Goal: Entertainment & Leisure: Consume media (video, audio)

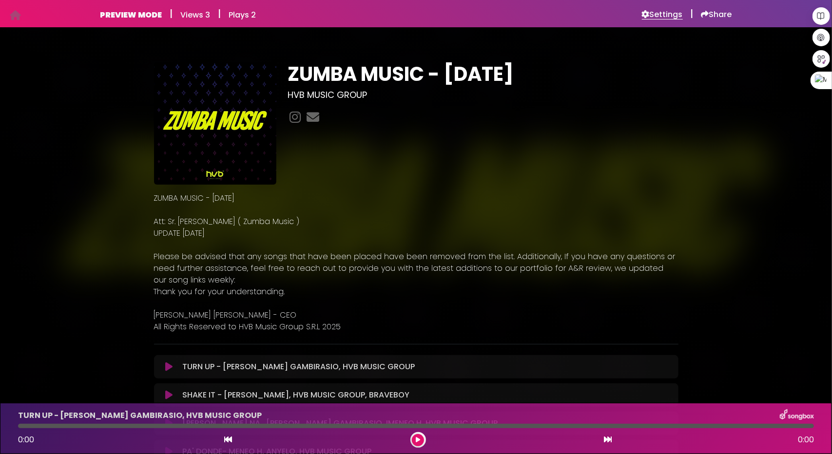
click at [662, 14] on h6 "Settings" at bounding box center [662, 15] width 41 height 10
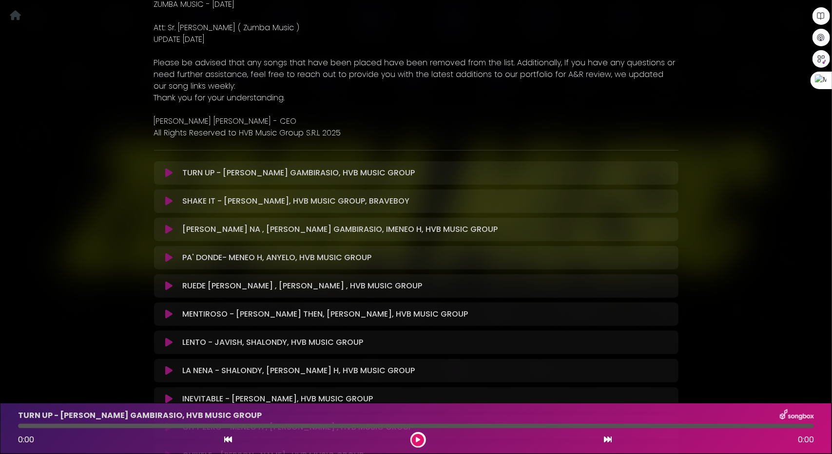
scroll to position [195, 0]
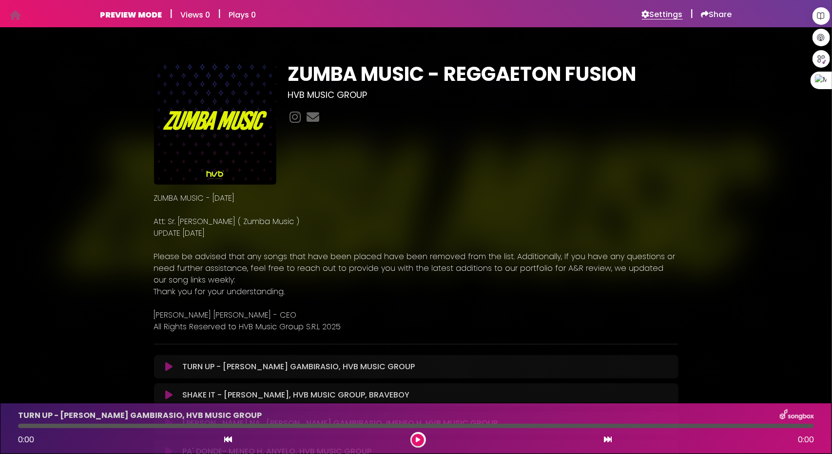
click at [665, 17] on h6 "Settings" at bounding box center [662, 15] width 41 height 10
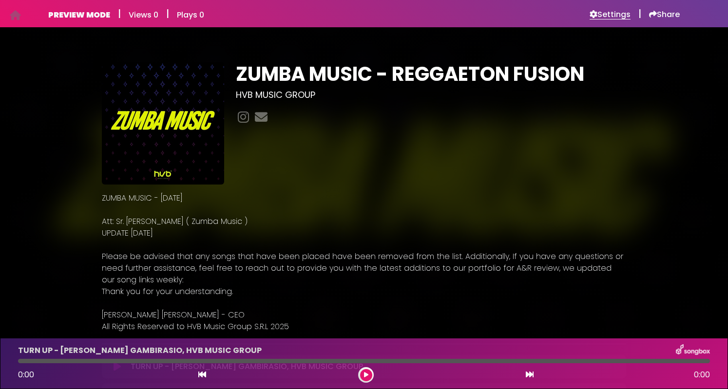
click at [602, 10] on h6 "Settings" at bounding box center [610, 15] width 41 height 10
click at [615, 14] on h6 "Settings" at bounding box center [610, 15] width 41 height 10
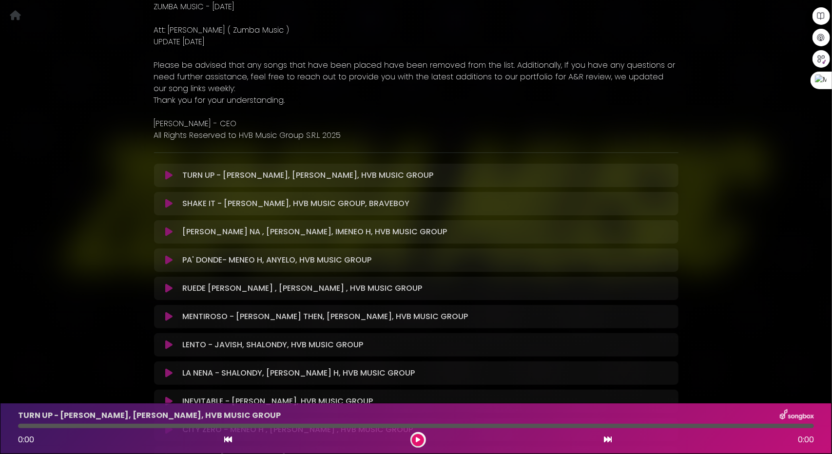
scroll to position [195, 0]
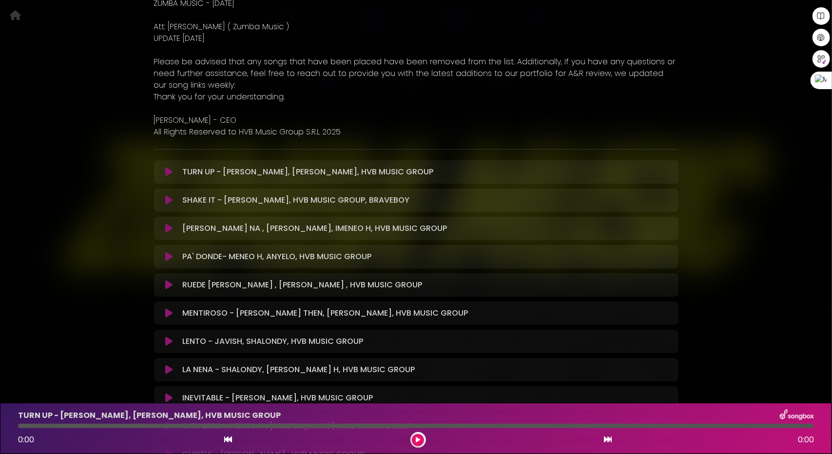
click at [170, 172] on icon at bounding box center [168, 172] width 7 height 10
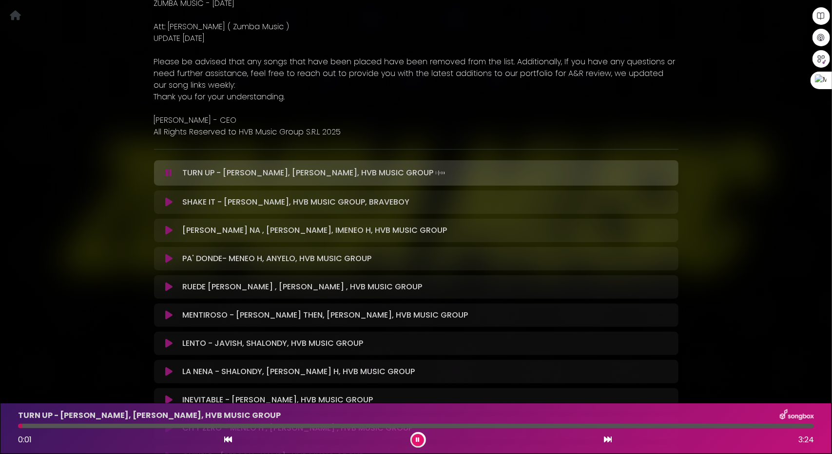
drag, startPoint x: 126, startPoint y: 427, endPoint x: 137, endPoint y: 427, distance: 11.2
click at [127, 427] on div at bounding box center [416, 426] width 796 height 4
click at [157, 426] on div at bounding box center [416, 426] width 796 height 4
click at [306, 427] on div at bounding box center [416, 426] width 796 height 4
click at [360, 424] on div at bounding box center [416, 426] width 796 height 4
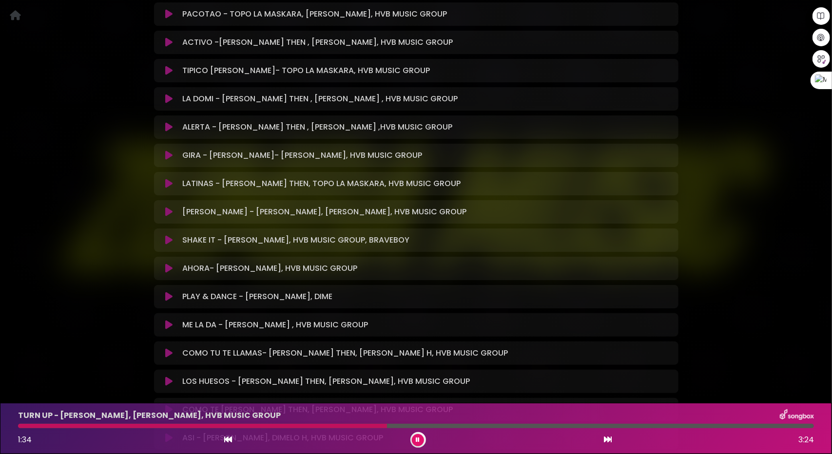
scroll to position [1452, 0]
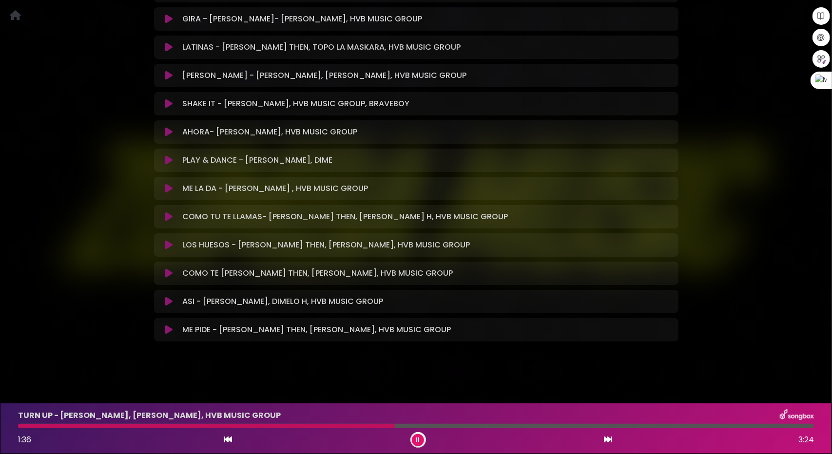
click at [170, 329] on icon at bounding box center [168, 330] width 7 height 10
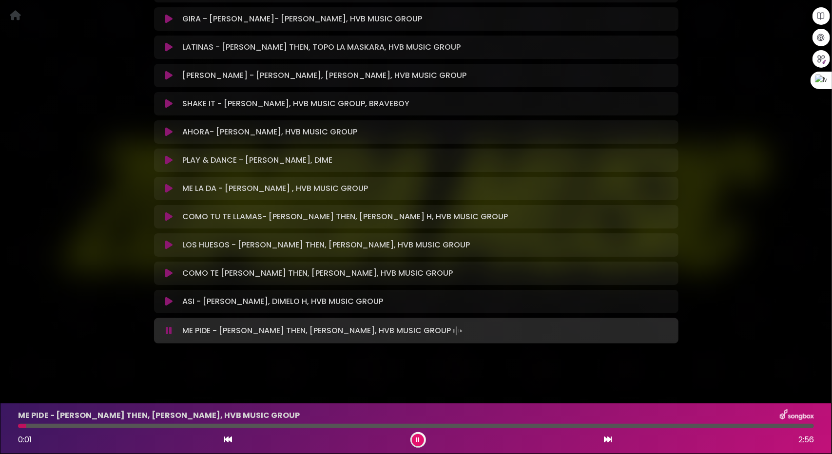
click at [84, 424] on div at bounding box center [416, 426] width 796 height 4
click at [164, 425] on div at bounding box center [416, 426] width 796 height 4
click at [171, 298] on icon at bounding box center [168, 302] width 7 height 10
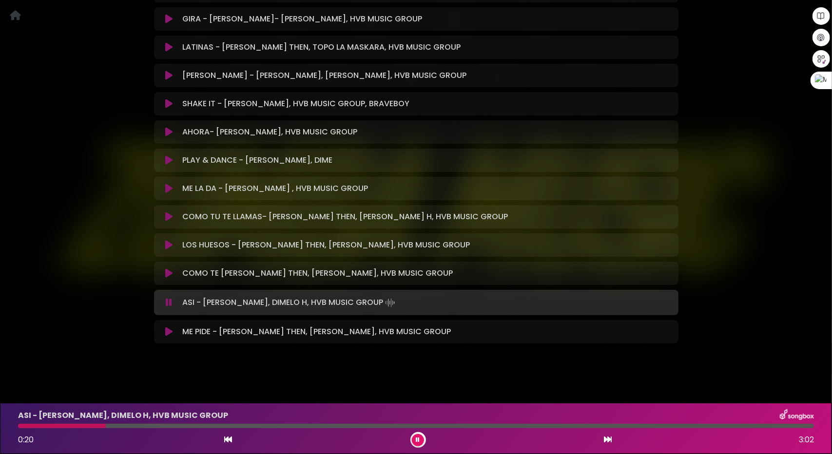
click at [106, 424] on div at bounding box center [416, 426] width 796 height 4
click at [172, 269] on button at bounding box center [169, 273] width 19 height 10
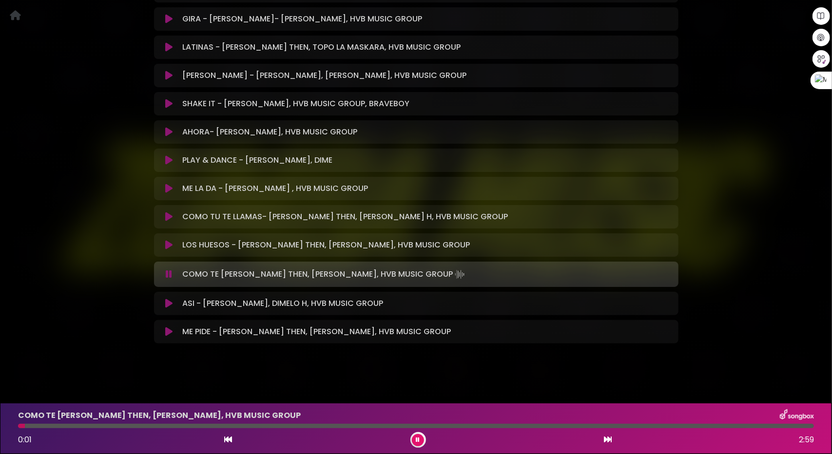
click at [93, 423] on div "COMO TE OVIDO - JEAN THEN, DIMELO H, HVB MUSIC GROUP 0:01 2:59" at bounding box center [415, 428] width 807 height 38
click at [111, 423] on div "COMO TE OVIDO - JEAN THEN, DIMELO H, HVB MUSIC GROUP 0:02 2:59" at bounding box center [415, 428] width 807 height 38
click at [120, 428] on div "COMO TE OVIDO - JEAN THEN, DIMELO H, HVB MUSIC GROUP 0:02 2:59" at bounding box center [415, 428] width 807 height 38
click at [96, 426] on div at bounding box center [416, 426] width 796 height 4
click at [190, 424] on div at bounding box center [416, 426] width 796 height 4
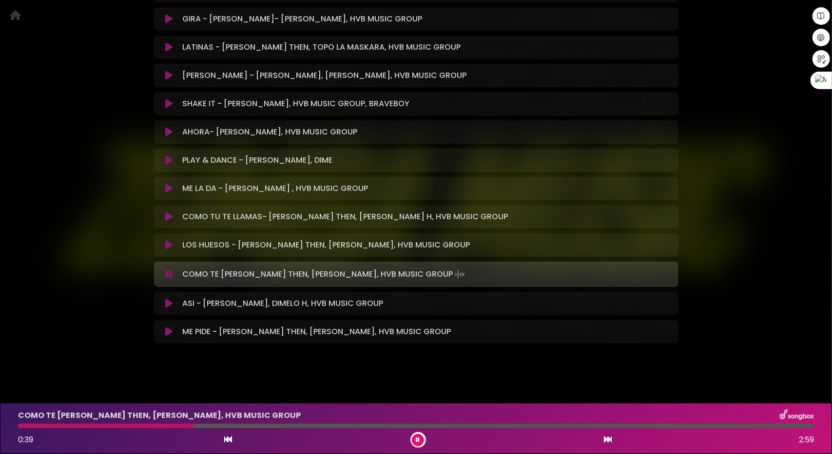
click at [251, 425] on div at bounding box center [416, 426] width 796 height 4
click at [165, 242] on button at bounding box center [169, 245] width 19 height 10
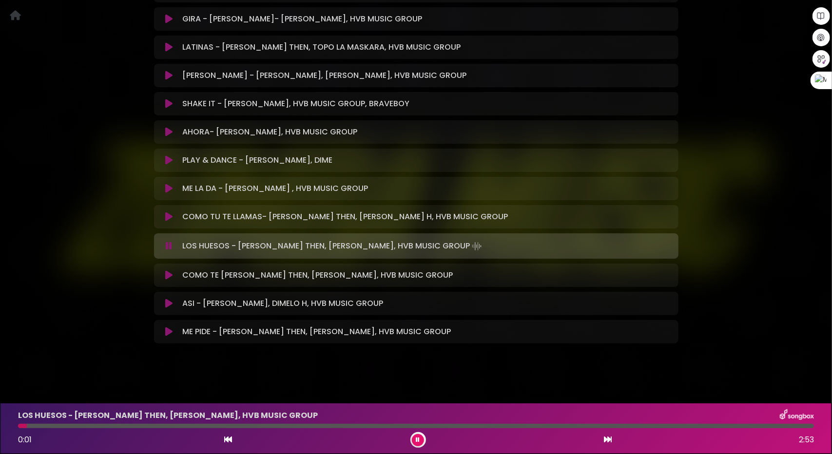
click at [81, 428] on div at bounding box center [416, 426] width 796 height 4
click at [172, 214] on icon at bounding box center [168, 217] width 7 height 10
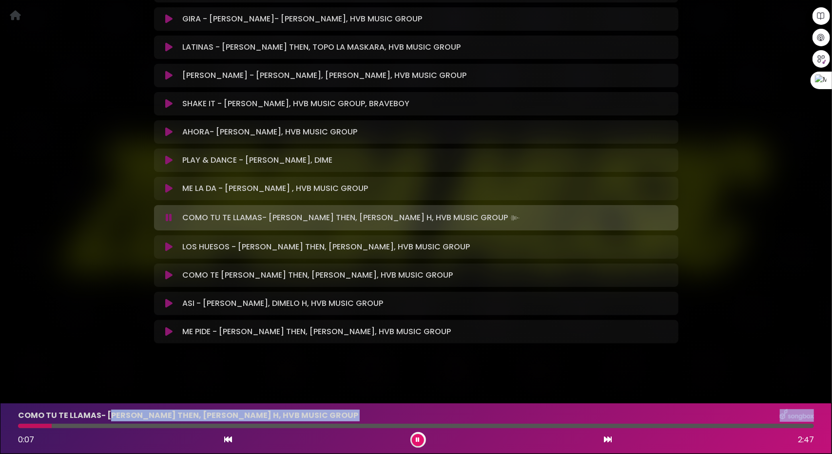
drag, startPoint x: 111, startPoint y: 423, endPoint x: 117, endPoint y: 425, distance: 6.3
click at [112, 423] on div "COMO TU TE LLAMAS- JEAN THEN, DIMELO H, HVB MUSIC GROUP 0:07 2:47" at bounding box center [415, 428] width 807 height 38
click at [126, 427] on div at bounding box center [416, 426] width 796 height 4
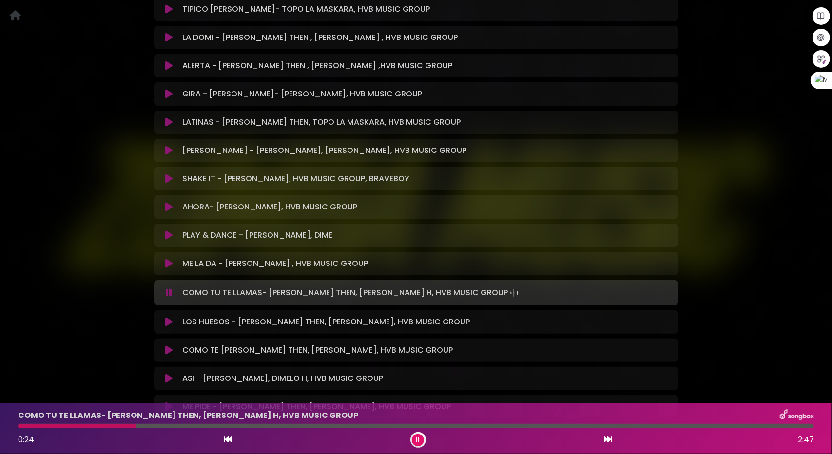
scroll to position [1304, 0]
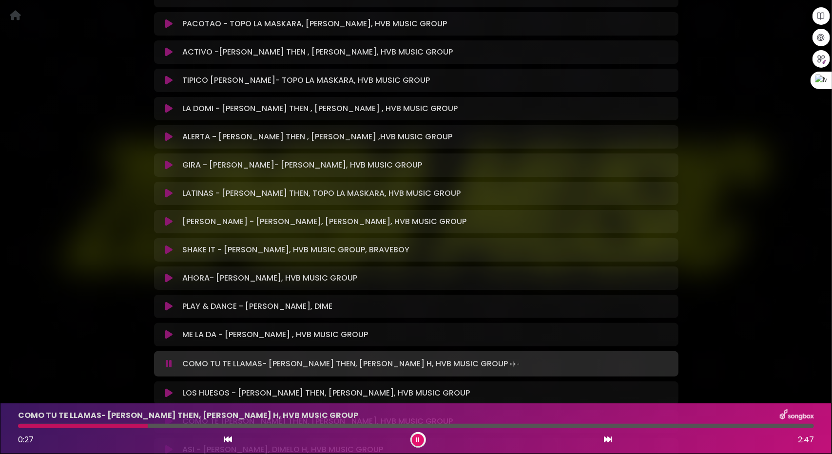
click at [167, 332] on icon at bounding box center [168, 335] width 7 height 10
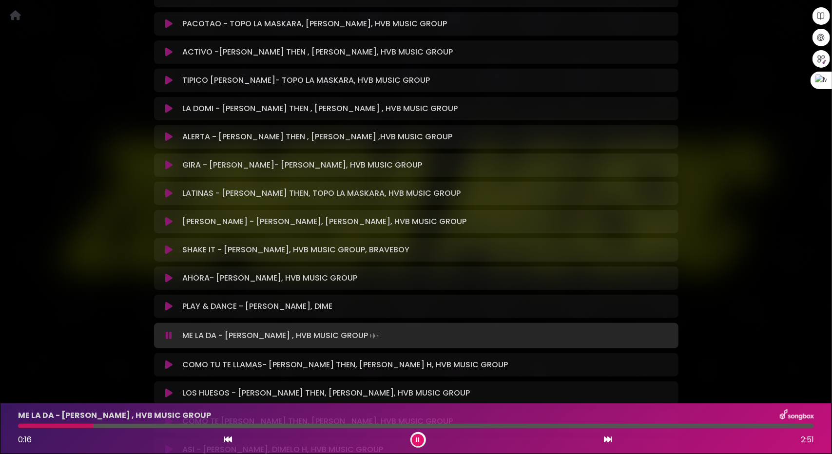
click at [93, 425] on div at bounding box center [416, 426] width 796 height 4
click at [179, 422] on div "ME LA DA - DAVID DLUNA , HVB MUSIC GROUP 0:17 2:51" at bounding box center [415, 428] width 807 height 38
click at [201, 423] on div "ME LA DA - DAVID DLUNA , HVB MUSIC GROUP 0:18 2:51" at bounding box center [415, 428] width 807 height 38
click at [239, 423] on div "ME LA DA - DAVID DLUNA , HVB MUSIC GROUP 0:19 2:51" at bounding box center [415, 428] width 807 height 38
click at [245, 425] on div at bounding box center [416, 426] width 796 height 4
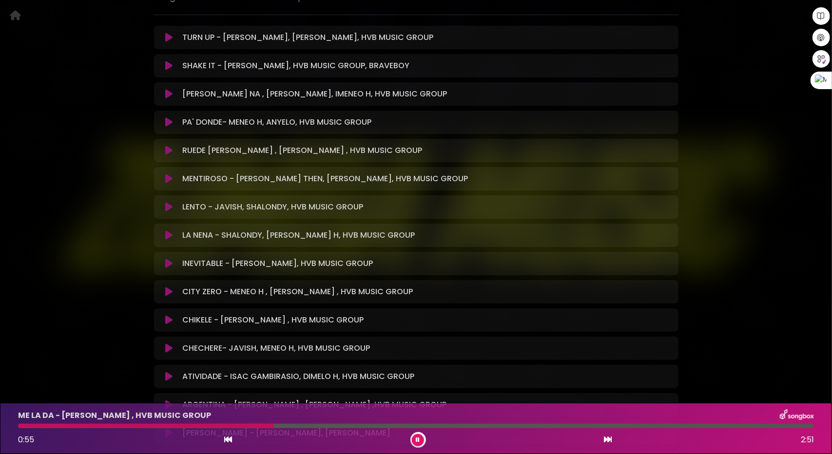
scroll to position [329, 0]
click at [167, 264] on icon at bounding box center [168, 264] width 7 height 10
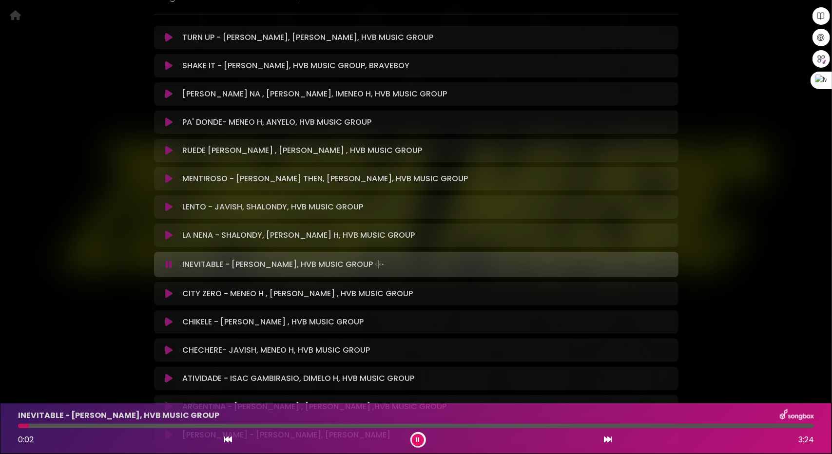
click at [167, 206] on icon at bounding box center [168, 207] width 7 height 10
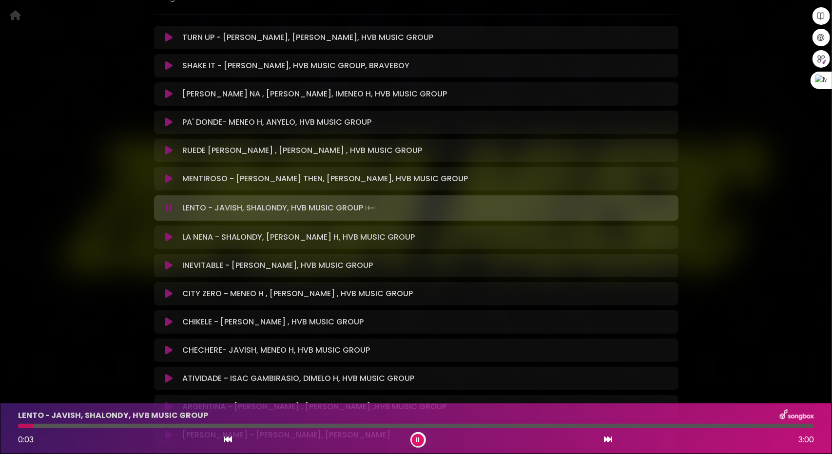
drag, startPoint x: 170, startPoint y: 208, endPoint x: 175, endPoint y: 212, distance: 6.9
click at [170, 208] on icon at bounding box center [169, 208] width 6 height 10
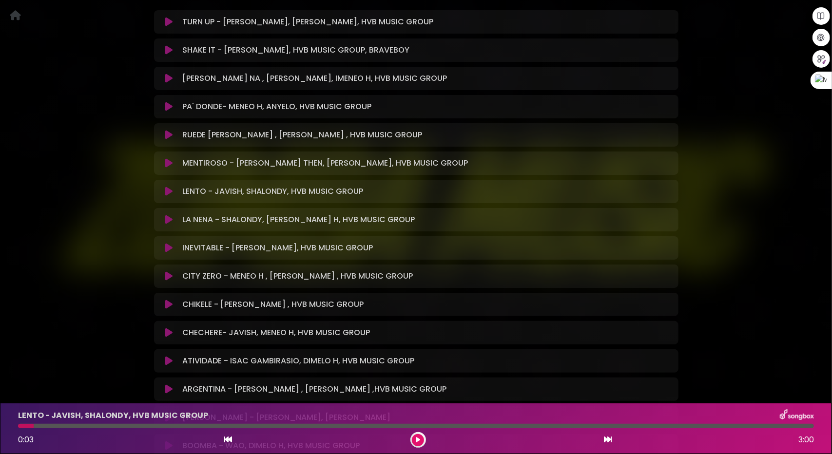
scroll to position [378, 0]
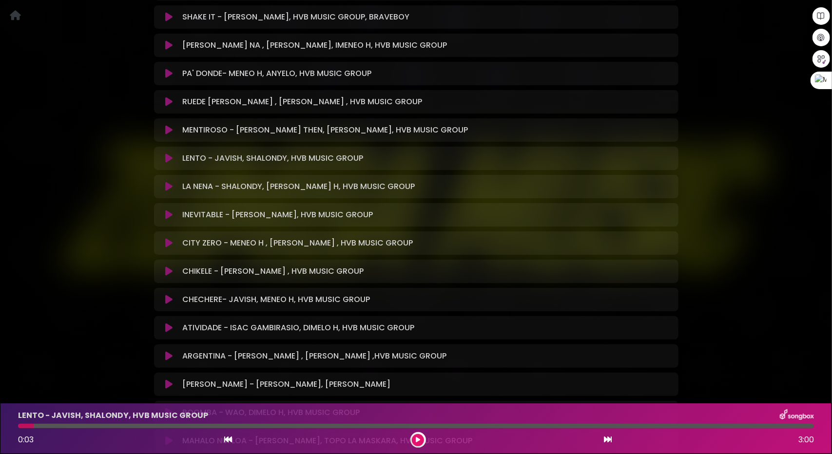
click at [166, 182] on icon at bounding box center [168, 187] width 7 height 10
click at [171, 186] on icon at bounding box center [168, 187] width 7 height 10
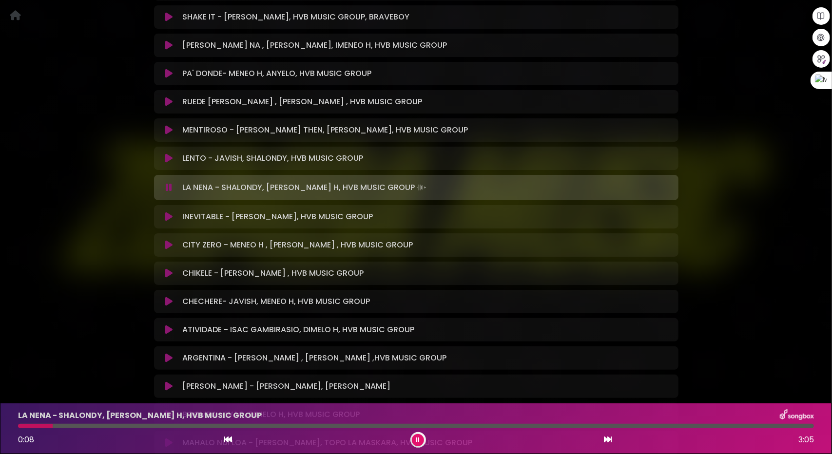
click at [170, 215] on icon at bounding box center [168, 217] width 7 height 10
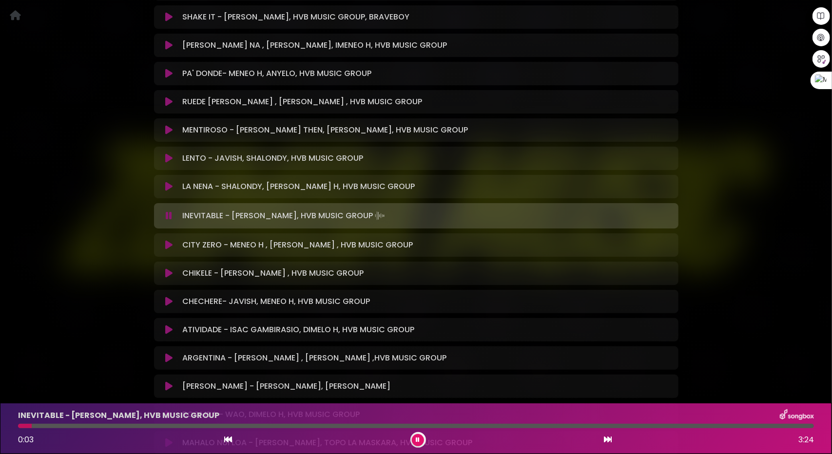
click at [170, 246] on icon at bounding box center [168, 245] width 7 height 10
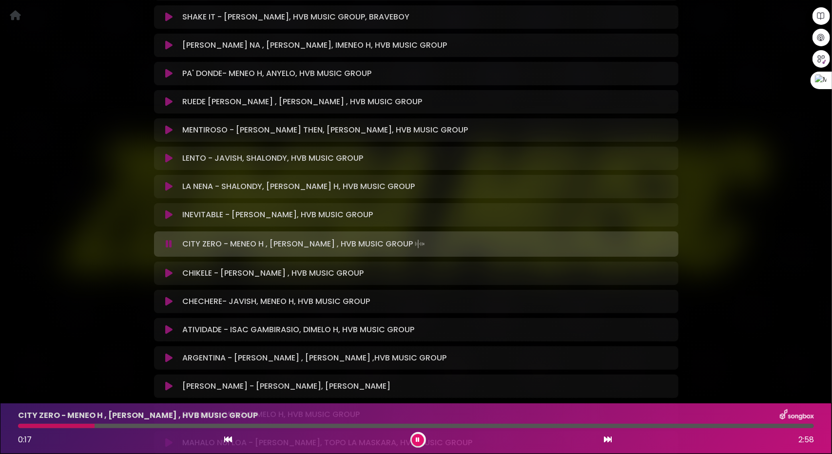
click at [95, 425] on div at bounding box center [416, 426] width 796 height 4
click at [177, 424] on div at bounding box center [416, 426] width 796 height 4
click at [264, 425] on div at bounding box center [416, 426] width 796 height 4
click at [170, 273] on icon at bounding box center [168, 273] width 7 height 10
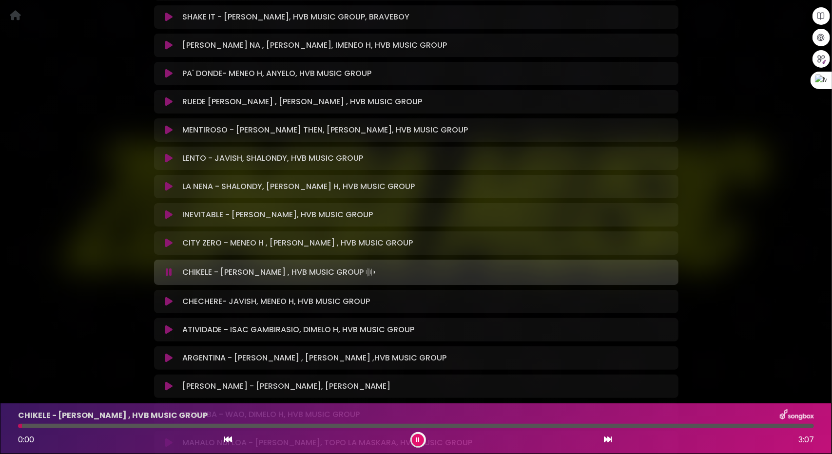
click at [99, 423] on div "CHIKELE - DAVID DLUNA , HVB MUSIC GROUP 0:00 3:07" at bounding box center [415, 428] width 807 height 38
click at [114, 427] on div at bounding box center [416, 426] width 796 height 4
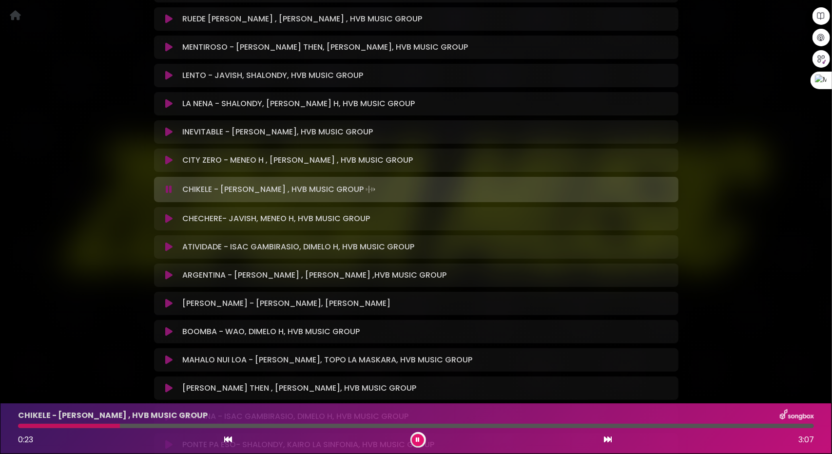
scroll to position [524, 0]
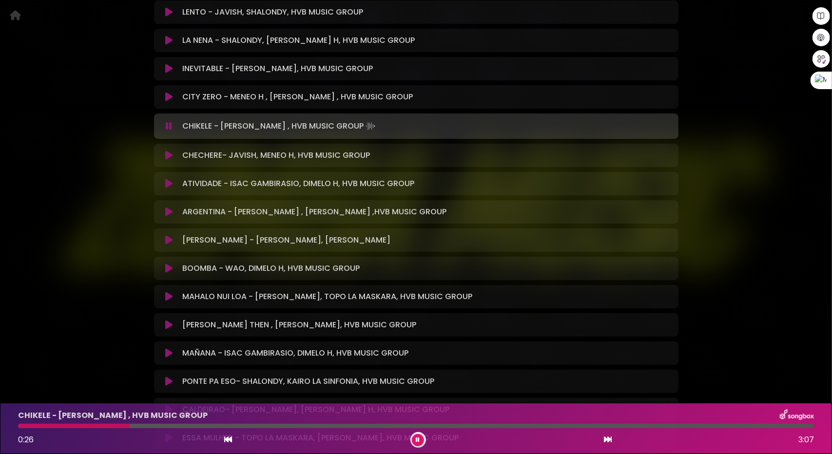
click at [171, 154] on icon at bounding box center [168, 156] width 7 height 10
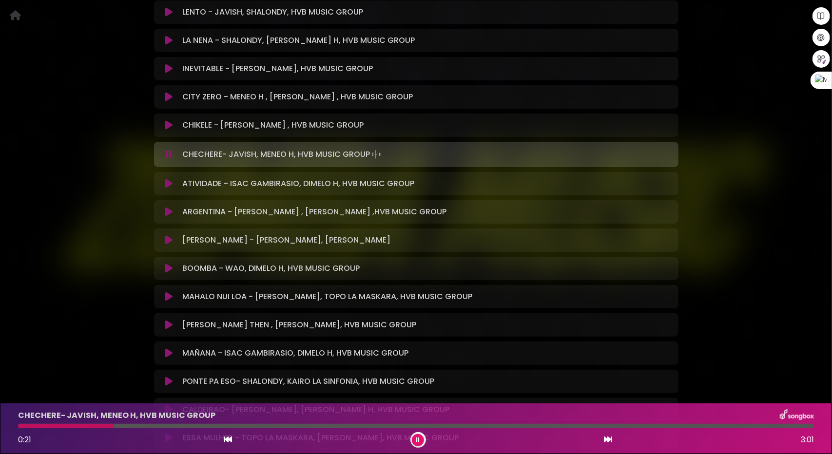
click at [114, 426] on div at bounding box center [416, 426] width 796 height 4
click at [167, 185] on icon at bounding box center [168, 184] width 7 height 10
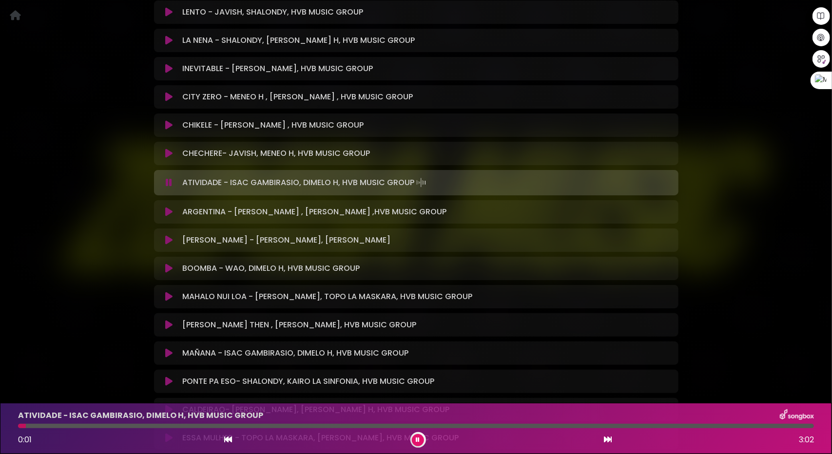
click at [87, 426] on div at bounding box center [416, 426] width 796 height 4
click at [168, 213] on icon at bounding box center [168, 212] width 7 height 10
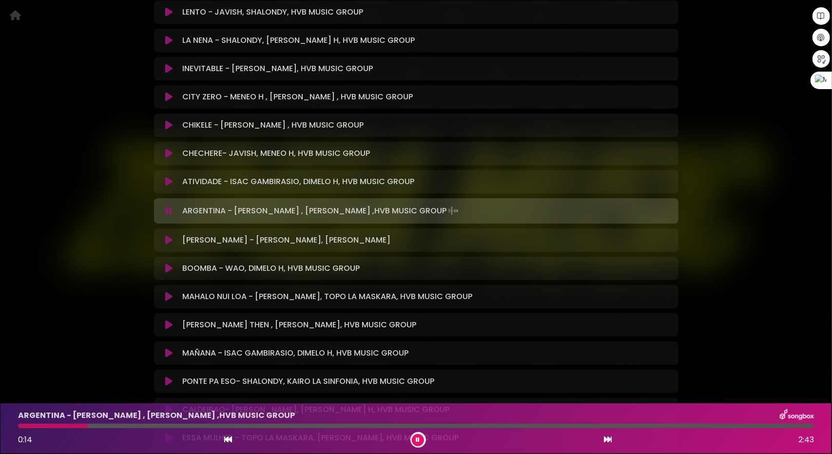
click at [88, 425] on div at bounding box center [416, 426] width 796 height 4
click at [122, 427] on div at bounding box center [416, 426] width 796 height 4
click at [419, 440] on icon at bounding box center [418, 440] width 4 height 6
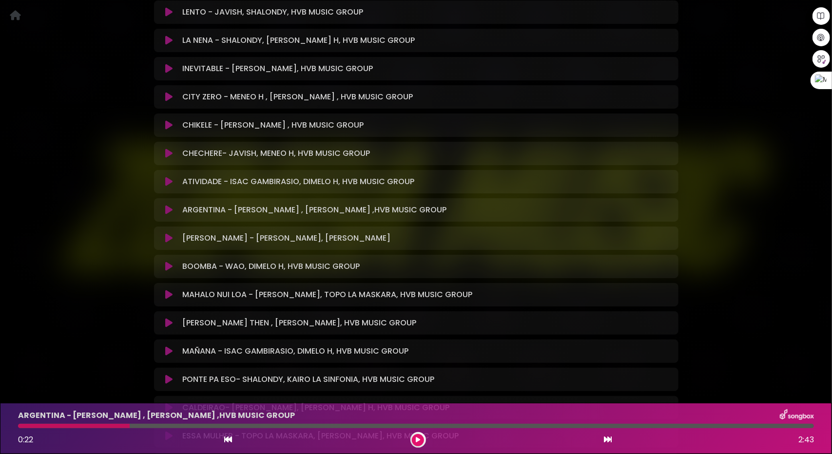
scroll to position [622, 0]
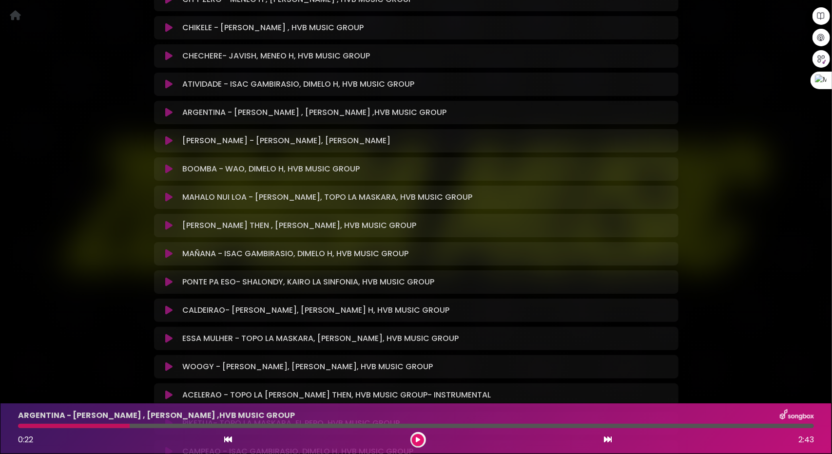
click at [167, 198] on icon at bounding box center [168, 197] width 7 height 10
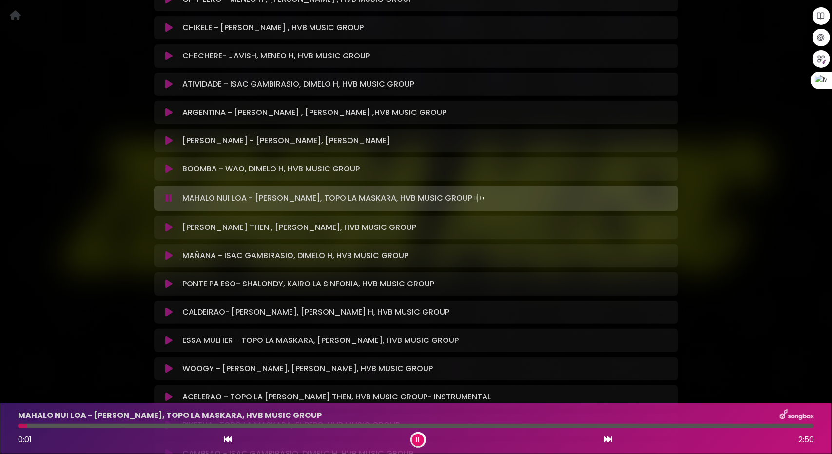
click at [83, 429] on div "MAHALO NUI LOA - DAVID DLUNA, TOPO LA MASKARA, HVB MUSIC GROUP 0:01 2:50" at bounding box center [415, 428] width 807 height 38
click at [95, 427] on div at bounding box center [416, 426] width 796 height 4
click at [152, 430] on div "MAHALO NUI LOA - DAVID DLUNA, TOPO LA MASKARA, HVB MUSIC GROUP 0:17 2:50" at bounding box center [415, 428] width 807 height 38
click at [182, 429] on div "MAHALO NUI LOA - DAVID DLUNA, TOPO LA MASKARA, HVB MUSIC GROUP 0:17 2:50" at bounding box center [415, 428] width 807 height 38
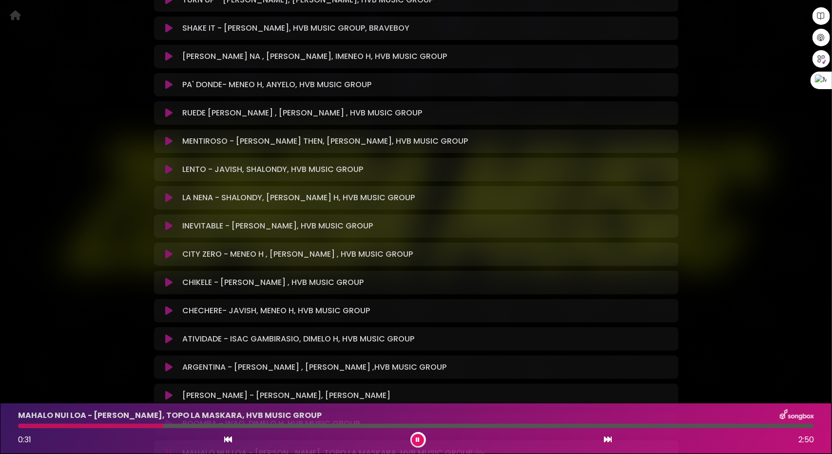
scroll to position [378, 0]
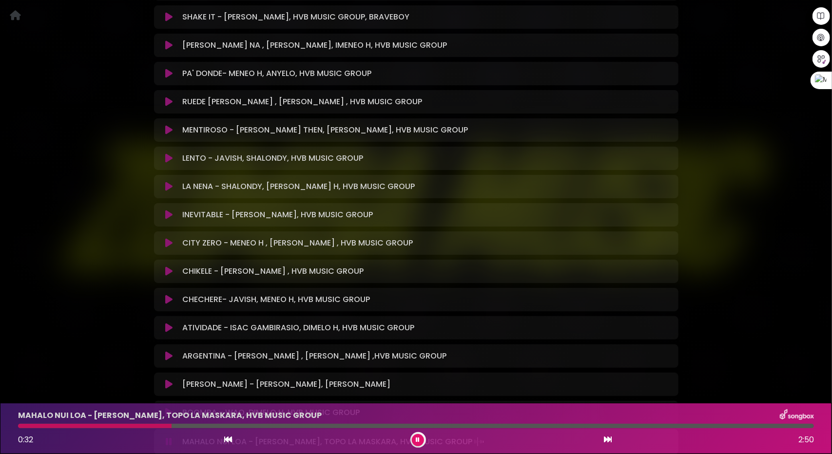
click at [167, 157] on icon at bounding box center [168, 158] width 7 height 10
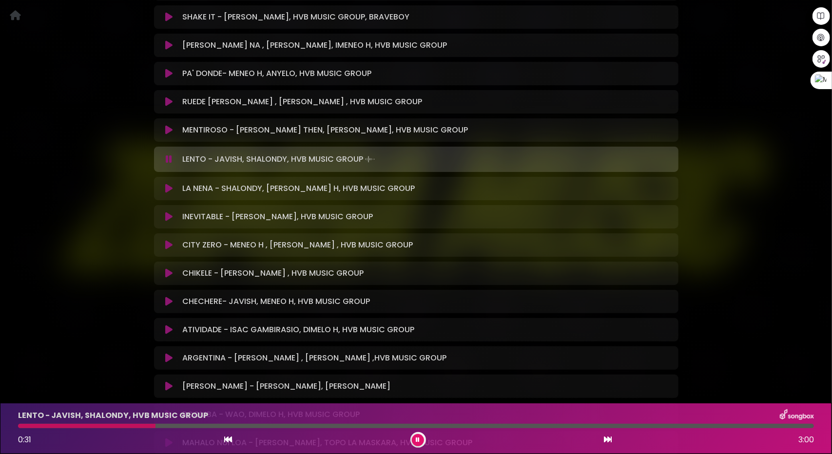
click at [156, 425] on div at bounding box center [416, 426] width 796 height 4
click at [185, 426] on div at bounding box center [416, 426] width 796 height 4
click at [165, 190] on button at bounding box center [169, 189] width 19 height 10
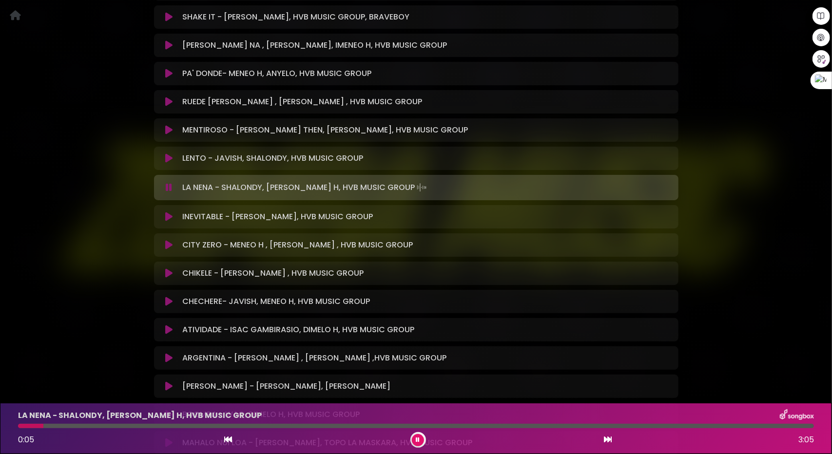
click at [168, 214] on icon at bounding box center [168, 217] width 7 height 10
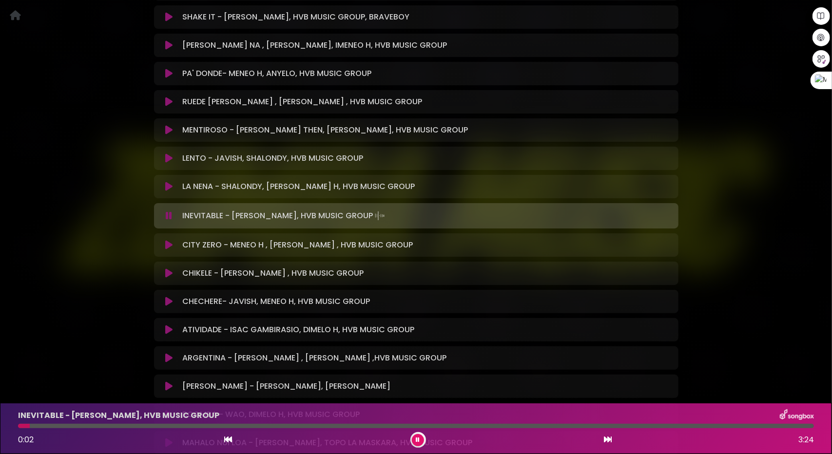
click at [169, 244] on icon at bounding box center [168, 245] width 7 height 10
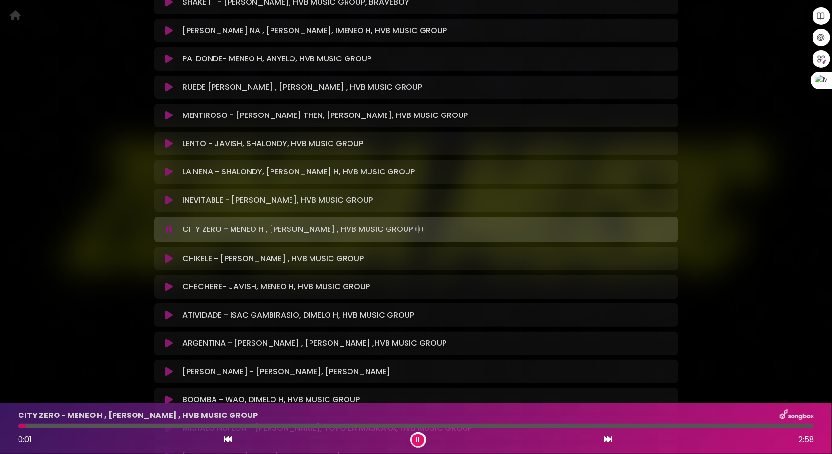
scroll to position [427, 0]
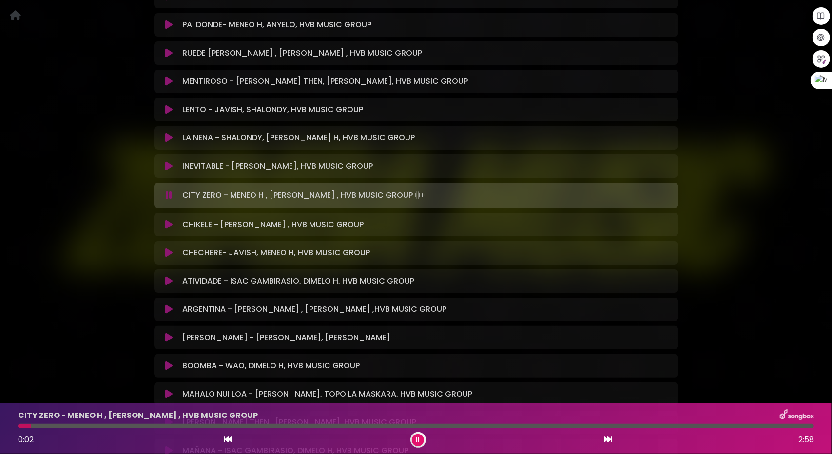
click at [170, 223] on icon at bounding box center [168, 225] width 7 height 10
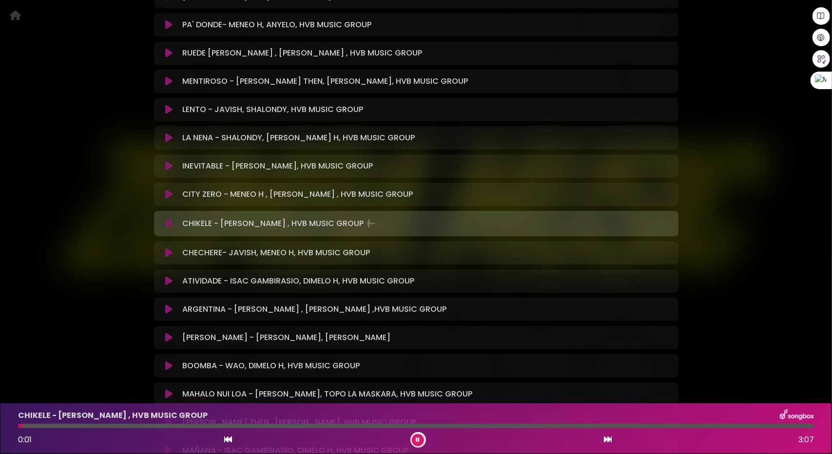
click at [92, 423] on div "CHIKELE - DAVID DLUNA , HVB MUSIC GROUP 0:01 3:07" at bounding box center [415, 428] width 807 height 38
click at [98, 425] on div at bounding box center [416, 426] width 796 height 4
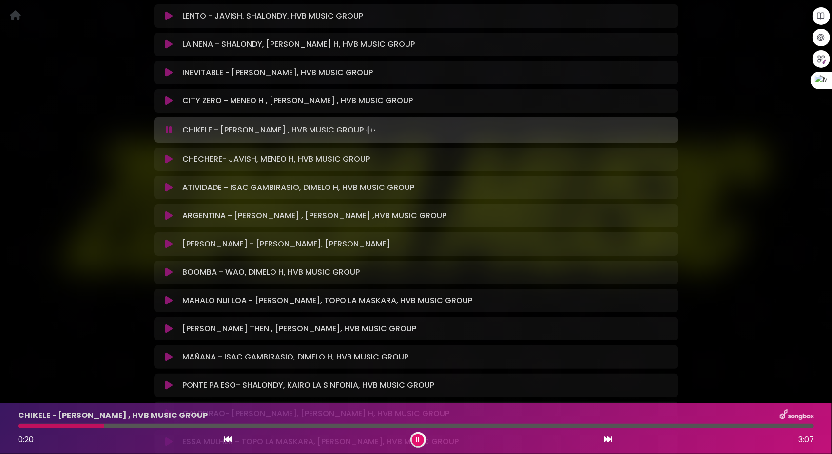
scroll to position [524, 0]
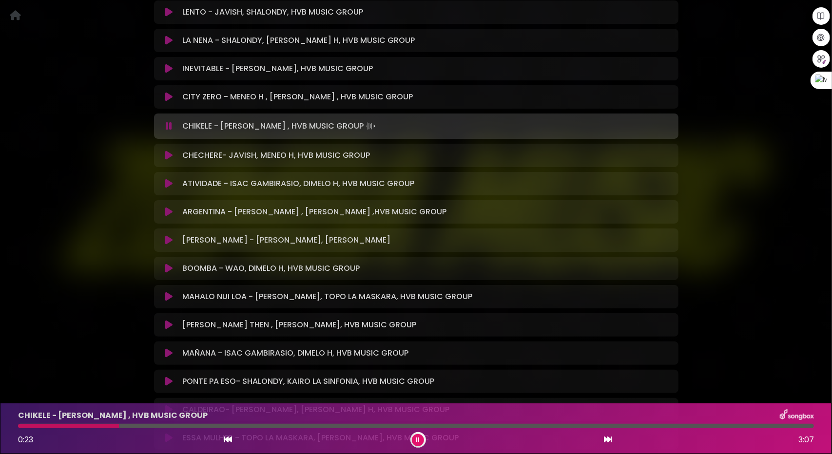
click at [171, 154] on icon at bounding box center [168, 156] width 7 height 10
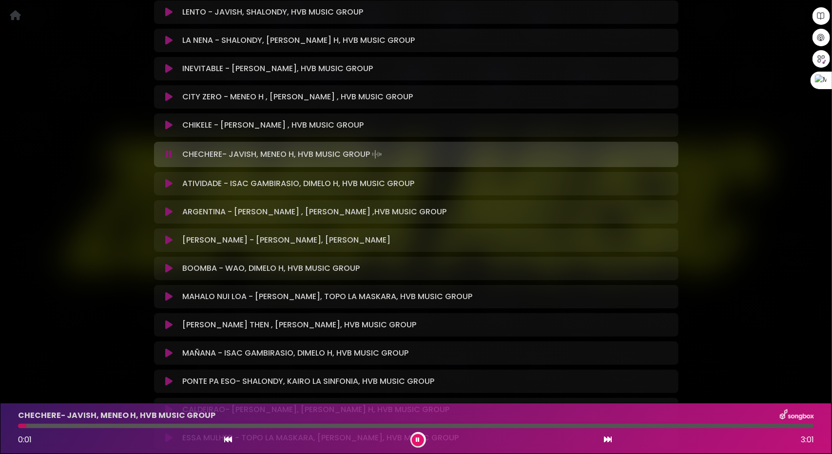
click at [170, 184] on icon at bounding box center [168, 184] width 7 height 10
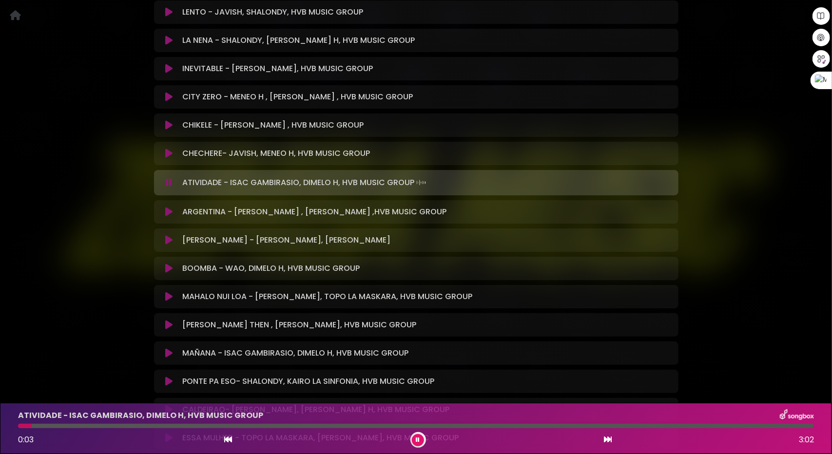
click at [166, 213] on icon at bounding box center [168, 212] width 7 height 10
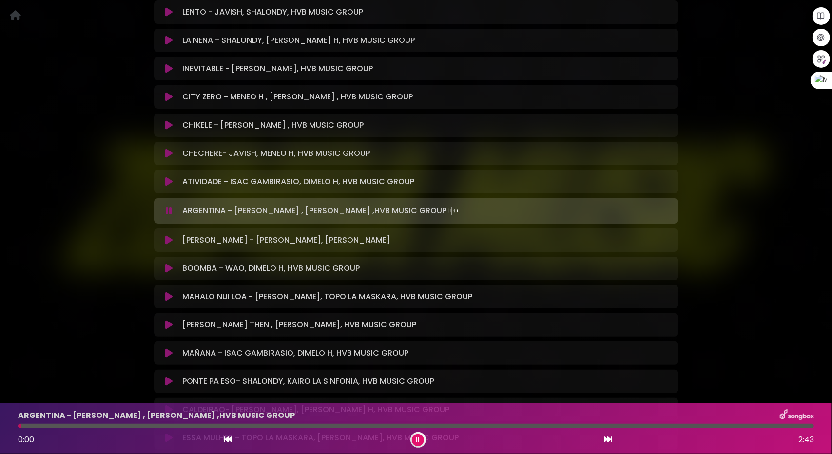
click at [83, 427] on div at bounding box center [416, 426] width 796 height 4
drag, startPoint x: 141, startPoint y: 425, endPoint x: 167, endPoint y: 425, distance: 25.3
click at [144, 424] on div at bounding box center [416, 426] width 796 height 4
click at [211, 426] on div at bounding box center [416, 426] width 796 height 4
click at [168, 240] on icon at bounding box center [168, 240] width 7 height 10
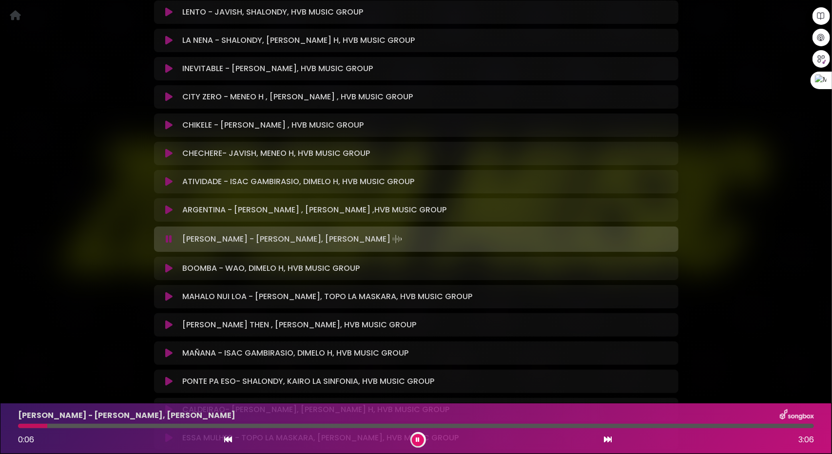
click at [166, 269] on icon at bounding box center [168, 269] width 7 height 10
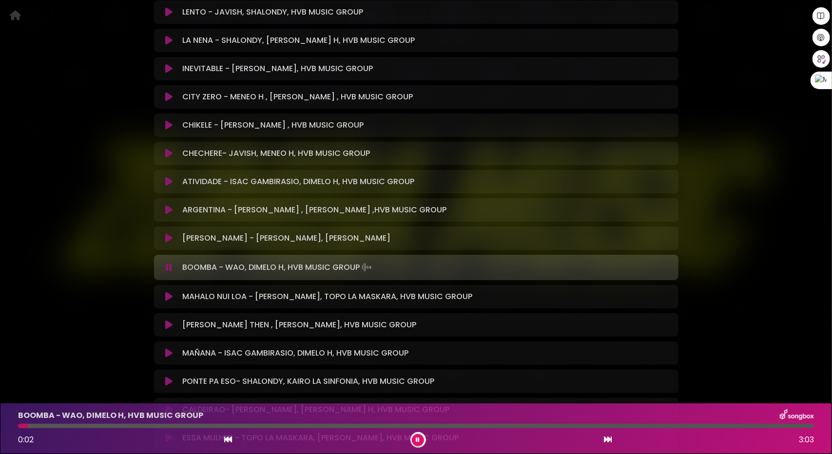
click at [82, 426] on div at bounding box center [416, 426] width 796 height 4
click at [124, 425] on div at bounding box center [416, 426] width 796 height 4
click at [170, 295] on icon at bounding box center [168, 297] width 7 height 10
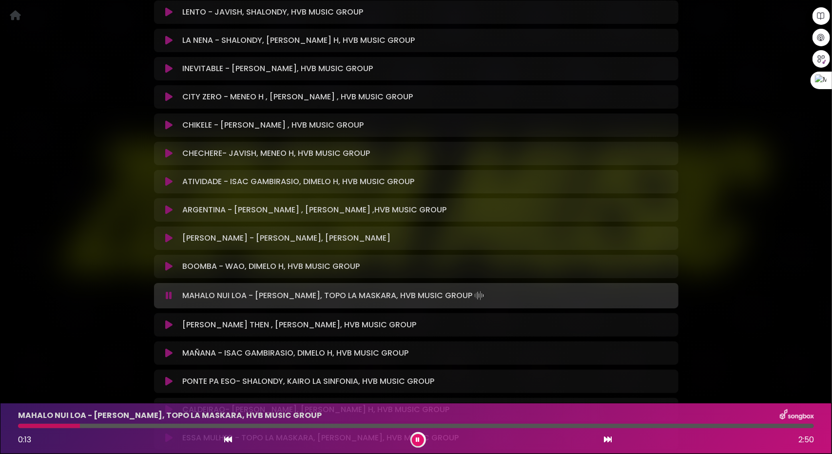
drag, startPoint x: 126, startPoint y: 424, endPoint x: 141, endPoint y: 421, distance: 16.1
click at [128, 424] on div at bounding box center [416, 426] width 796 height 4
click at [240, 428] on div "MAHALO NUI LOA - DAVID DLUNA, TOPO LA MASKARA, HVB MUSIC GROUP 0:25 2:50" at bounding box center [415, 428] width 807 height 38
click at [172, 325] on icon at bounding box center [168, 325] width 7 height 10
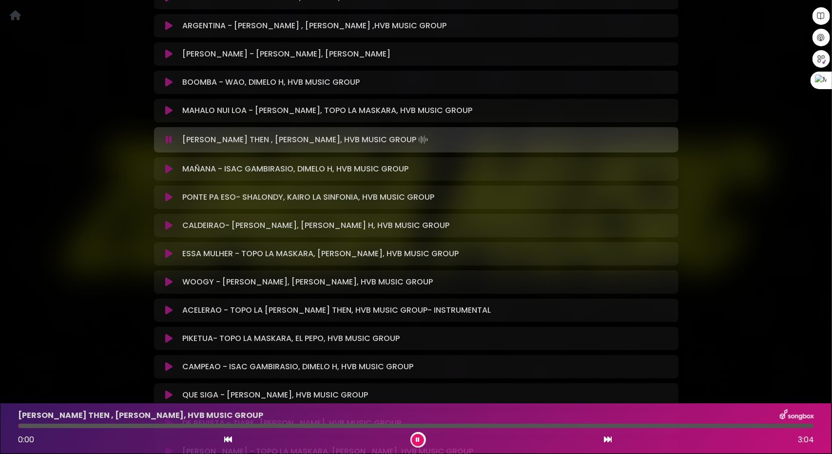
scroll to position [719, 0]
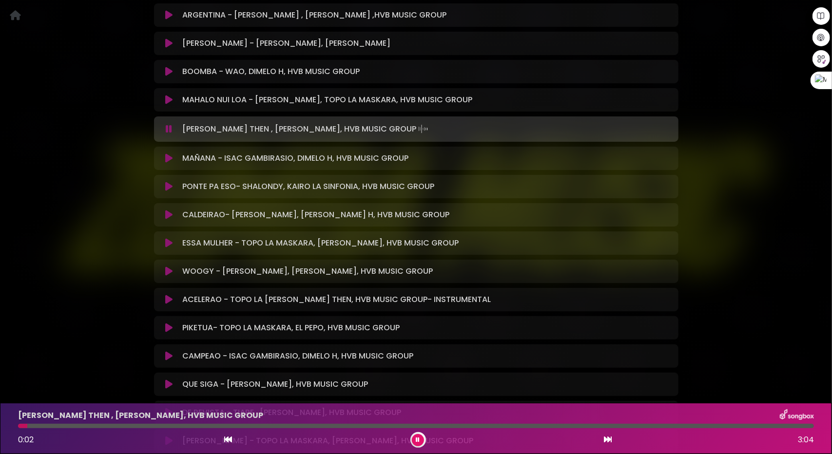
click at [170, 158] on icon at bounding box center [168, 158] width 7 height 10
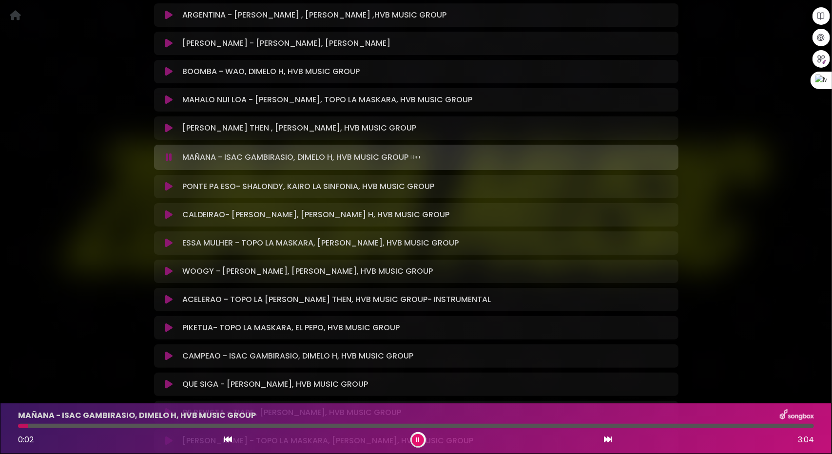
click at [119, 425] on div at bounding box center [416, 426] width 796 height 4
click at [205, 425] on div at bounding box center [416, 426] width 796 height 4
click at [112, 423] on div "MAÑANA - ISAC GAMBIRASIO, DIMELO H, HVB MUSIC GROUP 0:52 3:04" at bounding box center [415, 428] width 807 height 38
click at [109, 428] on div at bounding box center [131, 426] width 227 height 4
click at [168, 186] on icon at bounding box center [168, 187] width 7 height 10
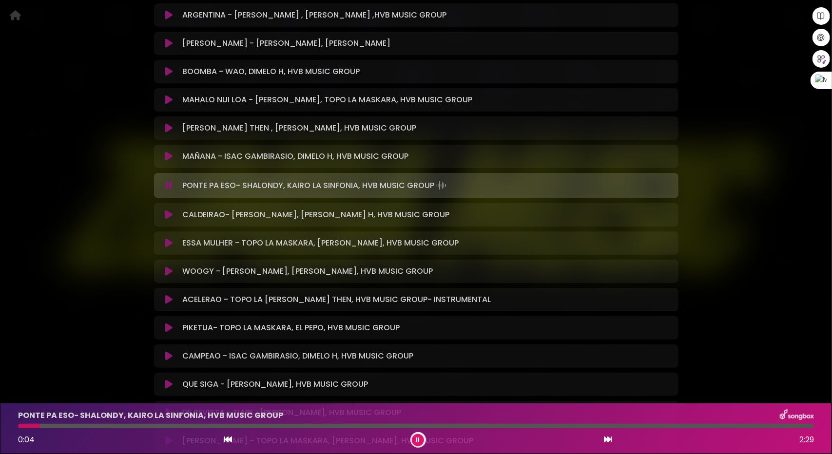
click at [168, 212] on icon at bounding box center [168, 215] width 7 height 10
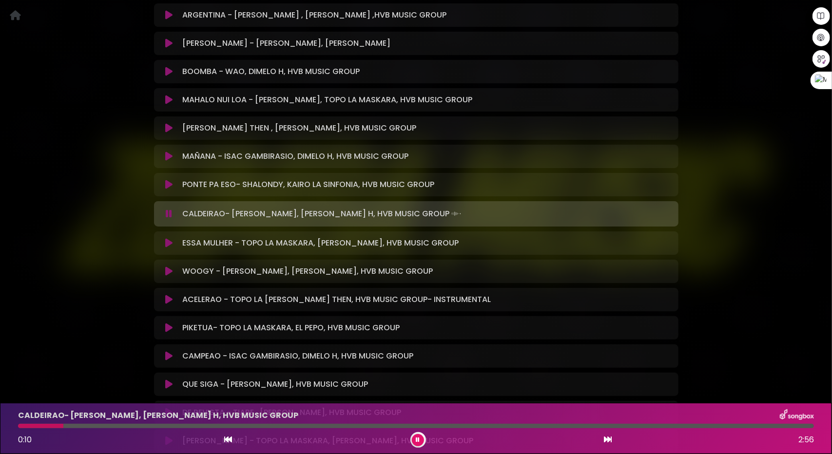
click at [167, 245] on icon at bounding box center [168, 243] width 7 height 10
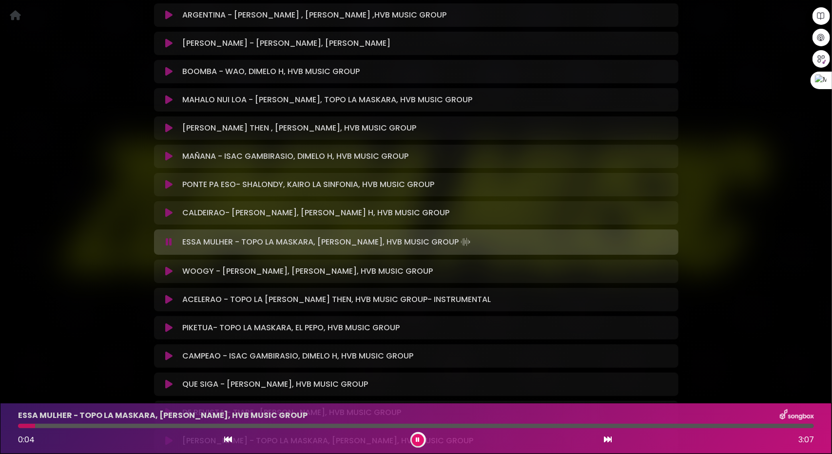
click at [67, 424] on div at bounding box center [416, 426] width 796 height 4
click at [99, 425] on div at bounding box center [416, 426] width 796 height 4
click at [172, 271] on icon at bounding box center [168, 272] width 7 height 10
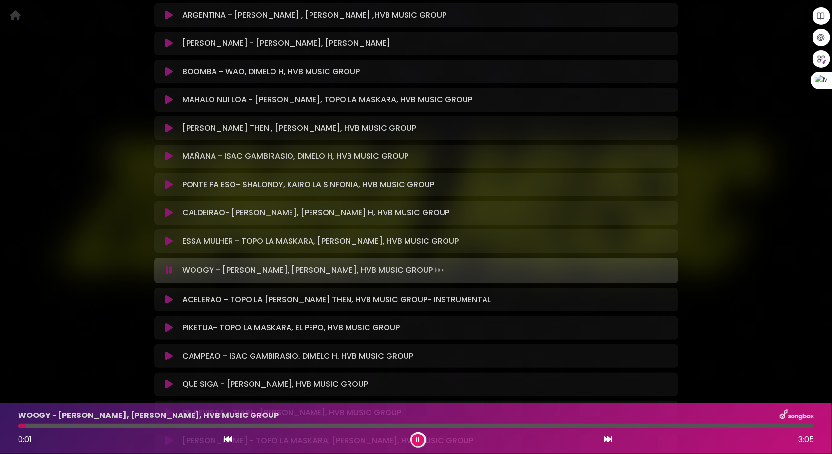
click at [125, 424] on div at bounding box center [416, 426] width 796 height 4
click at [133, 424] on div at bounding box center [416, 426] width 796 height 4
click at [172, 298] on icon at bounding box center [168, 300] width 7 height 10
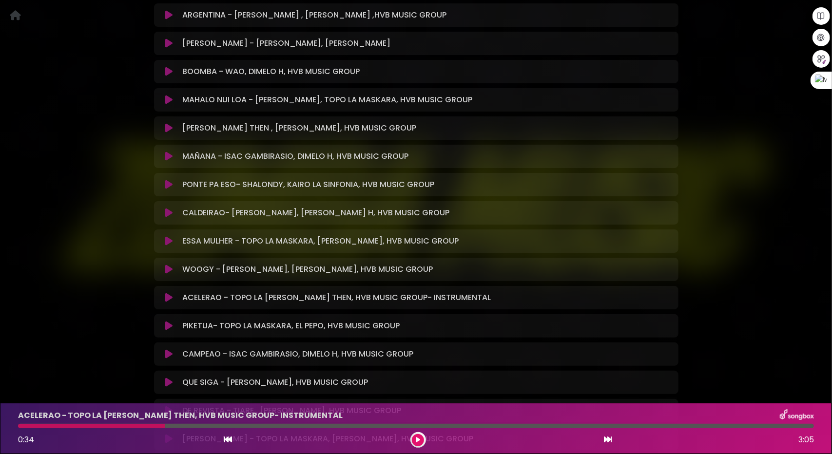
click at [171, 296] on icon at bounding box center [168, 298] width 7 height 10
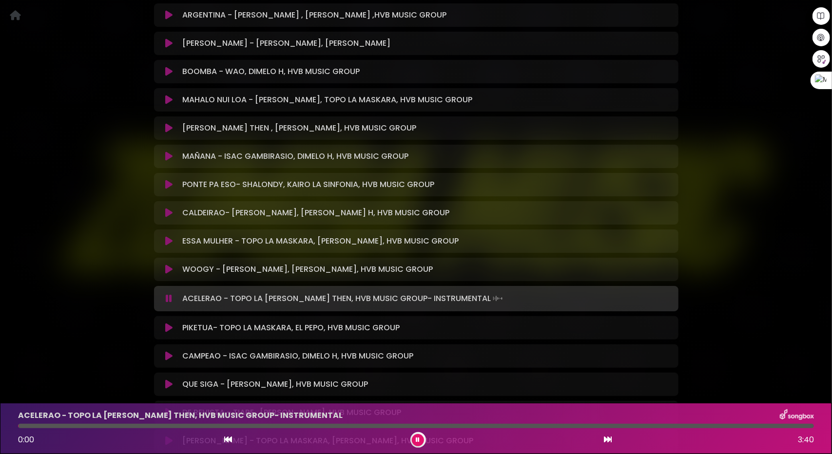
click at [173, 299] on button at bounding box center [169, 299] width 19 height 10
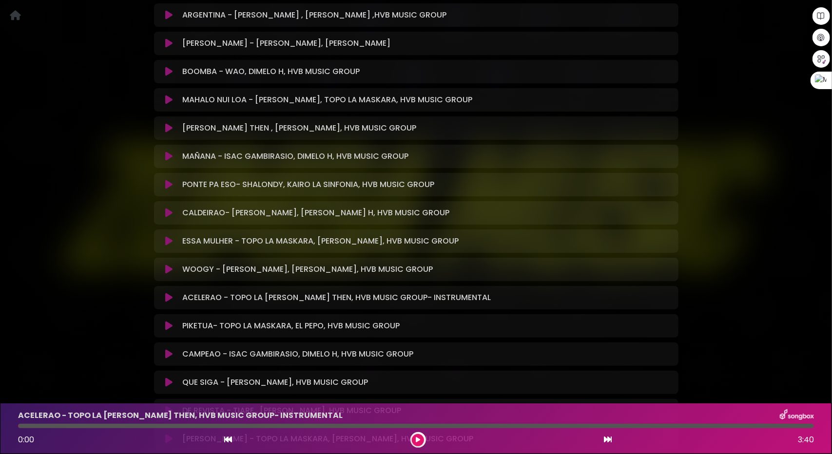
click at [173, 299] on button at bounding box center [169, 298] width 19 height 10
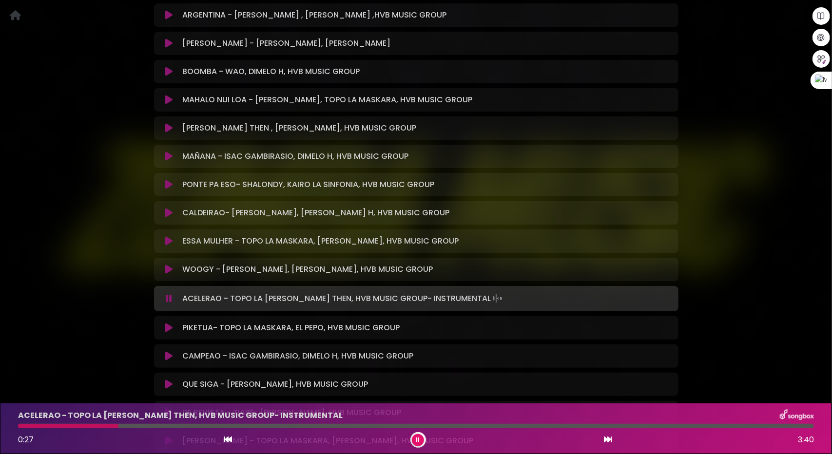
click at [169, 298] on icon at bounding box center [169, 299] width 6 height 10
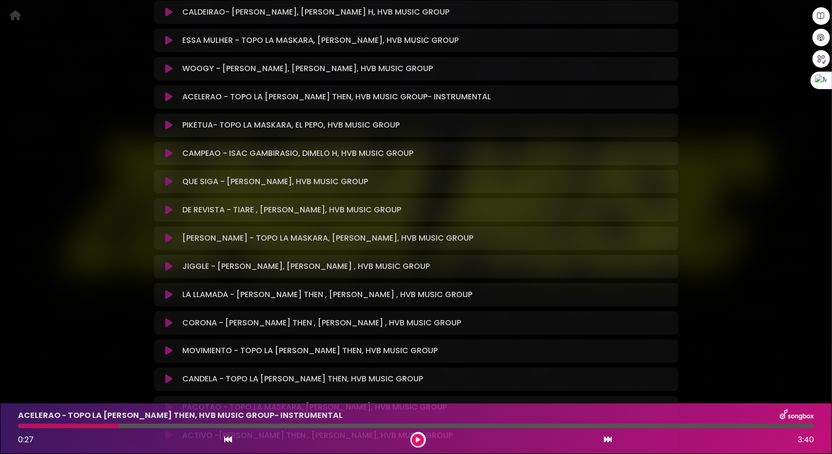
scroll to position [914, 0]
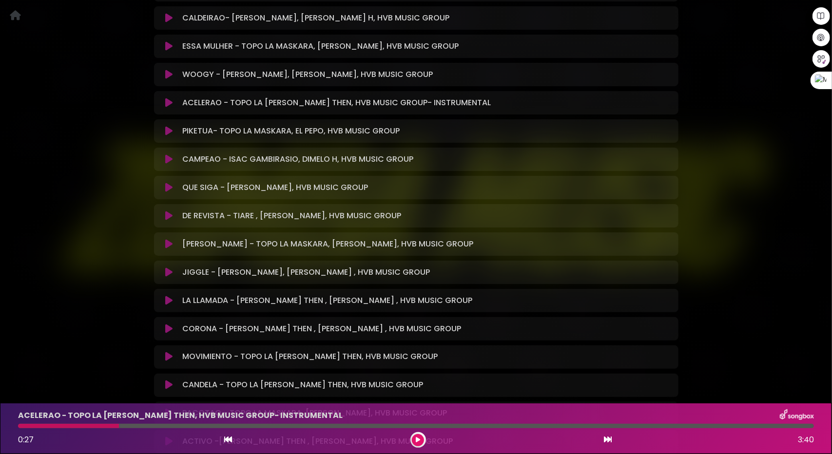
click at [164, 158] on button at bounding box center [169, 159] width 19 height 10
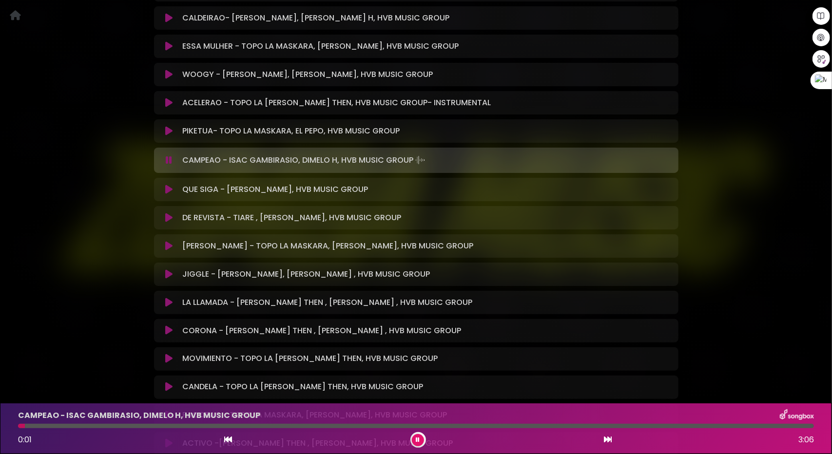
click at [84, 425] on div at bounding box center [416, 426] width 796 height 4
click at [161, 427] on div at bounding box center [416, 426] width 796 height 4
click at [247, 426] on div at bounding box center [416, 426] width 796 height 4
click at [104, 426] on div at bounding box center [145, 426] width 254 height 4
click at [166, 192] on icon at bounding box center [168, 190] width 7 height 10
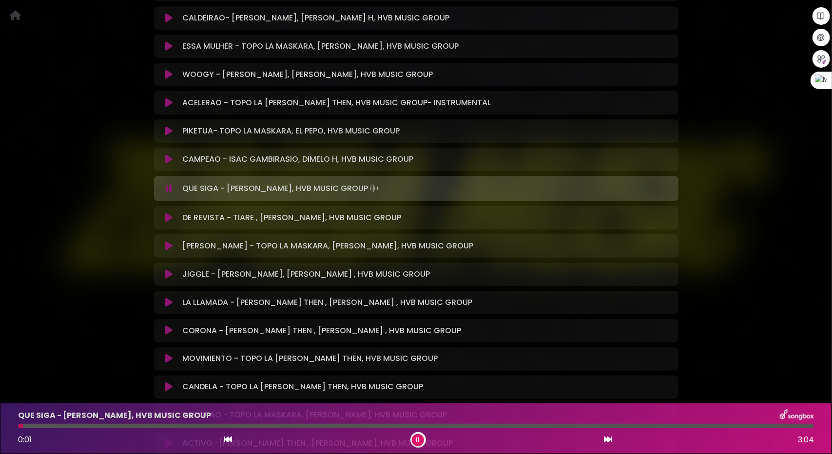
click at [92, 424] on div at bounding box center [416, 426] width 796 height 4
click at [113, 425] on div at bounding box center [416, 426] width 796 height 4
click at [168, 216] on icon at bounding box center [168, 218] width 7 height 10
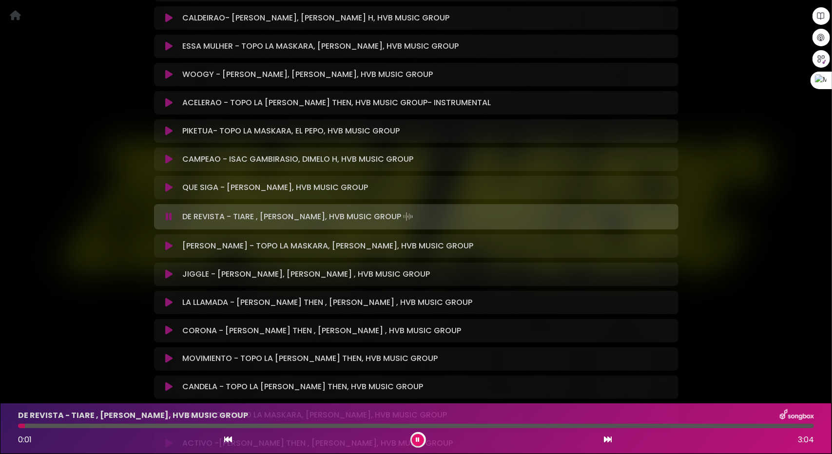
click at [67, 426] on div at bounding box center [416, 426] width 796 height 4
click at [169, 243] on icon at bounding box center [168, 246] width 7 height 10
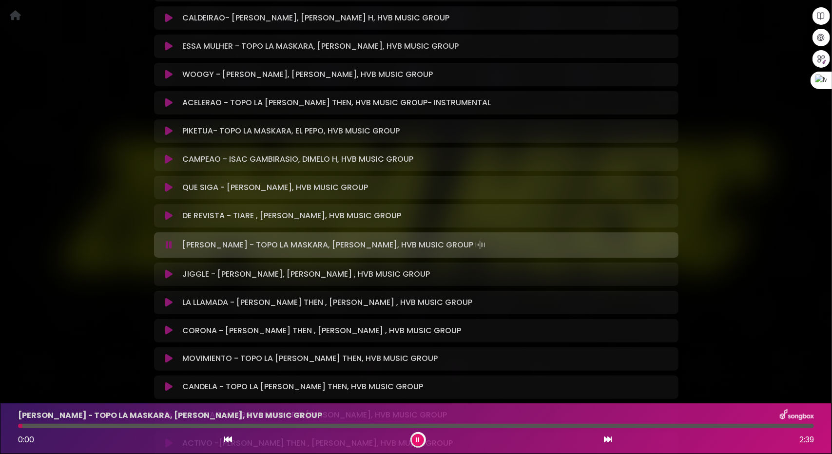
click at [71, 426] on div at bounding box center [416, 426] width 796 height 4
click at [102, 425] on div at bounding box center [416, 426] width 796 height 4
click at [171, 276] on icon at bounding box center [168, 274] width 7 height 10
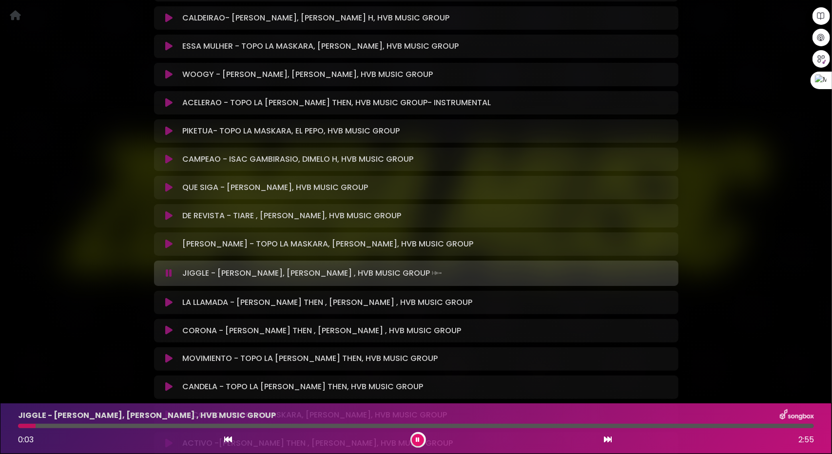
click at [79, 422] on div "JIGGLE - ISAC GAMBIRASIO, DAVID DLUNA , HVB MUSIC GROUP 0:03 2:55" at bounding box center [415, 428] width 807 height 38
drag, startPoint x: 91, startPoint y: 424, endPoint x: 102, endPoint y: 423, distance: 11.2
click at [93, 424] on div at bounding box center [416, 426] width 796 height 4
click at [169, 423] on div "JIGGLE - ISAC GAMBIRASIO, DAVID DLUNA , HVB MUSIC GROUP 0:22 2:55" at bounding box center [415, 428] width 807 height 38
click at [202, 426] on div at bounding box center [416, 426] width 796 height 4
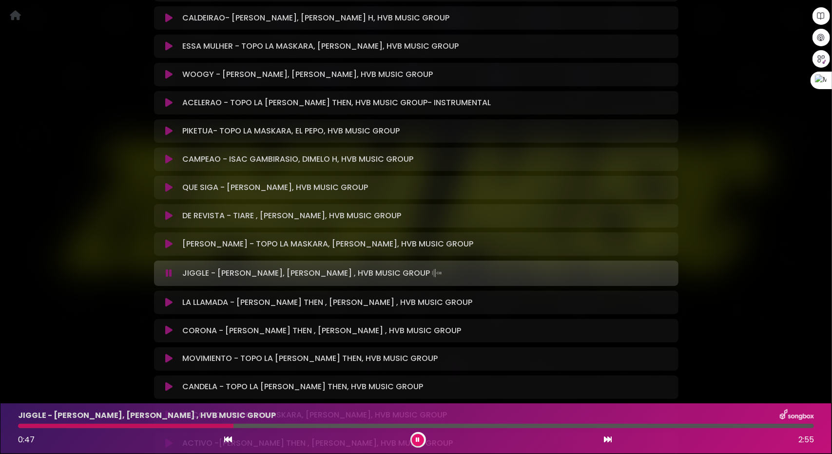
click at [166, 306] on icon at bounding box center [168, 303] width 7 height 10
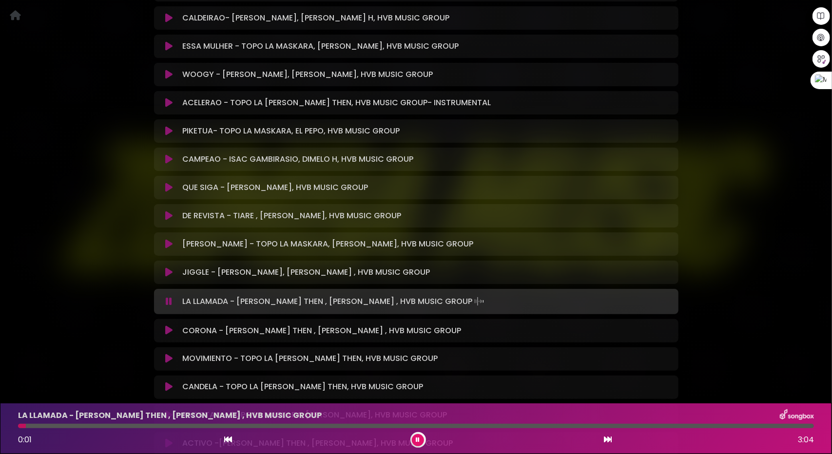
click at [78, 425] on div at bounding box center [416, 426] width 796 height 4
click at [171, 331] on icon at bounding box center [168, 331] width 7 height 10
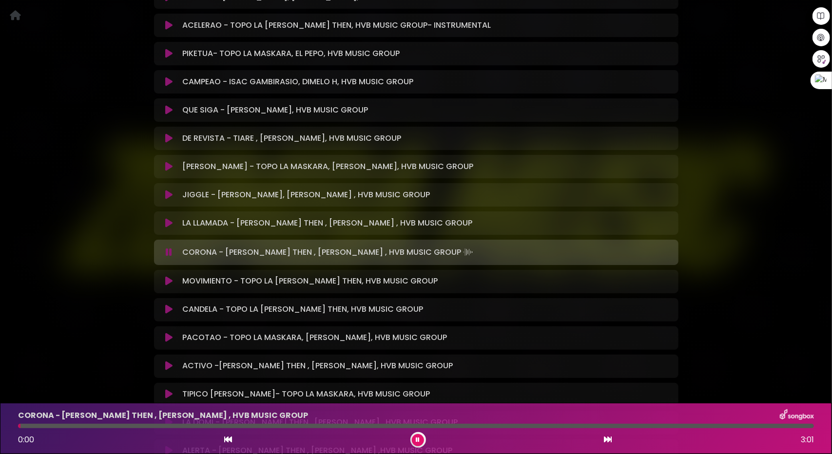
scroll to position [1012, 0]
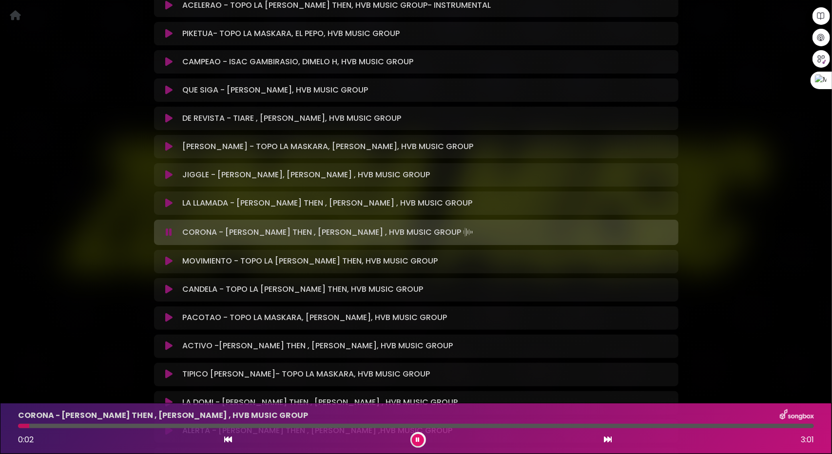
click at [77, 427] on div at bounding box center [416, 426] width 796 height 4
click at [122, 428] on div at bounding box center [416, 426] width 796 height 4
click at [172, 257] on icon at bounding box center [168, 262] width 7 height 10
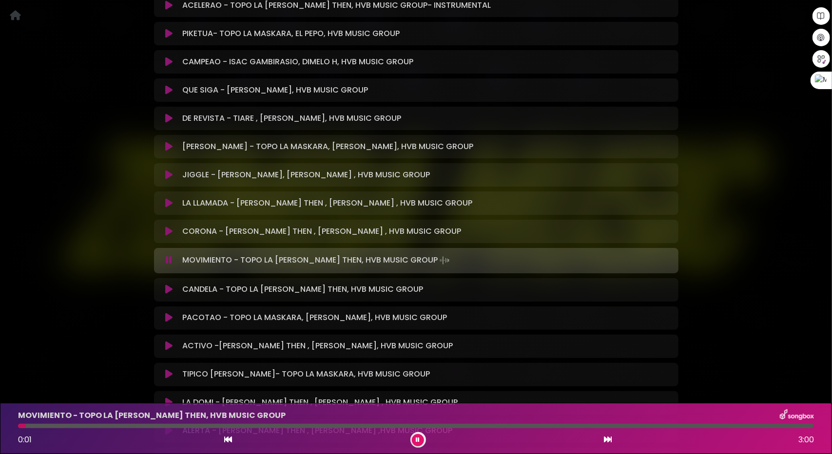
click at [73, 427] on div at bounding box center [416, 426] width 796 height 4
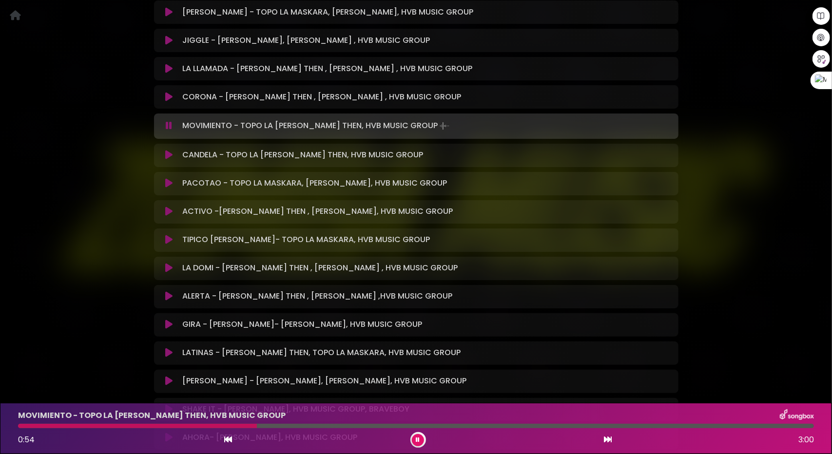
scroll to position [1158, 0]
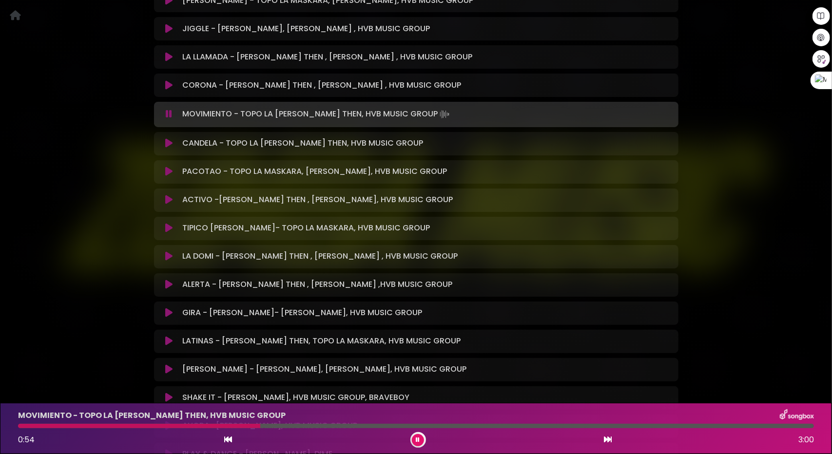
click at [167, 143] on icon at bounding box center [168, 144] width 7 height 10
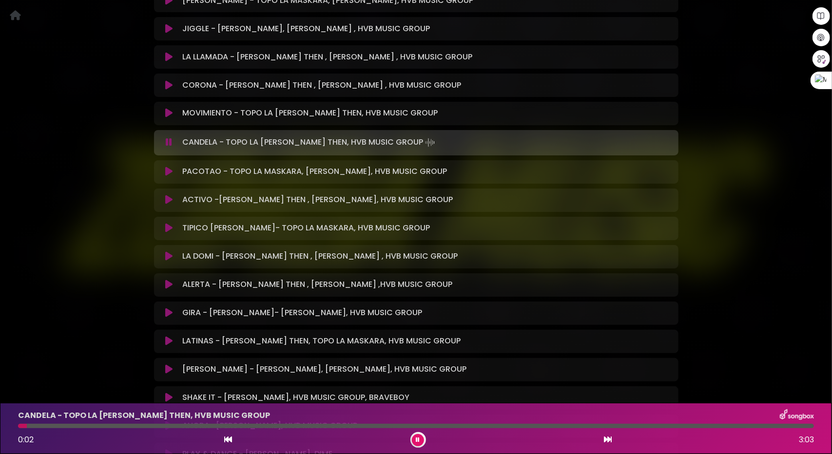
click at [82, 423] on div "CANDELA - TOPO LA MASKARA, JEAN THEN, HVB MUSIC GROUP 0:02 3:03" at bounding box center [415, 428] width 807 height 38
click at [114, 424] on div at bounding box center [416, 426] width 796 height 4
click at [199, 426] on div at bounding box center [416, 426] width 796 height 4
click at [169, 172] on icon at bounding box center [168, 172] width 7 height 10
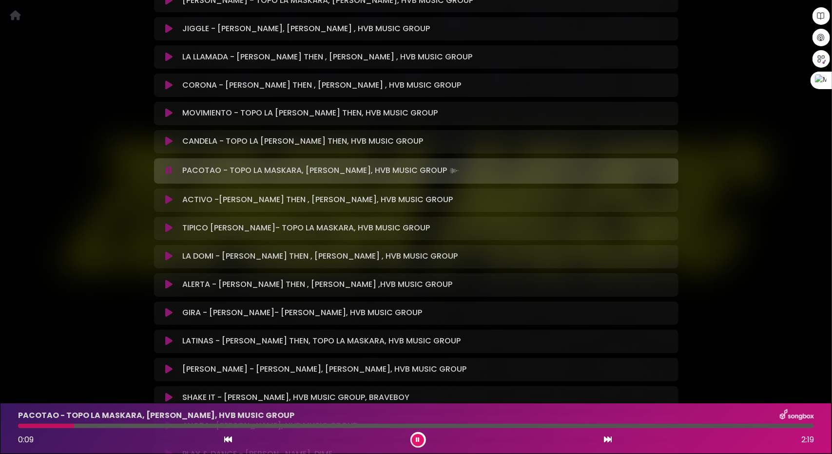
click at [74, 427] on div at bounding box center [416, 426] width 796 height 4
click at [167, 199] on icon at bounding box center [168, 200] width 7 height 10
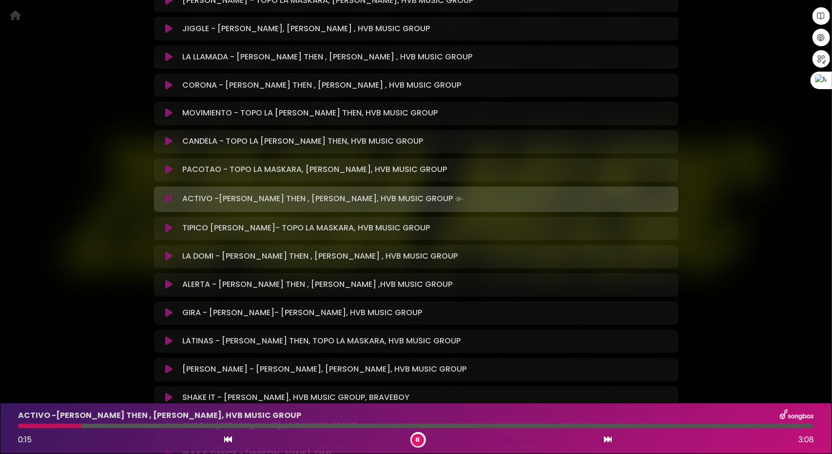
click at [83, 424] on div at bounding box center [416, 426] width 796 height 4
click at [166, 257] on icon at bounding box center [168, 257] width 7 height 10
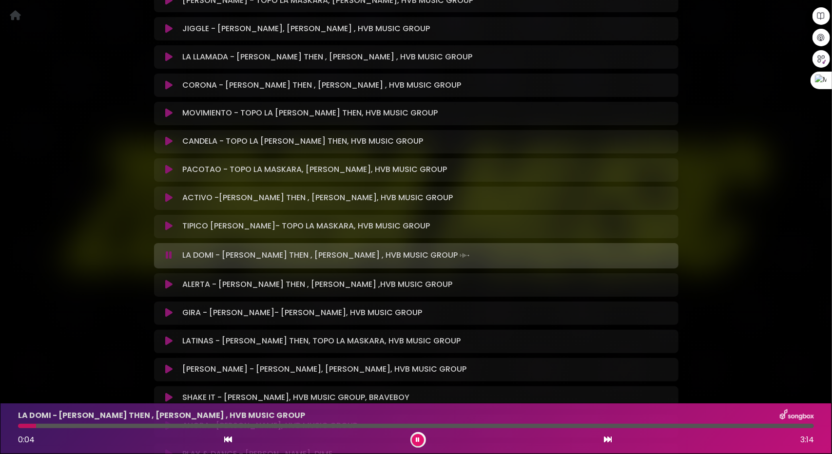
click at [88, 425] on div at bounding box center [416, 426] width 796 height 4
click at [189, 426] on div at bounding box center [416, 426] width 796 height 4
click at [249, 425] on div at bounding box center [416, 426] width 796 height 4
click at [168, 284] on icon at bounding box center [168, 285] width 7 height 10
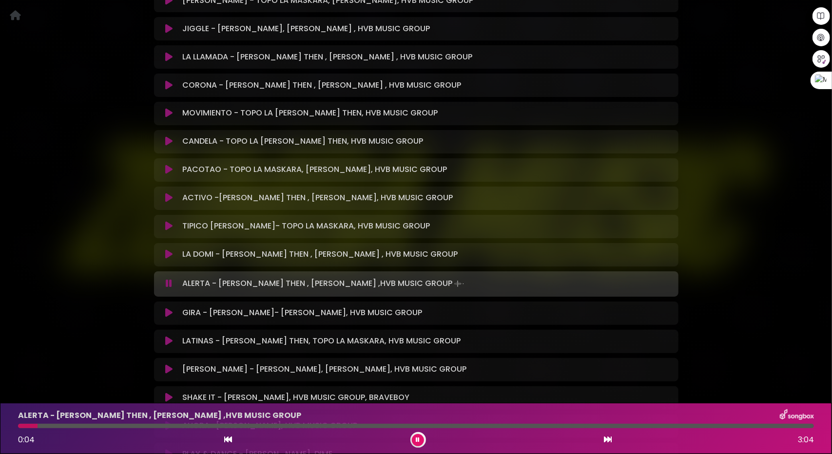
click at [65, 425] on div at bounding box center [416, 426] width 796 height 4
click at [106, 422] on div "ALERTA - JEAN THEN , DAVID DLUNA ,HVB MUSIC GROUP 0:11 3:04" at bounding box center [415, 428] width 807 height 38
click at [134, 430] on div "ALERTA - JEAN THEN , DAVID DLUNA ,HVB MUSIC GROUP 0:15 3:04" at bounding box center [415, 428] width 807 height 38
click at [142, 426] on div at bounding box center [416, 426] width 796 height 4
click at [170, 425] on div at bounding box center [416, 426] width 796 height 4
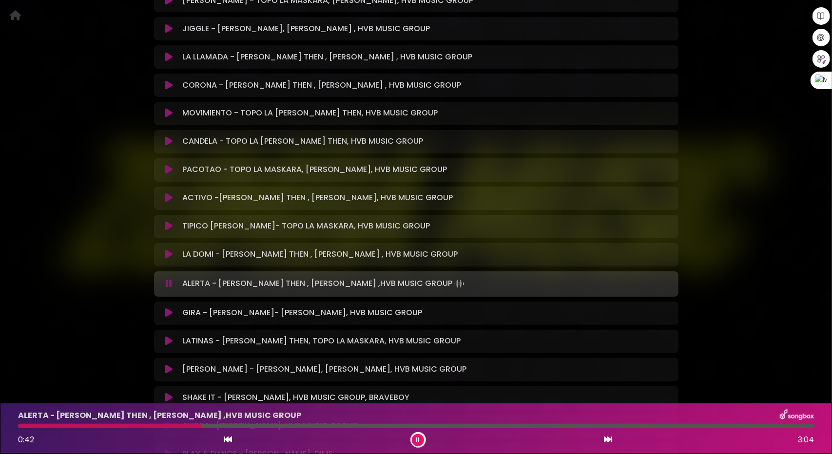
click at [83, 427] on div at bounding box center [109, 426] width 183 height 4
click at [54, 426] on div at bounding box center [60, 426] width 84 height 4
click at [166, 315] on icon at bounding box center [168, 313] width 7 height 10
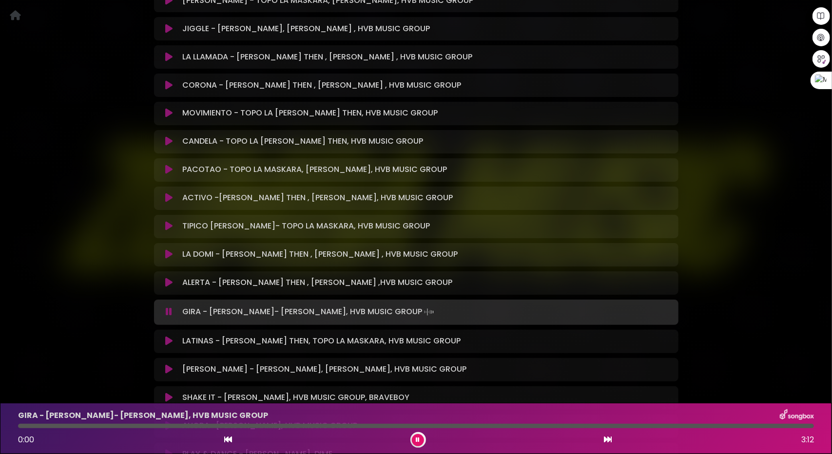
click at [166, 315] on button at bounding box center [169, 312] width 19 height 10
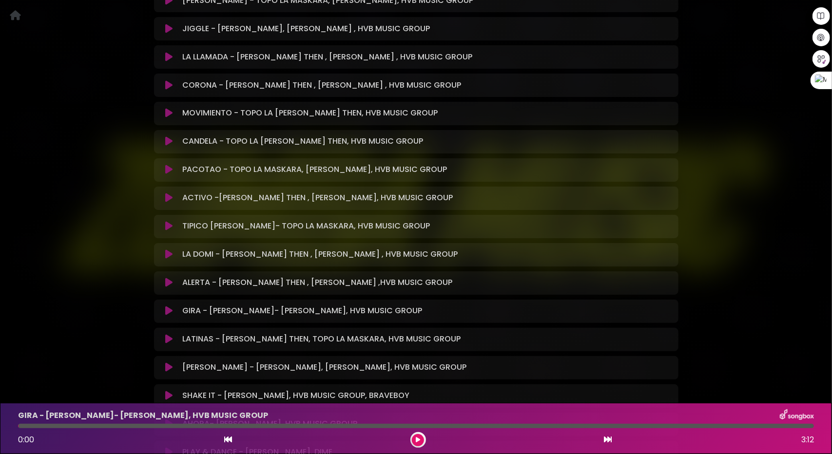
click at [167, 309] on icon at bounding box center [168, 311] width 7 height 10
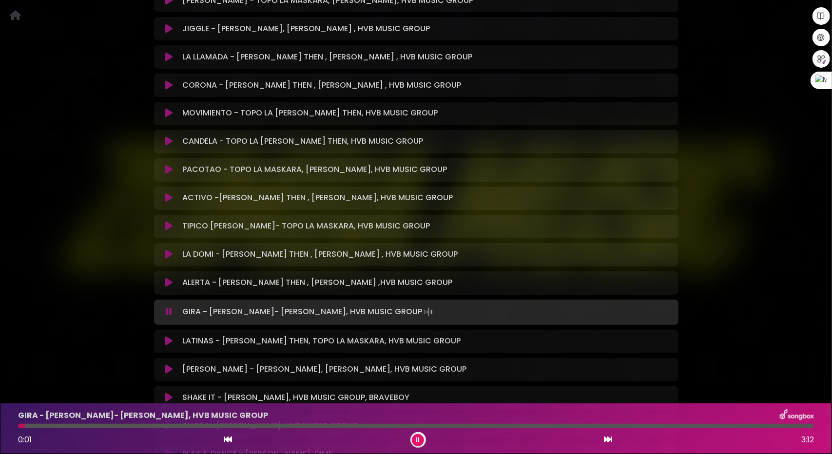
click at [71, 427] on div at bounding box center [416, 426] width 796 height 4
click at [172, 339] on icon at bounding box center [168, 342] width 7 height 10
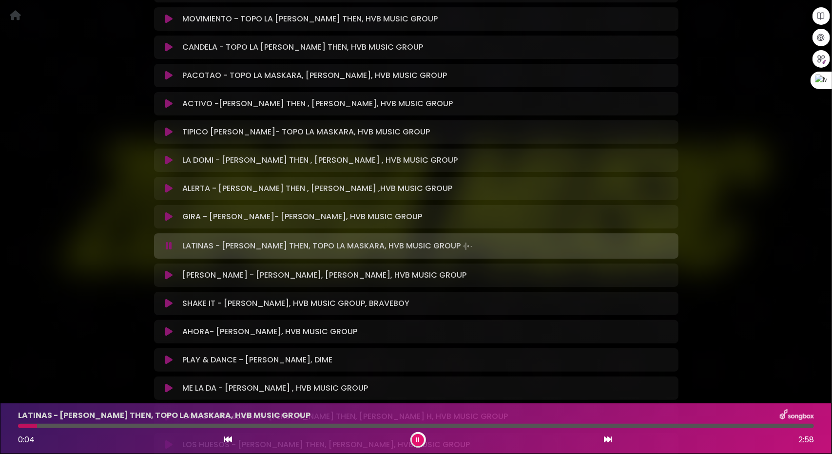
scroll to position [1255, 0]
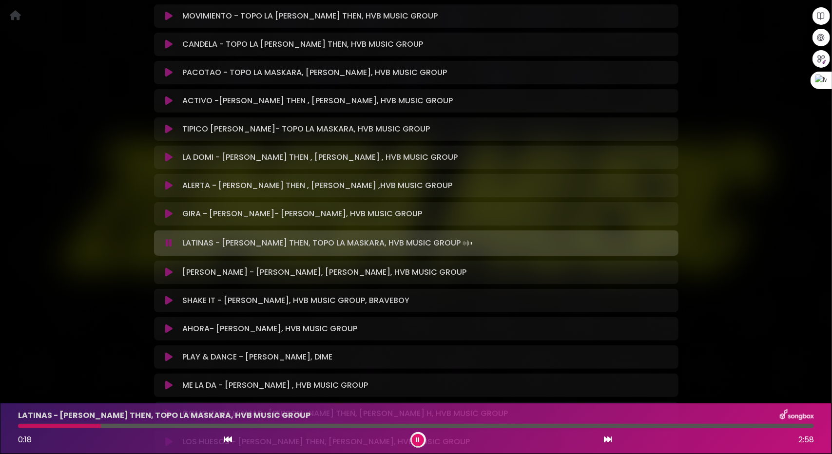
click at [101, 426] on div at bounding box center [416, 426] width 796 height 4
click at [145, 425] on div at bounding box center [416, 426] width 796 height 4
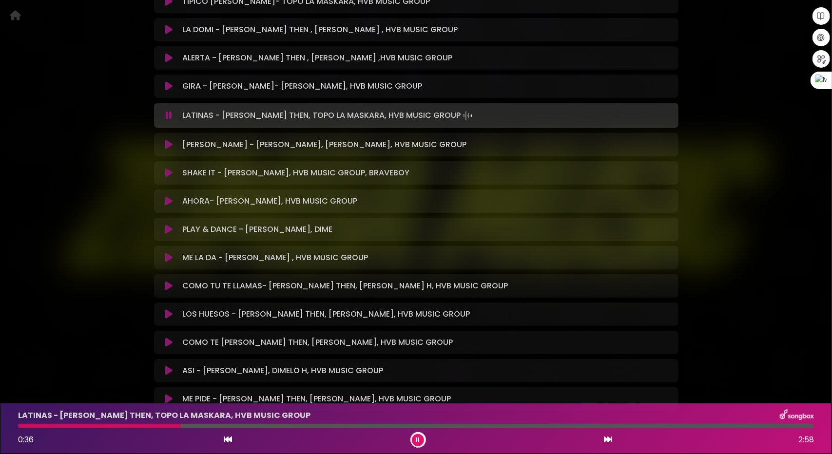
scroll to position [1401, 0]
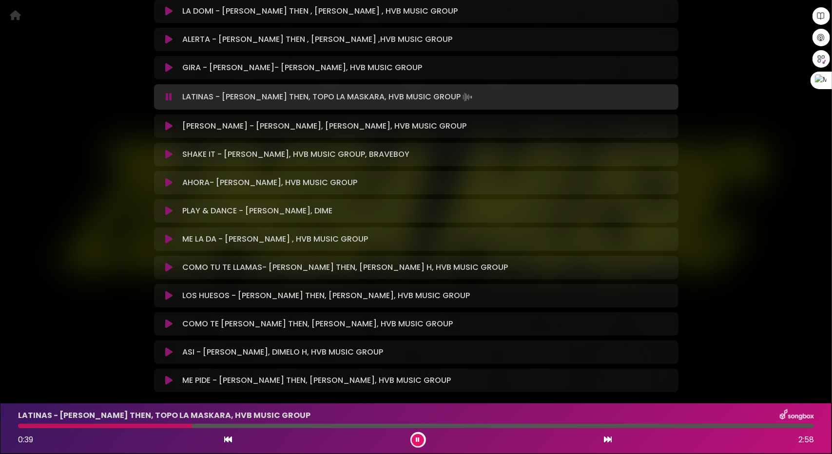
click at [169, 181] on icon at bounding box center [168, 183] width 7 height 10
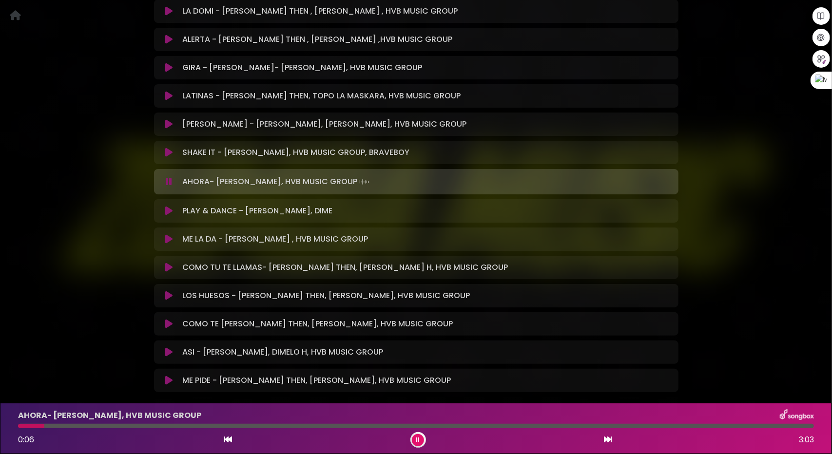
click at [134, 428] on div at bounding box center [416, 426] width 796 height 4
click at [166, 212] on icon at bounding box center [168, 211] width 7 height 10
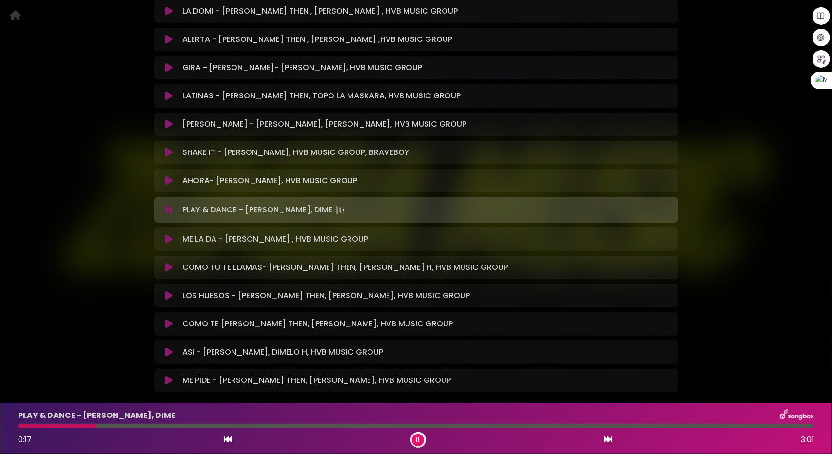
click at [97, 426] on div at bounding box center [416, 426] width 796 height 4
click at [170, 425] on div at bounding box center [416, 426] width 796 height 4
click at [215, 426] on div at bounding box center [416, 426] width 796 height 4
click at [269, 428] on div at bounding box center [416, 426] width 796 height 4
click at [168, 237] on icon at bounding box center [168, 239] width 7 height 10
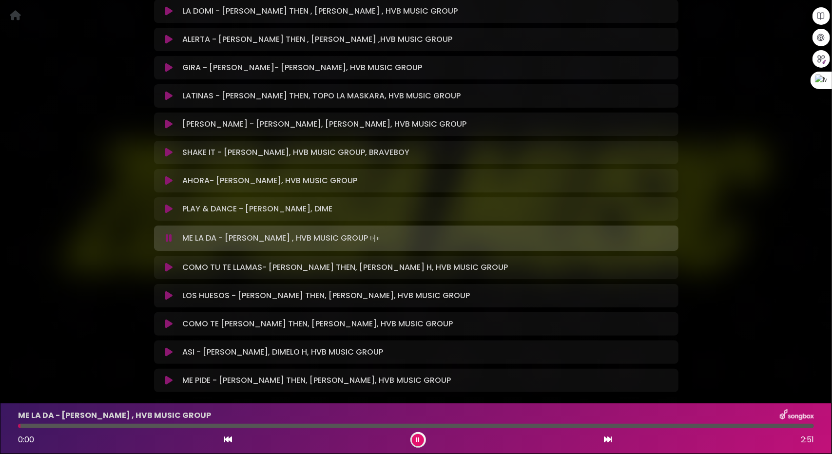
drag, startPoint x: 77, startPoint y: 423, endPoint x: 81, endPoint y: 424, distance: 4.9
click at [78, 423] on div "ME LA DA - DAVID DLUNA , HVB MUSIC GROUP 0:00 2:51" at bounding box center [415, 428] width 807 height 38
click at [90, 424] on div at bounding box center [416, 426] width 796 height 4
click at [170, 266] on icon at bounding box center [168, 268] width 7 height 10
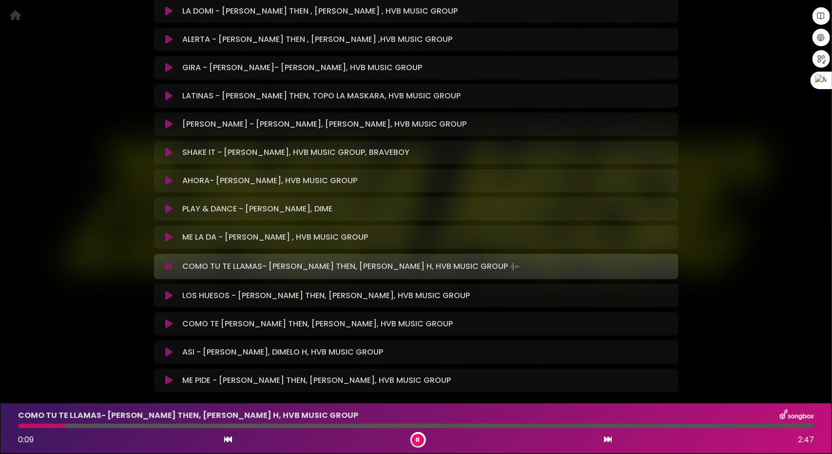
click at [170, 293] on icon at bounding box center [168, 296] width 7 height 10
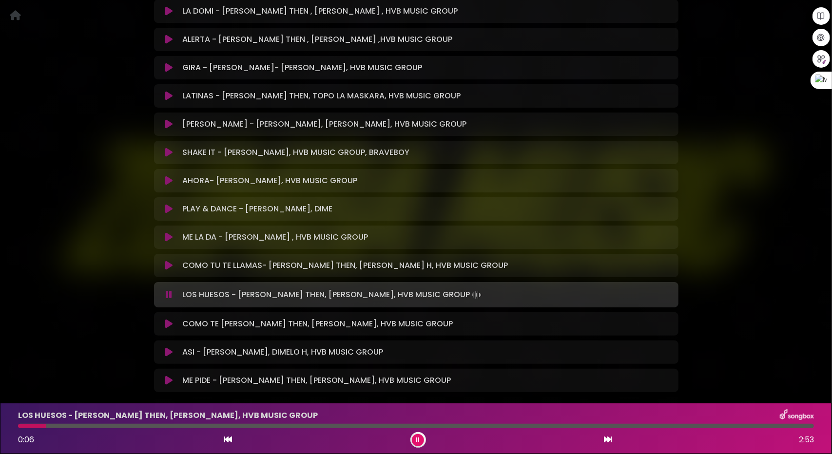
click at [87, 427] on div at bounding box center [416, 426] width 796 height 4
click at [123, 427] on div at bounding box center [416, 426] width 796 height 4
click at [170, 352] on icon at bounding box center [168, 352] width 7 height 10
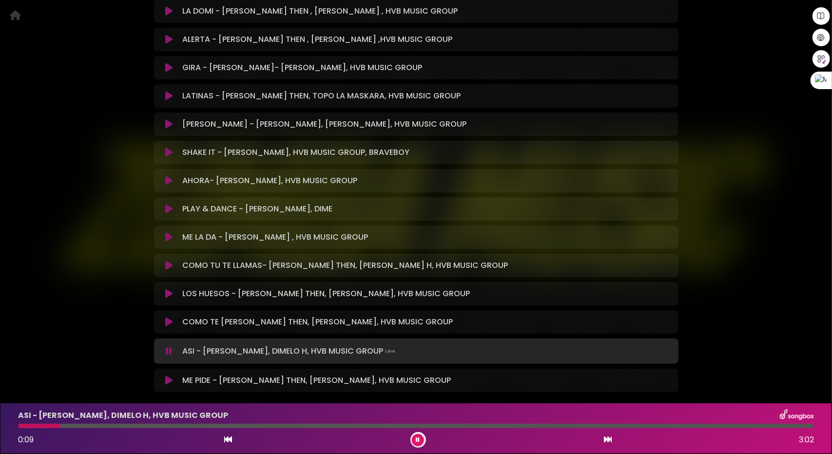
click at [61, 425] on div at bounding box center [416, 426] width 796 height 4
click at [103, 425] on div at bounding box center [416, 426] width 796 height 4
click at [132, 424] on div at bounding box center [416, 426] width 796 height 4
click at [161, 423] on div "ASI - SHALONDY, DIMELO H, HVB MUSIC GROUP 0:26 3:02" at bounding box center [415, 428] width 807 height 38
click at [170, 425] on div at bounding box center [416, 426] width 796 height 4
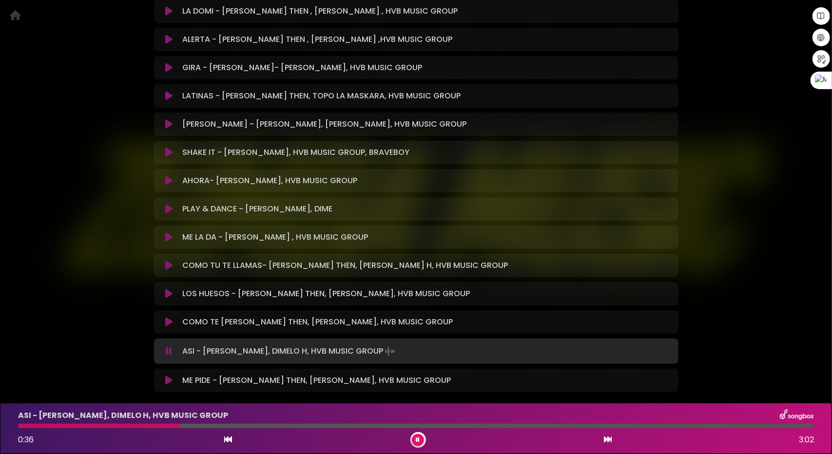
click at [232, 425] on div at bounding box center [416, 426] width 796 height 4
click at [170, 379] on icon at bounding box center [168, 381] width 7 height 10
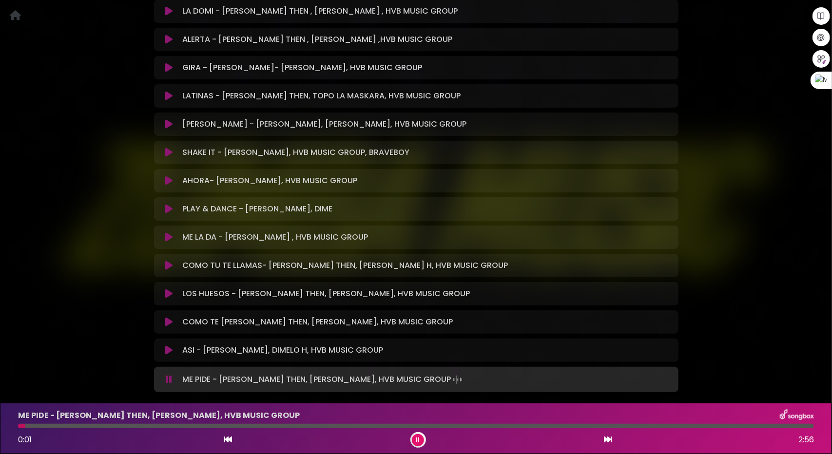
click at [78, 426] on div at bounding box center [416, 426] width 796 height 4
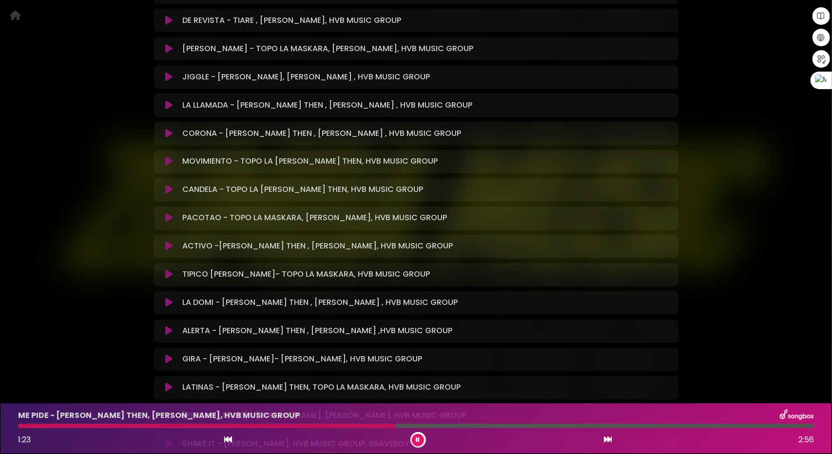
scroll to position [1109, 0]
click at [166, 135] on icon at bounding box center [168, 134] width 7 height 10
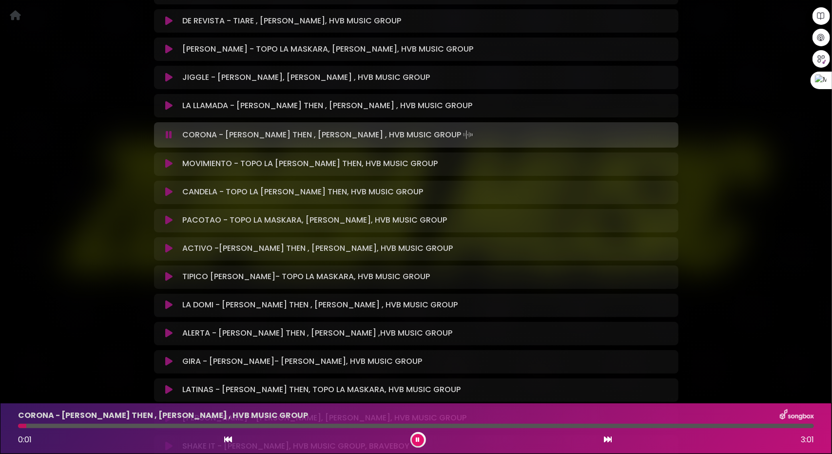
click at [101, 424] on div "CORONA - JEAN THEN , DAVID DLUNA , HVB MUSIC GROUP 0:01 3:01" at bounding box center [415, 428] width 807 height 38
click at [104, 425] on div at bounding box center [416, 426] width 796 height 4
click at [228, 425] on div at bounding box center [416, 426] width 796 height 4
click at [302, 426] on div at bounding box center [416, 426] width 796 height 4
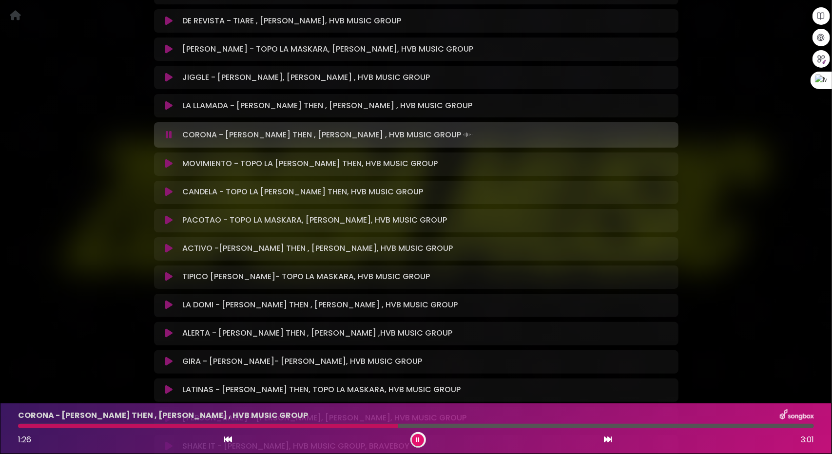
click at [421, 436] on button at bounding box center [418, 440] width 12 height 12
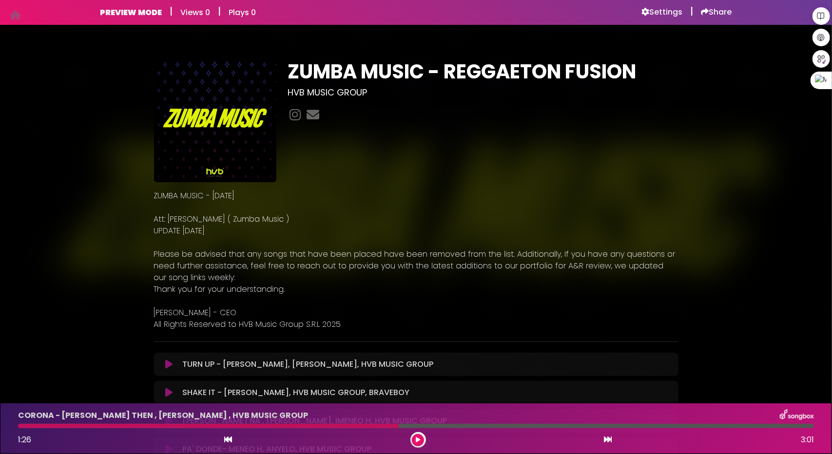
scroll to position [0, 0]
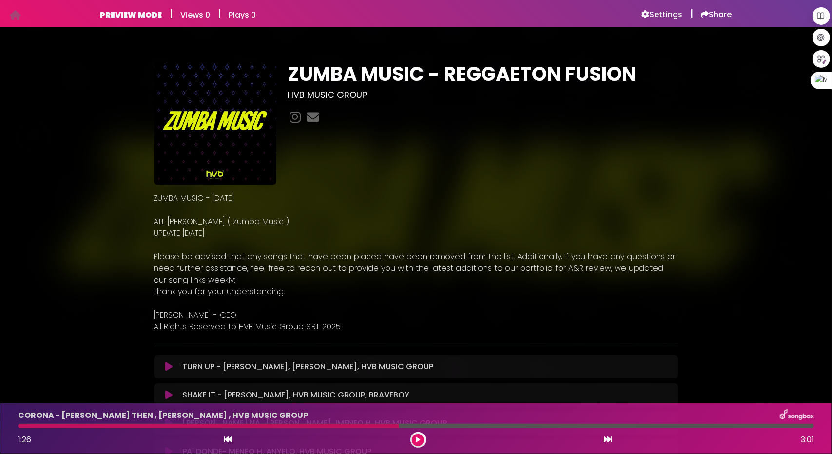
click at [668, 10] on h6 "Settings" at bounding box center [662, 15] width 41 height 10
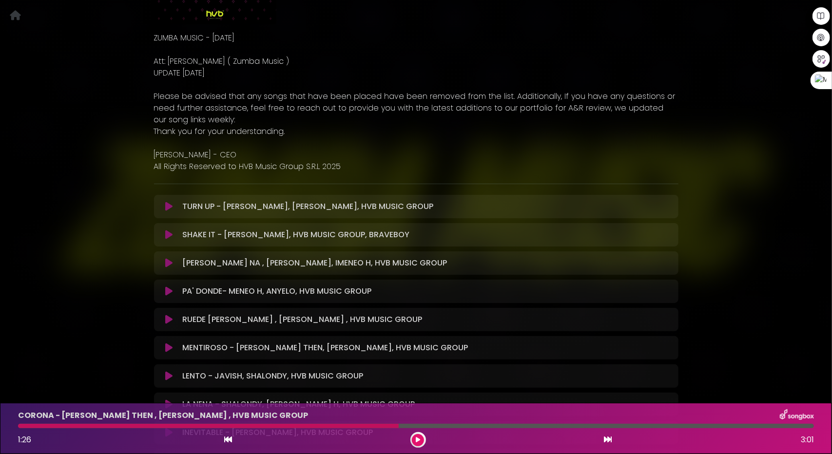
scroll to position [97, 0]
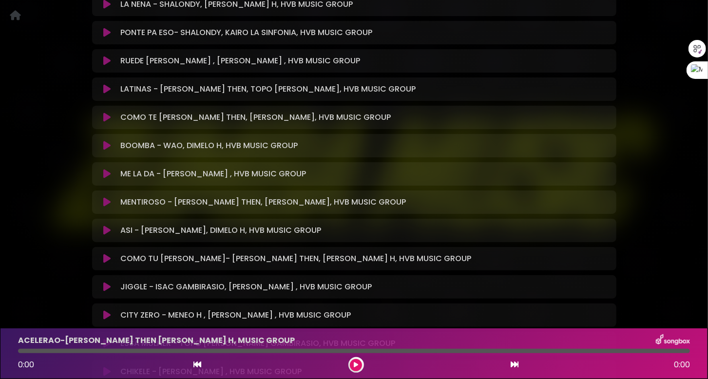
scroll to position [175, 0]
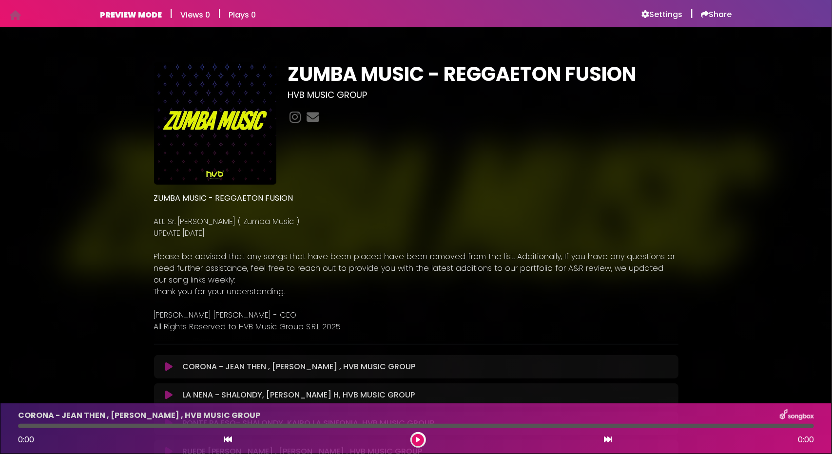
scroll to position [244, 0]
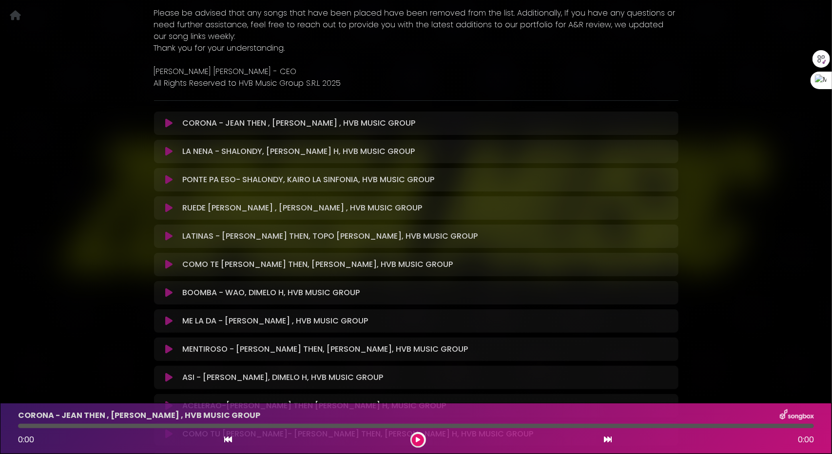
click at [166, 127] on icon at bounding box center [168, 123] width 7 height 10
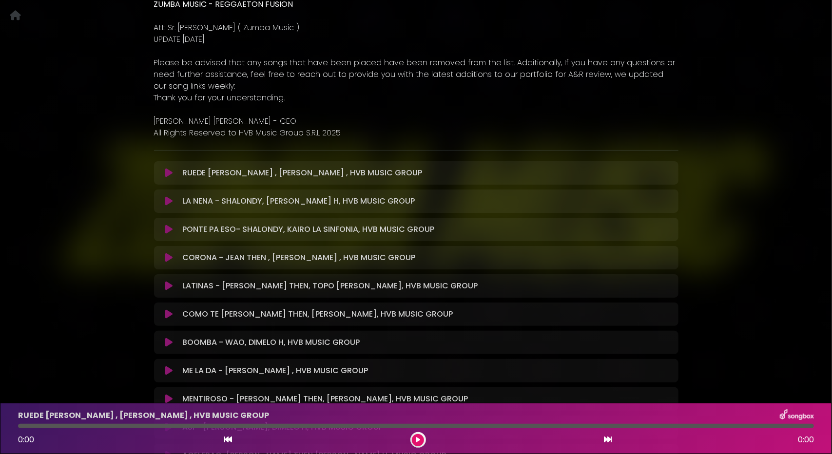
scroll to position [195, 0]
click at [167, 172] on icon at bounding box center [168, 172] width 7 height 10
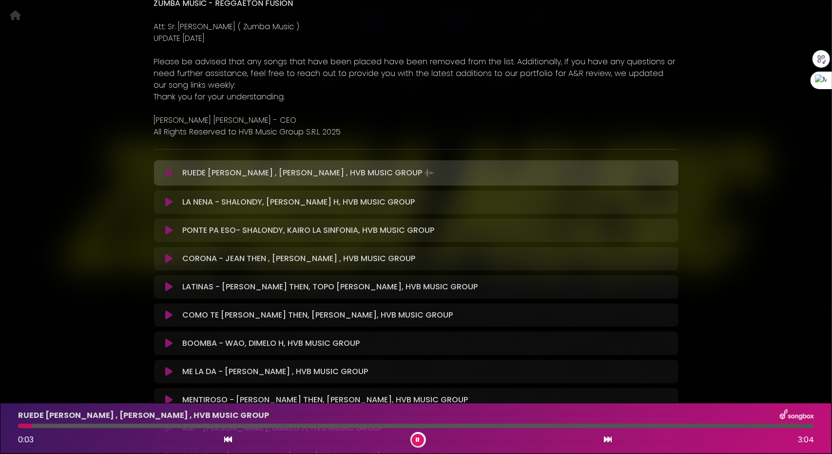
click at [167, 202] on icon at bounding box center [168, 202] width 7 height 10
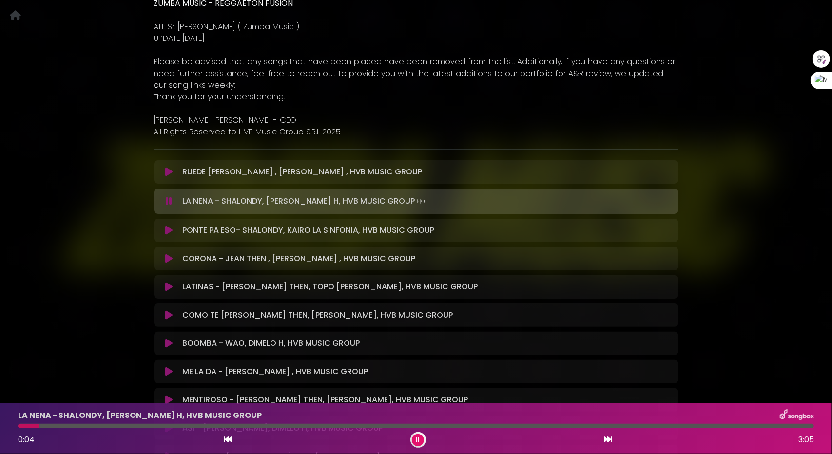
click at [167, 231] on icon at bounding box center [168, 231] width 7 height 10
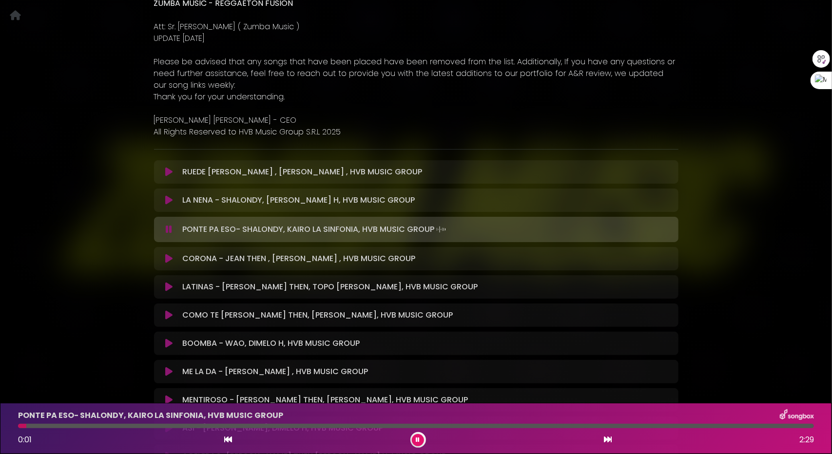
click at [76, 425] on div at bounding box center [416, 426] width 796 height 4
click at [170, 287] on icon at bounding box center [168, 287] width 7 height 10
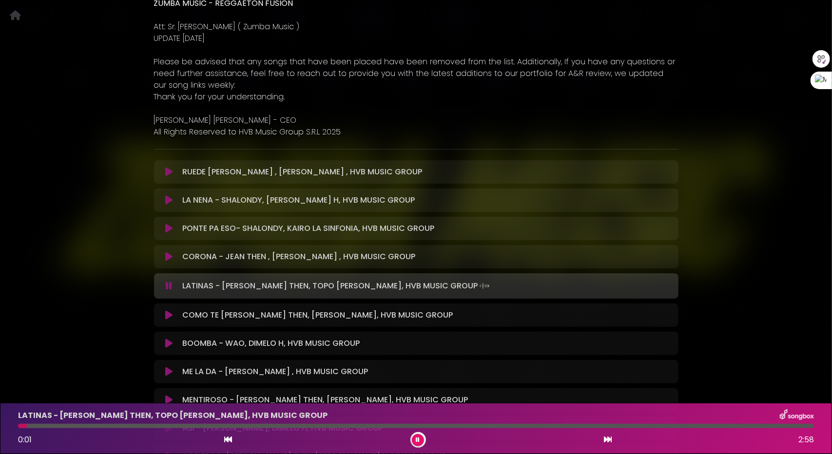
click at [70, 425] on div at bounding box center [416, 426] width 796 height 4
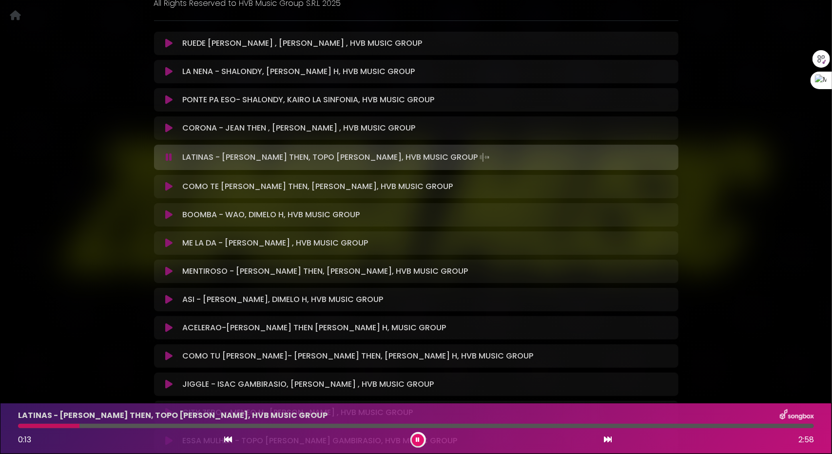
scroll to position [341, 0]
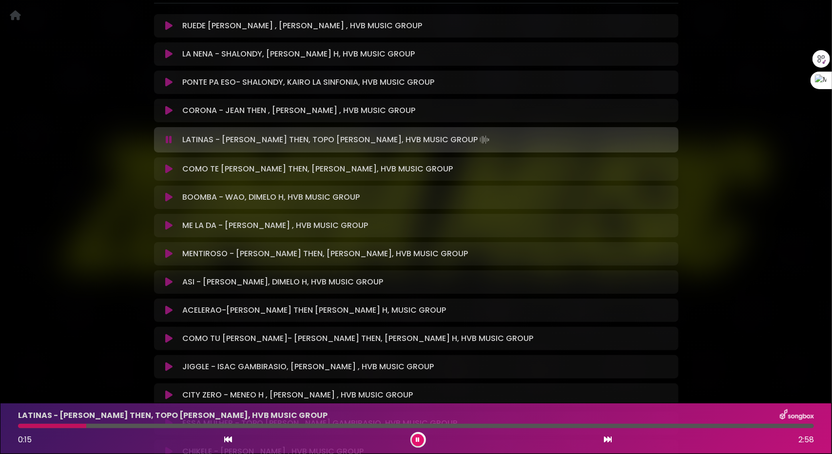
click at [164, 221] on button at bounding box center [169, 226] width 19 height 10
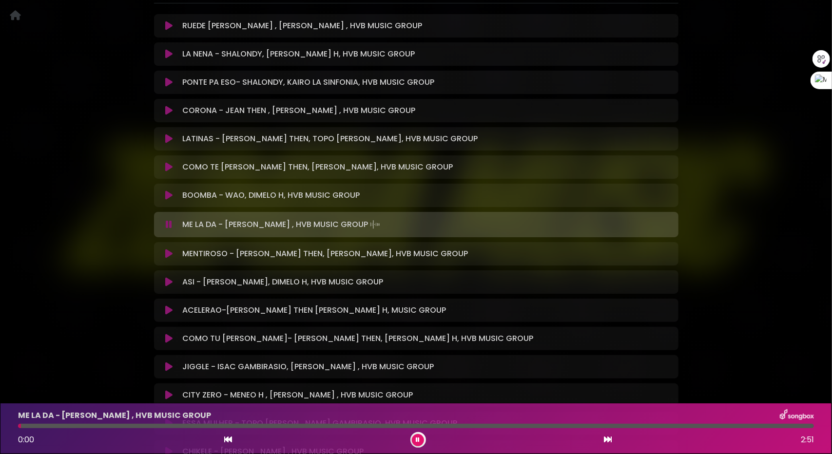
click at [167, 252] on icon at bounding box center [168, 254] width 7 height 10
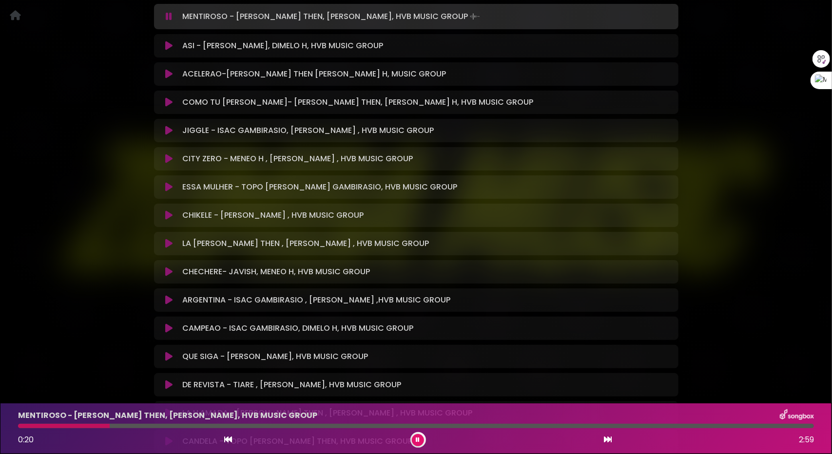
scroll to position [494, 0]
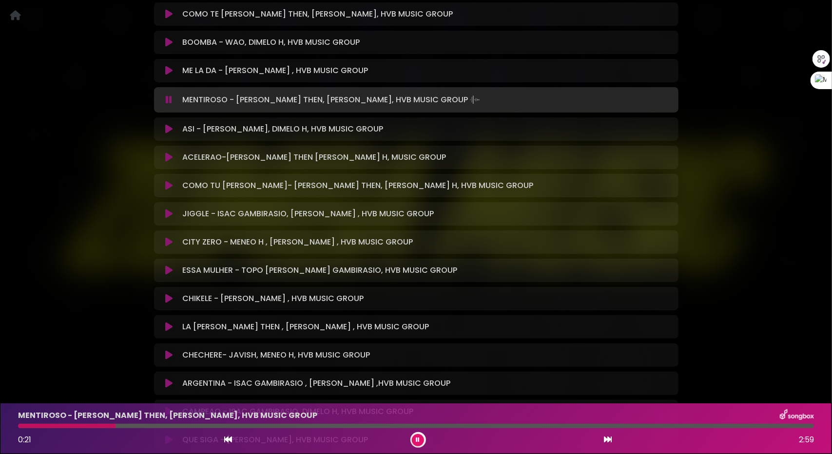
click at [171, 129] on icon at bounding box center [168, 129] width 7 height 10
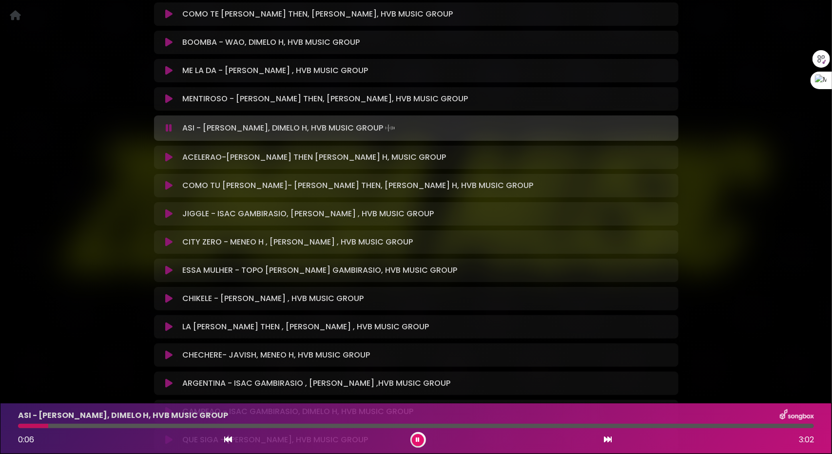
click at [168, 153] on icon at bounding box center [168, 158] width 7 height 10
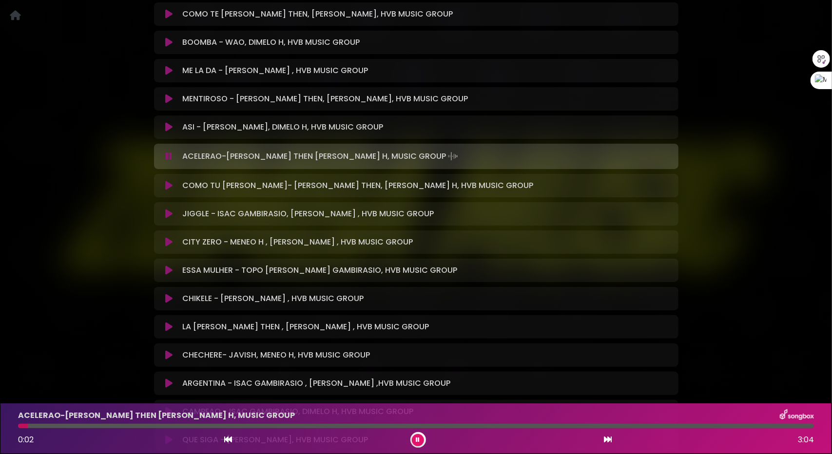
click at [105, 424] on div at bounding box center [416, 426] width 796 height 4
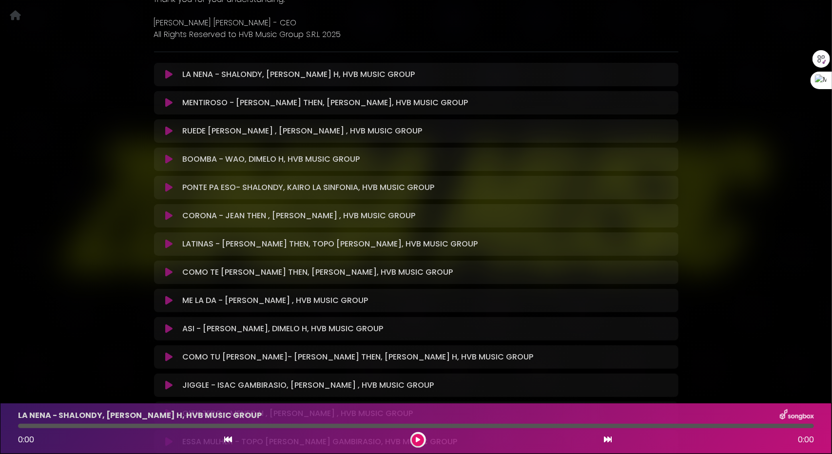
scroll to position [439, 0]
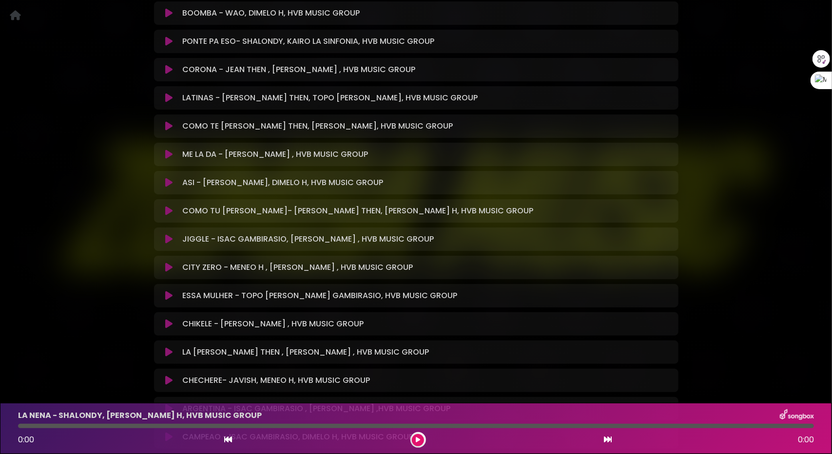
click at [171, 240] on icon at bounding box center [168, 239] width 7 height 10
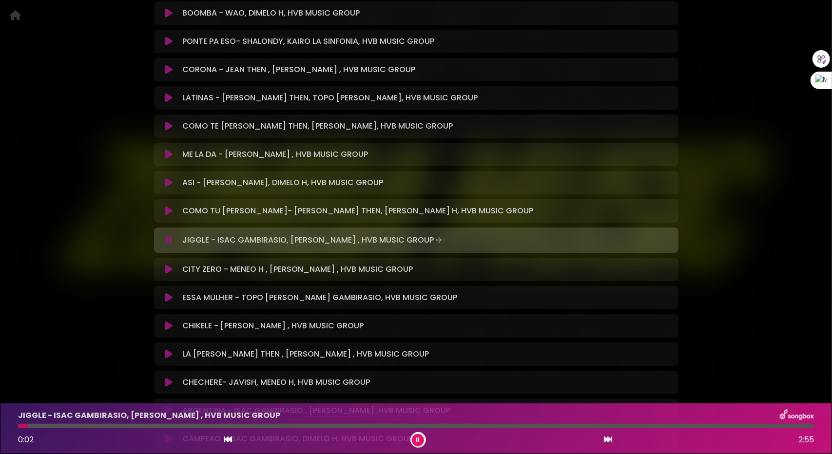
click at [92, 425] on div at bounding box center [416, 426] width 796 height 4
click at [168, 268] on icon at bounding box center [168, 270] width 7 height 10
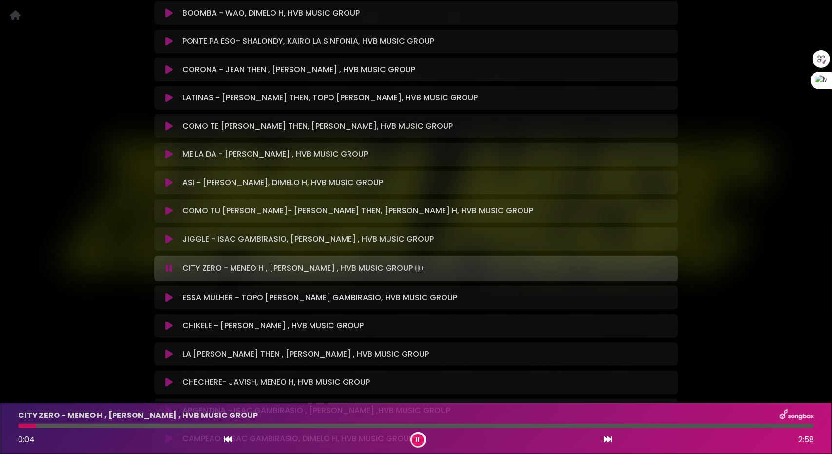
click at [84, 424] on div at bounding box center [416, 426] width 796 height 4
click at [174, 296] on button at bounding box center [169, 298] width 19 height 10
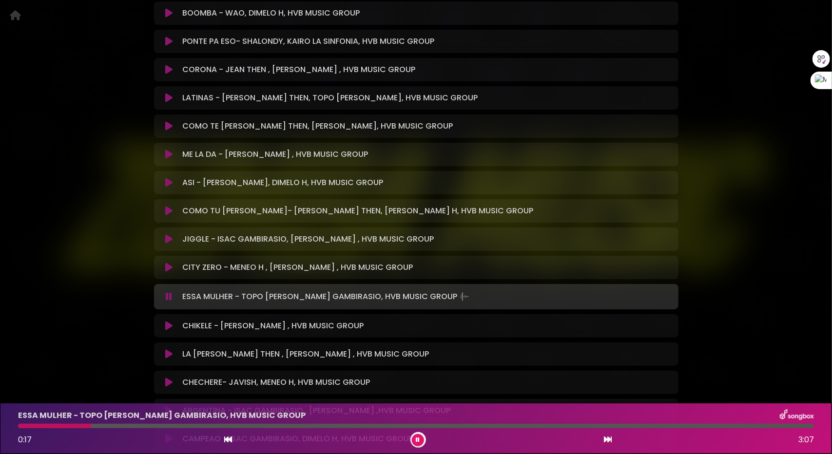
click at [167, 323] on icon at bounding box center [168, 326] width 7 height 10
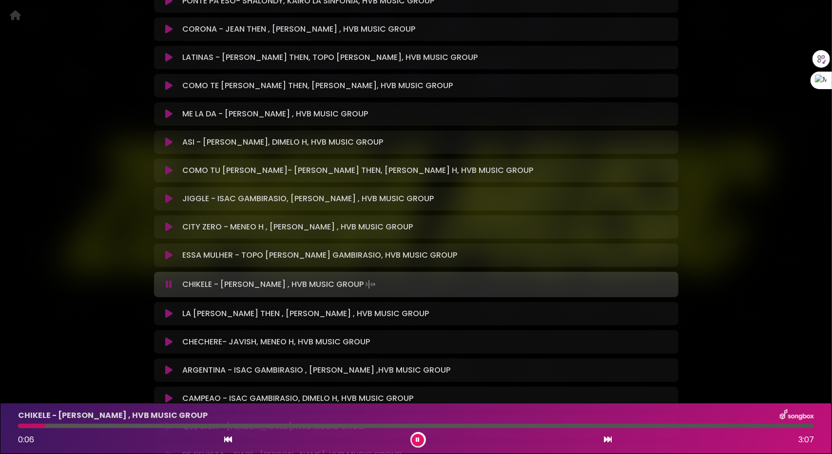
scroll to position [487, 0]
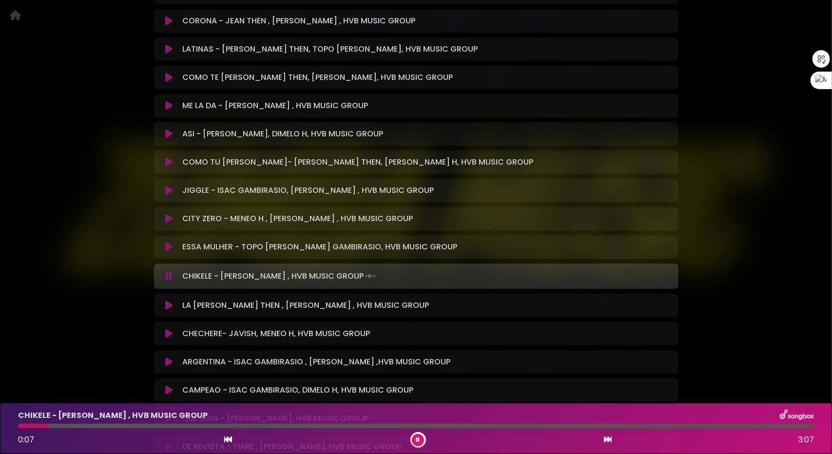
click at [172, 305] on button at bounding box center [169, 306] width 19 height 10
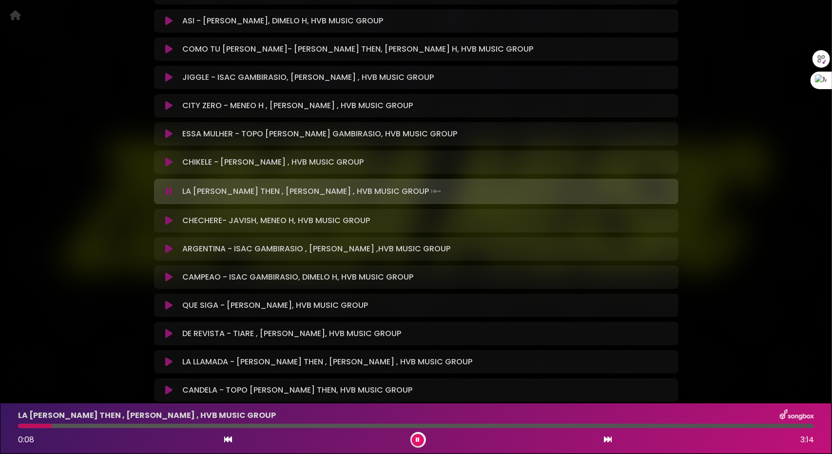
scroll to position [661, 0]
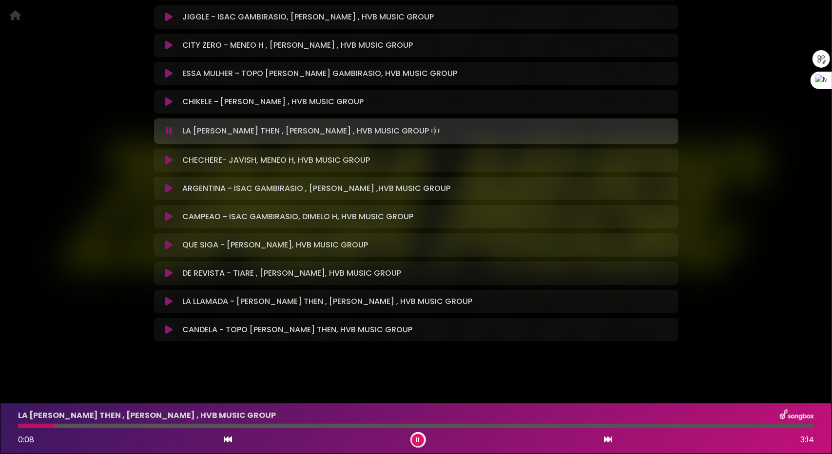
click at [163, 329] on button at bounding box center [169, 330] width 19 height 10
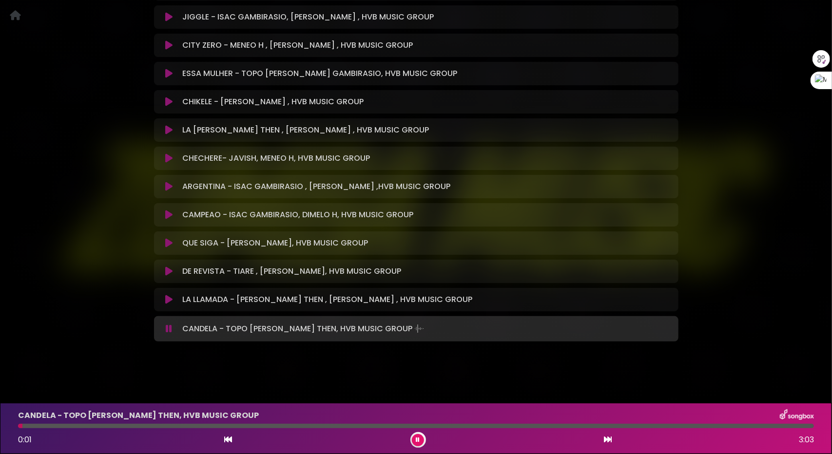
click at [109, 427] on div at bounding box center [416, 426] width 796 height 4
click at [78, 422] on div "CANDELA - TOPO LA MASKARA, JEAN THEN, HVB MUSIC GROUP 0:24 3:03" at bounding box center [415, 428] width 807 height 38
click at [50, 424] on div at bounding box center [416, 426] width 796 height 4
click at [141, 427] on div at bounding box center [416, 426] width 796 height 4
click at [417, 438] on icon at bounding box center [418, 440] width 4 height 6
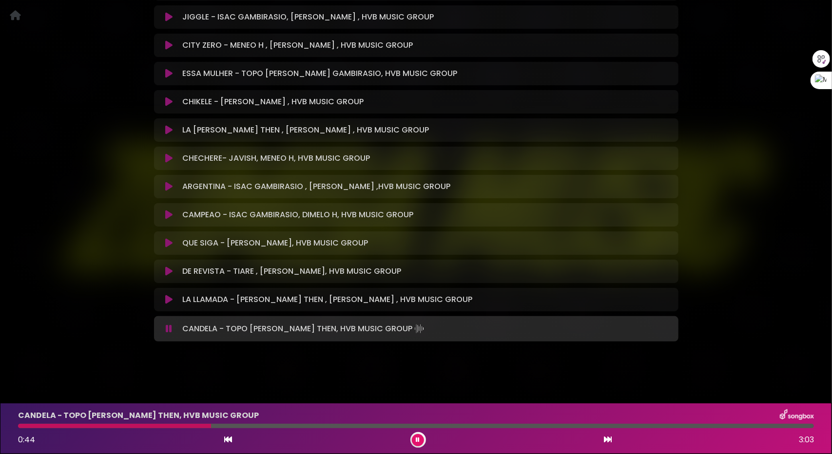
scroll to position [659, 0]
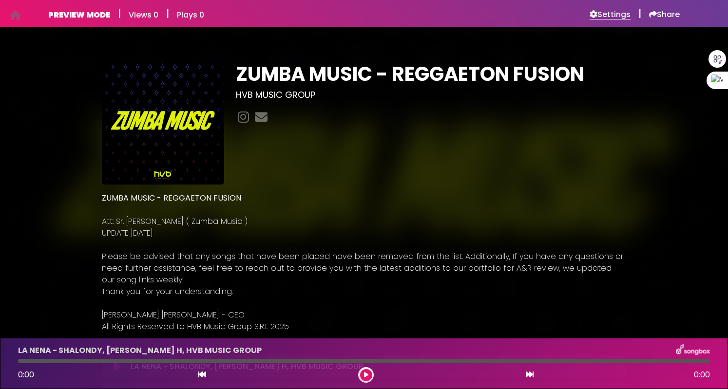
click at [616, 13] on h6 "Settings" at bounding box center [610, 15] width 41 height 10
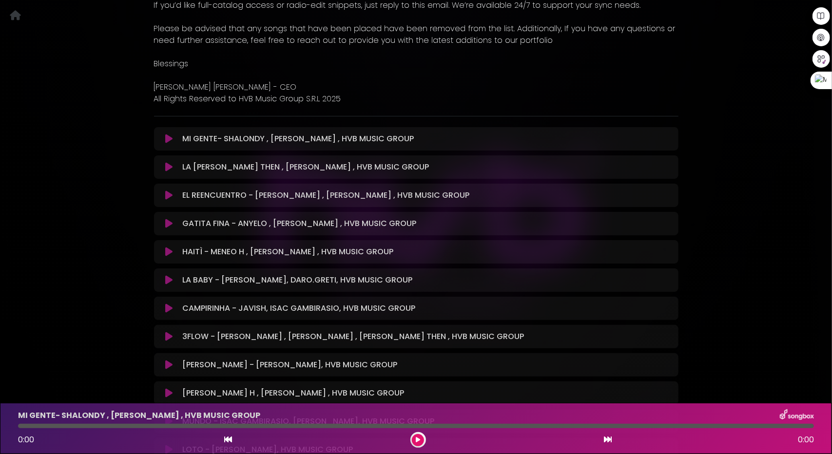
scroll to position [292, 0]
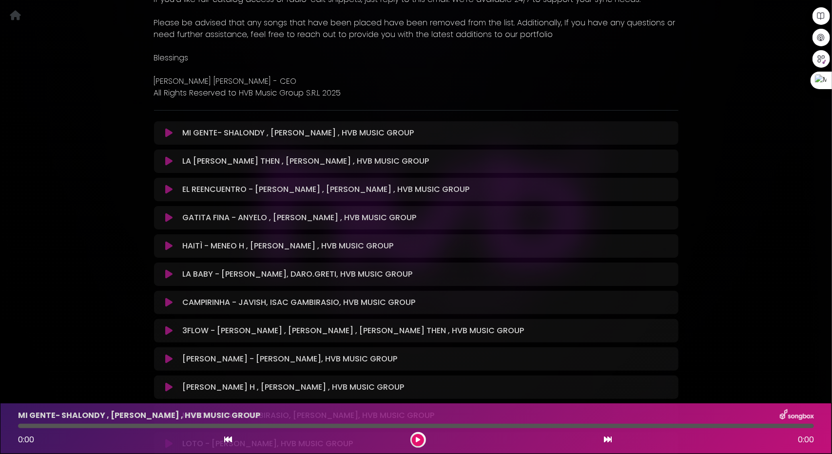
click at [167, 128] on icon at bounding box center [168, 133] width 7 height 10
click at [169, 128] on icon at bounding box center [168, 133] width 7 height 10
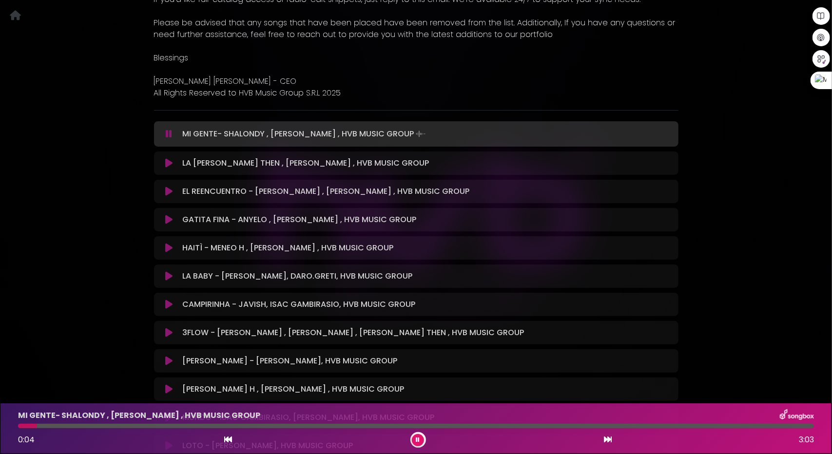
click at [85, 430] on div "MI GENTE- SHALONDY , MENEO H , HVB MUSIC GROUP 0:04 3:03" at bounding box center [415, 428] width 807 height 38
click at [97, 427] on div at bounding box center [416, 426] width 796 height 4
click at [171, 158] on icon at bounding box center [168, 163] width 7 height 10
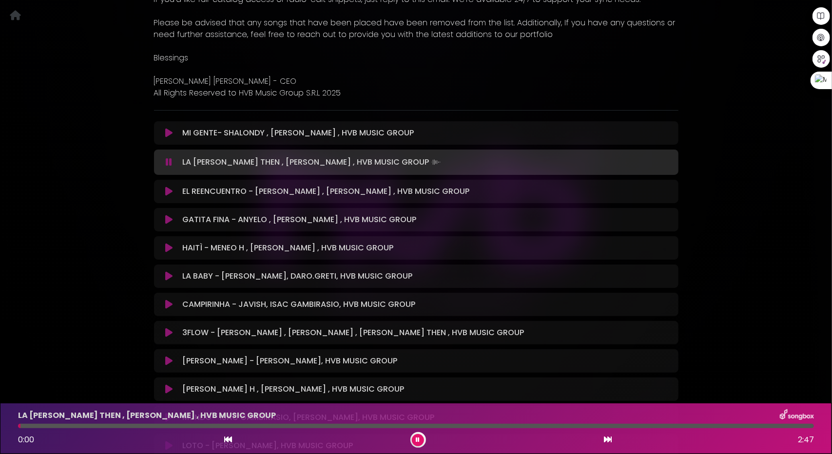
click at [65, 430] on div "LA CALEÑA - JEAN THEN , DAVID DLUNA , HVB MUSIC GROUP 0:00 2:47" at bounding box center [415, 428] width 807 height 38
click at [90, 426] on div at bounding box center [416, 426] width 796 height 4
click at [170, 424] on div at bounding box center [416, 426] width 796 height 4
click at [210, 427] on div at bounding box center [416, 426] width 796 height 4
click at [167, 187] on icon at bounding box center [168, 192] width 7 height 10
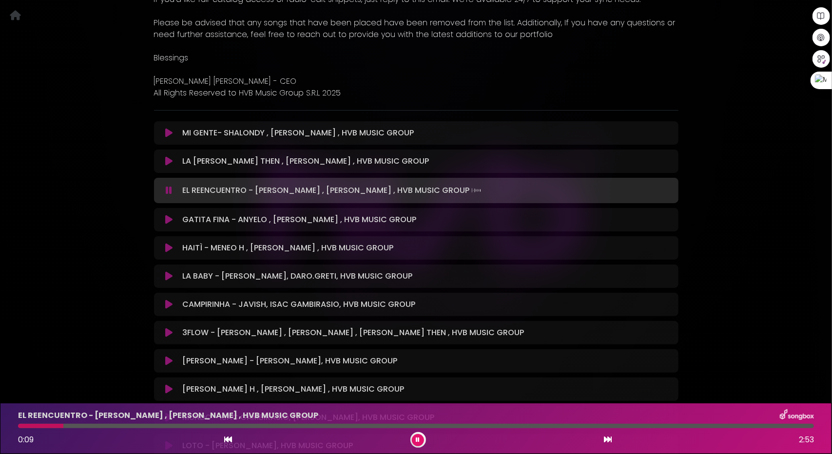
click at [63, 424] on div at bounding box center [416, 426] width 796 height 4
click at [169, 215] on icon at bounding box center [168, 220] width 7 height 10
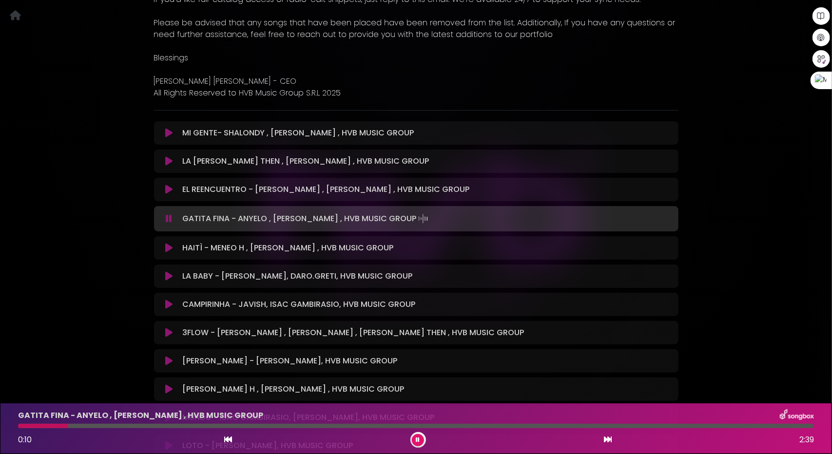
click at [168, 243] on icon at bounding box center [168, 248] width 7 height 10
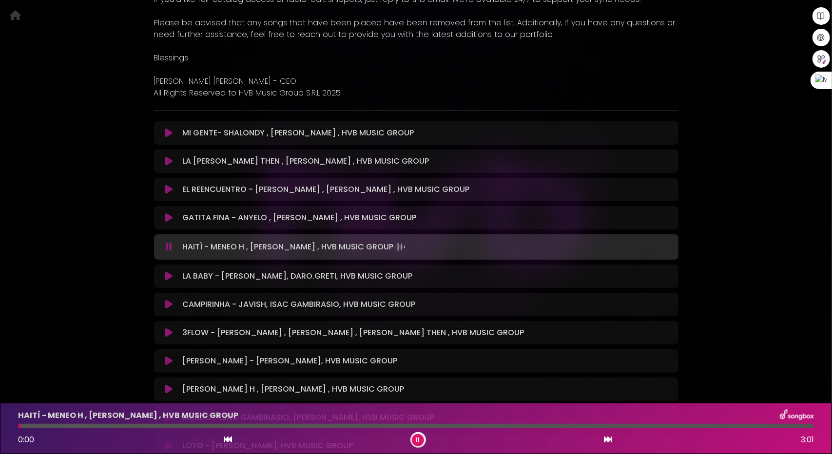
click at [75, 424] on div at bounding box center [416, 426] width 796 height 4
click at [103, 425] on div at bounding box center [416, 426] width 796 height 4
click at [172, 426] on div at bounding box center [416, 426] width 796 height 4
click at [166, 271] on icon at bounding box center [168, 276] width 7 height 10
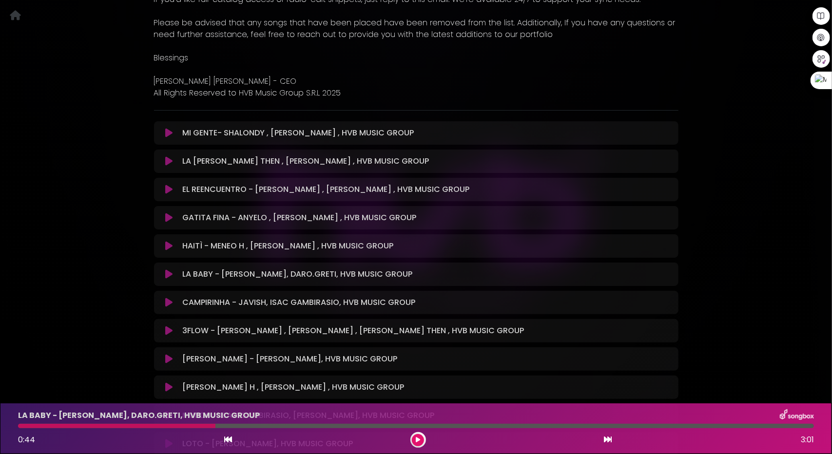
click at [169, 269] on icon at bounding box center [168, 274] width 7 height 10
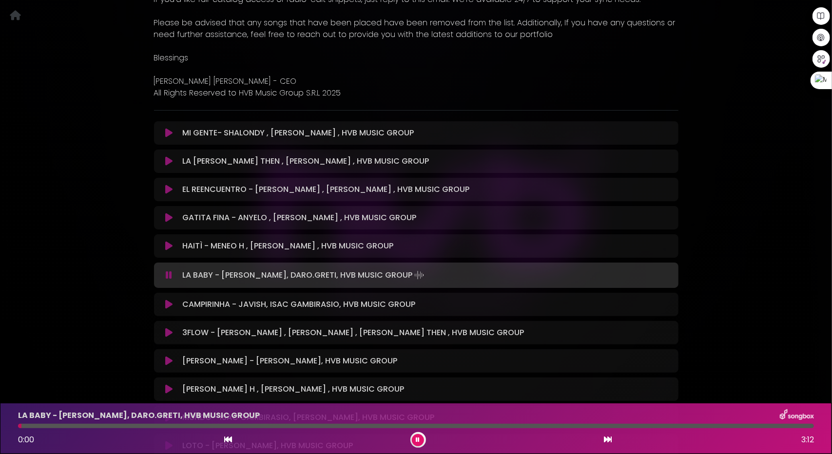
click at [170, 300] on icon at bounding box center [168, 305] width 7 height 10
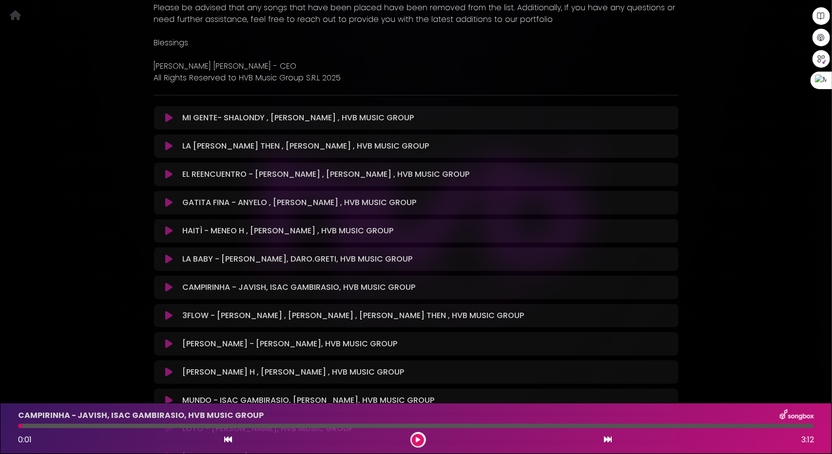
scroll to position [390, 0]
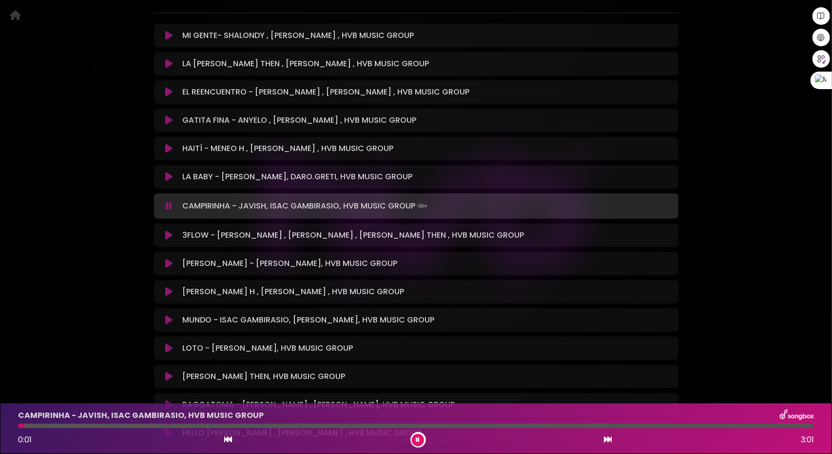
click at [167, 230] on icon at bounding box center [168, 235] width 7 height 10
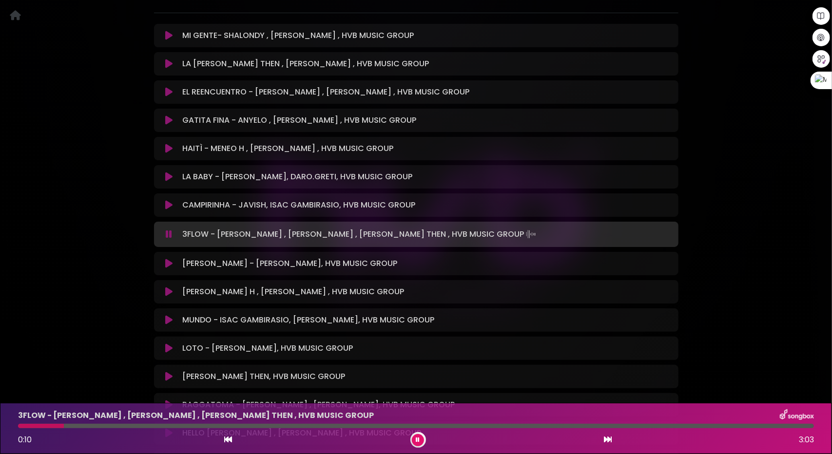
click at [64, 425] on div at bounding box center [416, 426] width 796 height 4
click at [91, 428] on div at bounding box center [416, 426] width 796 height 4
click at [144, 427] on div at bounding box center [416, 426] width 796 height 4
click at [172, 259] on icon at bounding box center [168, 264] width 7 height 10
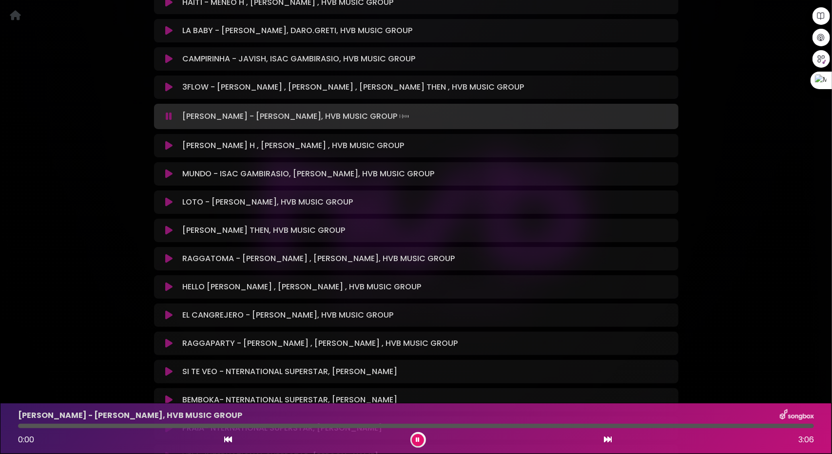
scroll to position [487, 0]
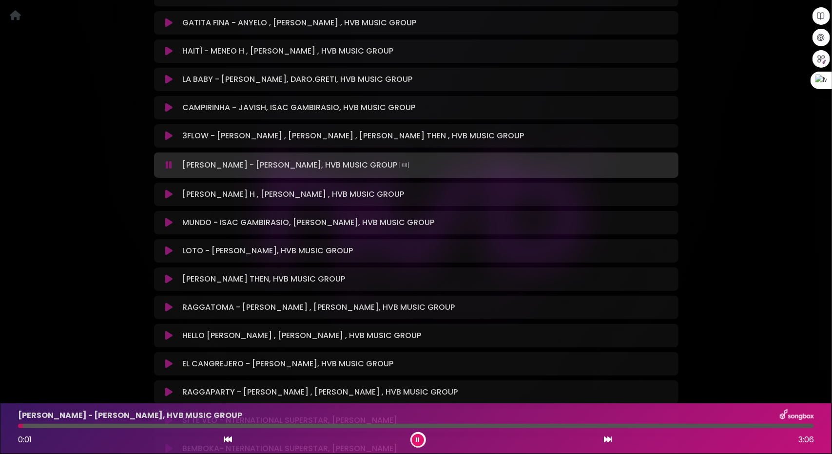
click at [82, 426] on div at bounding box center [416, 426] width 796 height 4
drag, startPoint x: 109, startPoint y: 423, endPoint x: 124, endPoint y: 423, distance: 15.1
click at [112, 423] on div "BAILA MORENA - JAVISH, JEAN THEN, HVB MUSIC GROUP 0:15 3:06" at bounding box center [415, 428] width 807 height 38
click at [168, 190] on icon at bounding box center [168, 195] width 7 height 10
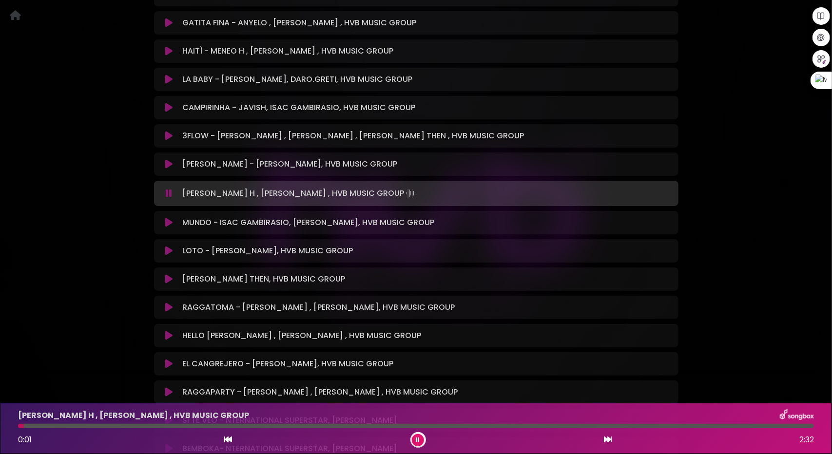
click at [75, 426] on div at bounding box center [416, 426] width 796 height 4
click at [117, 426] on div at bounding box center [416, 426] width 796 height 4
click at [164, 218] on button at bounding box center [169, 223] width 19 height 10
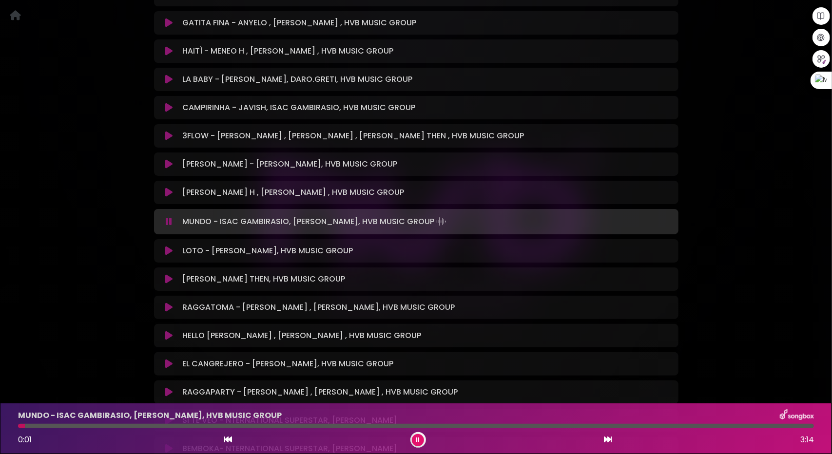
click at [61, 425] on div at bounding box center [416, 426] width 796 height 4
drag, startPoint x: 89, startPoint y: 423, endPoint x: 100, endPoint y: 425, distance: 11.4
click at [91, 423] on div "MUNDO - ISAC GAMBIRASIO, DAVID DLUNA, HVB MUSIC GROUP 0:10 3:14" at bounding box center [415, 428] width 807 height 38
click at [109, 425] on div at bounding box center [416, 426] width 796 height 4
click at [186, 424] on div at bounding box center [416, 426] width 796 height 4
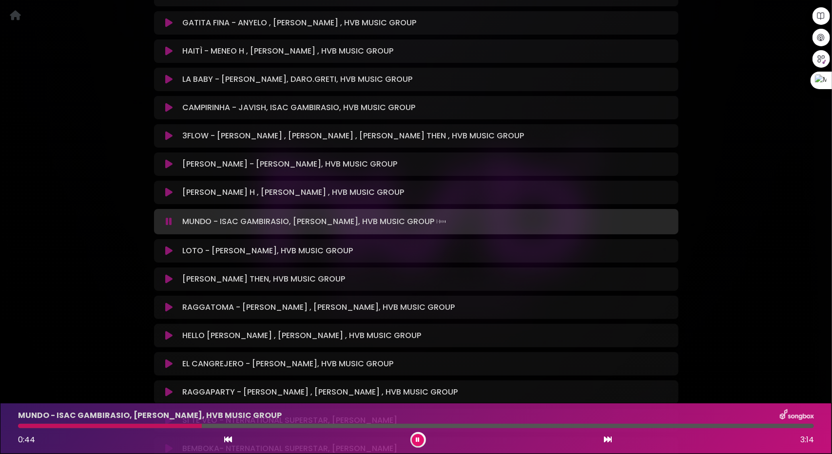
click at [172, 246] on icon at bounding box center [168, 251] width 7 height 10
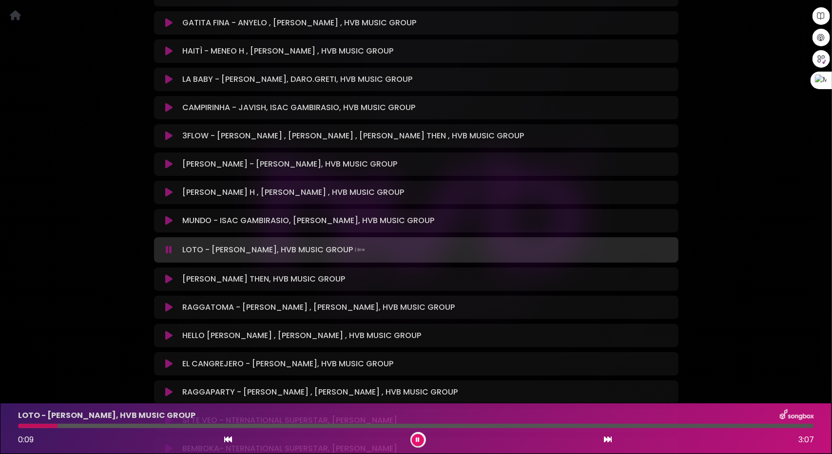
click at [172, 274] on button at bounding box center [169, 279] width 19 height 10
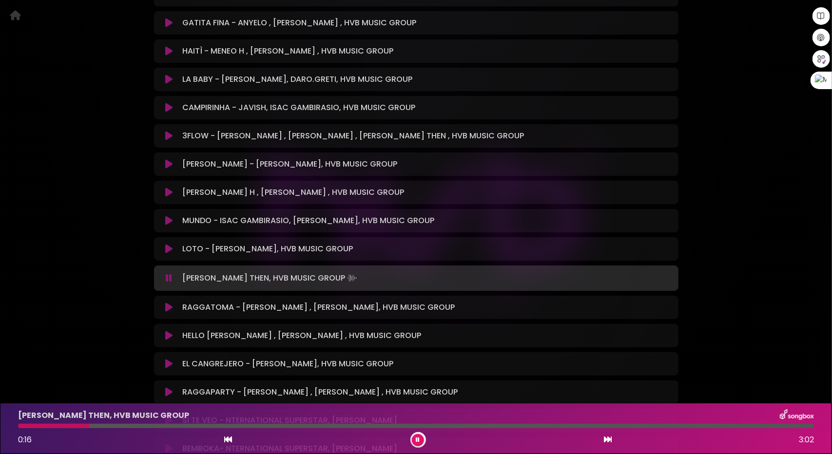
scroll to position [585, 0]
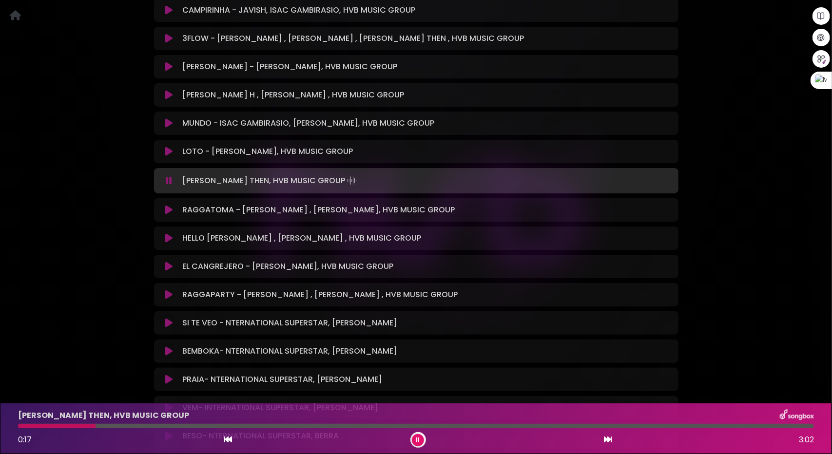
click at [168, 205] on icon at bounding box center [168, 210] width 7 height 10
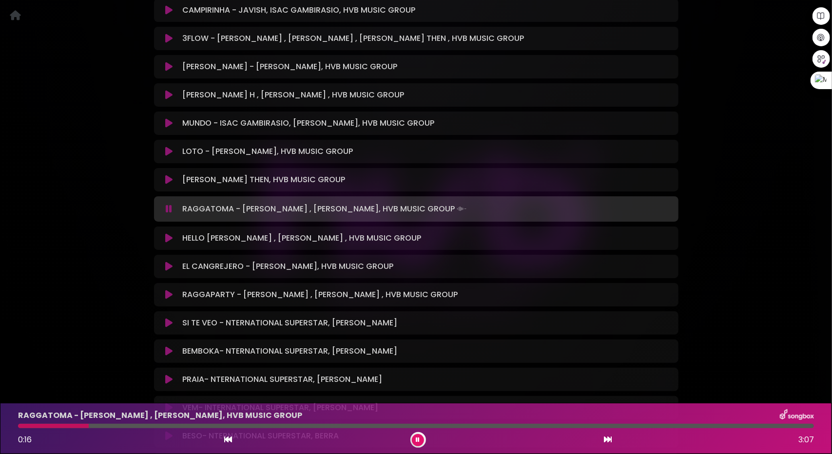
click at [173, 233] on button at bounding box center [169, 238] width 19 height 10
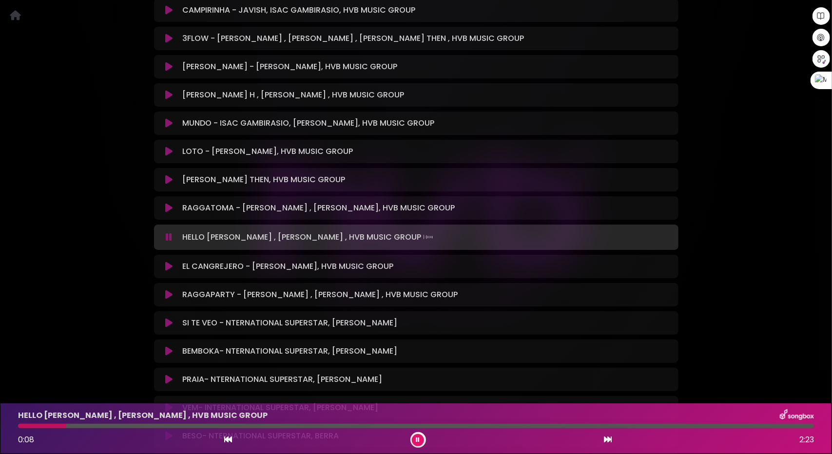
click at [67, 426] on div at bounding box center [416, 426] width 796 height 4
click at [96, 426] on div at bounding box center [416, 426] width 796 height 4
click at [172, 262] on icon at bounding box center [168, 267] width 7 height 10
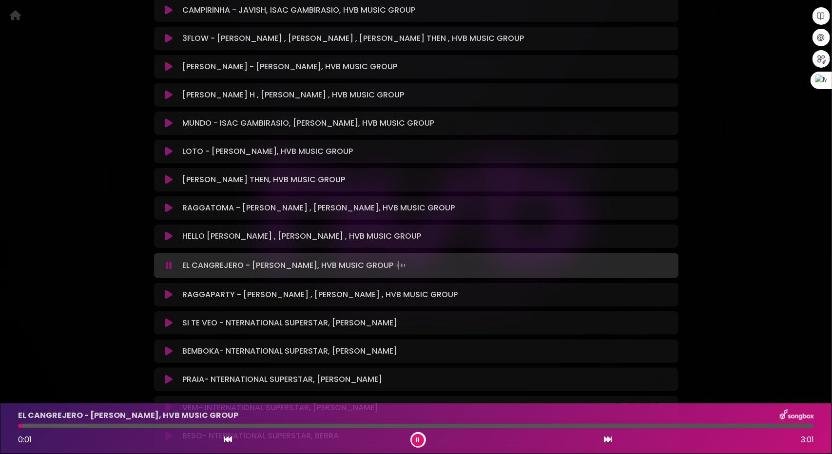
click at [58, 424] on div at bounding box center [416, 426] width 796 height 4
click at [26, 424] on div at bounding box center [40, 426] width 45 height 4
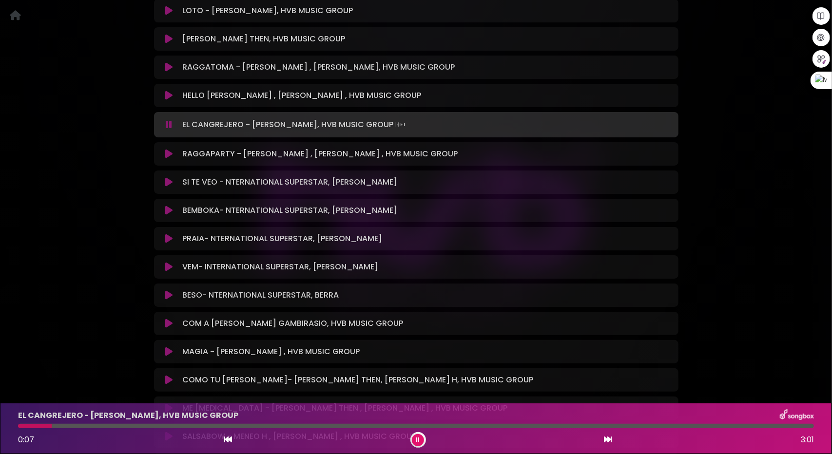
scroll to position [731, 0]
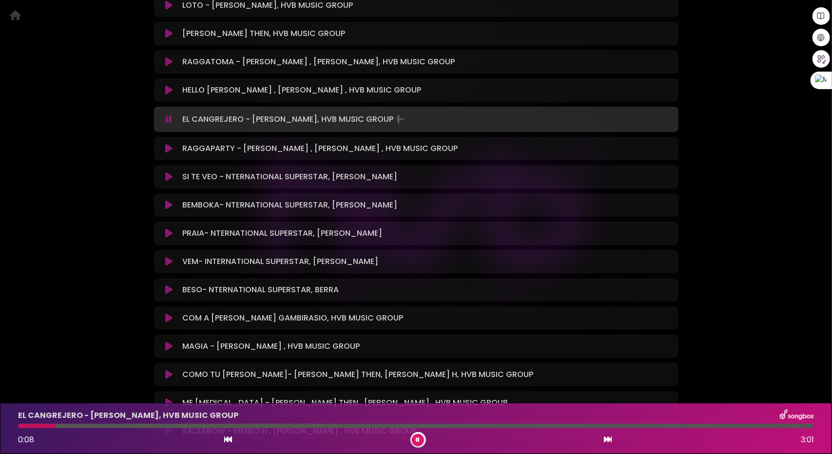
click at [167, 172] on icon at bounding box center [168, 177] width 7 height 10
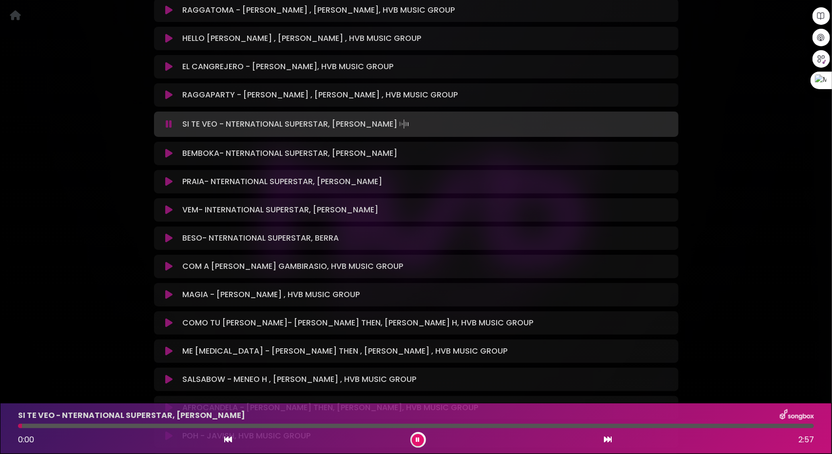
scroll to position [828, 0]
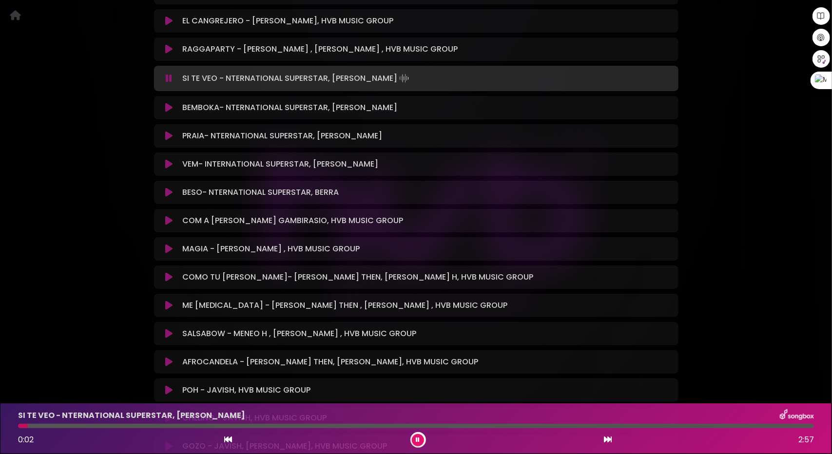
click at [171, 216] on icon at bounding box center [168, 221] width 7 height 10
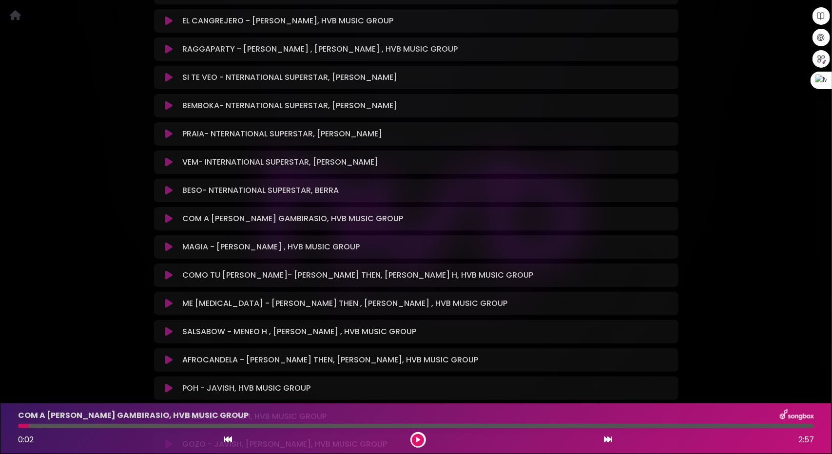
click at [170, 214] on icon at bounding box center [168, 219] width 7 height 10
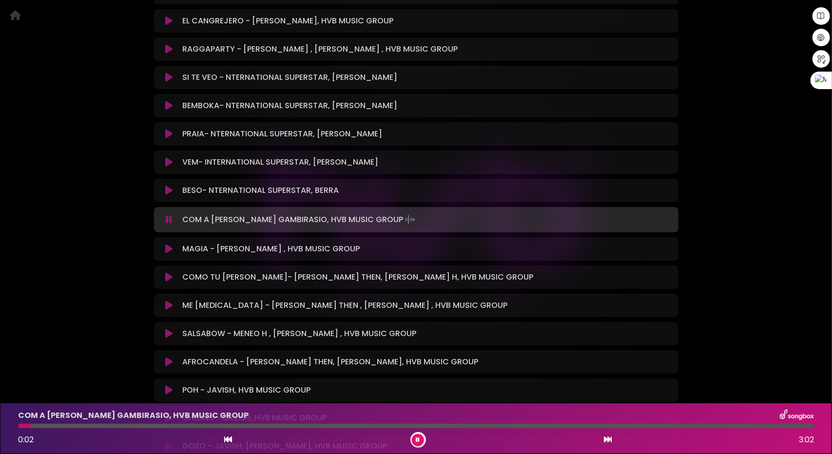
click at [171, 243] on div "MAGIA - DAVID DLUNA , HVB MUSIC GROUP Loading Track..." at bounding box center [416, 249] width 513 height 12
click at [171, 244] on icon at bounding box center [168, 249] width 7 height 10
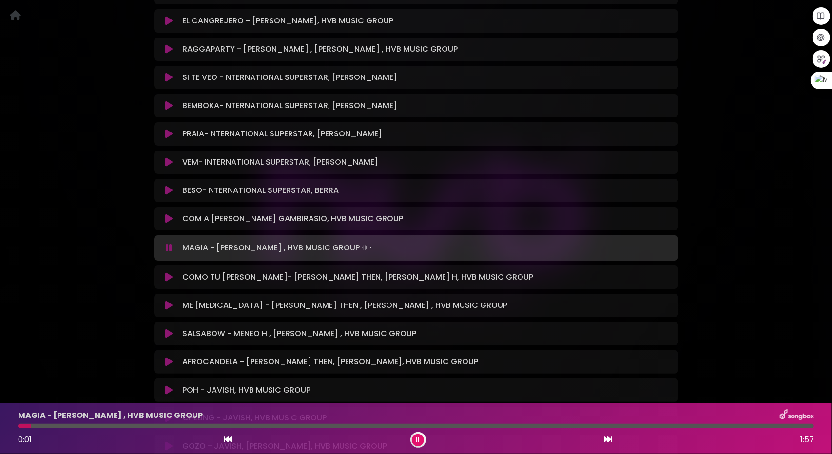
click at [169, 272] on icon at bounding box center [168, 277] width 7 height 10
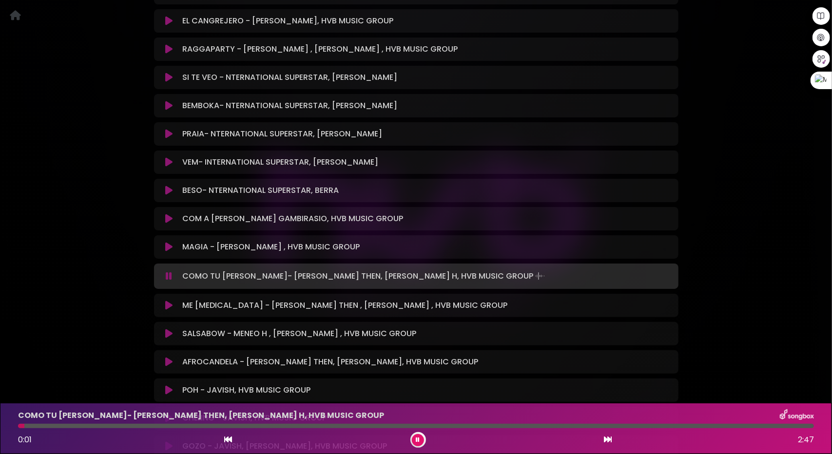
click at [168, 301] on icon at bounding box center [168, 306] width 7 height 10
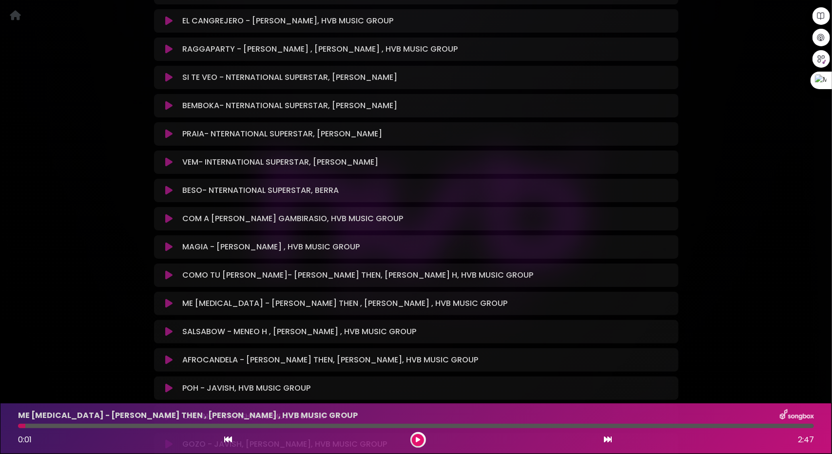
click at [168, 298] on div "ME PICA - JEAN THEN , MENEO H , HVB MUSIC GROUP Loading Track..." at bounding box center [416, 304] width 513 height 12
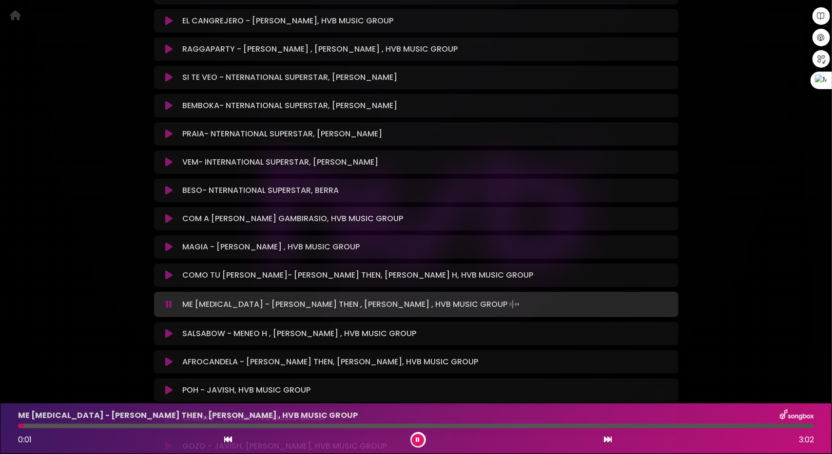
click at [74, 428] on div at bounding box center [416, 426] width 796 height 4
click at [110, 425] on div at bounding box center [416, 426] width 796 height 4
click at [165, 329] on icon at bounding box center [168, 334] width 7 height 10
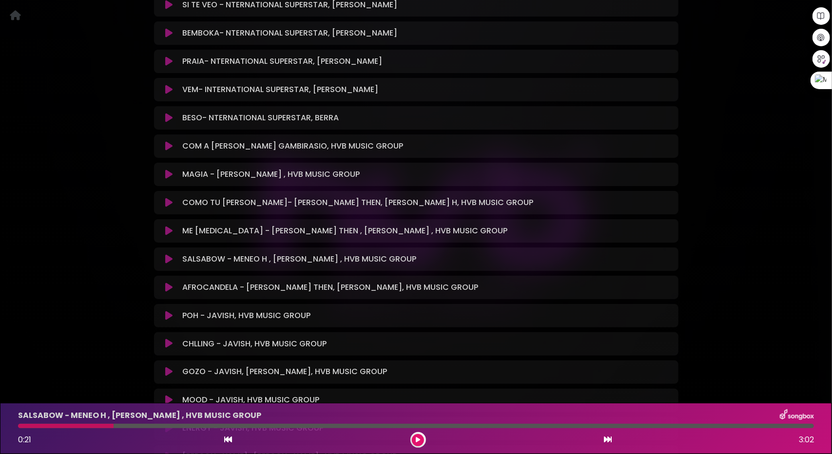
scroll to position [975, 0]
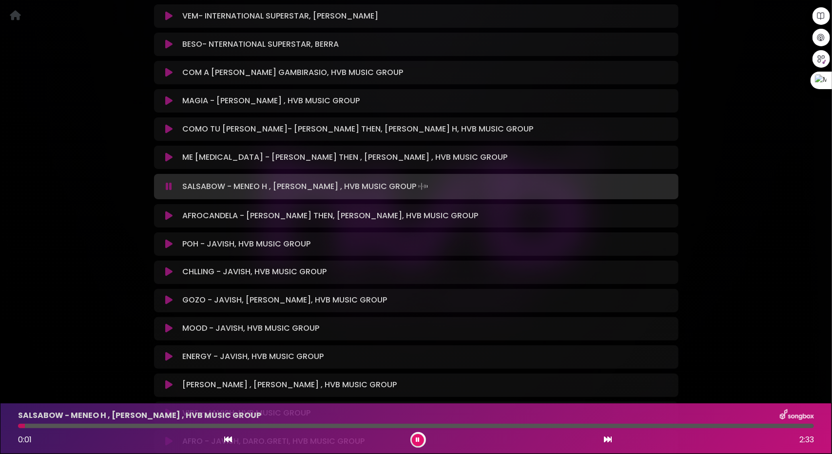
click at [169, 239] on icon at bounding box center [168, 244] width 7 height 10
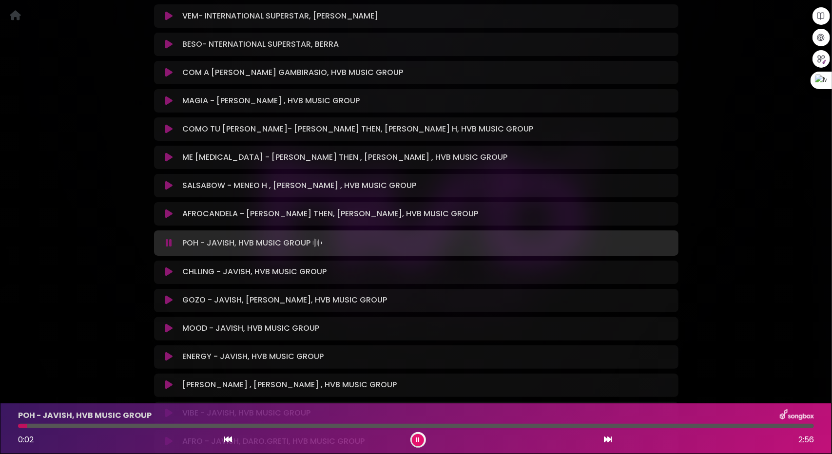
click at [608, 443] on icon at bounding box center [608, 440] width 8 height 8
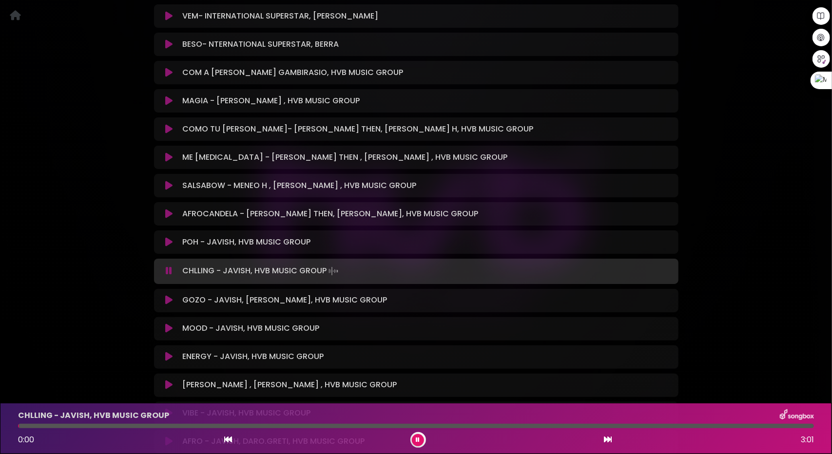
click at [608, 443] on icon at bounding box center [608, 440] width 8 height 8
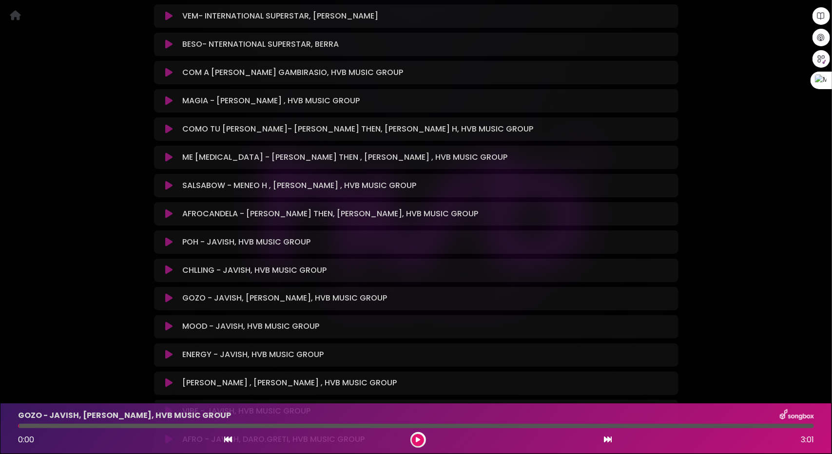
click at [608, 443] on icon at bounding box center [608, 440] width 8 height 8
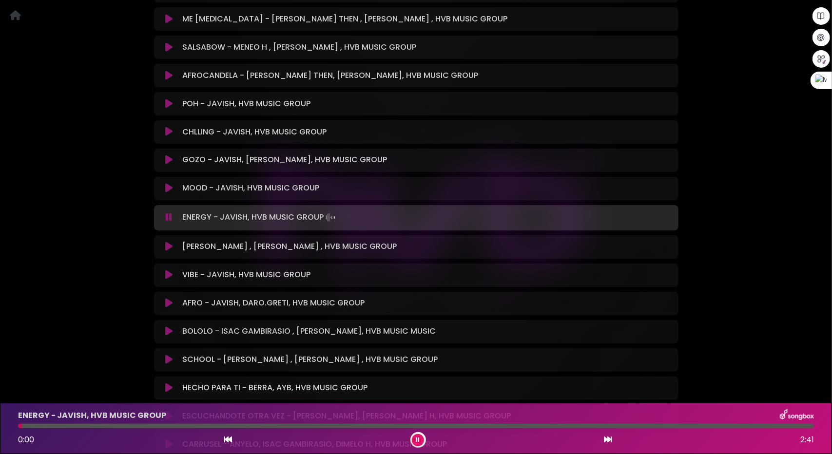
scroll to position [1121, 0]
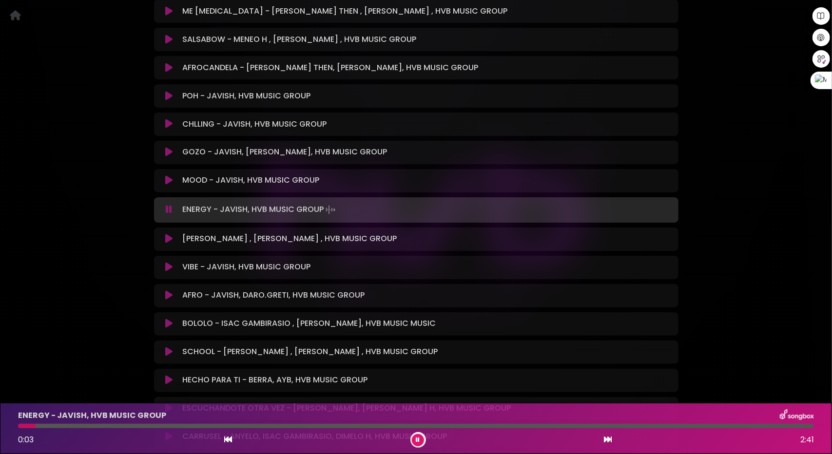
click at [172, 148] on icon at bounding box center [168, 153] width 7 height 10
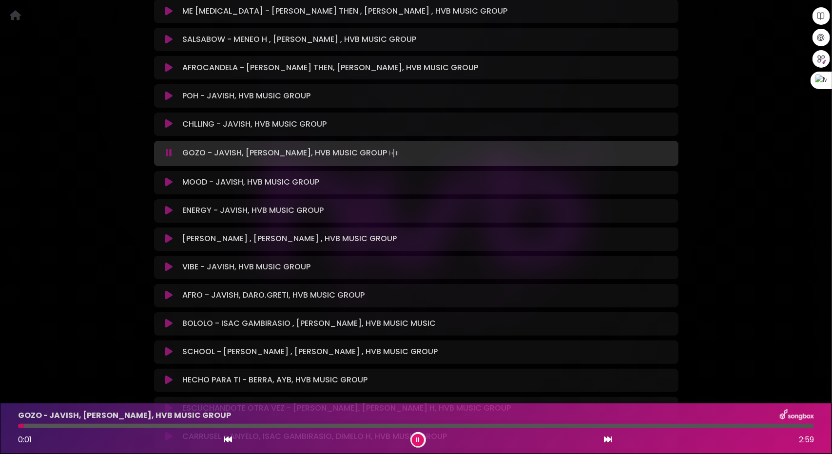
click at [77, 425] on div at bounding box center [416, 426] width 796 height 4
click at [172, 425] on div at bounding box center [416, 426] width 796 height 4
click at [610, 440] on icon at bounding box center [608, 440] width 8 height 8
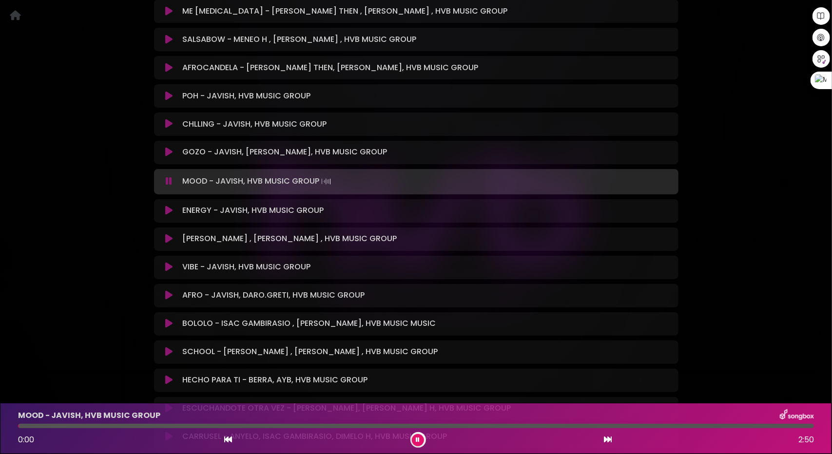
click at [610, 440] on icon at bounding box center [608, 440] width 8 height 8
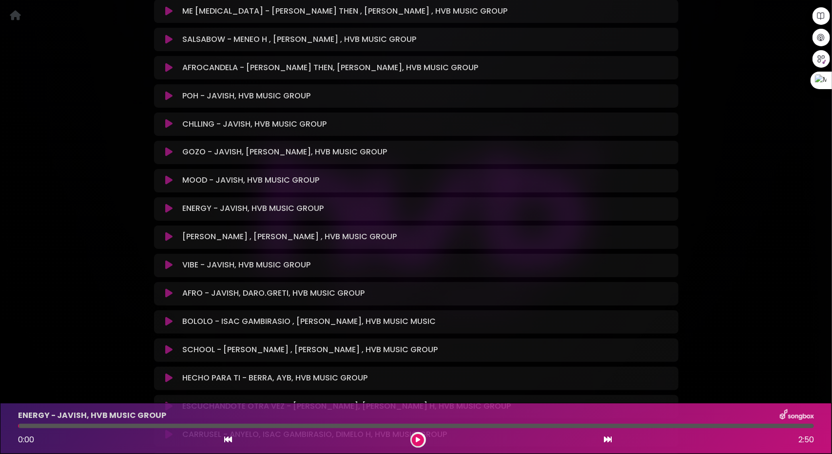
click at [610, 440] on icon at bounding box center [608, 440] width 8 height 8
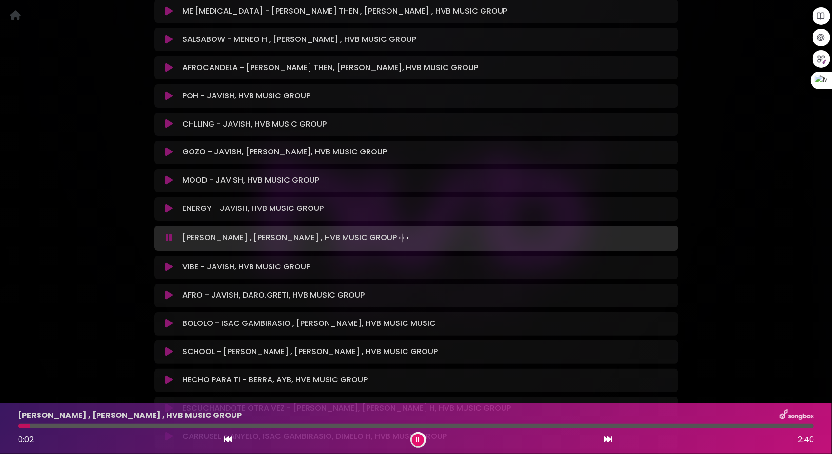
click at [610, 440] on icon at bounding box center [608, 440] width 8 height 8
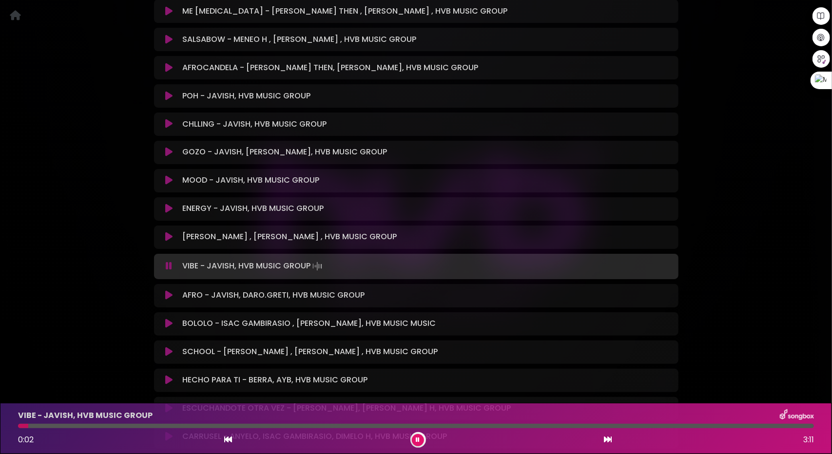
click at [608, 442] on icon at bounding box center [608, 440] width 8 height 8
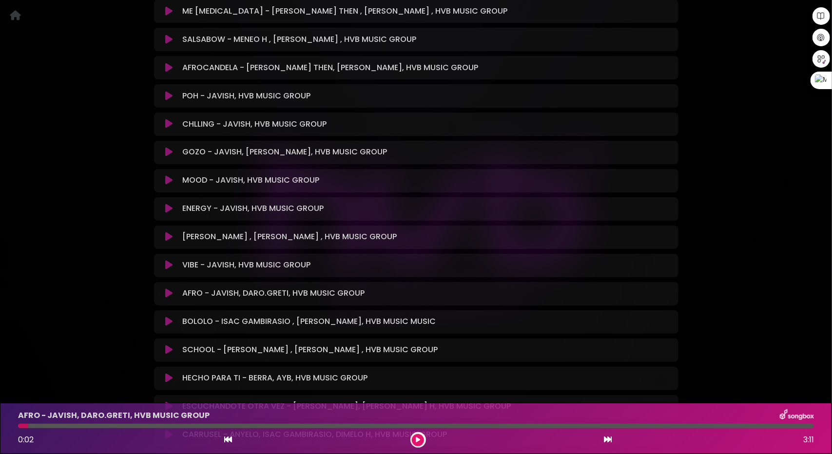
click at [609, 442] on icon at bounding box center [608, 440] width 8 height 8
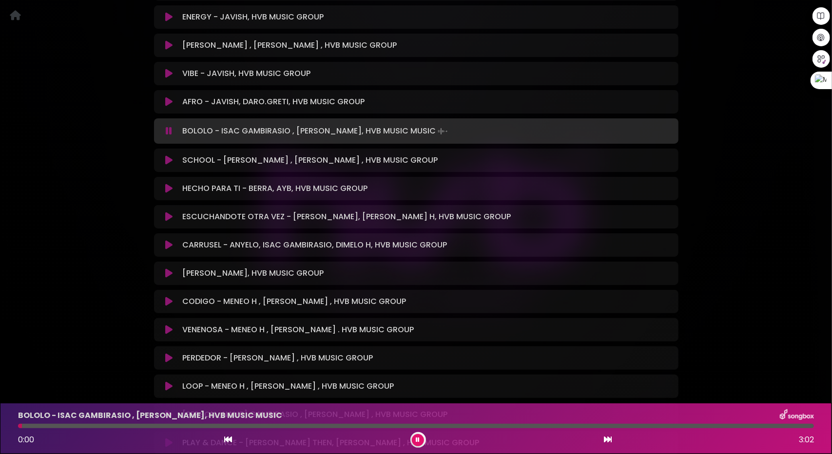
scroll to position [1316, 0]
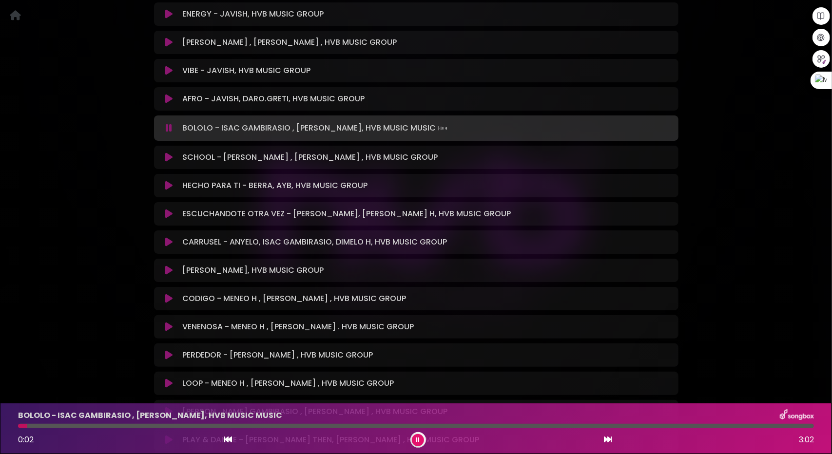
click at [49, 427] on div at bounding box center [416, 426] width 796 height 4
click at [70, 424] on div at bounding box center [416, 426] width 796 height 4
click at [611, 438] on icon at bounding box center [608, 440] width 8 height 8
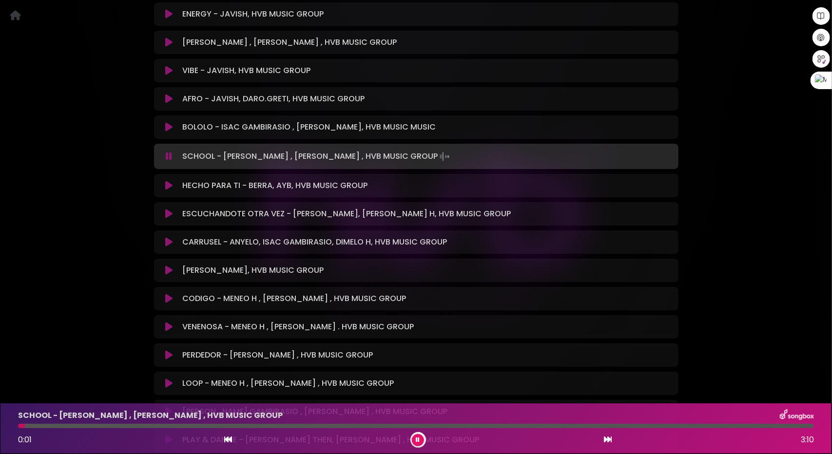
click at [45, 425] on div at bounding box center [416, 426] width 796 height 4
click at [83, 427] on div at bounding box center [416, 426] width 796 height 4
click at [130, 426] on div at bounding box center [416, 426] width 796 height 4
click at [155, 425] on div at bounding box center [416, 426] width 796 height 4
click at [612, 439] on div "0:35 3:10" at bounding box center [415, 440] width 807 height 16
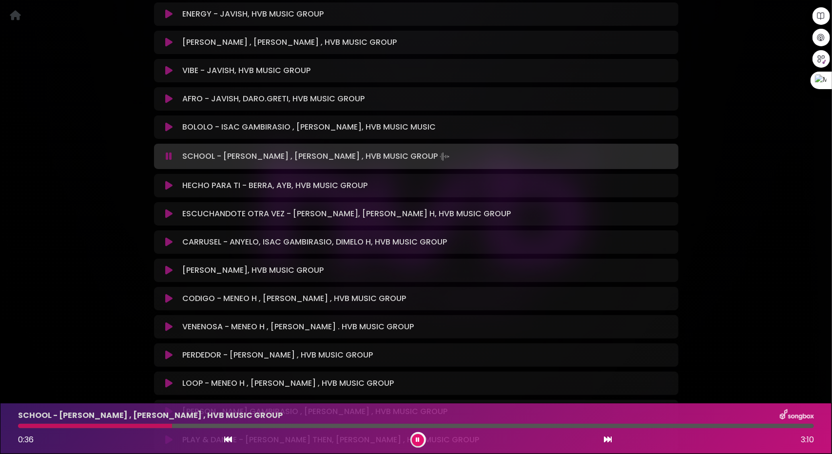
click at [606, 439] on icon at bounding box center [608, 440] width 8 height 8
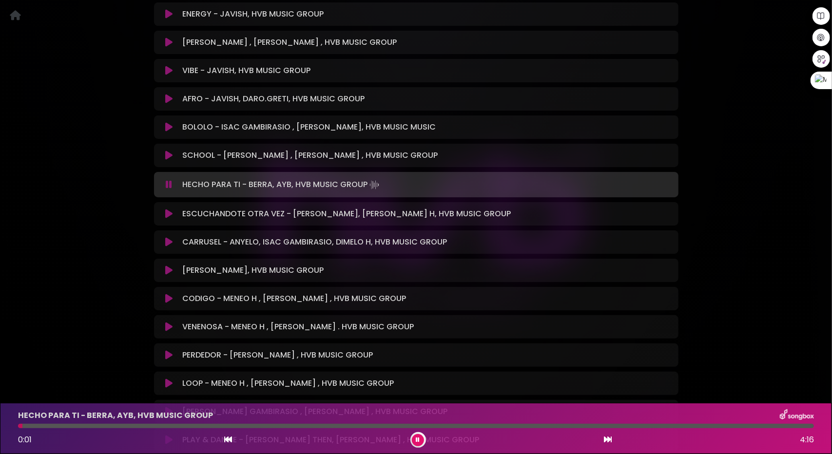
click at [608, 440] on icon at bounding box center [608, 440] width 8 height 8
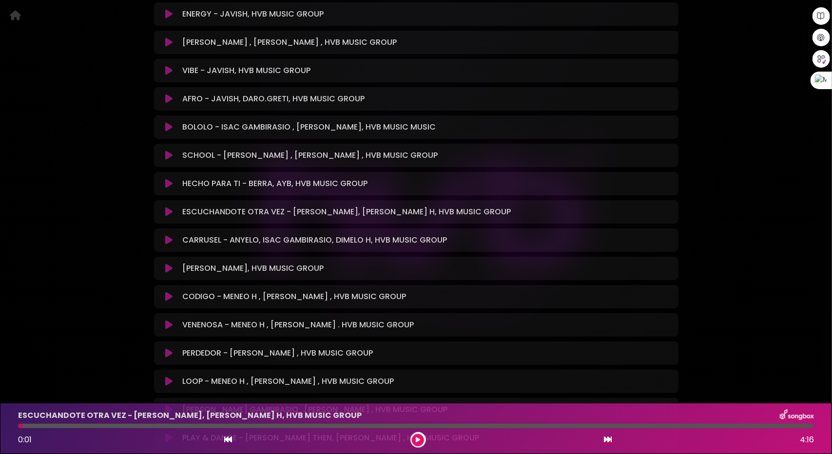
click at [608, 440] on icon at bounding box center [608, 440] width 8 height 8
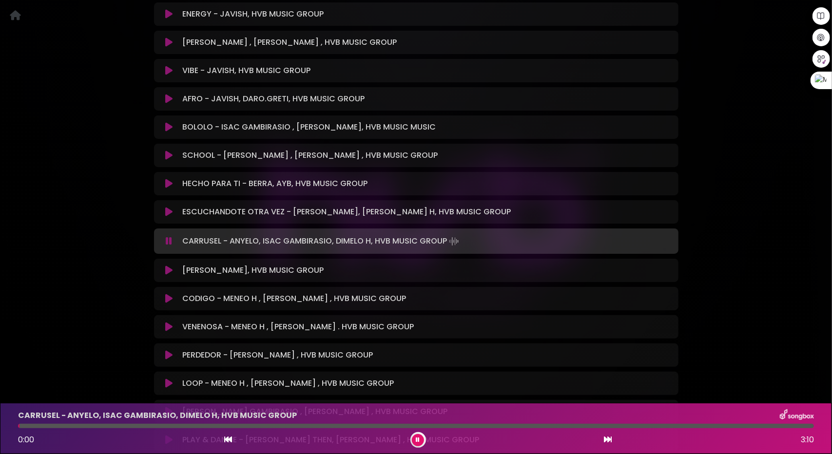
click at [168, 179] on icon at bounding box center [168, 184] width 7 height 10
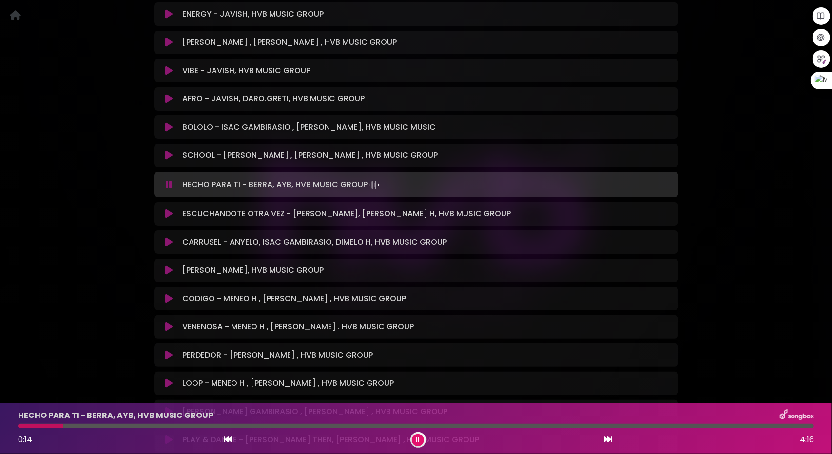
click at [63, 427] on div at bounding box center [416, 426] width 796 height 4
click at [109, 425] on div at bounding box center [416, 426] width 796 height 4
click at [156, 427] on div at bounding box center [416, 426] width 796 height 4
click at [200, 427] on div at bounding box center [416, 426] width 796 height 4
click at [170, 209] on icon at bounding box center [168, 214] width 7 height 10
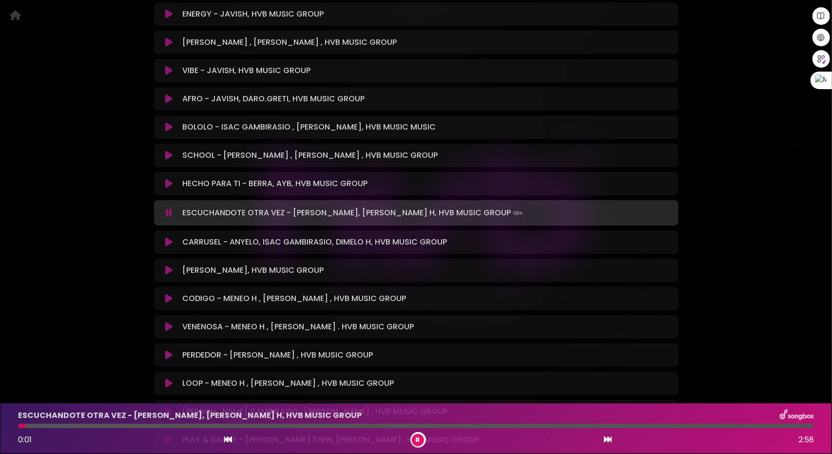
click at [68, 424] on div "ESCUCHANDOTE OTRA VEZ - MIGUEL BERRA, DIMELO H, HVB MUSIC GROUP 0:01 2:58" at bounding box center [415, 428] width 807 height 38
click at [75, 426] on div at bounding box center [416, 426] width 796 height 4
click at [171, 237] on icon at bounding box center [168, 242] width 7 height 10
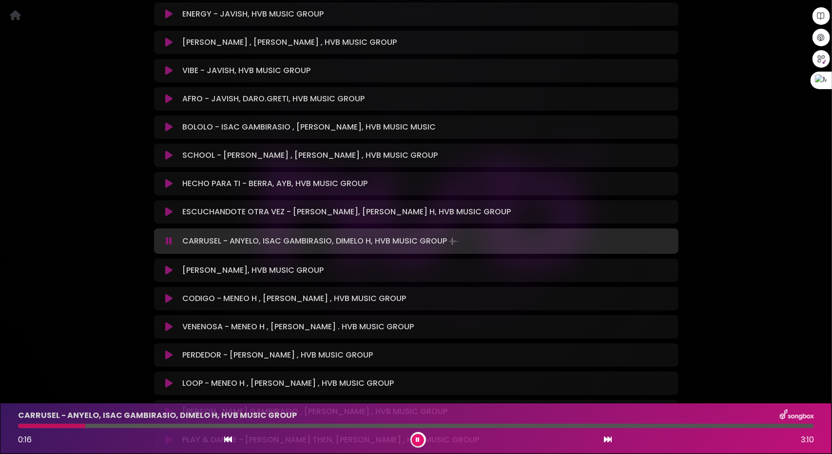
click at [167, 266] on icon at bounding box center [168, 271] width 7 height 10
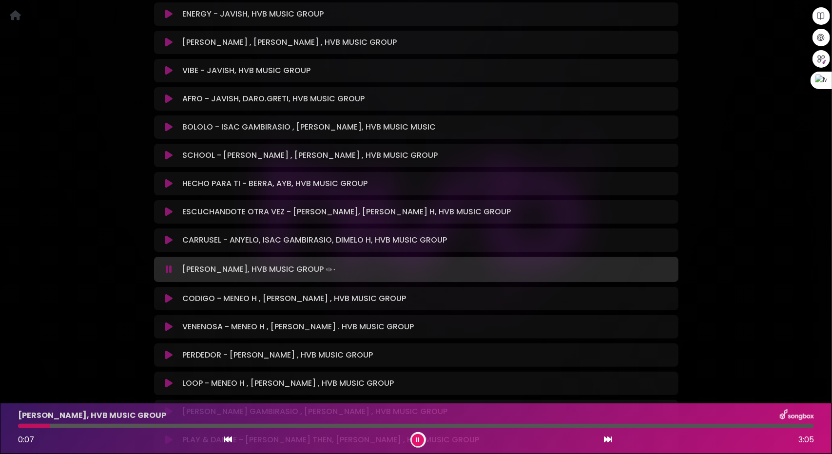
click at [172, 294] on icon at bounding box center [168, 299] width 7 height 10
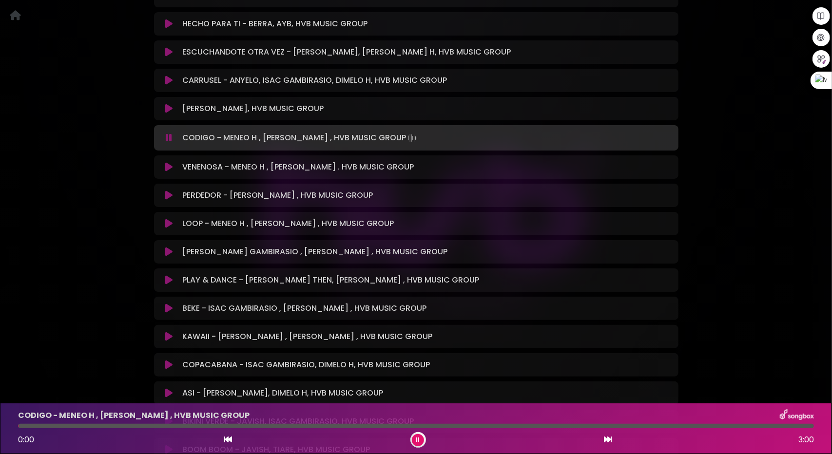
scroll to position [1462, 0]
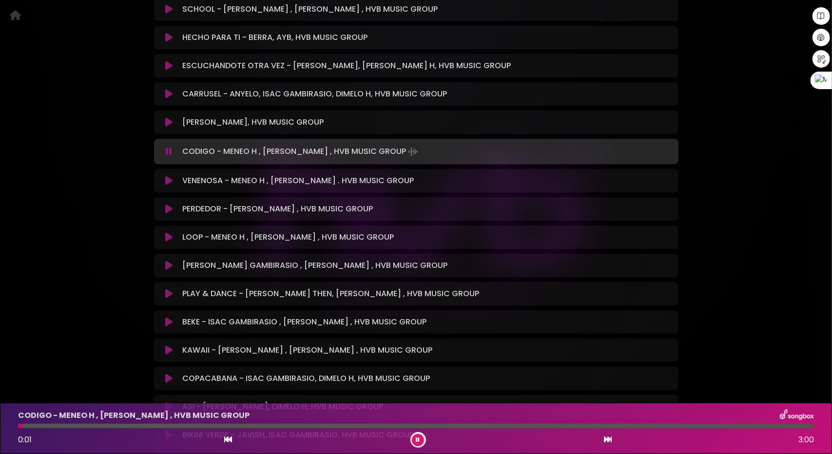
click at [97, 425] on div at bounding box center [416, 426] width 796 height 4
click at [167, 176] on icon at bounding box center [168, 181] width 7 height 10
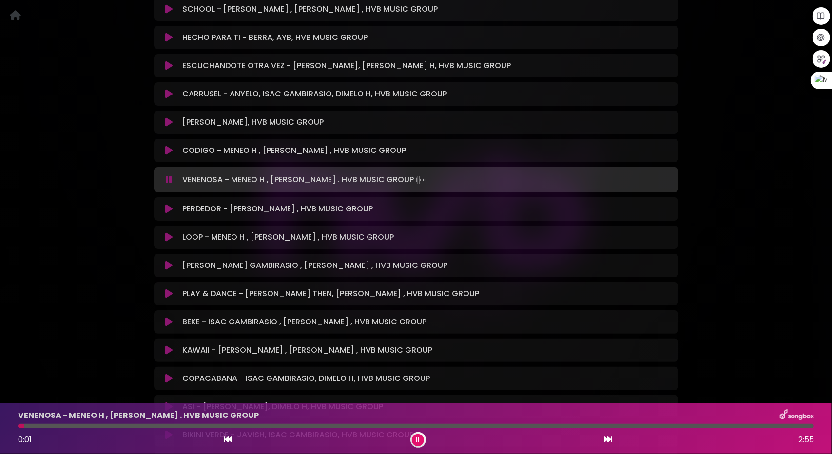
click at [170, 204] on icon at bounding box center [168, 209] width 7 height 10
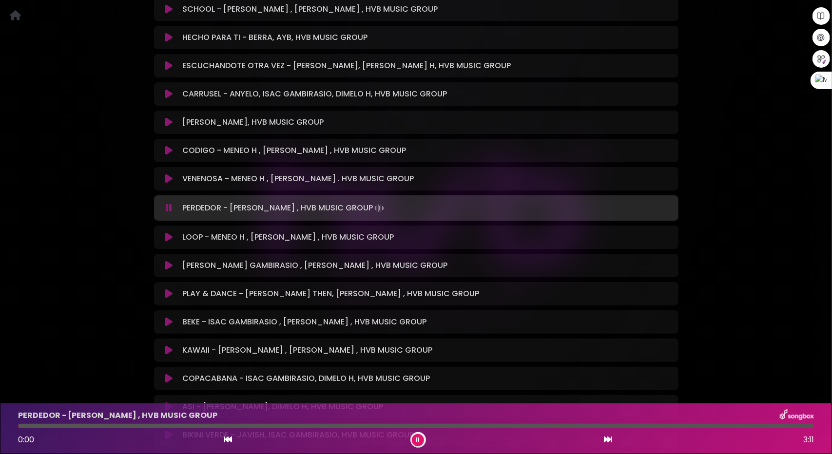
click at [168, 232] on icon at bounding box center [168, 237] width 7 height 10
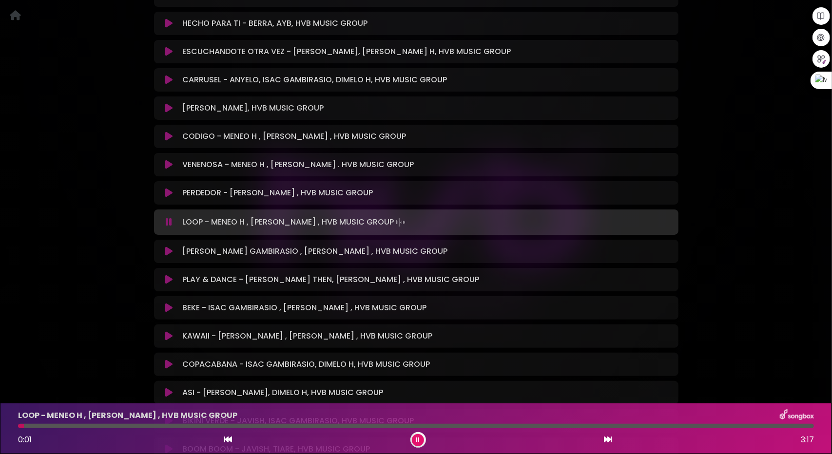
scroll to position [1511, 0]
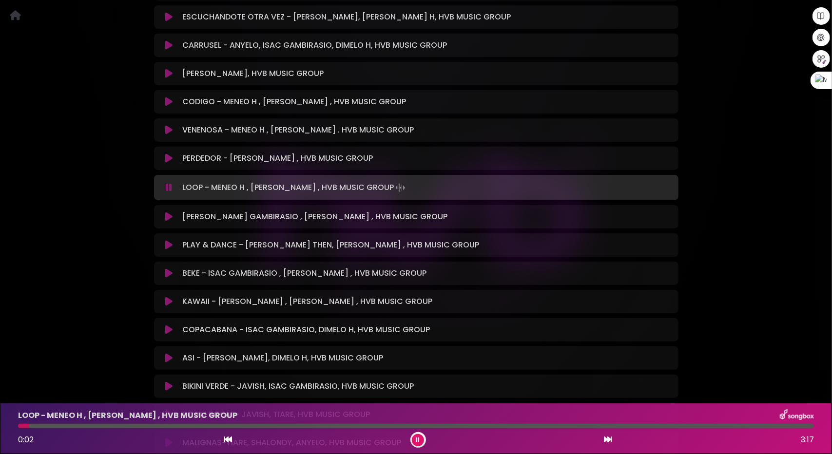
click at [94, 427] on div at bounding box center [416, 426] width 796 height 4
click at [150, 426] on div at bounding box center [416, 426] width 796 height 4
click at [172, 212] on button at bounding box center [169, 217] width 19 height 10
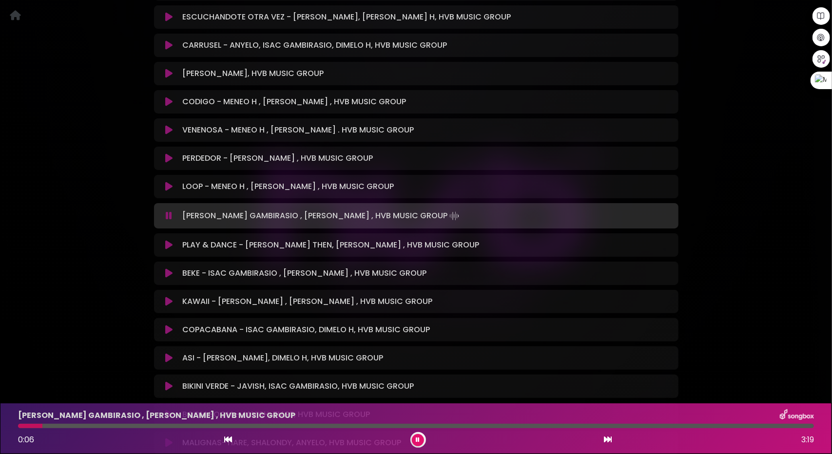
click at [91, 427] on div at bounding box center [416, 426] width 796 height 4
click at [134, 425] on div at bounding box center [416, 426] width 796 height 4
click at [183, 425] on div at bounding box center [416, 426] width 796 height 4
click at [233, 424] on div at bounding box center [416, 426] width 796 height 4
click at [607, 441] on icon at bounding box center [608, 440] width 8 height 8
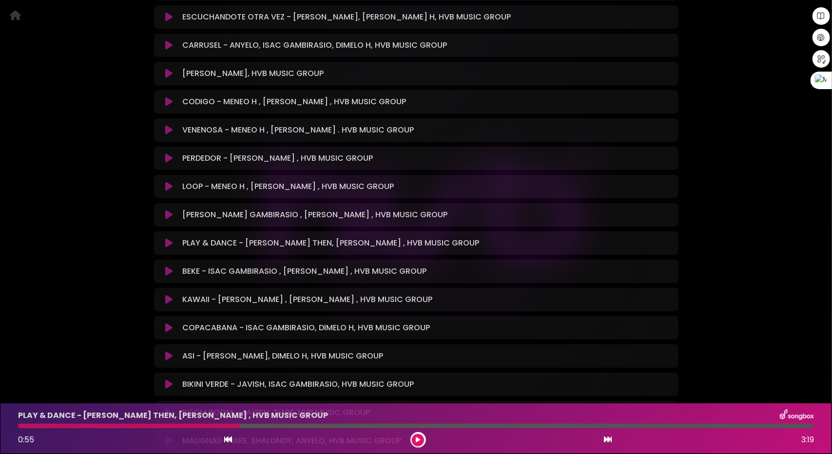
click at [607, 441] on icon at bounding box center [608, 440] width 8 height 8
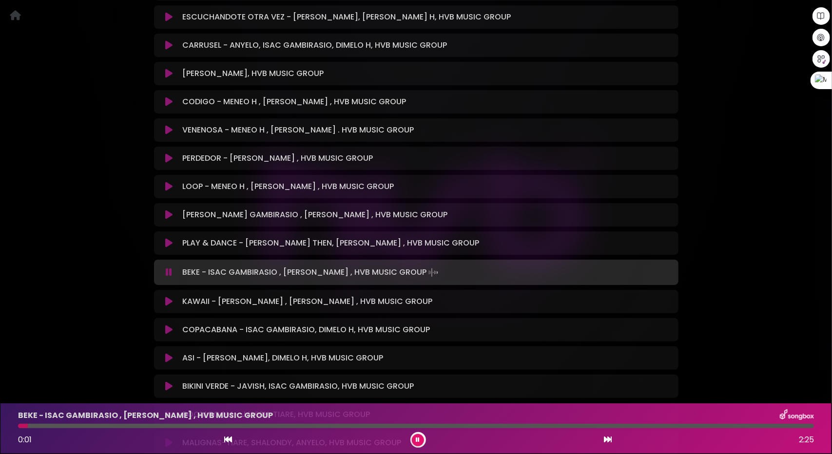
click at [608, 443] on icon at bounding box center [608, 440] width 8 height 8
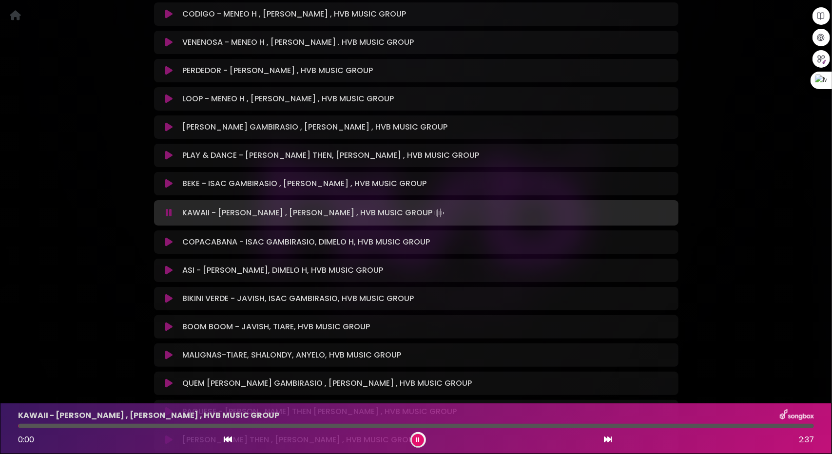
scroll to position [1608, 0]
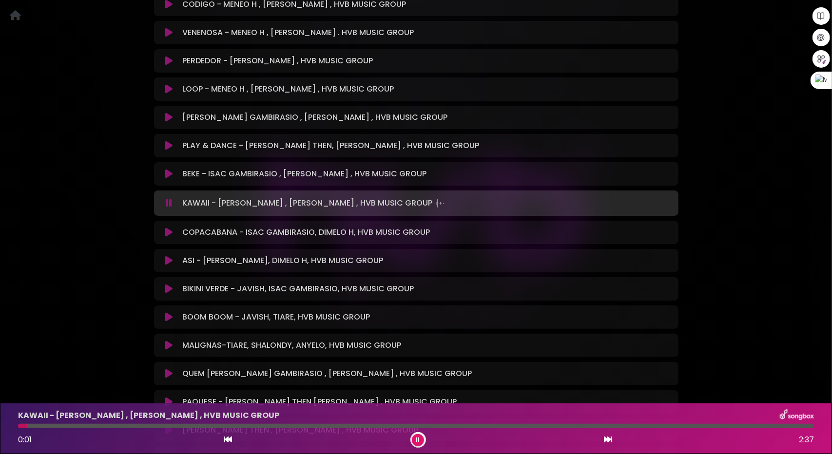
click at [82, 424] on div at bounding box center [416, 426] width 796 height 4
click at [167, 228] on icon at bounding box center [168, 233] width 7 height 10
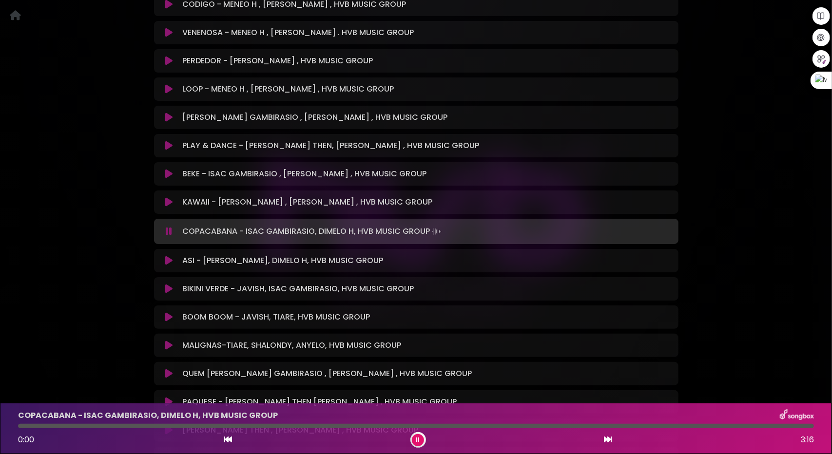
click at [82, 423] on div "COPACABANA - ISAC GAMBIRASIO, DIMELO H, HVB MUSIC GROUP 0:00 3:16" at bounding box center [415, 428] width 807 height 38
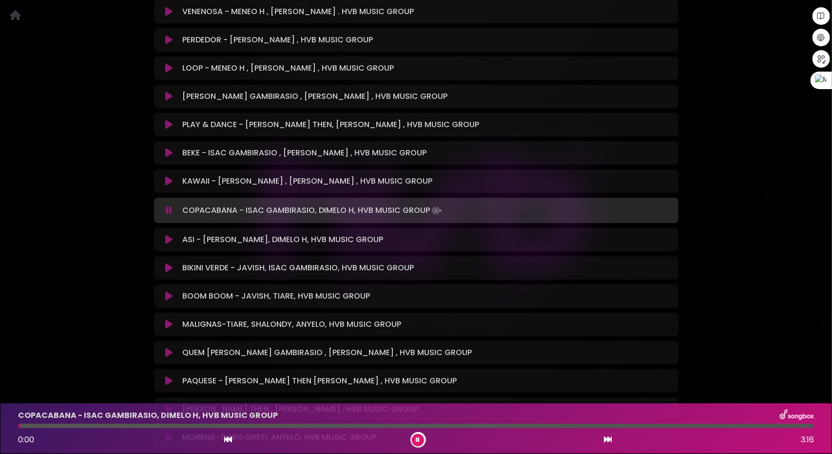
scroll to position [1705, 0]
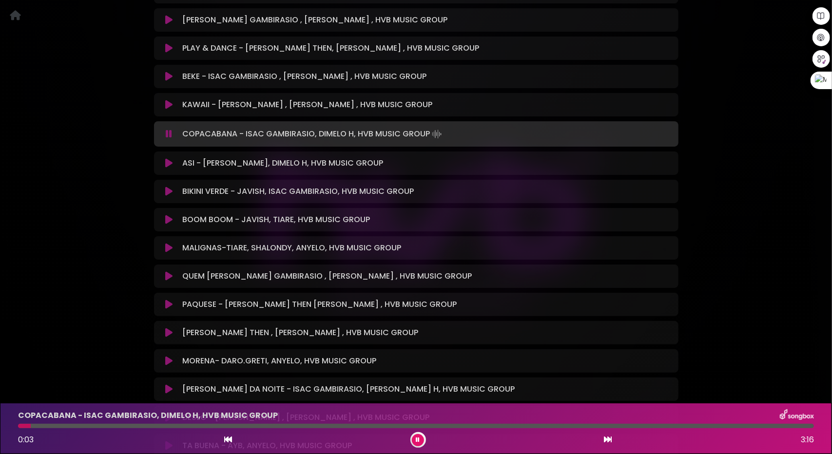
click at [166, 158] on icon at bounding box center [168, 163] width 7 height 10
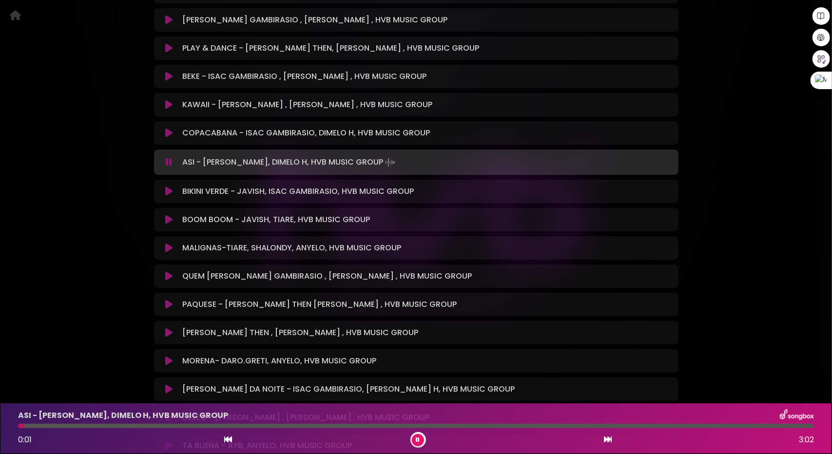
click at [167, 187] on icon at bounding box center [168, 192] width 7 height 10
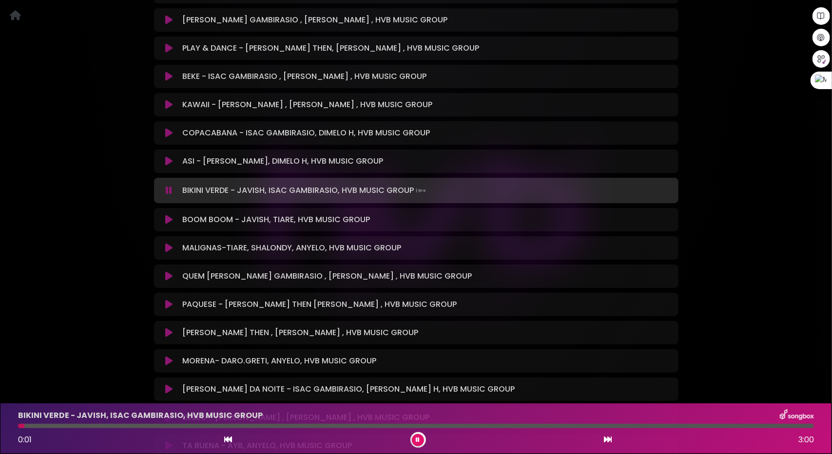
click at [86, 428] on div at bounding box center [416, 426] width 796 height 4
click at [168, 215] on icon at bounding box center [168, 220] width 7 height 10
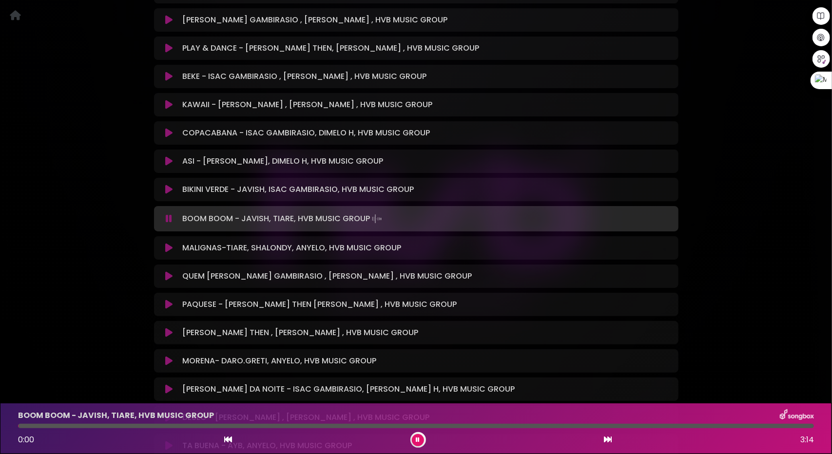
click at [170, 214] on icon at bounding box center [169, 219] width 6 height 10
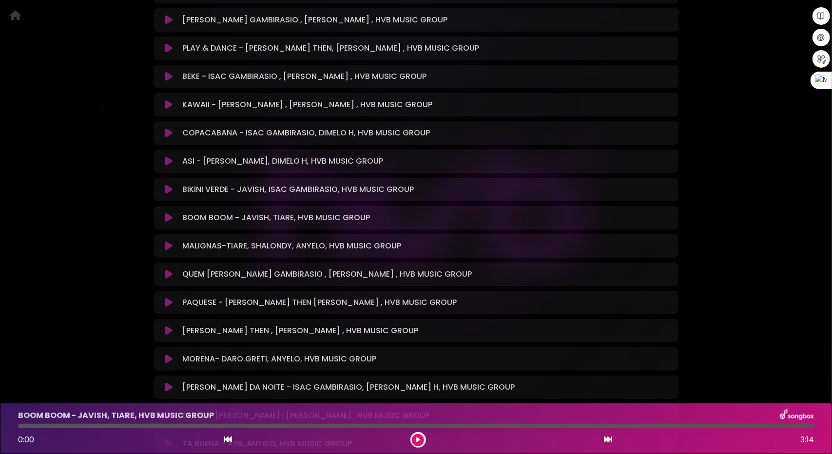
click at [172, 213] on icon at bounding box center [168, 218] width 7 height 10
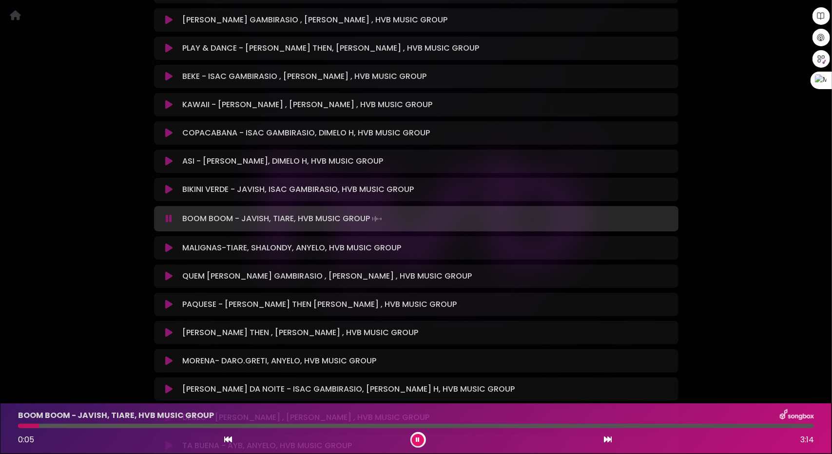
click at [157, 425] on div at bounding box center [416, 426] width 796 height 4
click at [165, 242] on div "MALIGNAS-TIARE, SHALONDY, ANYELO, HVB MUSIC GROUP Loading Track..." at bounding box center [416, 248] width 513 height 12
click at [246, 425] on div at bounding box center [416, 426] width 796 height 4
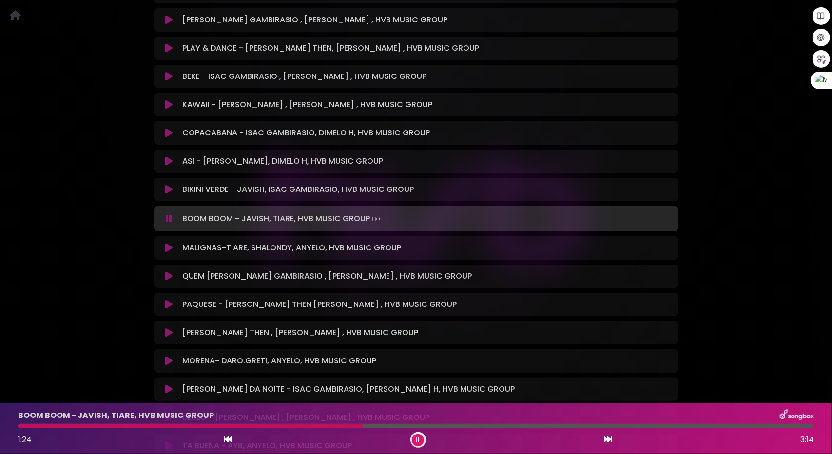
click at [363, 426] on div at bounding box center [416, 426] width 796 height 4
click at [170, 243] on icon at bounding box center [168, 248] width 7 height 10
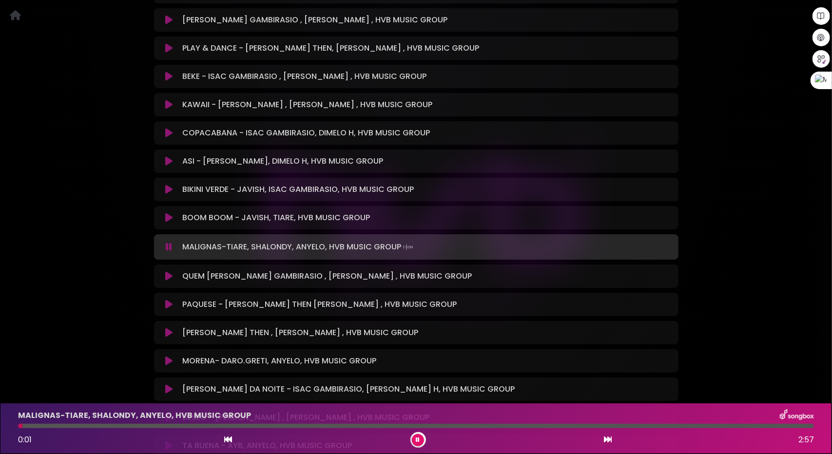
click at [95, 425] on div at bounding box center [416, 426] width 796 height 4
click at [166, 271] on icon at bounding box center [168, 276] width 7 height 10
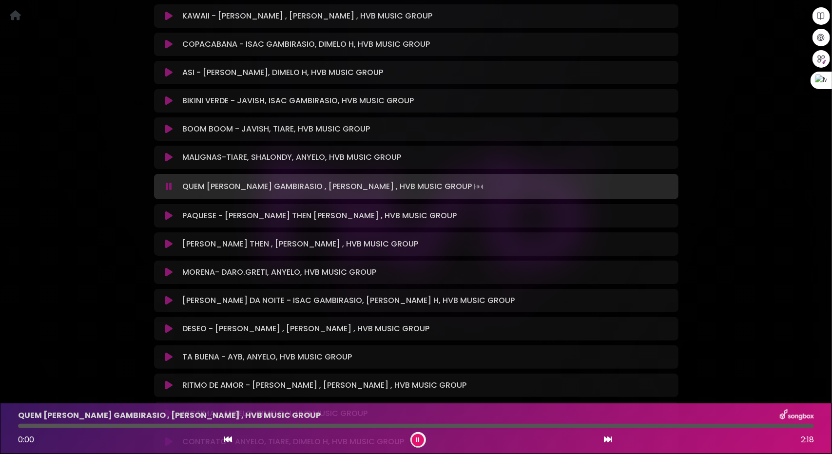
scroll to position [1803, 0]
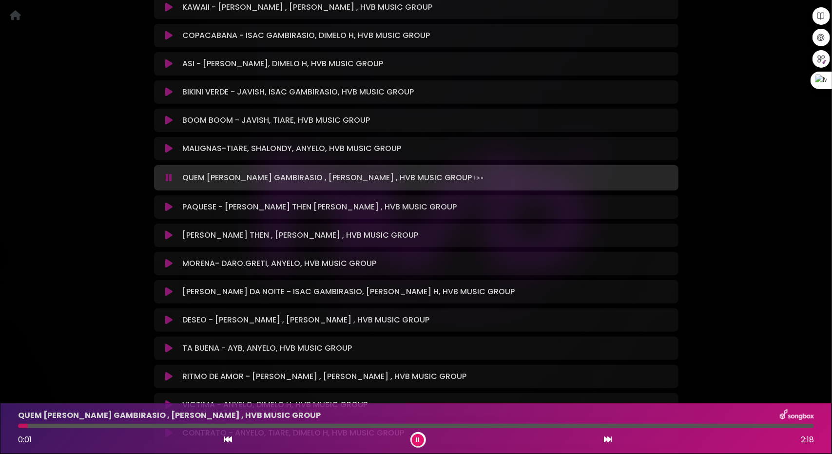
click at [78, 424] on div at bounding box center [416, 426] width 796 height 4
click at [101, 427] on div at bounding box center [416, 426] width 796 height 4
click at [123, 429] on div "QUEM MANDA - ISAC GAMBIRASIO , DAVID DLUNA , HVB MUSIC GROUP 0:14 2:18" at bounding box center [415, 428] width 807 height 38
click at [150, 425] on div at bounding box center [416, 426] width 796 height 4
click at [169, 202] on icon at bounding box center [168, 207] width 7 height 10
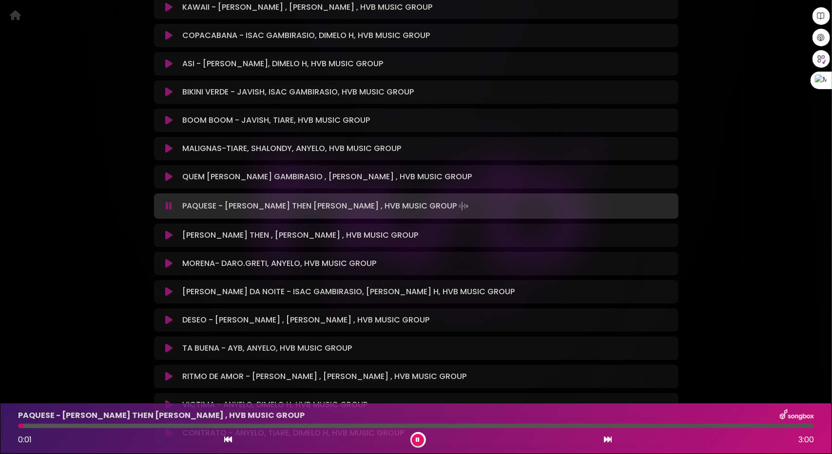
click at [169, 230] on icon at bounding box center [168, 235] width 7 height 10
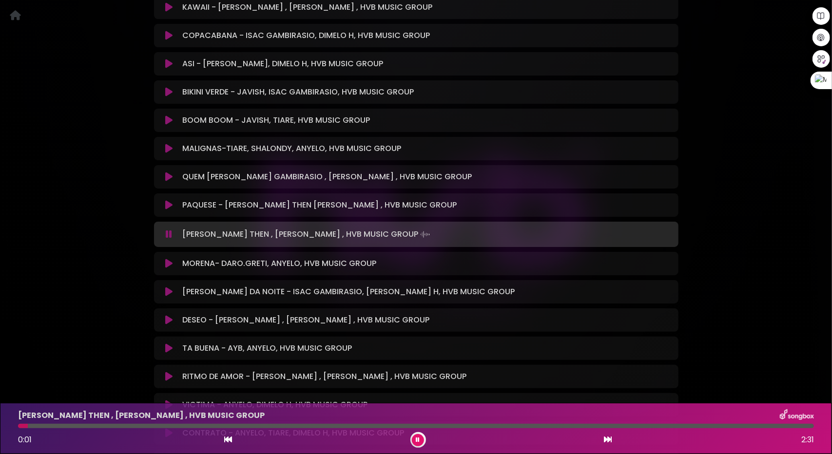
click at [93, 426] on div at bounding box center [416, 426] width 796 height 4
click at [123, 427] on div at bounding box center [416, 426] width 796 height 4
click at [162, 259] on button at bounding box center [169, 264] width 19 height 10
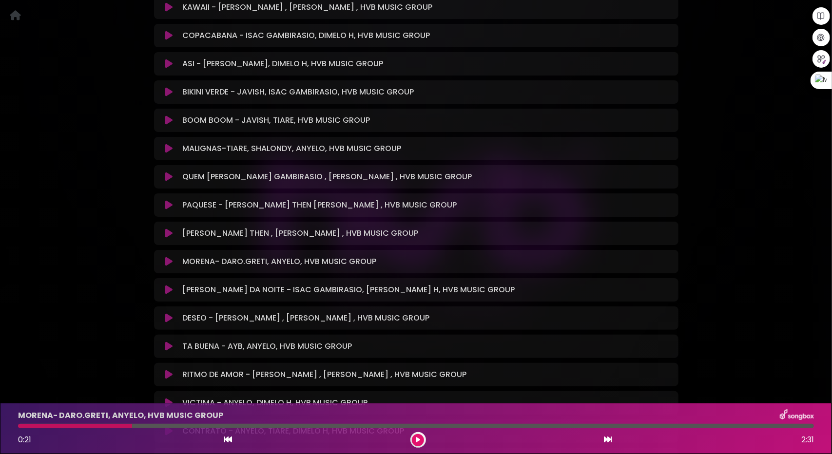
click at [164, 257] on button at bounding box center [169, 262] width 19 height 10
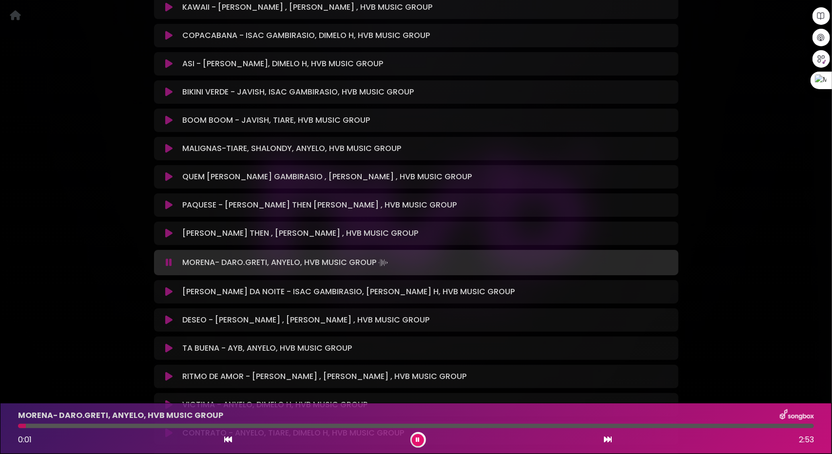
click at [102, 427] on div at bounding box center [416, 426] width 796 height 4
click at [173, 287] on button at bounding box center [169, 292] width 19 height 10
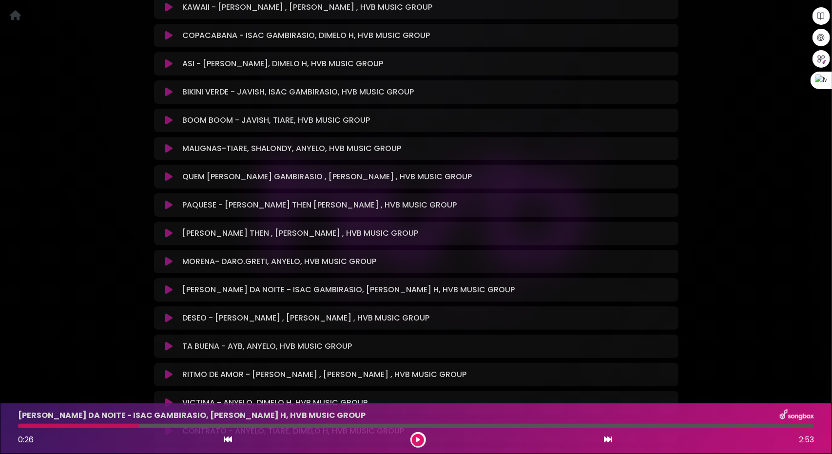
scroll to position [1900, 0]
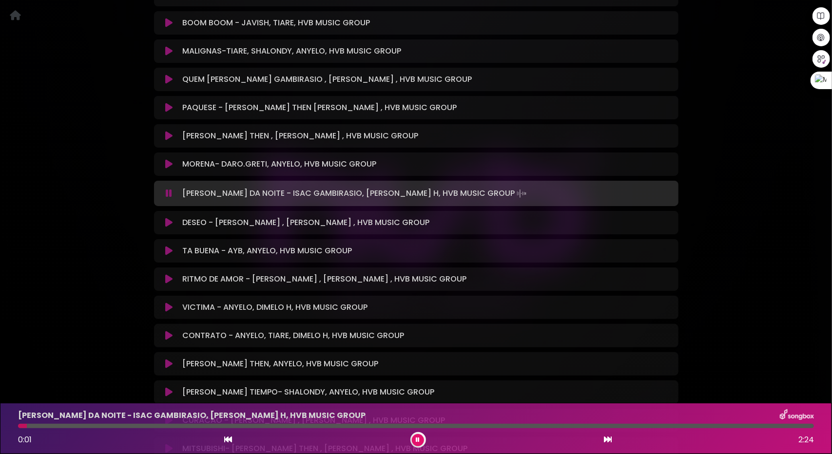
drag, startPoint x: 62, startPoint y: 425, endPoint x: 70, endPoint y: 425, distance: 7.8
click at [62, 425] on div at bounding box center [416, 426] width 796 height 4
click at [99, 423] on div "DONA DA NOITE - ISAC GAMBIRASIO, DIMELO H, HVB MUSIC GROUP 0:09 2:24" at bounding box center [415, 428] width 807 height 38
click at [119, 422] on div "DONA DA NOITE - ISAC GAMBIRASIO, DIMELO H, HVB MUSIC GROUP 0:10 2:24" at bounding box center [415, 428] width 807 height 38
click at [126, 425] on div at bounding box center [416, 426] width 796 height 4
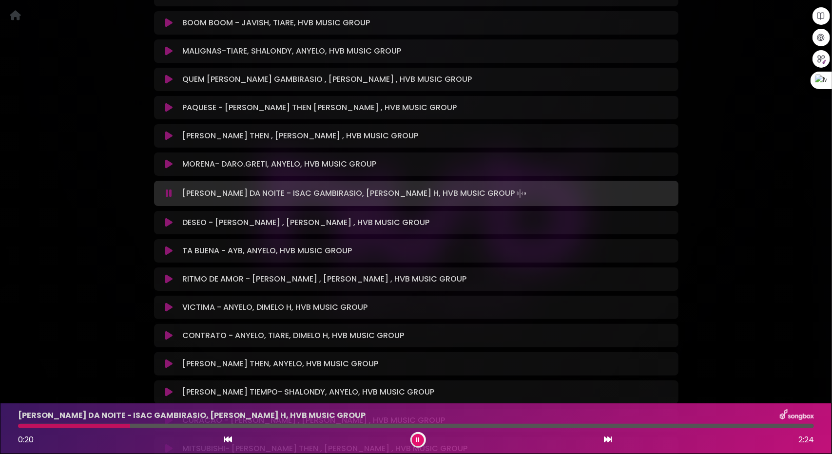
click at [155, 425] on div at bounding box center [416, 426] width 796 height 4
click at [210, 427] on div at bounding box center [416, 426] width 796 height 4
click at [170, 218] on icon at bounding box center [168, 223] width 7 height 10
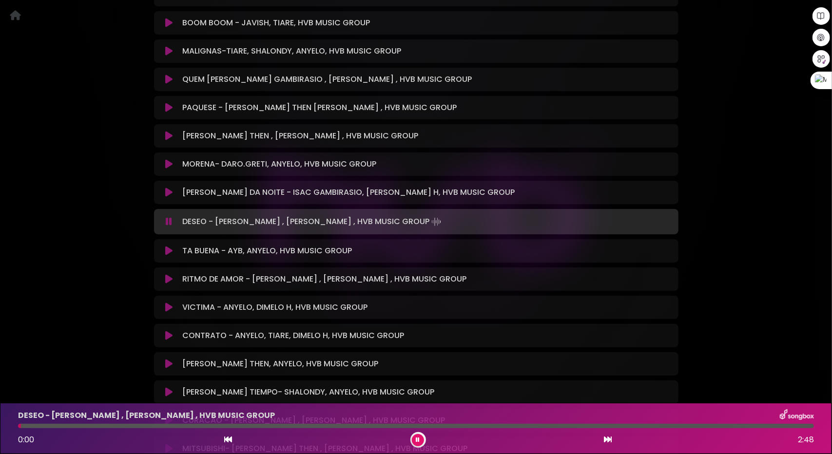
click at [164, 246] on button at bounding box center [169, 251] width 19 height 10
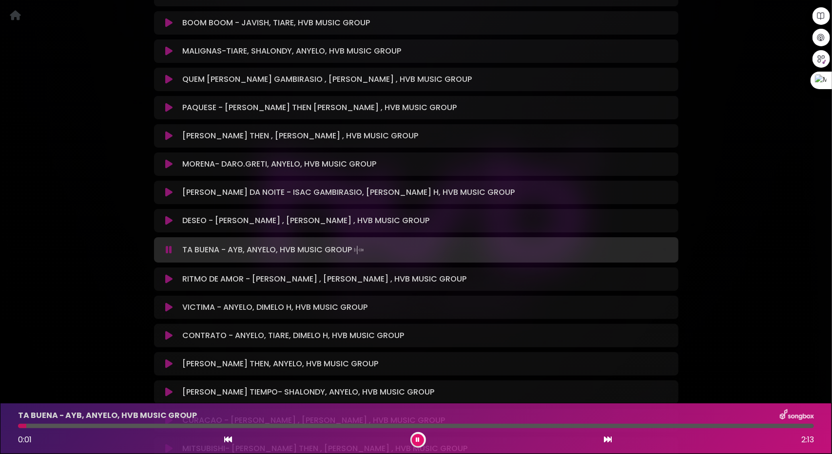
click at [80, 425] on div at bounding box center [416, 426] width 796 height 4
click at [172, 274] on icon at bounding box center [168, 279] width 7 height 10
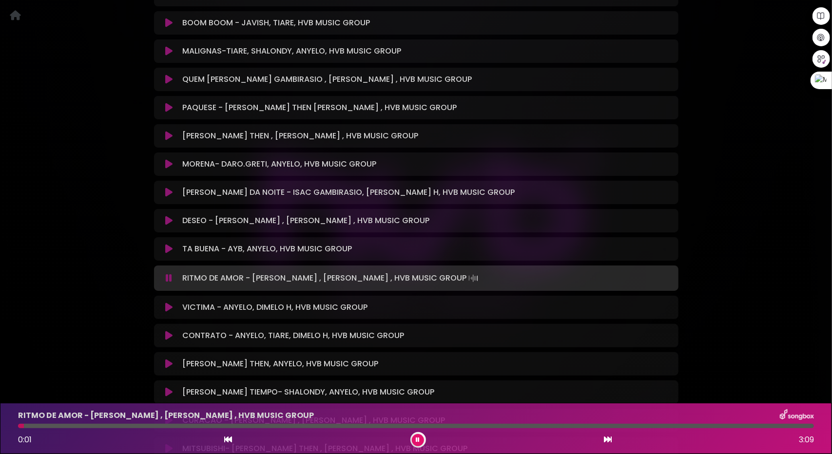
click at [97, 424] on div at bounding box center [416, 426] width 796 height 4
drag, startPoint x: 130, startPoint y: 426, endPoint x: 158, endPoint y: 427, distance: 28.3
click at [131, 426] on div at bounding box center [416, 426] width 796 height 4
drag, startPoint x: 213, startPoint y: 428, endPoint x: 228, endPoint y: 425, distance: 14.8
click at [214, 428] on div at bounding box center [416, 426] width 796 height 4
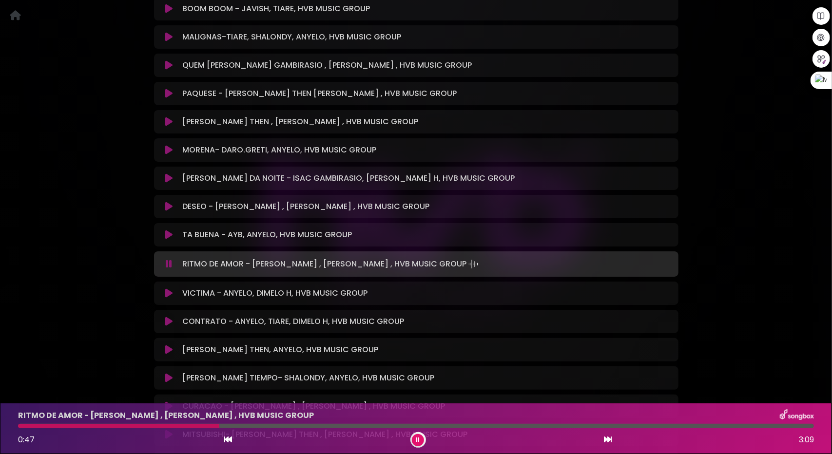
scroll to position [1949, 0]
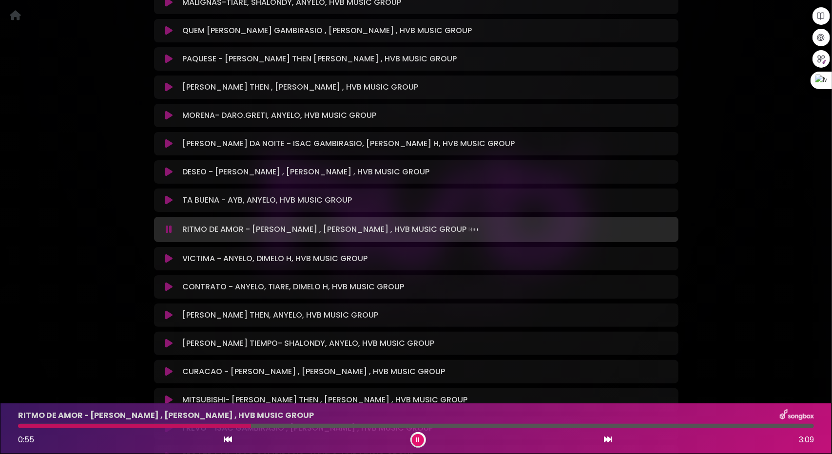
click at [170, 254] on icon at bounding box center [168, 259] width 7 height 10
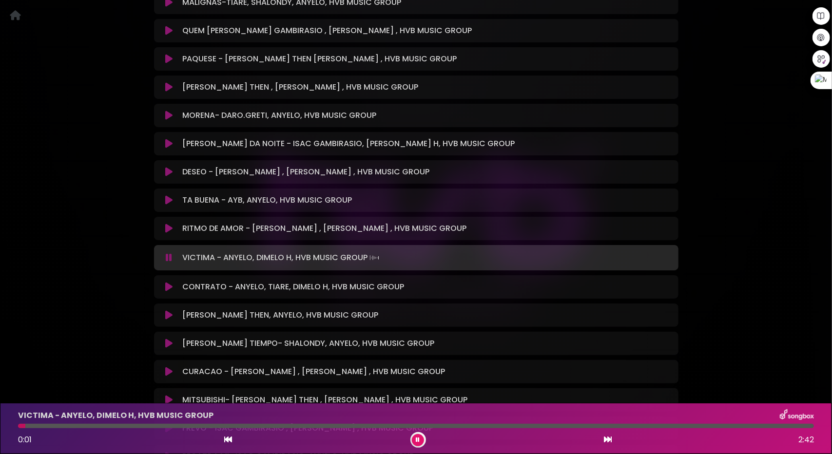
click at [83, 426] on div at bounding box center [416, 426] width 796 height 4
click at [167, 282] on icon at bounding box center [168, 287] width 7 height 10
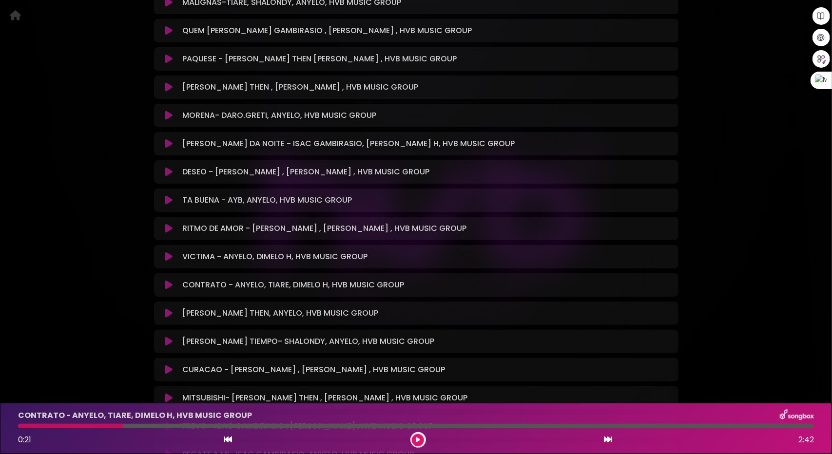
click at [167, 280] on icon at bounding box center [168, 285] width 7 height 10
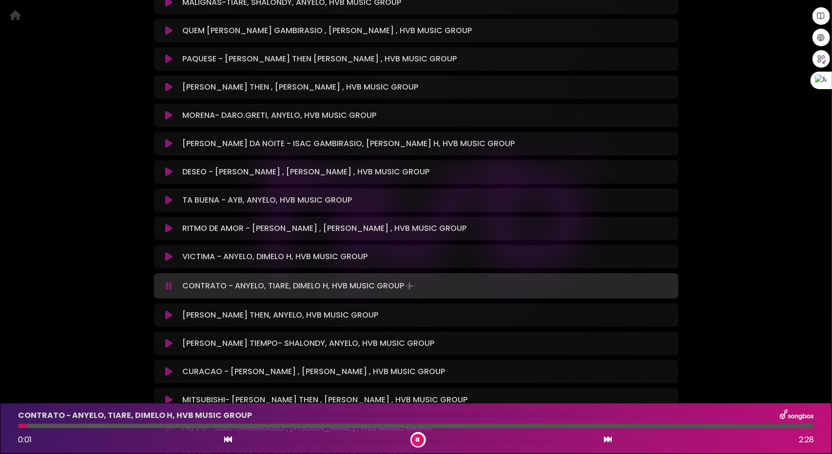
drag, startPoint x: 63, startPoint y: 425, endPoint x: 72, endPoint y: 424, distance: 8.8
click at [65, 425] on div at bounding box center [416, 426] width 796 height 4
drag, startPoint x: 113, startPoint y: 425, endPoint x: 121, endPoint y: 427, distance: 8.0
click at [115, 425] on div at bounding box center [416, 426] width 796 height 4
click at [163, 428] on div at bounding box center [416, 426] width 796 height 4
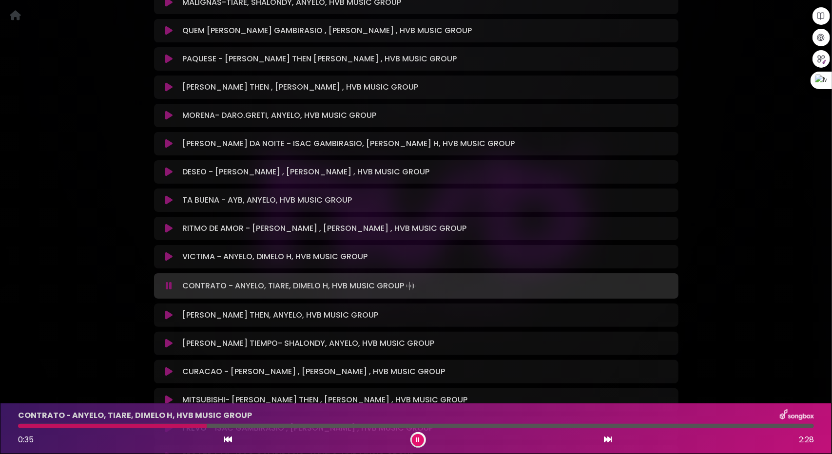
click at [169, 310] on icon at bounding box center [168, 315] width 7 height 10
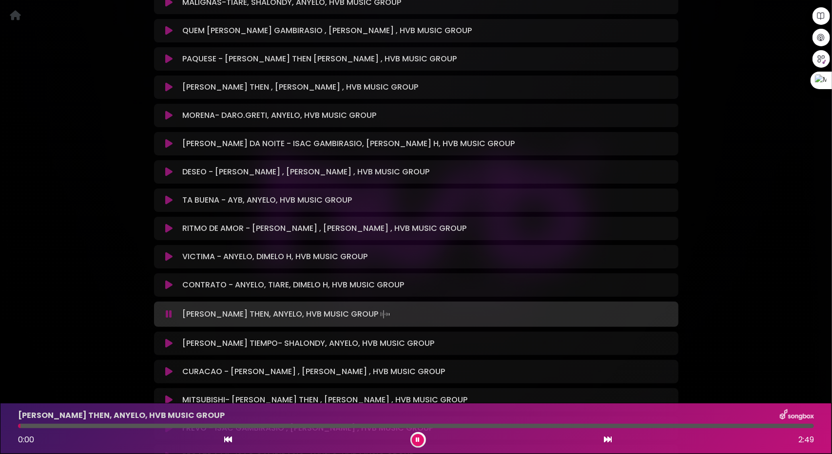
click at [104, 425] on div at bounding box center [416, 426] width 796 height 4
click at [139, 427] on div at bounding box center [416, 426] width 796 height 4
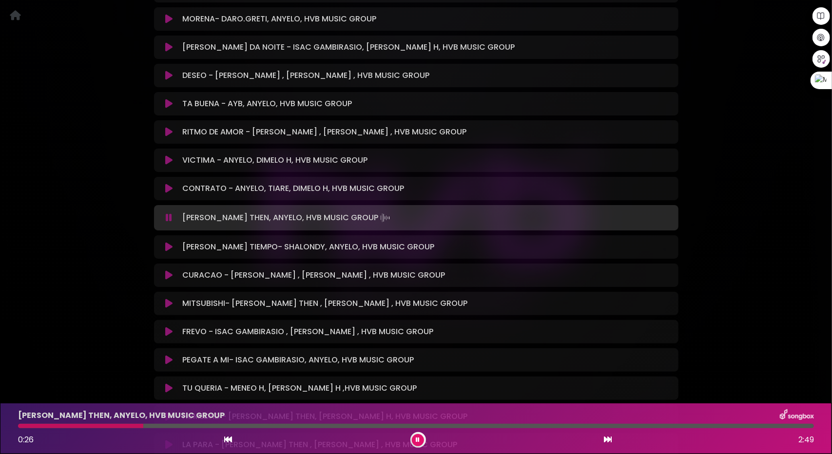
scroll to position [2047, 0]
click at [169, 241] on icon at bounding box center [168, 246] width 7 height 10
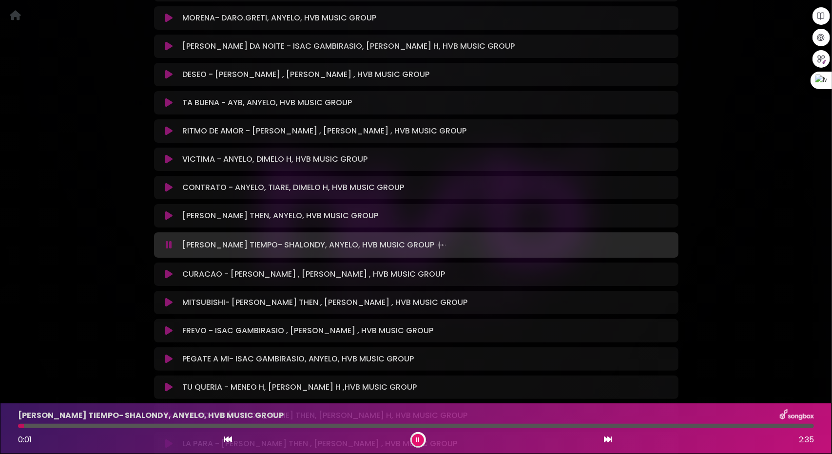
click at [171, 269] on icon at bounding box center [168, 274] width 7 height 10
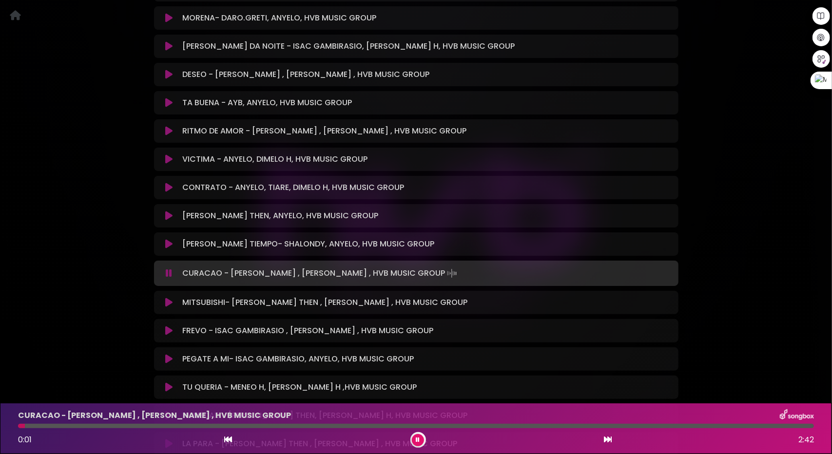
click at [82, 429] on div "CURACAO - ISAC GAMBIRASIO , DAVID DLUNA , HVB MUSIC GROUP 0:01 2:42" at bounding box center [415, 428] width 807 height 38
click at [104, 425] on div at bounding box center [416, 426] width 796 height 4
click at [172, 298] on icon at bounding box center [168, 303] width 7 height 10
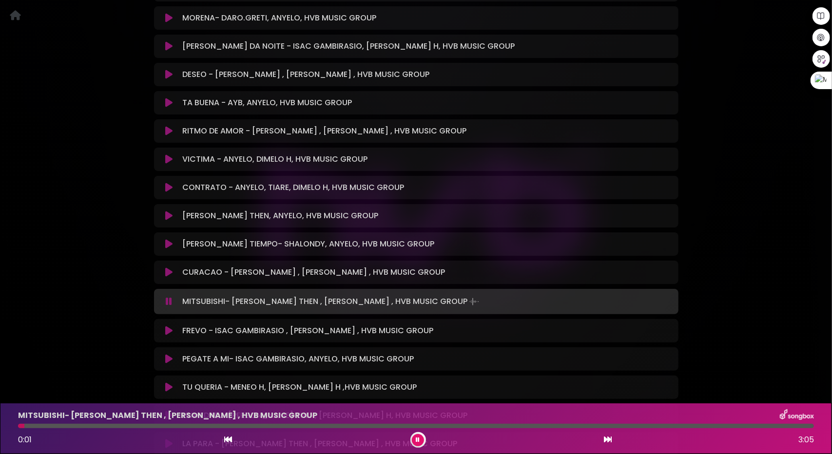
click at [61, 425] on div at bounding box center [416, 426] width 796 height 4
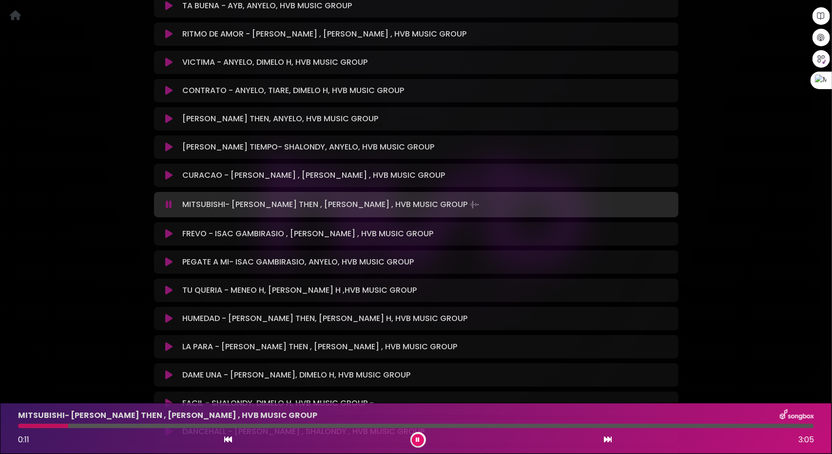
scroll to position [2144, 0]
click at [169, 229] on icon at bounding box center [168, 234] width 7 height 10
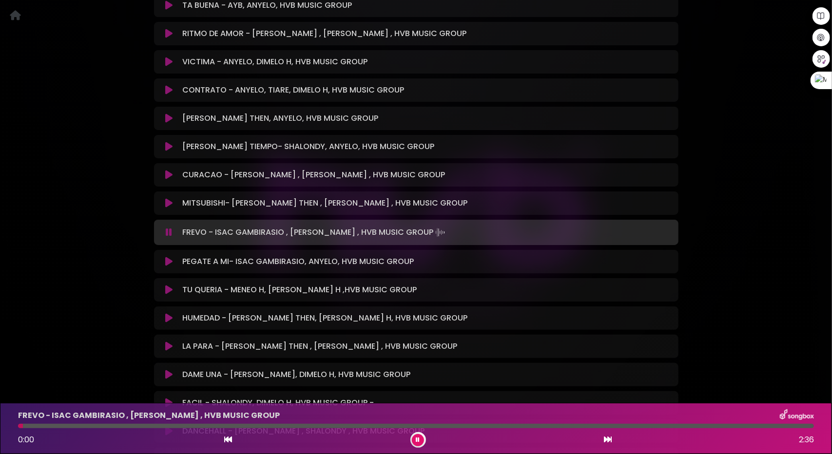
click at [167, 257] on icon at bounding box center [168, 262] width 7 height 10
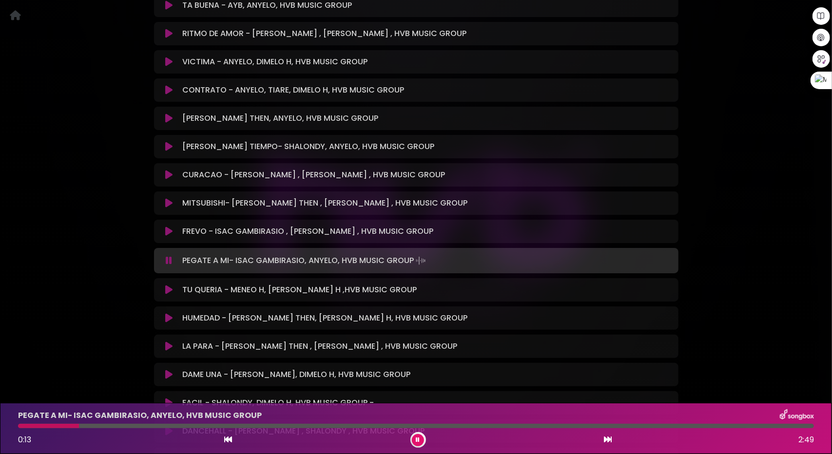
click at [79, 425] on div at bounding box center [416, 426] width 796 height 4
click at [171, 285] on icon at bounding box center [168, 290] width 7 height 10
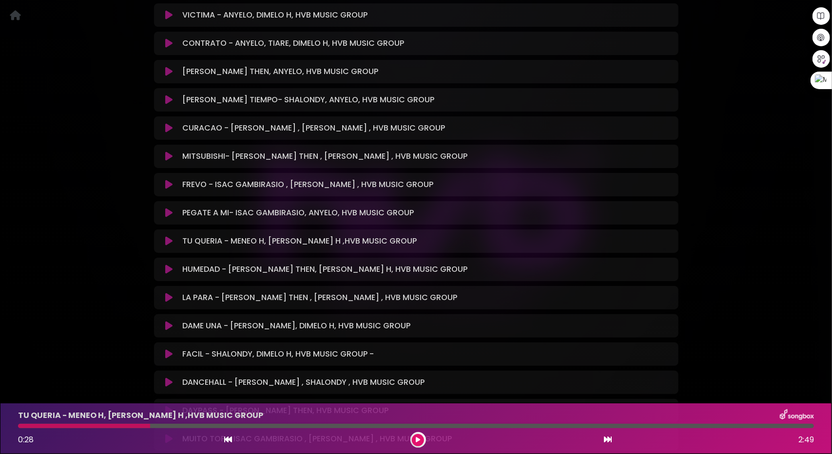
scroll to position [2241, 0]
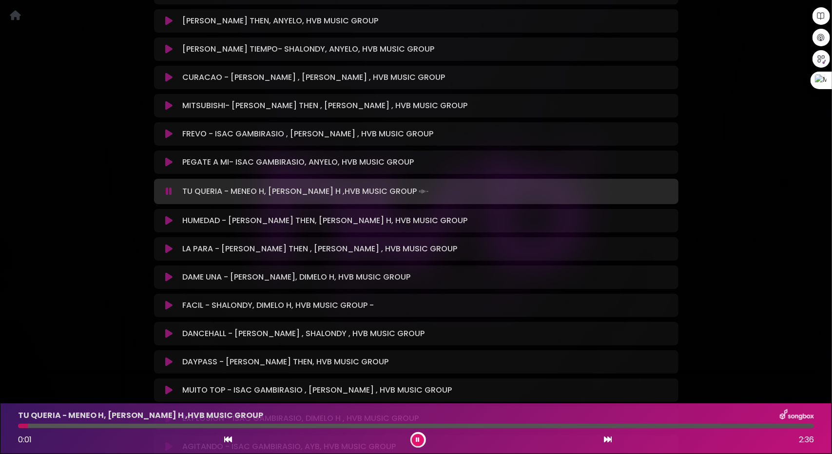
click at [62, 426] on div at bounding box center [416, 426] width 796 height 4
click at [101, 425] on div at bounding box center [416, 426] width 796 height 4
click at [169, 216] on icon at bounding box center [168, 221] width 7 height 10
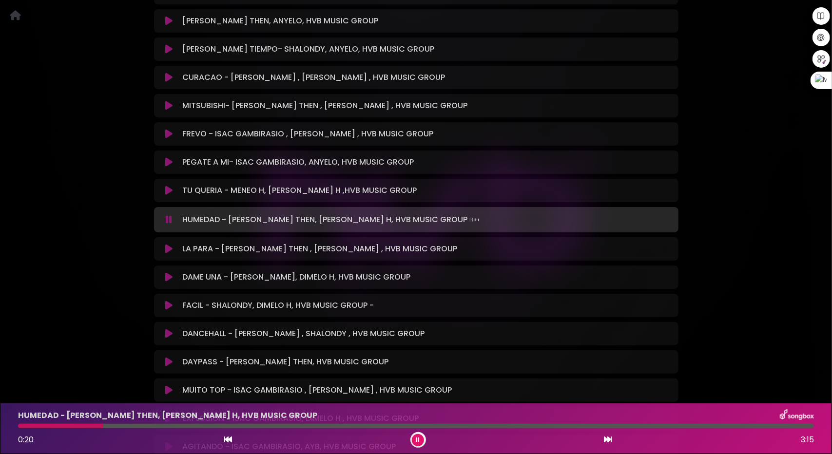
click at [170, 244] on icon at bounding box center [168, 249] width 7 height 10
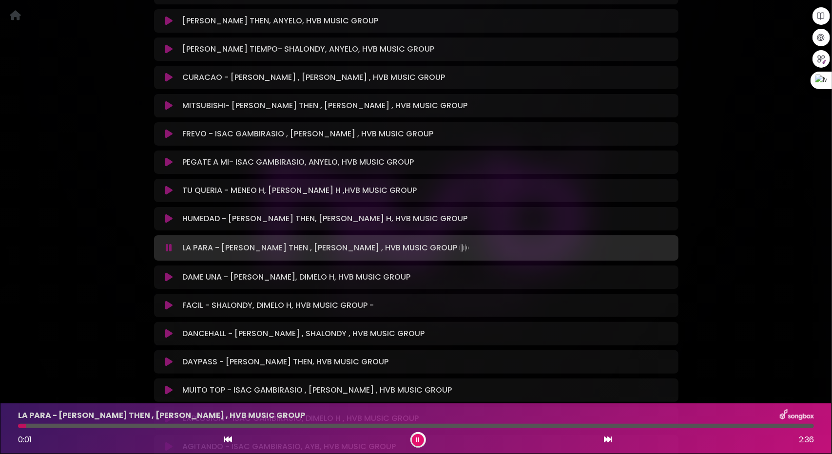
click at [66, 426] on div at bounding box center [416, 426] width 796 height 4
click at [106, 428] on div at bounding box center [416, 426] width 796 height 4
click at [168, 425] on div at bounding box center [416, 426] width 796 height 4
click at [173, 272] on button at bounding box center [169, 277] width 19 height 10
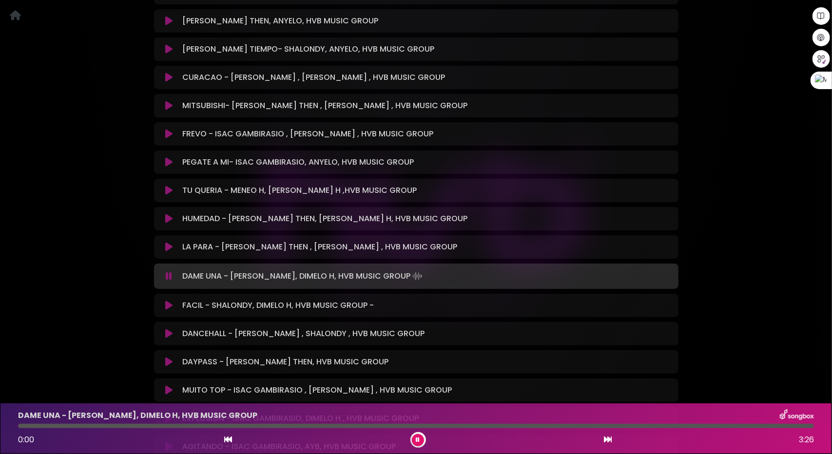
click at [167, 271] on icon at bounding box center [169, 276] width 6 height 10
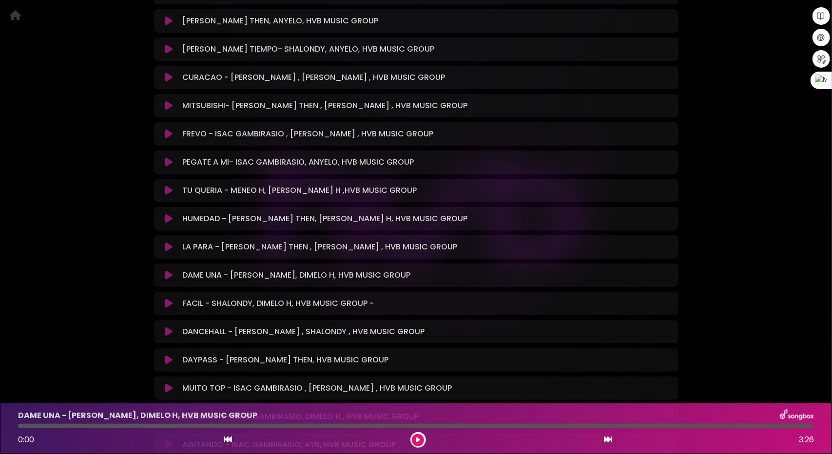
click at [171, 270] on icon at bounding box center [168, 275] width 7 height 10
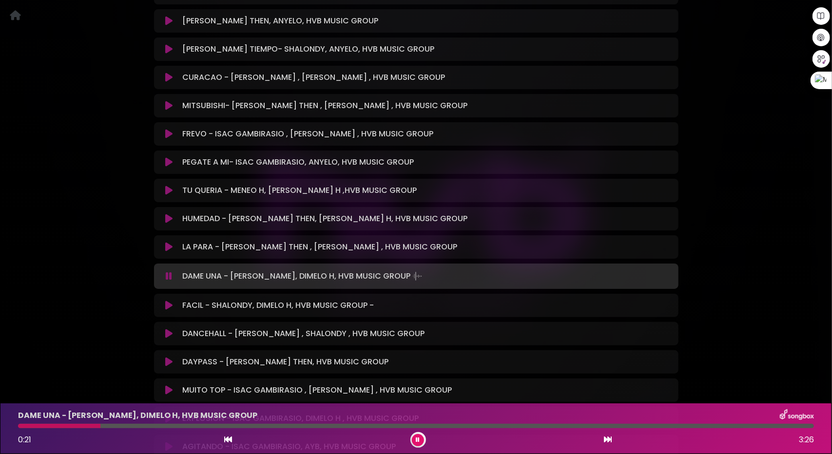
click at [100, 426] on div at bounding box center [416, 426] width 796 height 4
click at [127, 424] on div at bounding box center [416, 426] width 796 height 4
click at [103, 424] on div at bounding box center [60, 426] width 85 height 4
click at [172, 301] on icon at bounding box center [168, 306] width 7 height 10
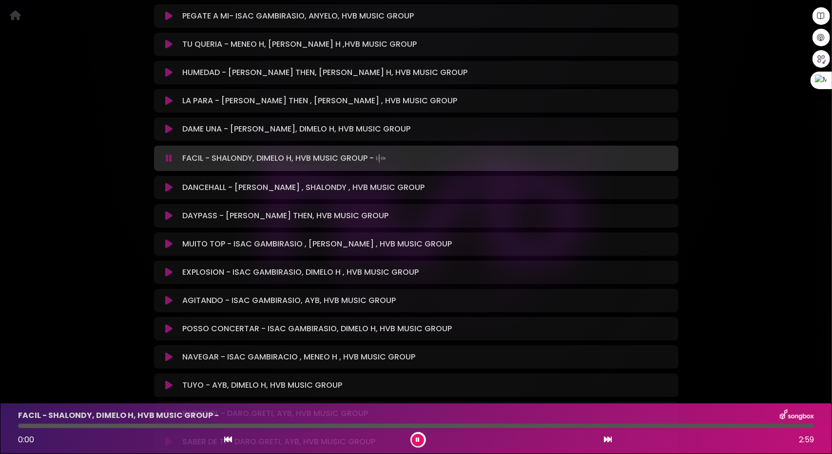
scroll to position [2339, 0]
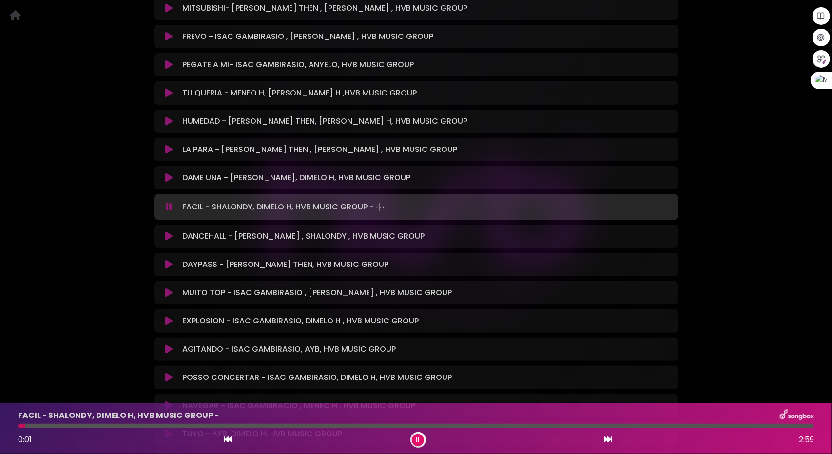
click at [60, 426] on div at bounding box center [416, 426] width 796 height 4
click at [91, 427] on div at bounding box center [416, 426] width 796 height 4
click at [168, 231] on icon at bounding box center [168, 236] width 7 height 10
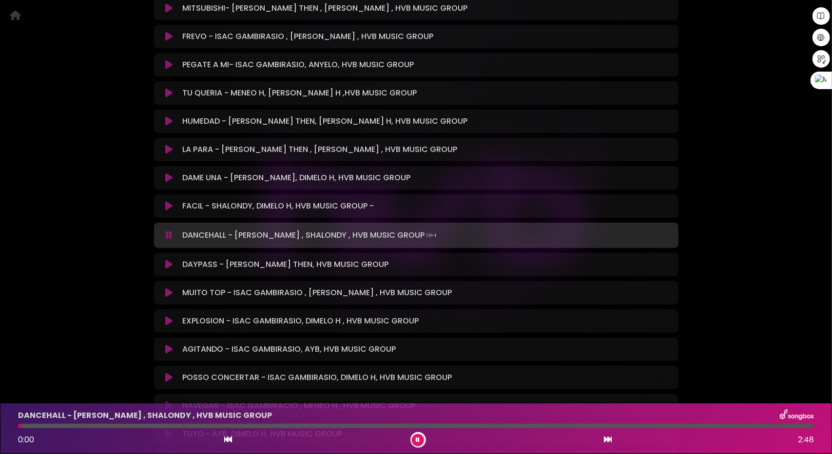
click at [101, 425] on div at bounding box center [416, 426] width 796 height 4
drag, startPoint x: 192, startPoint y: 425, endPoint x: 206, endPoint y: 425, distance: 13.6
click at [192, 425] on div at bounding box center [416, 426] width 796 height 4
click at [167, 260] on icon at bounding box center [168, 265] width 7 height 10
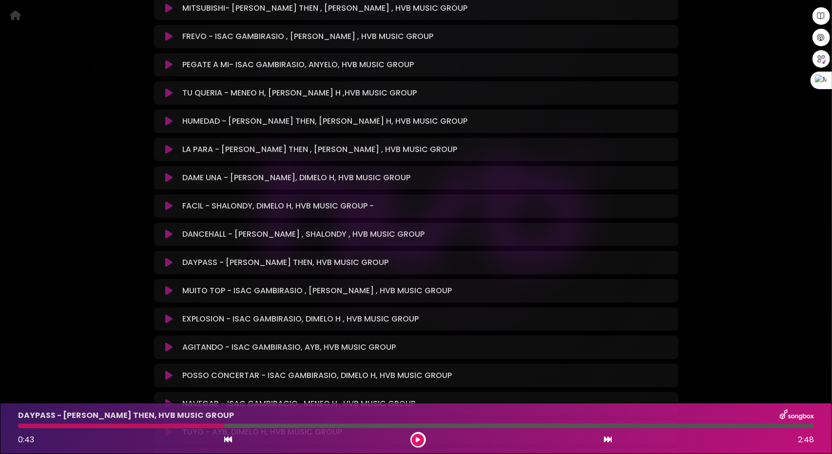
click at [166, 258] on icon at bounding box center [168, 263] width 7 height 10
click at [166, 286] on icon at bounding box center [168, 291] width 7 height 10
click at [168, 286] on icon at bounding box center [168, 291] width 7 height 10
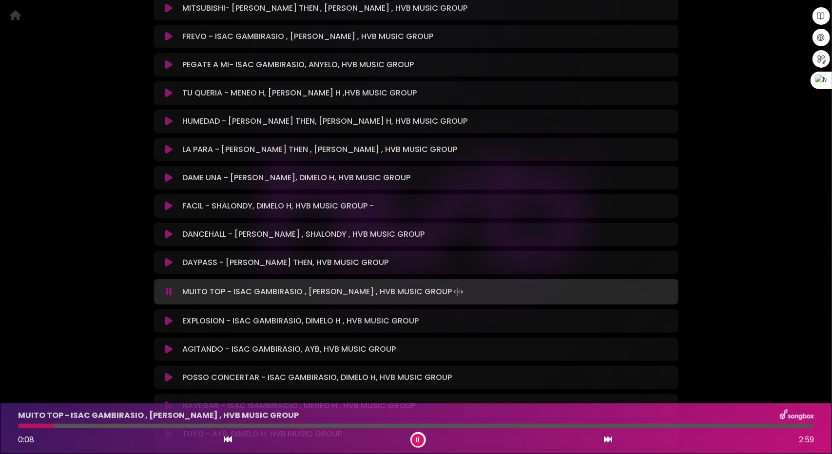
drag, startPoint x: 53, startPoint y: 428, endPoint x: 59, endPoint y: 428, distance: 5.8
click at [54, 428] on div "MUITO TOP - ISAC GAMBIRASIO , DAVID DLUNA , HVB MUSIC GROUP 0:08 2:59" at bounding box center [415, 428] width 807 height 38
click at [96, 426] on div at bounding box center [416, 426] width 796 height 4
click at [175, 427] on div at bounding box center [416, 426] width 796 height 4
click at [176, 316] on button at bounding box center [169, 321] width 19 height 10
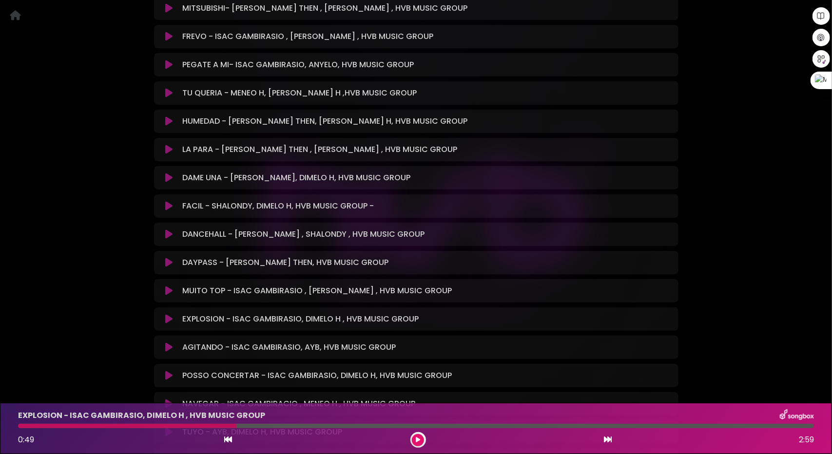
click at [169, 314] on icon at bounding box center [168, 319] width 7 height 10
click at [170, 314] on icon at bounding box center [168, 319] width 7 height 10
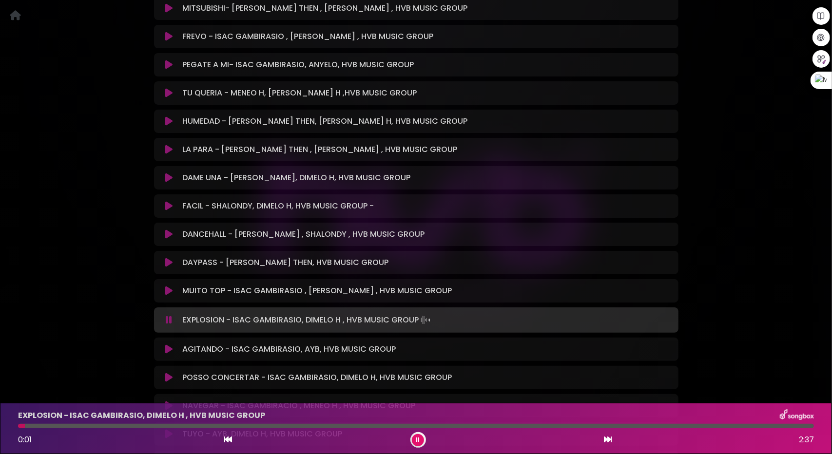
click at [90, 423] on div "EXPLOSION - ISAC GAMBIRASIO, DIMELO H , HVB MUSIC GROUP 0:01 2:37" at bounding box center [415, 428] width 807 height 38
click at [92, 425] on div at bounding box center [416, 426] width 796 height 4
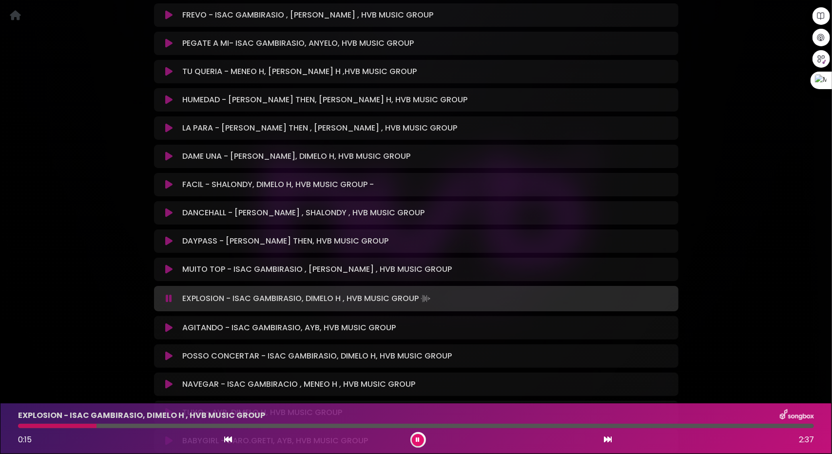
scroll to position [2485, 0]
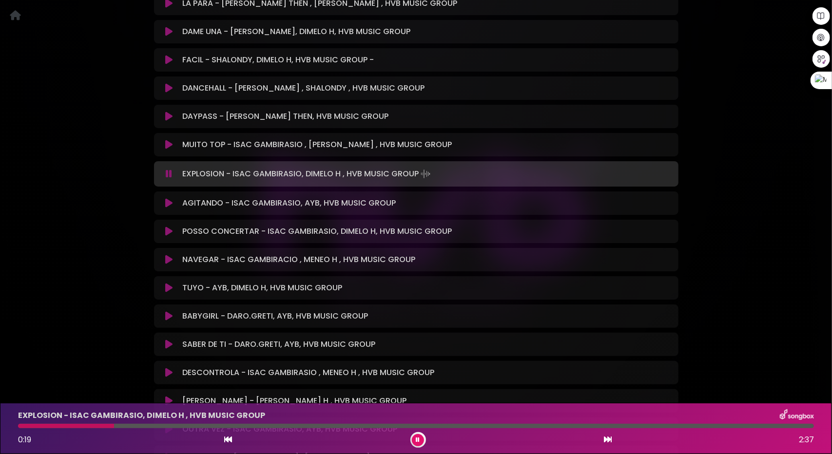
click at [60, 426] on div at bounding box center [66, 426] width 96 height 4
click at [126, 426] on div at bounding box center [416, 426] width 796 height 4
click at [168, 427] on div at bounding box center [416, 426] width 796 height 4
click at [163, 198] on button at bounding box center [169, 203] width 19 height 10
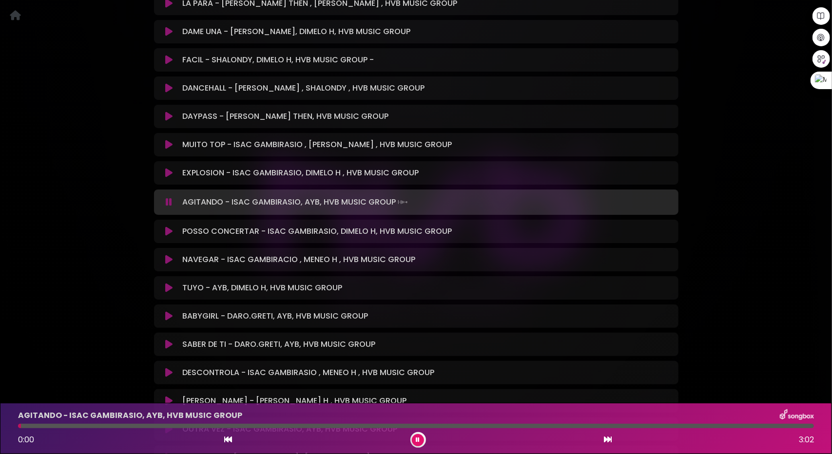
click at [70, 426] on div at bounding box center [416, 426] width 796 height 4
click at [124, 425] on div at bounding box center [416, 426] width 796 height 4
click at [169, 424] on div at bounding box center [416, 426] width 796 height 4
click at [171, 227] on icon at bounding box center [168, 232] width 7 height 10
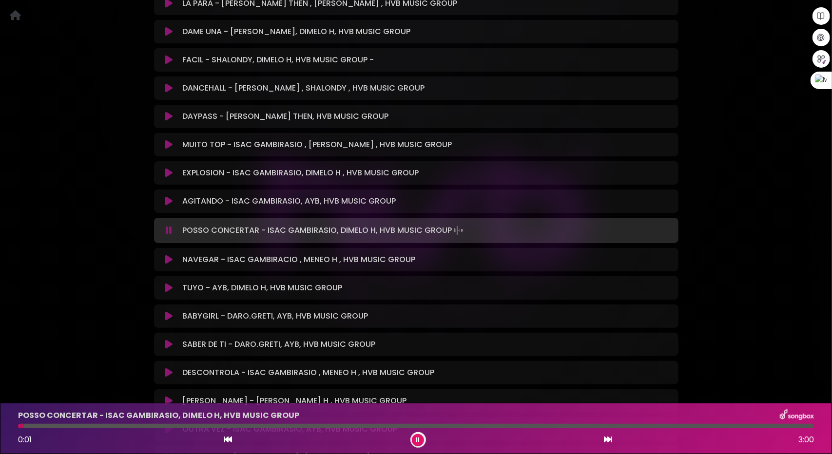
click at [70, 426] on div at bounding box center [416, 426] width 796 height 4
click at [112, 425] on div at bounding box center [416, 426] width 796 height 4
click at [169, 255] on icon at bounding box center [168, 260] width 7 height 10
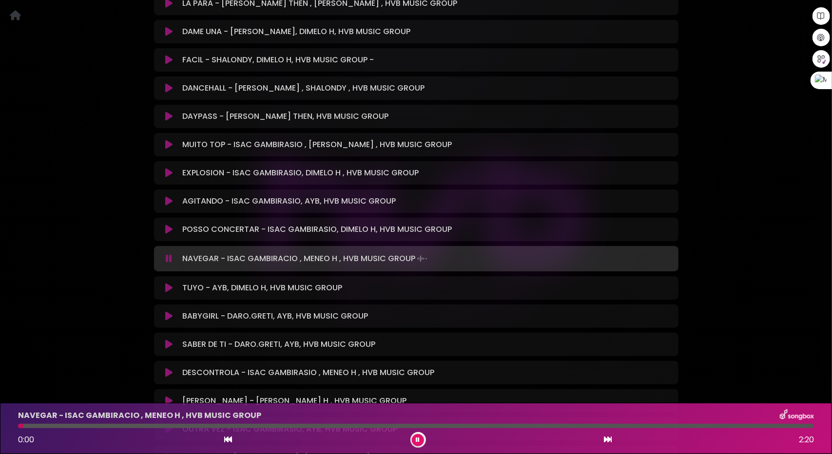
click at [92, 425] on div at bounding box center [416, 426] width 796 height 4
click at [143, 426] on div at bounding box center [416, 426] width 796 height 4
click at [172, 283] on button at bounding box center [169, 288] width 19 height 10
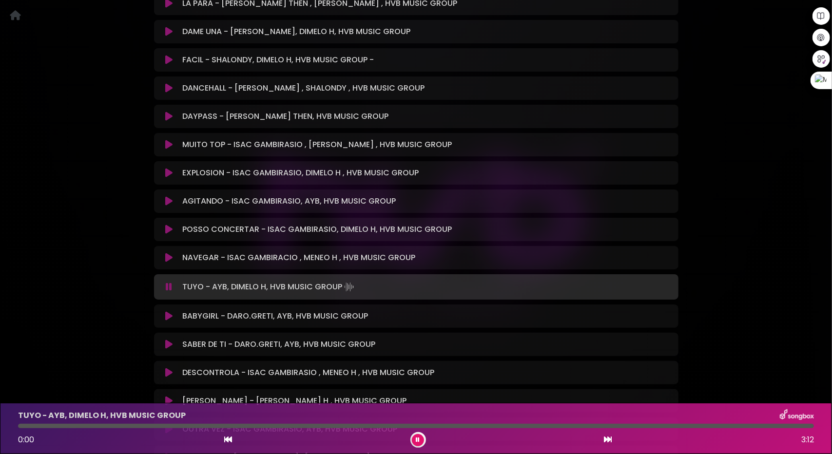
click at [168, 282] on icon at bounding box center [169, 287] width 6 height 10
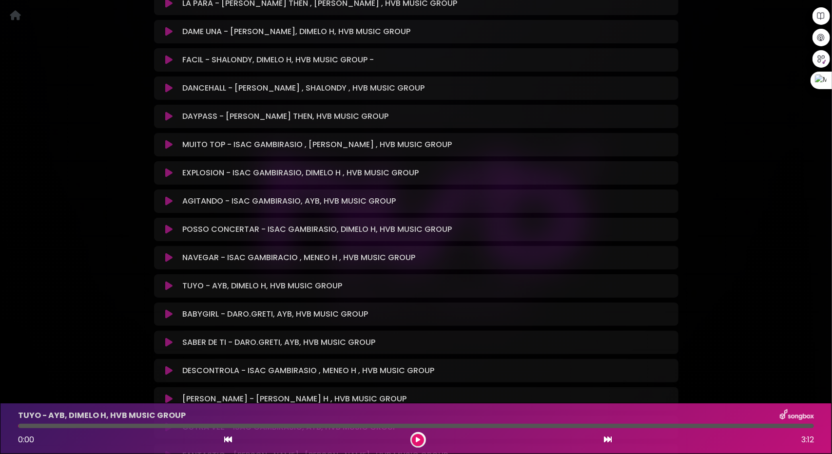
click at [164, 309] on button at bounding box center [169, 314] width 19 height 10
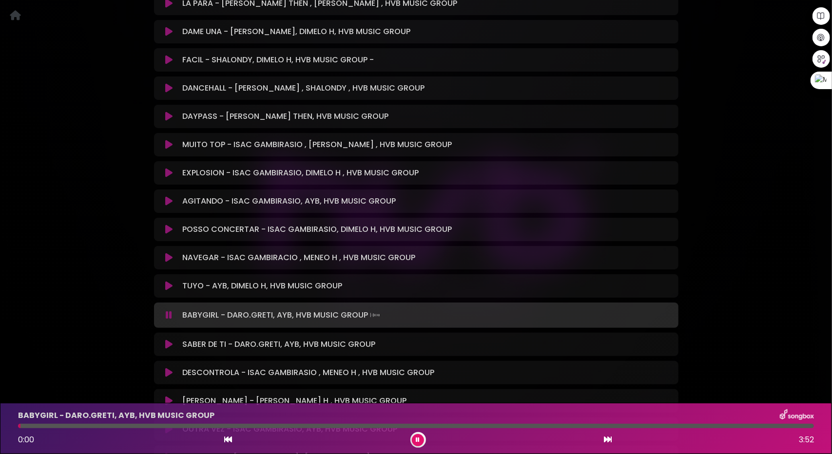
click at [84, 425] on div at bounding box center [416, 426] width 796 height 4
click at [131, 427] on div at bounding box center [416, 426] width 796 height 4
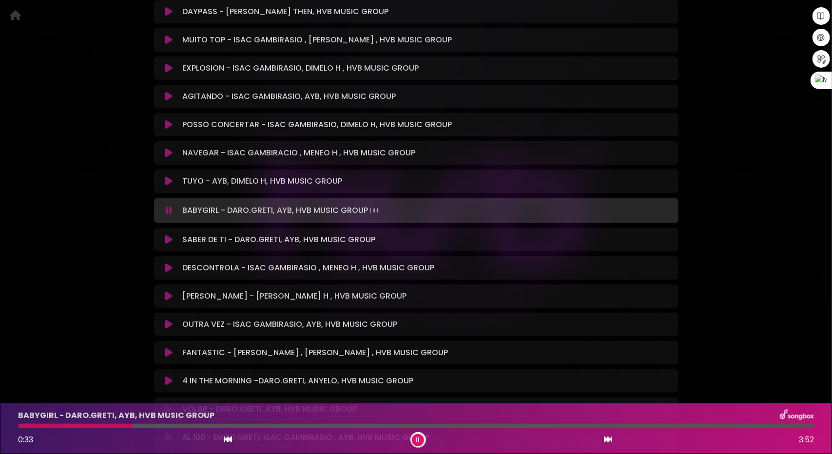
scroll to position [2631, 0]
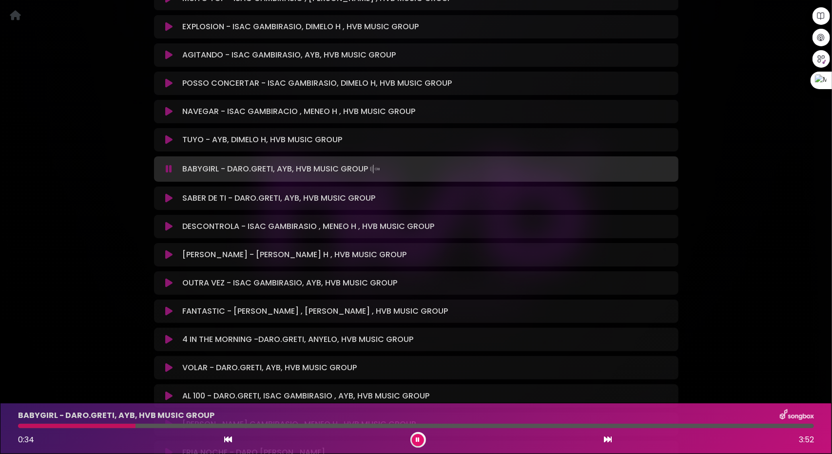
click at [172, 193] on icon at bounding box center [168, 198] width 7 height 10
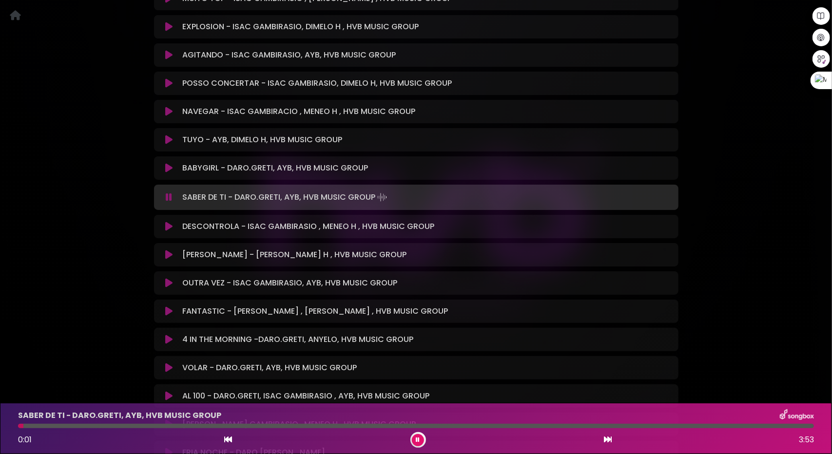
click at [90, 425] on div at bounding box center [416, 426] width 796 height 4
click at [115, 426] on div at bounding box center [416, 426] width 796 height 4
click at [165, 222] on button at bounding box center [169, 227] width 19 height 10
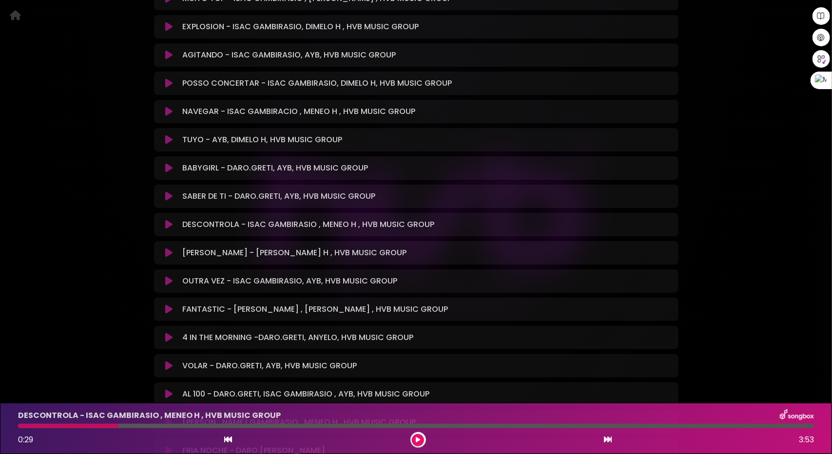
click at [165, 220] on button at bounding box center [169, 225] width 19 height 10
click at [169, 220] on icon at bounding box center [168, 225] width 7 height 10
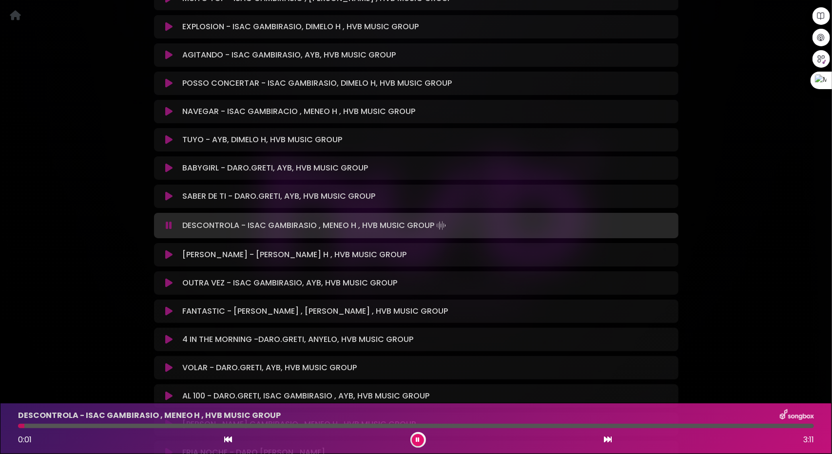
scroll to position [2680, 0]
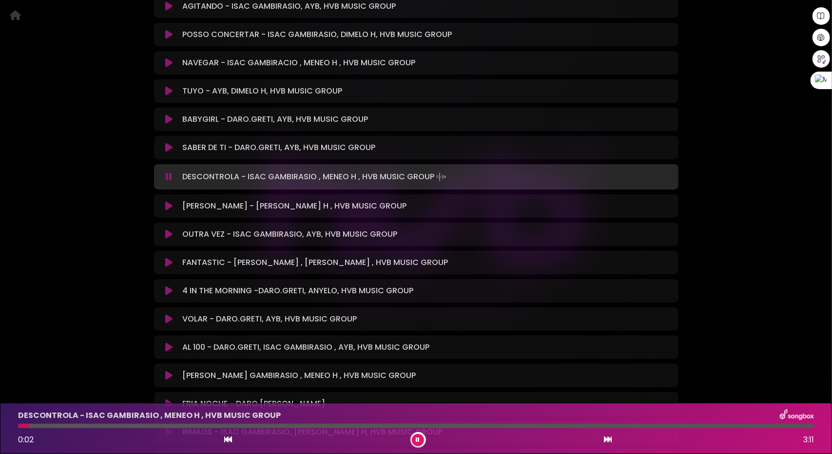
click at [106, 425] on div at bounding box center [416, 426] width 796 height 4
click at [168, 201] on icon at bounding box center [168, 206] width 7 height 10
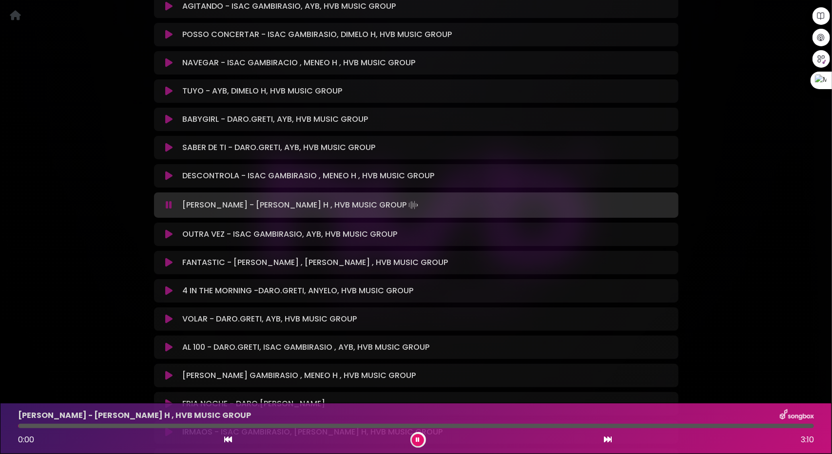
click at [169, 200] on icon at bounding box center [169, 205] width 6 height 10
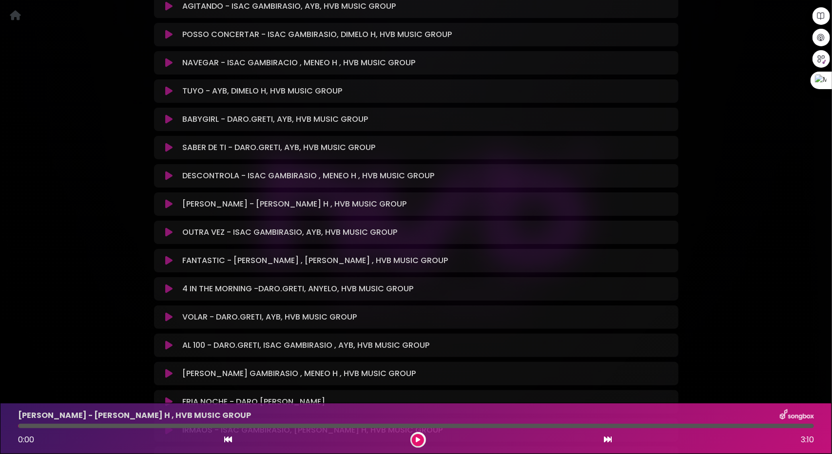
click at [169, 199] on icon at bounding box center [168, 204] width 7 height 10
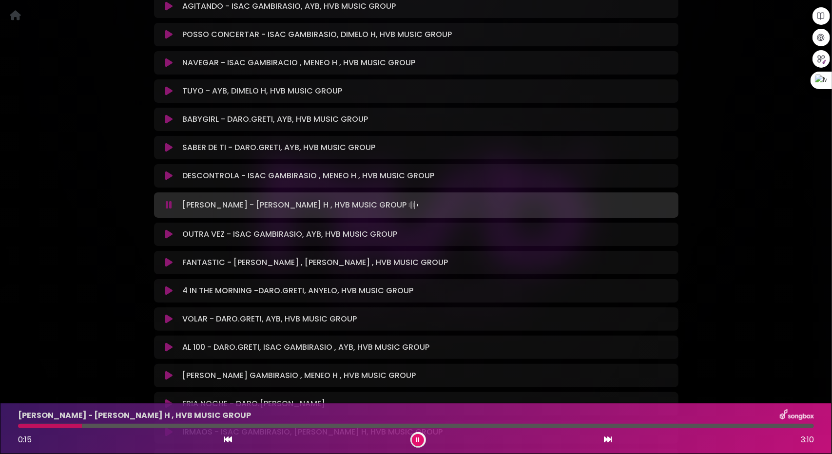
click at [84, 426] on div at bounding box center [416, 426] width 796 height 4
click at [169, 230] on icon at bounding box center [168, 235] width 7 height 10
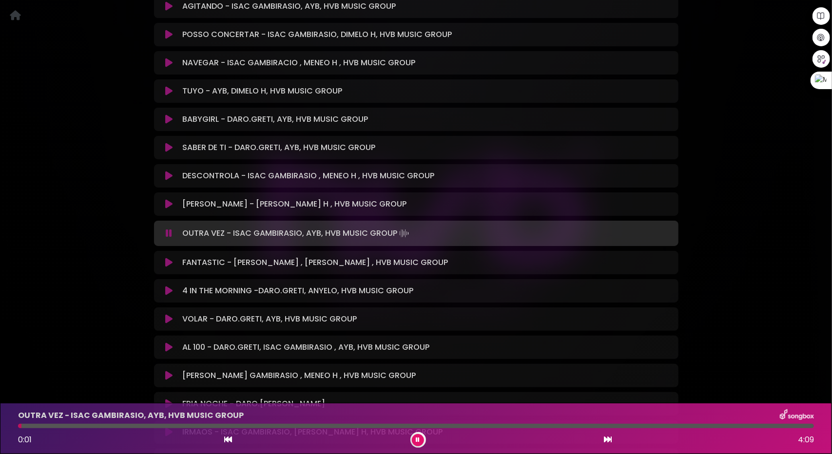
click at [609, 439] on icon at bounding box center [608, 440] width 8 height 8
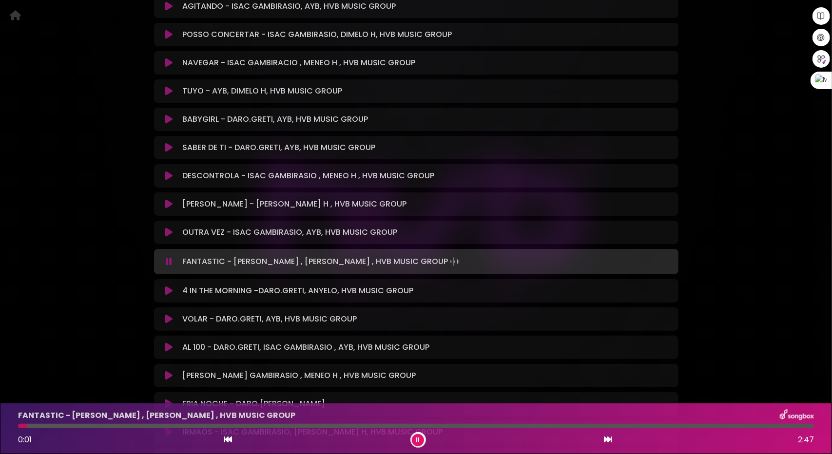
click at [609, 439] on icon at bounding box center [608, 440] width 8 height 8
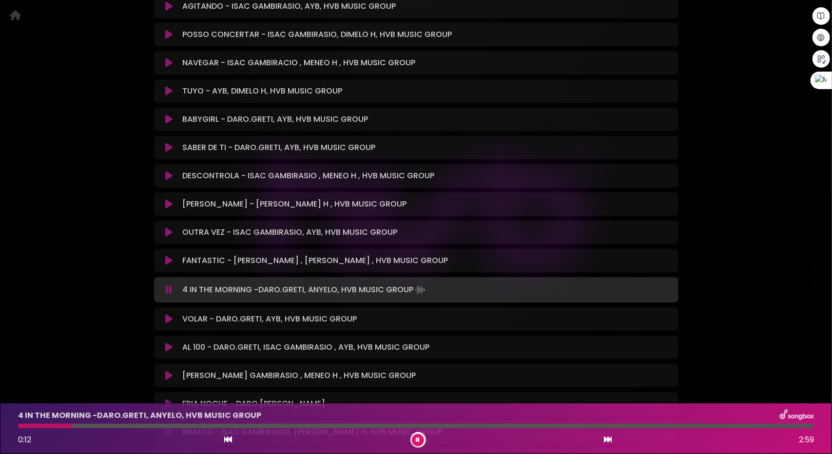
click at [73, 424] on div at bounding box center [416, 426] width 796 height 4
click at [184, 423] on div "4 IN THE MORNING -DARO.GRETI, ANYELO, HVB MUSIC GROUP 0:14 2:59" at bounding box center [415, 428] width 807 height 38
click at [217, 421] on div "4 IN THE MORNING -DARO.GRETI, ANYELO, HVB MUSIC GROUP" at bounding box center [415, 415] width 807 height 13
click at [606, 441] on icon at bounding box center [608, 440] width 8 height 8
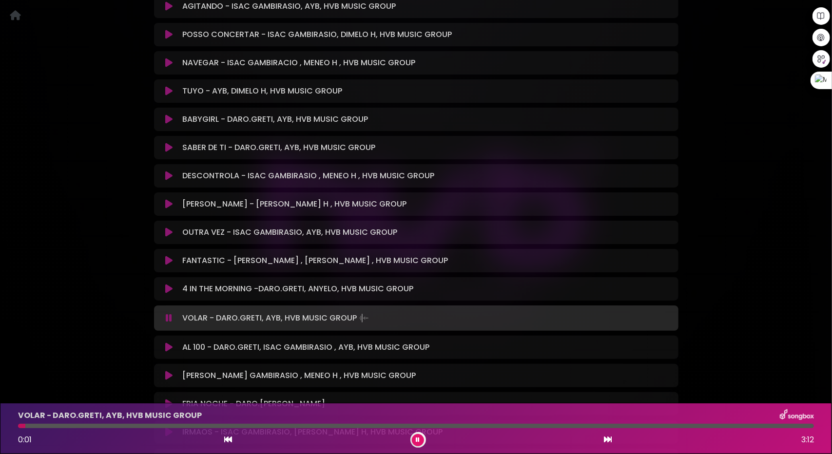
click at [610, 435] on button at bounding box center [607, 440] width 9 height 13
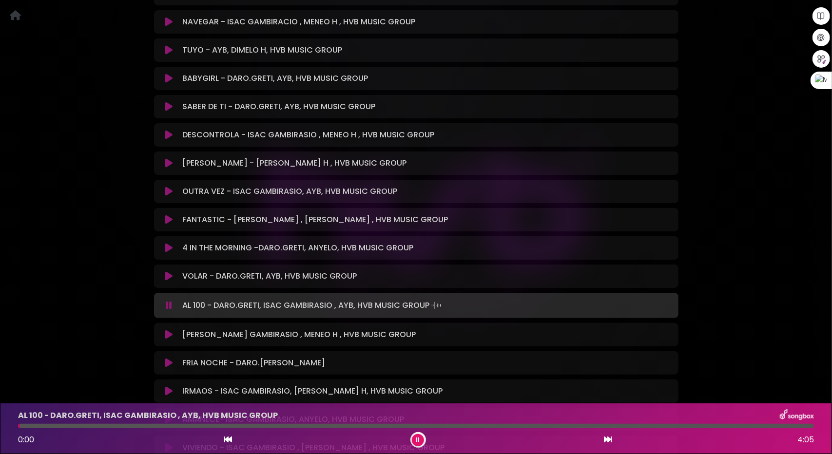
scroll to position [2729, 0]
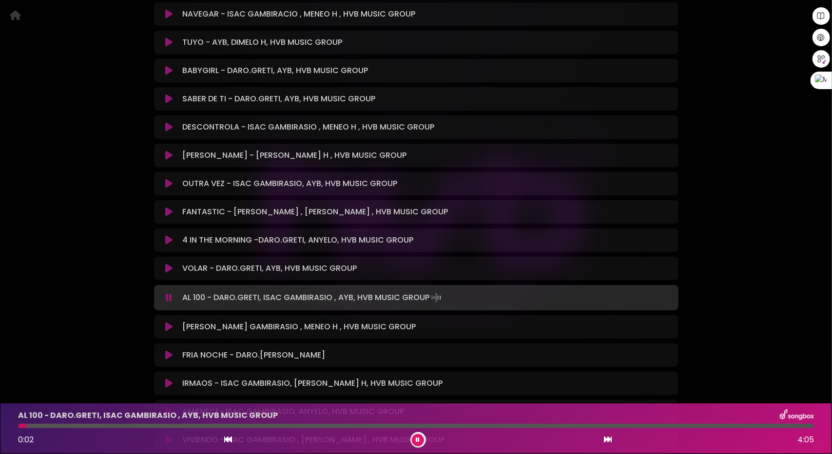
click at [76, 425] on div at bounding box center [416, 426] width 796 height 4
click at [134, 425] on div at bounding box center [416, 426] width 796 height 4
click at [170, 322] on icon at bounding box center [168, 327] width 7 height 10
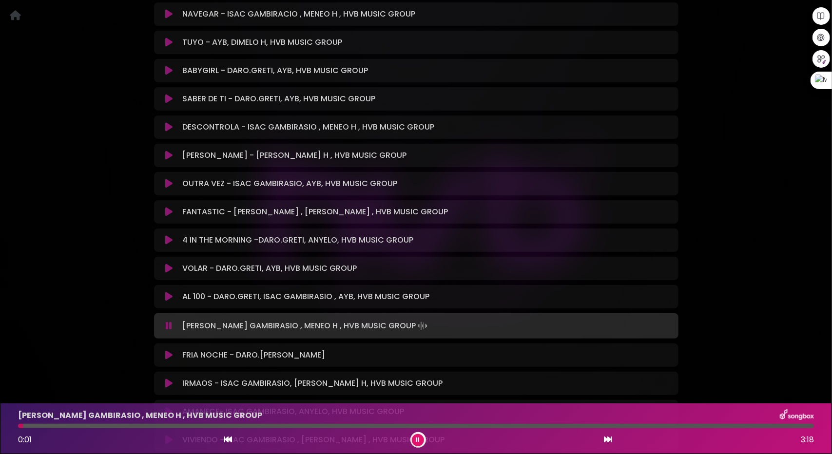
click at [160, 428] on div "LUZ - ISAC GAMBIRASIO , MENEO H , HVB MUSIC GROUP 0:01 3:18" at bounding box center [415, 428] width 807 height 38
drag, startPoint x: 164, startPoint y: 428, endPoint x: 175, endPoint y: 425, distance: 11.0
click at [167, 427] on div at bounding box center [416, 426] width 796 height 4
click at [613, 440] on div "0:38 3:18" at bounding box center [415, 440] width 807 height 16
click at [612, 440] on div "0:39 3:18" at bounding box center [415, 440] width 807 height 16
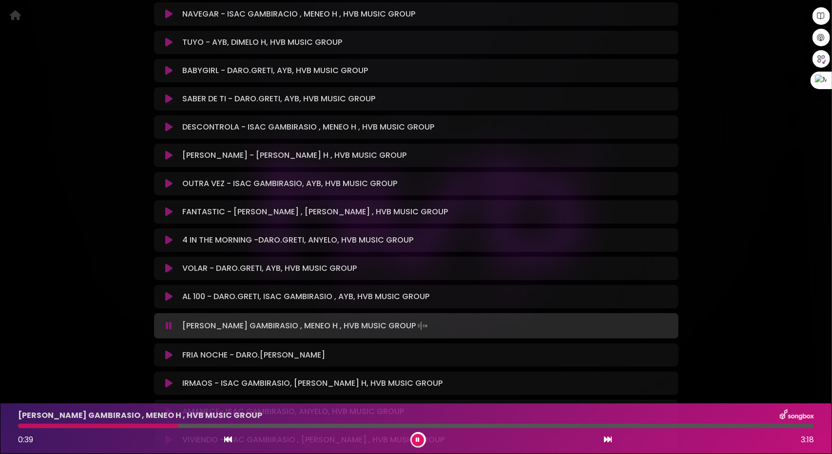
click at [609, 439] on icon at bounding box center [608, 440] width 8 height 8
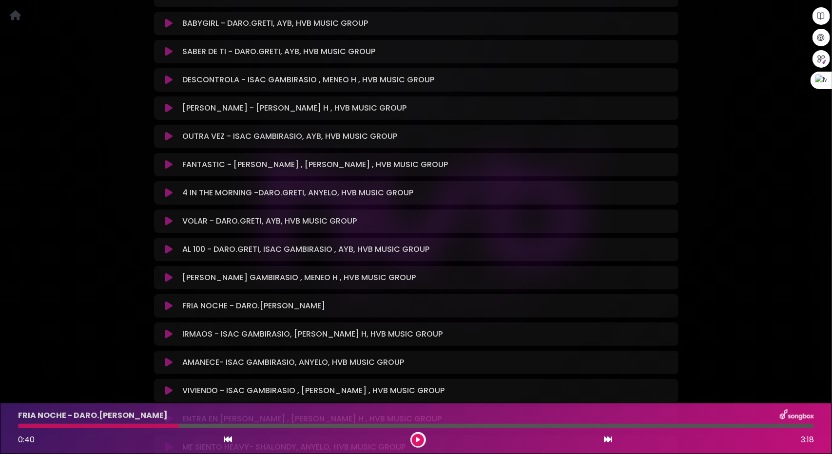
scroll to position [2826, 0]
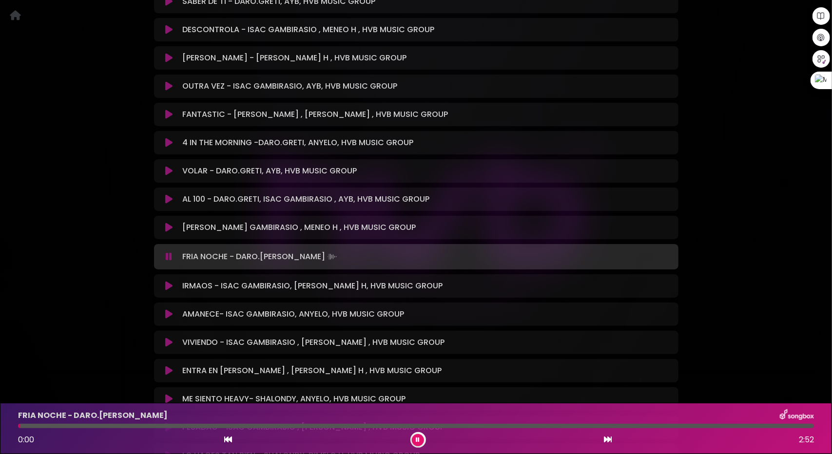
click at [166, 281] on icon at bounding box center [168, 286] width 7 height 10
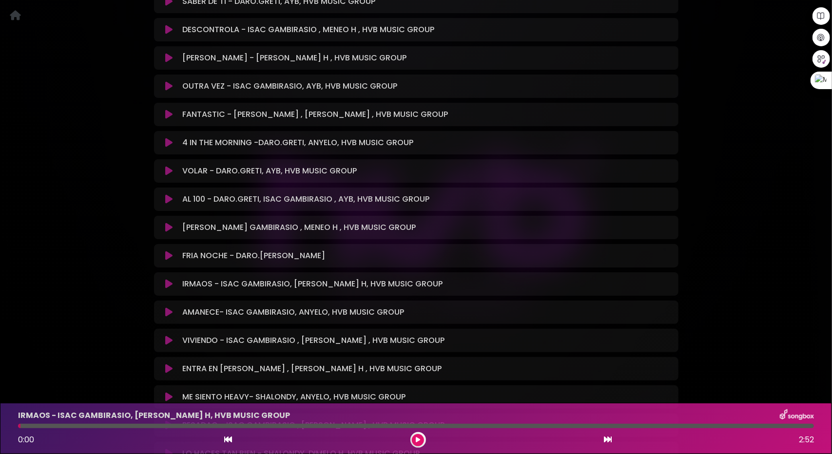
click at [166, 279] on icon at bounding box center [168, 284] width 7 height 10
click at [169, 279] on icon at bounding box center [168, 284] width 7 height 10
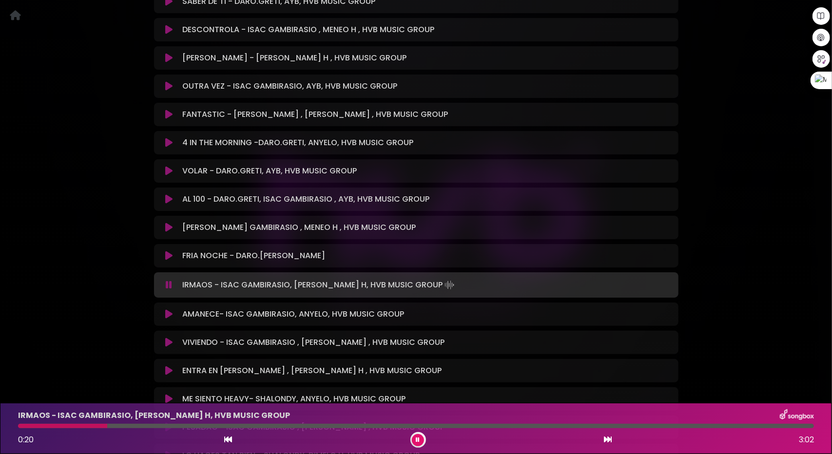
drag, startPoint x: 106, startPoint y: 424, endPoint x: 113, endPoint y: 424, distance: 7.3
click at [108, 424] on div at bounding box center [416, 426] width 796 height 4
click at [203, 425] on div at bounding box center [416, 426] width 796 height 4
click at [273, 425] on div at bounding box center [416, 426] width 796 height 4
click at [317, 426] on div at bounding box center [416, 426] width 796 height 4
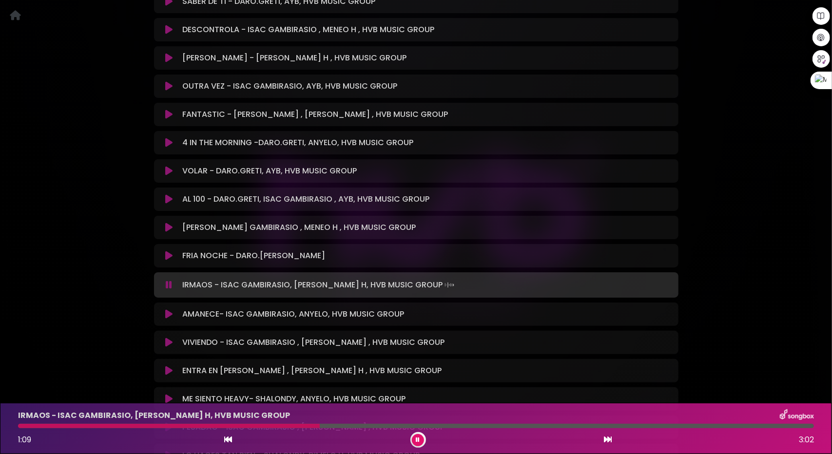
click at [355, 426] on div at bounding box center [416, 426] width 796 height 4
click at [167, 309] on icon at bounding box center [168, 314] width 7 height 10
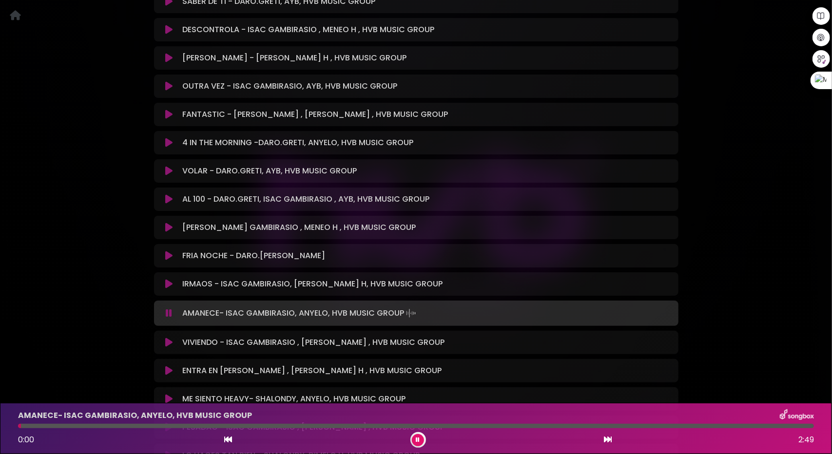
click at [191, 422] on div "AMANECE- ISAC GAMBIRASIO, ANYELO, HVB MUSIC GROUP 0:00 2:49" at bounding box center [415, 428] width 807 height 38
click at [204, 423] on div "AMANECE- ISAC GAMBIRASIO, ANYELO, HVB MUSIC GROUP 0:39 2:49" at bounding box center [415, 428] width 807 height 38
click at [171, 338] on button at bounding box center [169, 343] width 19 height 10
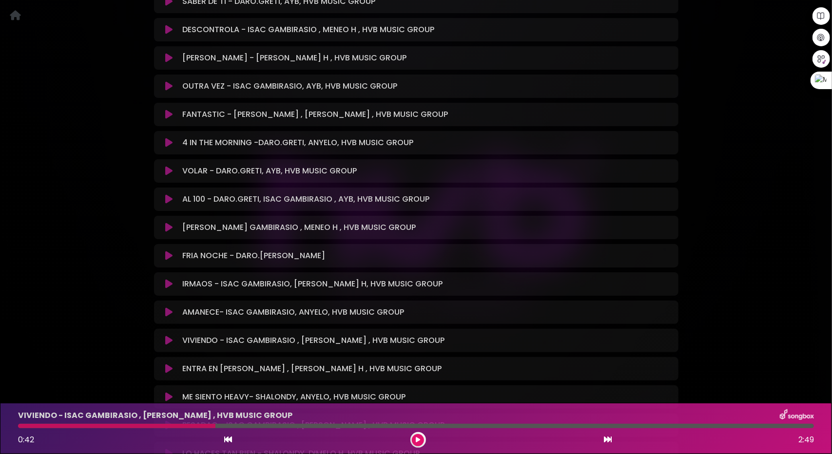
click at [170, 336] on icon at bounding box center [168, 341] width 7 height 10
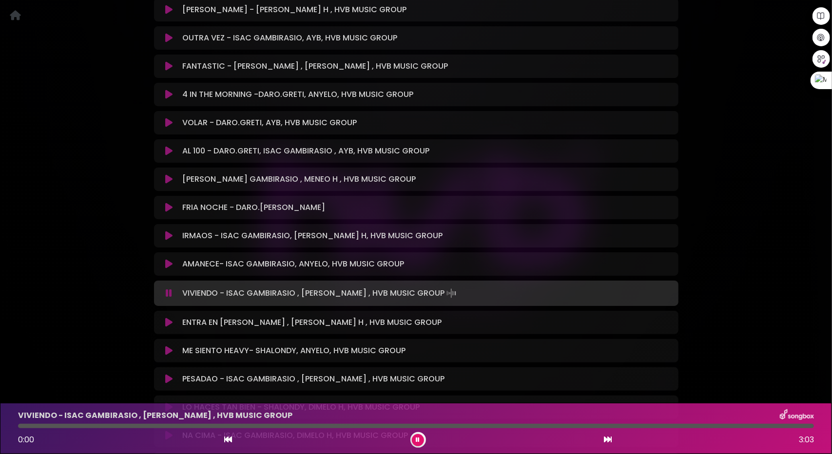
scroll to position [2875, 0]
click at [171, 317] on icon at bounding box center [168, 322] width 7 height 10
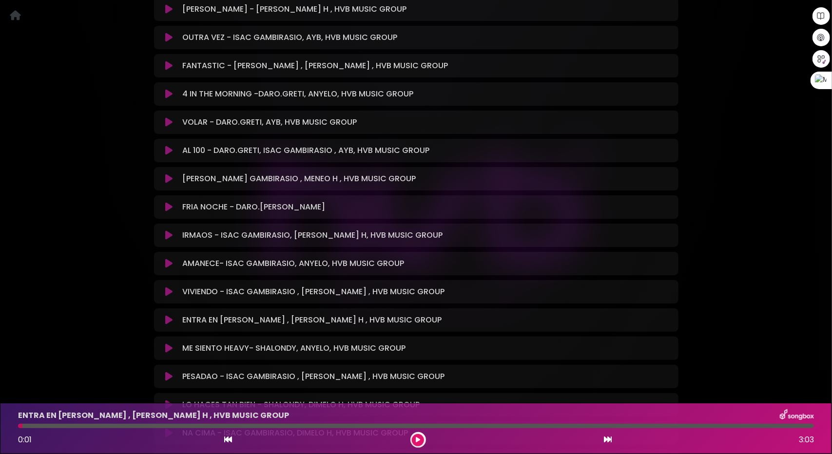
click at [166, 315] on icon at bounding box center [168, 320] width 7 height 10
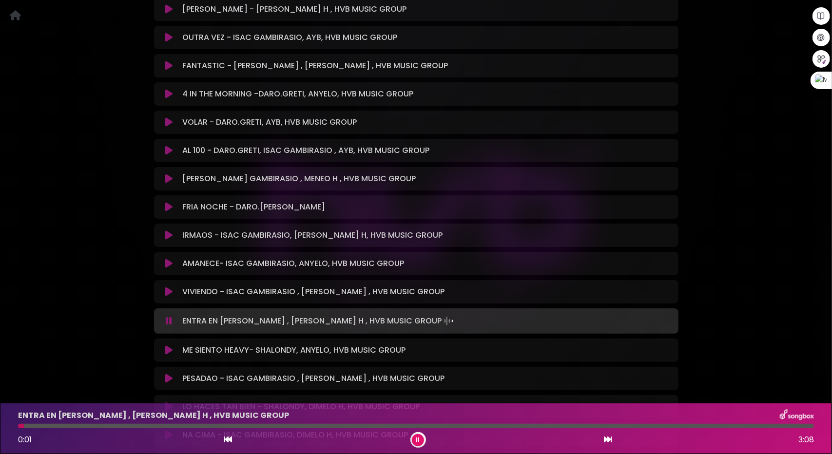
click at [143, 424] on div at bounding box center [416, 426] width 796 height 4
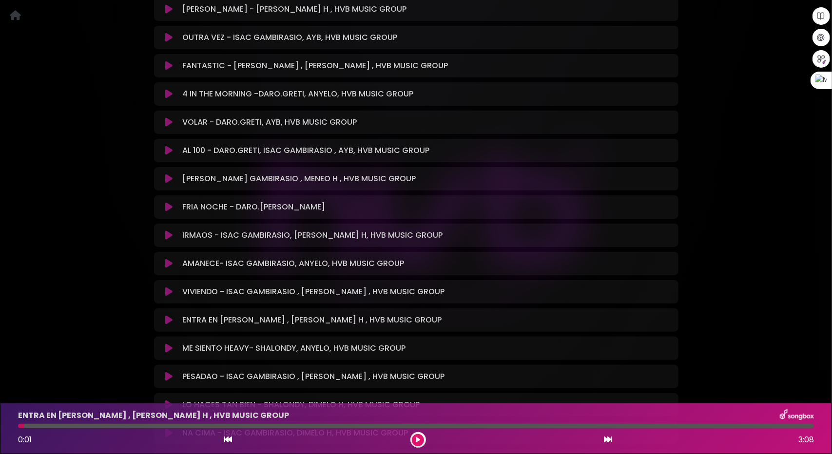
drag, startPoint x: 143, startPoint y: 424, endPoint x: 156, endPoint y: 423, distance: 13.2
click at [144, 424] on div at bounding box center [416, 426] width 796 height 4
click at [89, 424] on div at bounding box center [416, 426] width 796 height 4
click at [72, 426] on div at bounding box center [416, 426] width 796 height 4
click at [78, 422] on div "ENTRA EN LA NOTA -DARO GRETY , MENEO H , HVB MUSIC GROUP 0:01 3:08" at bounding box center [415, 428] width 807 height 38
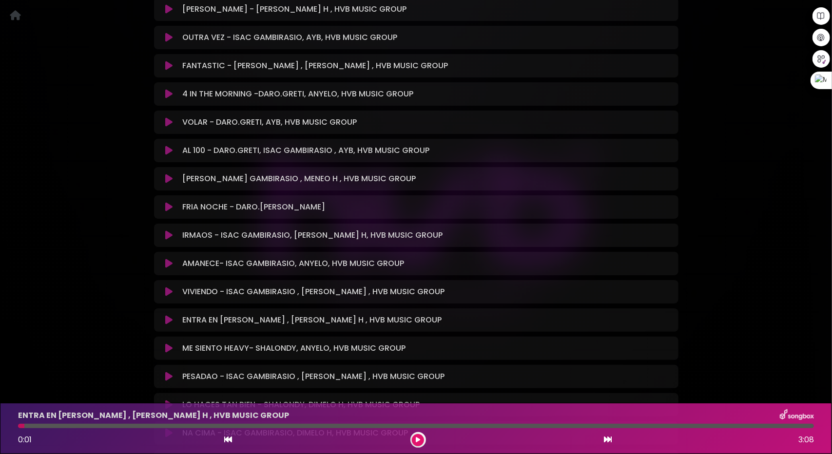
click at [167, 344] on icon at bounding box center [168, 349] width 7 height 10
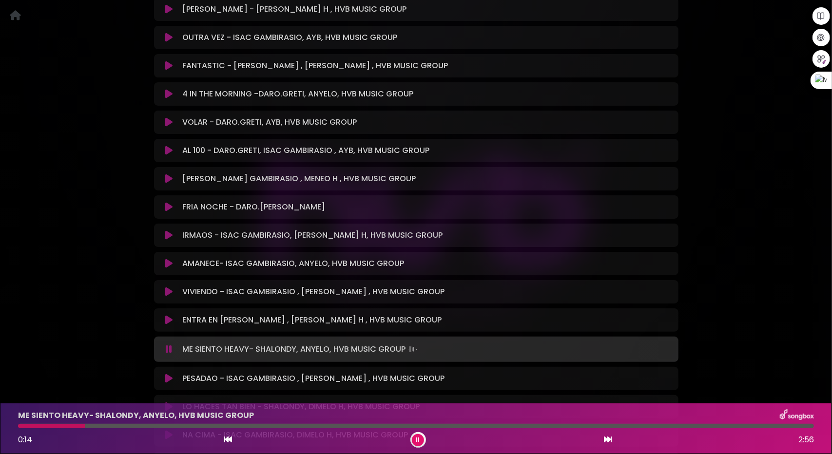
click at [85, 424] on div at bounding box center [416, 426] width 796 height 4
click at [154, 424] on div at bounding box center [416, 426] width 796 height 4
click at [168, 374] on icon at bounding box center [168, 379] width 7 height 10
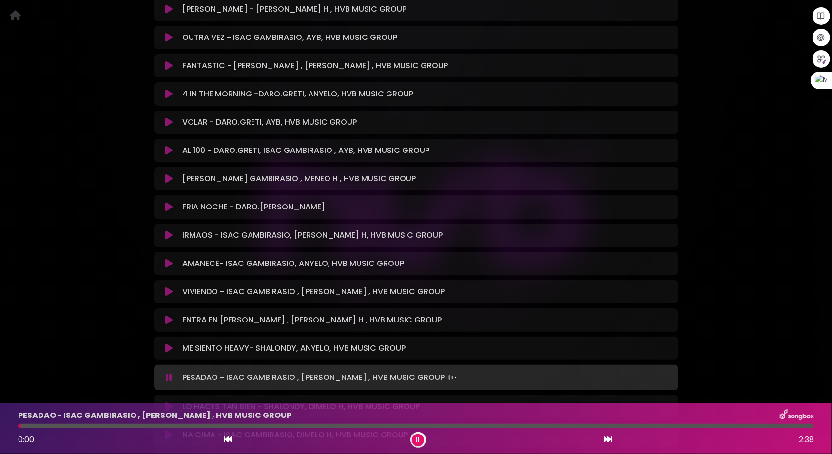
scroll to position [2972, 0]
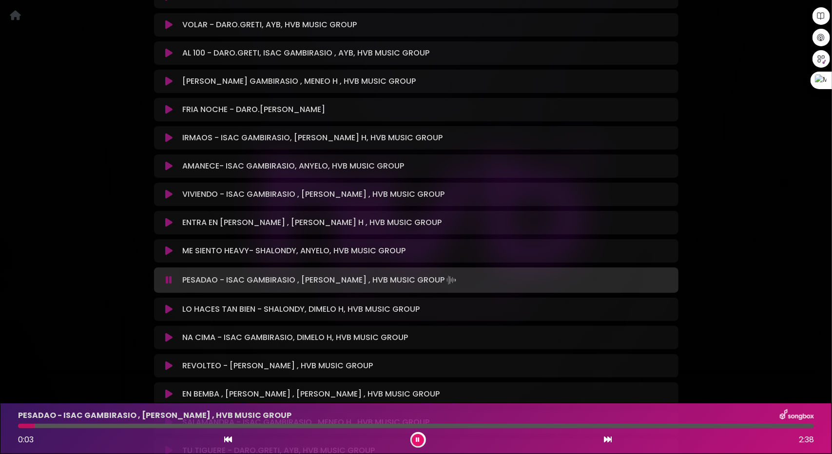
click at [167, 305] on icon at bounding box center [168, 310] width 7 height 10
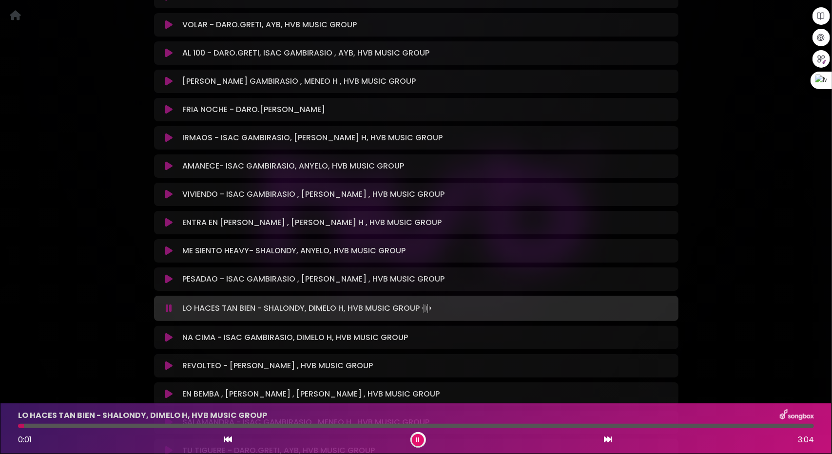
click at [73, 424] on div at bounding box center [416, 426] width 796 height 4
click at [608, 441] on icon at bounding box center [608, 440] width 8 height 8
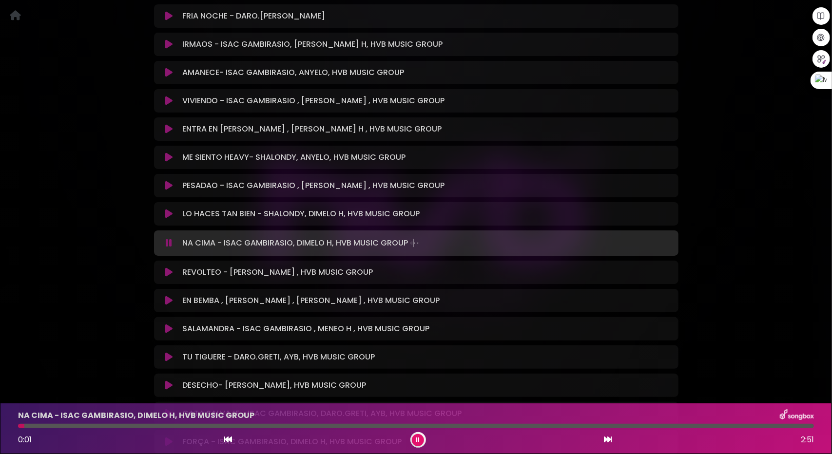
scroll to position [3070, 0]
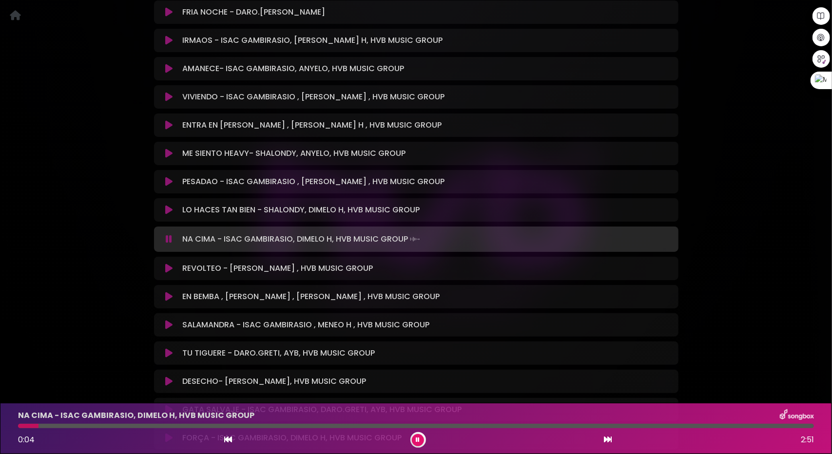
click at [60, 424] on div at bounding box center [416, 426] width 796 height 4
click at [76, 424] on div at bounding box center [416, 426] width 796 height 4
click at [165, 264] on button at bounding box center [169, 269] width 19 height 10
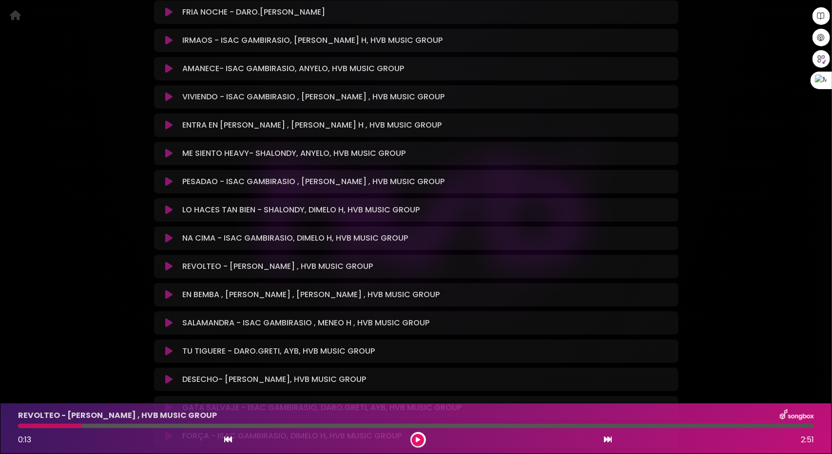
click at [165, 262] on icon at bounding box center [168, 267] width 7 height 10
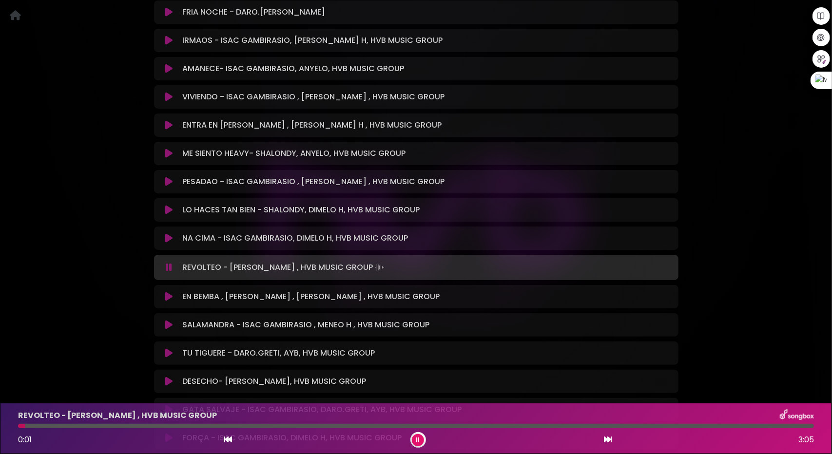
click at [59, 426] on div at bounding box center [416, 426] width 796 height 4
click at [84, 426] on div at bounding box center [416, 426] width 796 height 4
click at [115, 423] on div "REVOLTEO - MENEO H , HVB MUSIC GROUP 0:16 3:05" at bounding box center [415, 428] width 807 height 38
click at [131, 424] on div at bounding box center [416, 426] width 796 height 4
click at [167, 292] on icon at bounding box center [168, 297] width 7 height 10
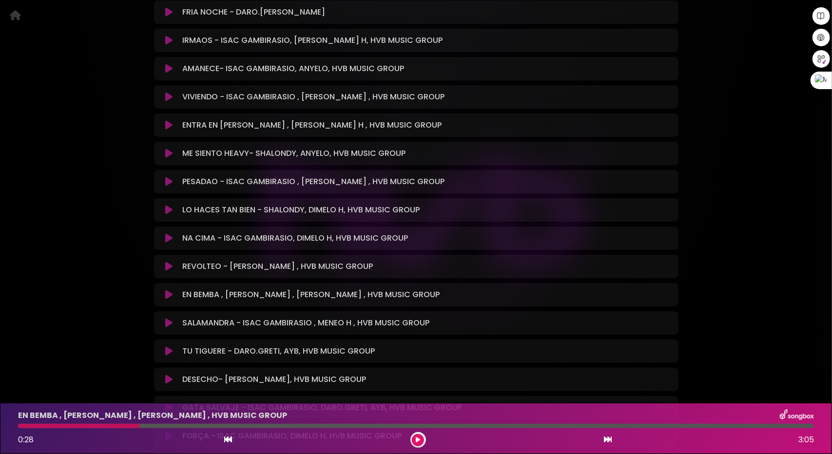
click at [167, 290] on icon at bounding box center [168, 295] width 7 height 10
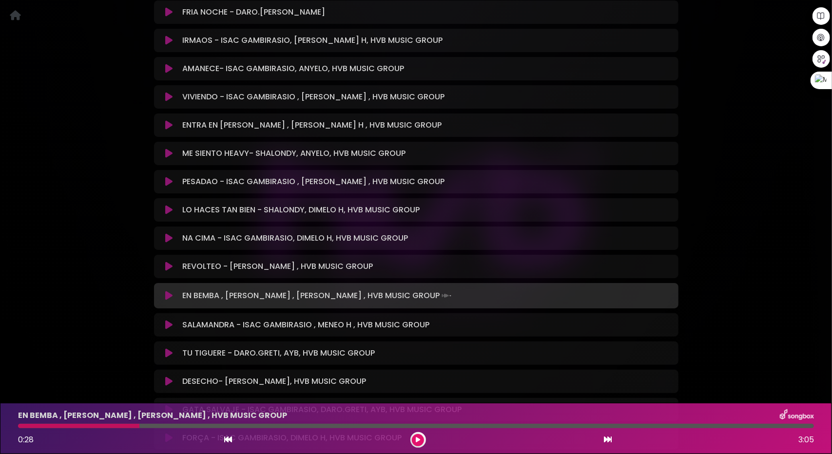
click at [166, 291] on icon at bounding box center [168, 296] width 7 height 10
click at [165, 320] on button at bounding box center [169, 325] width 19 height 10
click at [166, 320] on button at bounding box center [169, 325] width 19 height 10
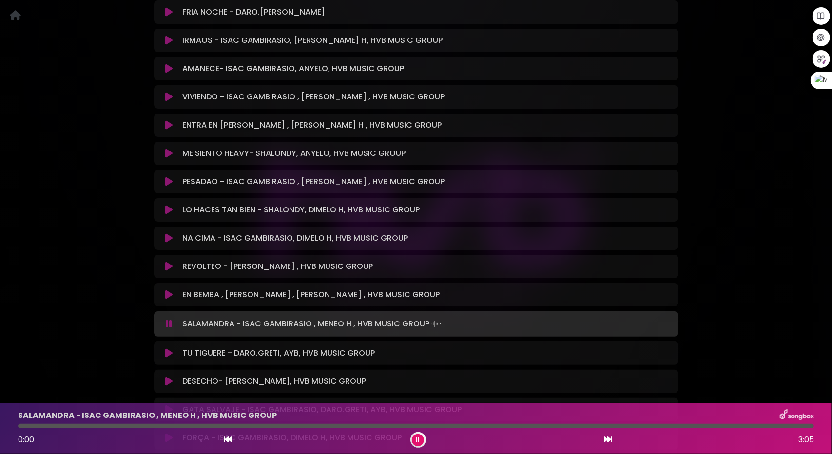
click at [166, 319] on button at bounding box center [169, 324] width 19 height 10
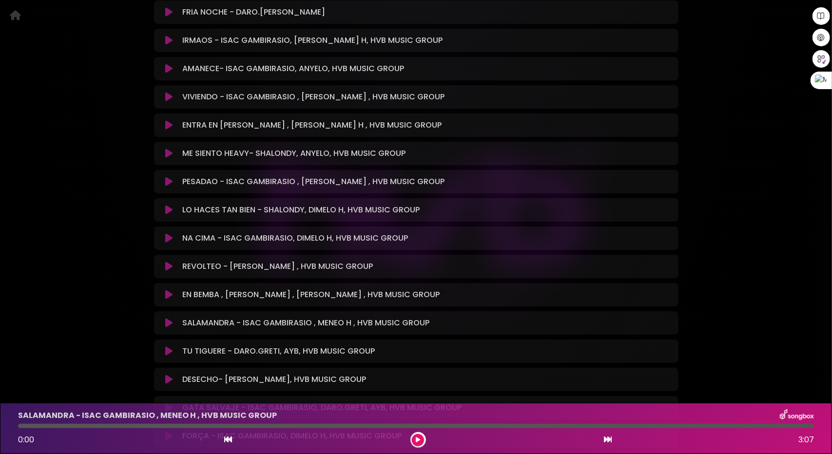
click at [165, 318] on button at bounding box center [169, 323] width 19 height 10
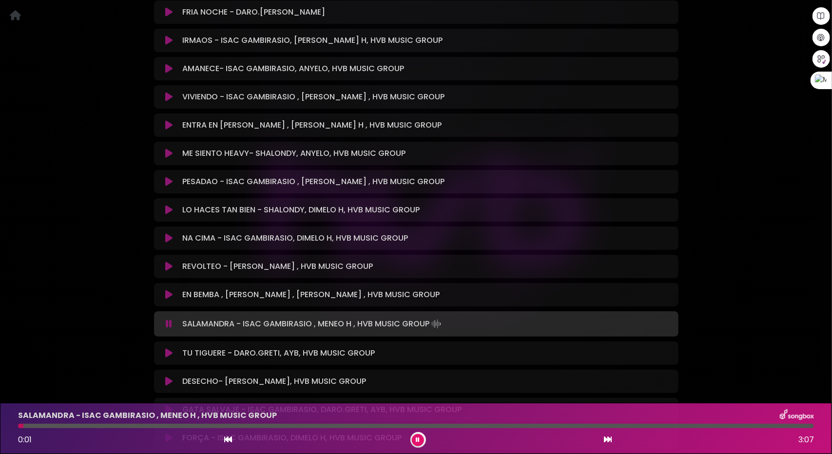
drag, startPoint x: 45, startPoint y: 427, endPoint x: 50, endPoint y: 427, distance: 5.4
click at [45, 427] on div at bounding box center [416, 426] width 796 height 4
click at [71, 425] on div at bounding box center [416, 426] width 796 height 4
click at [106, 425] on div at bounding box center [416, 426] width 796 height 4
click at [167, 348] on icon at bounding box center [168, 353] width 7 height 10
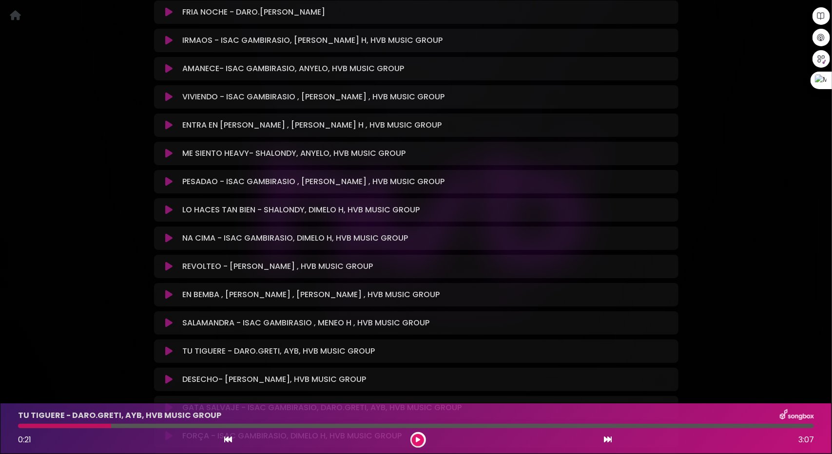
click at [167, 346] on icon at bounding box center [168, 351] width 7 height 10
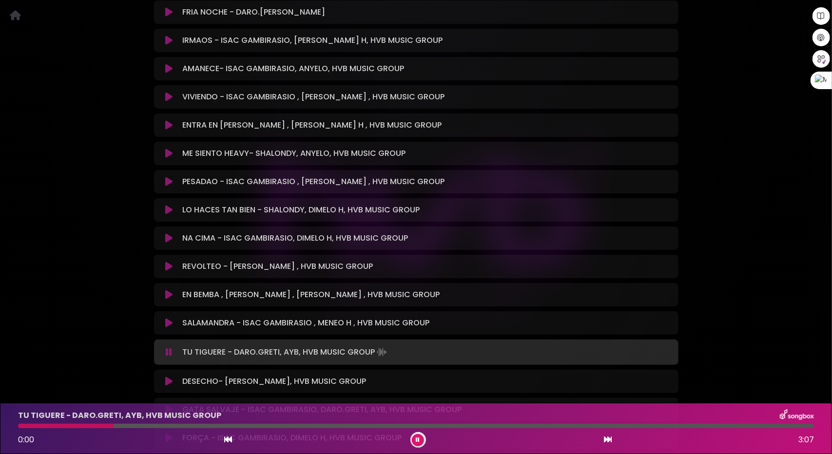
scroll to position [3167, 0]
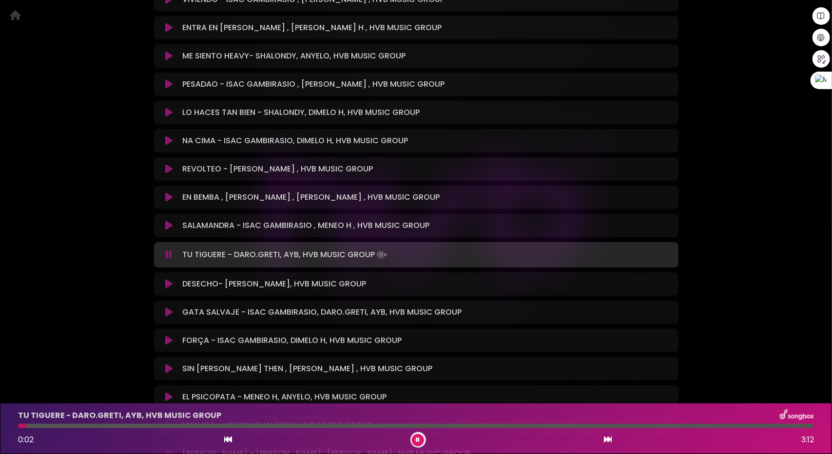
click at [167, 279] on icon at bounding box center [168, 284] width 7 height 10
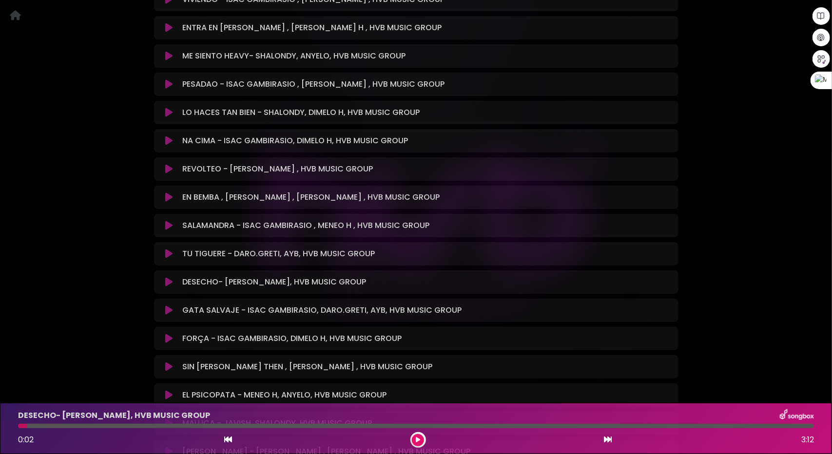
click at [167, 277] on icon at bounding box center [168, 282] width 7 height 10
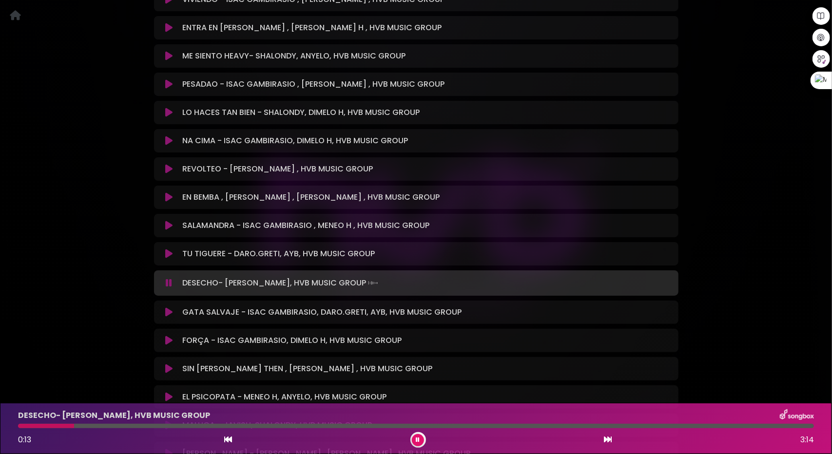
click at [74, 424] on div at bounding box center [416, 426] width 796 height 4
click at [106, 427] on div at bounding box center [416, 426] width 796 height 4
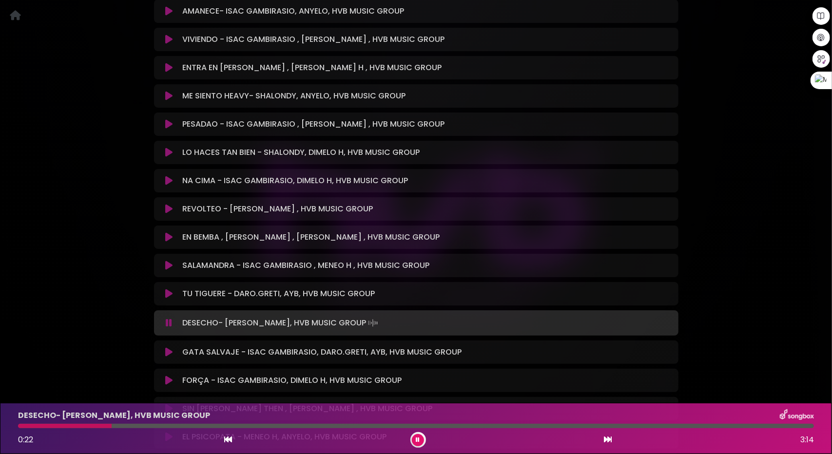
scroll to position [3119, 0]
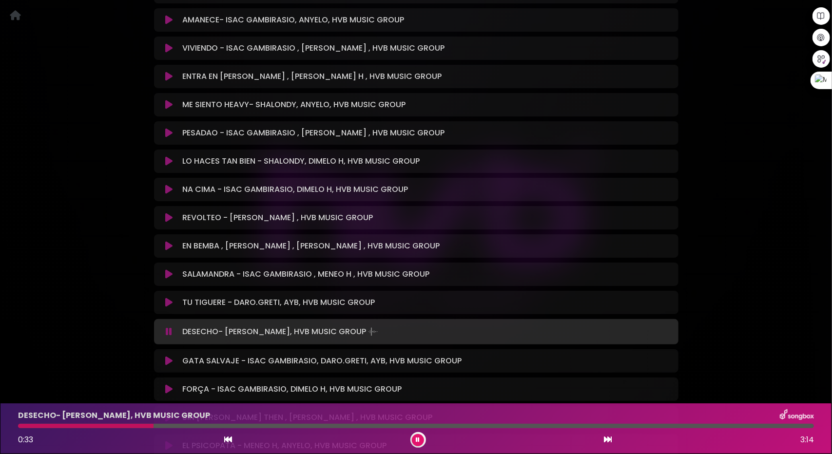
click at [166, 356] on icon at bounding box center [168, 361] width 7 height 10
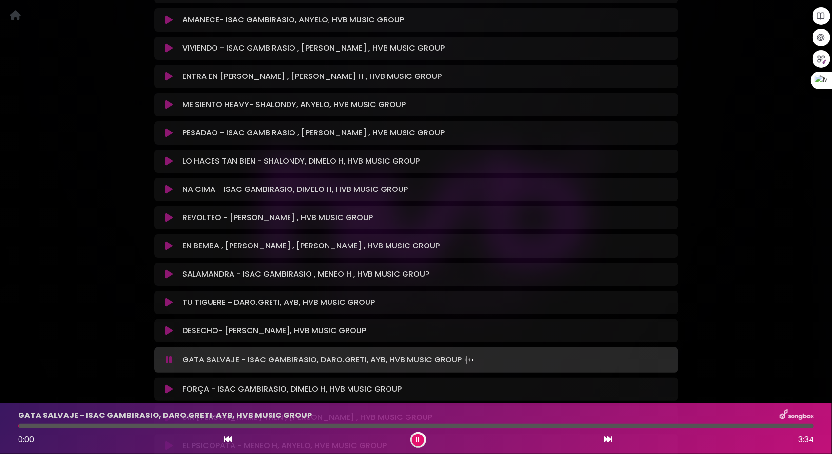
click at [127, 427] on div at bounding box center [416, 426] width 796 height 4
click at [197, 427] on div at bounding box center [416, 426] width 796 height 4
click at [169, 384] on icon at bounding box center [168, 389] width 7 height 10
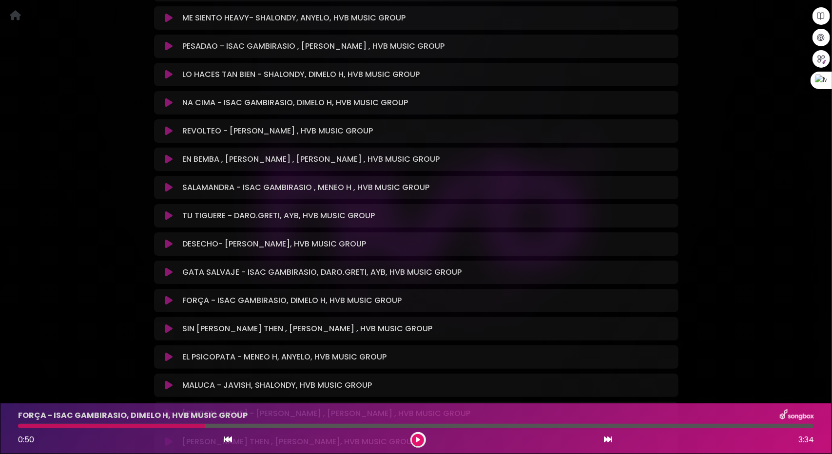
scroll to position [3216, 0]
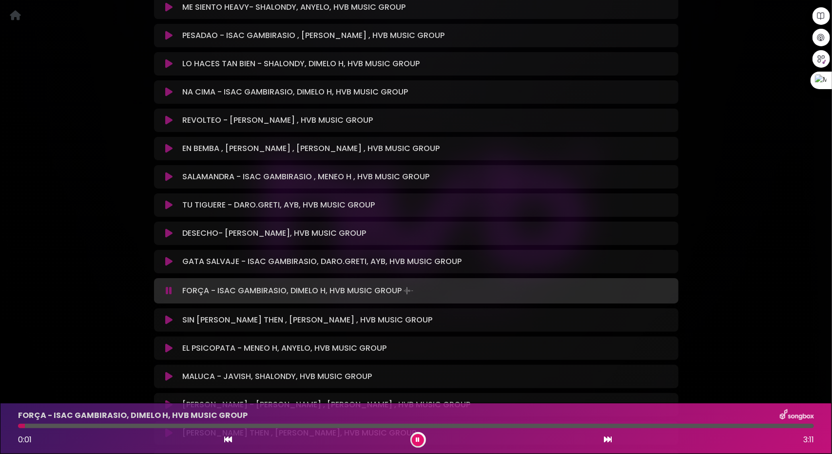
click at [86, 424] on div at bounding box center [416, 426] width 796 height 4
click at [112, 425] on div at bounding box center [416, 426] width 796 height 4
click at [164, 315] on button at bounding box center [169, 320] width 19 height 10
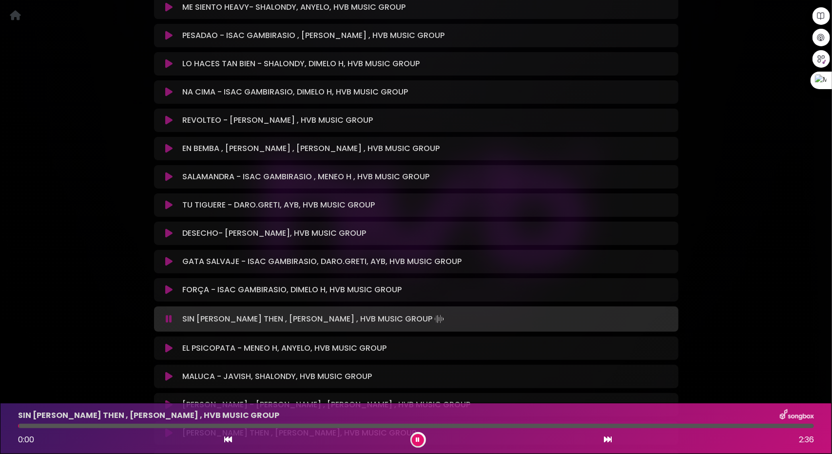
click at [167, 314] on icon at bounding box center [169, 319] width 6 height 10
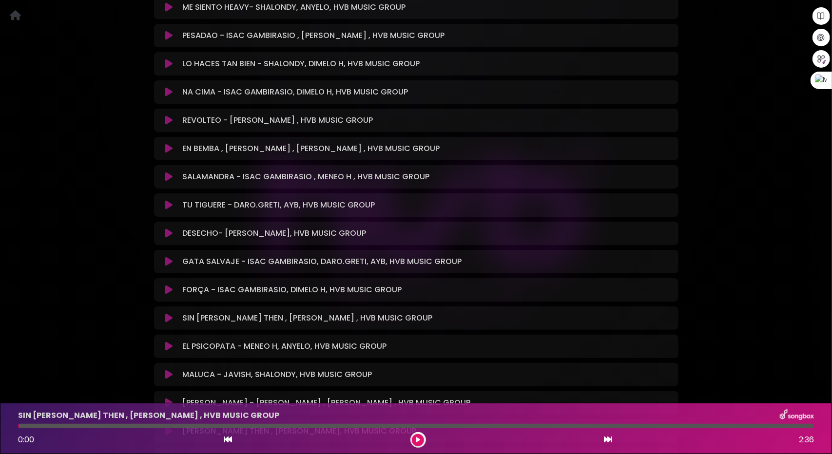
click at [168, 313] on icon at bounding box center [168, 318] width 7 height 10
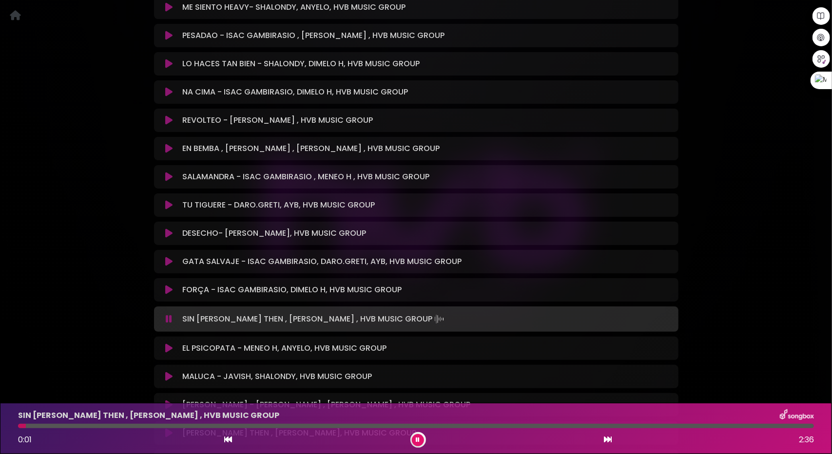
click at [69, 425] on div at bounding box center [416, 426] width 796 height 4
click at [133, 426] on div at bounding box center [416, 426] width 796 height 4
click at [165, 344] on button at bounding box center [169, 349] width 19 height 10
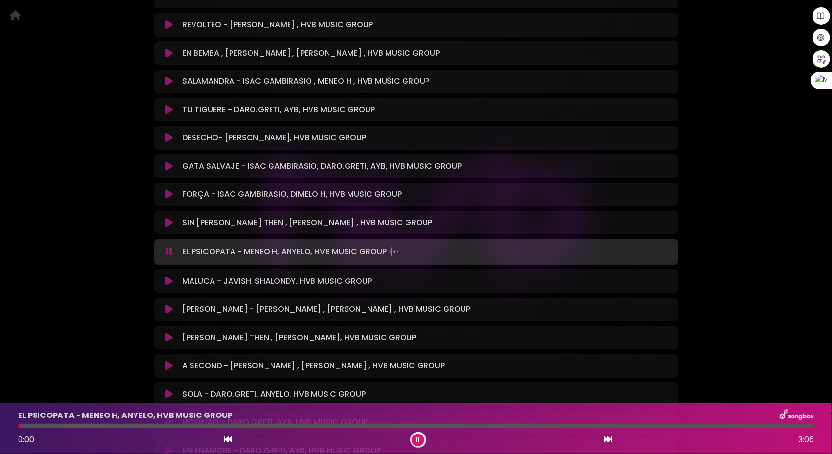
scroll to position [3313, 0]
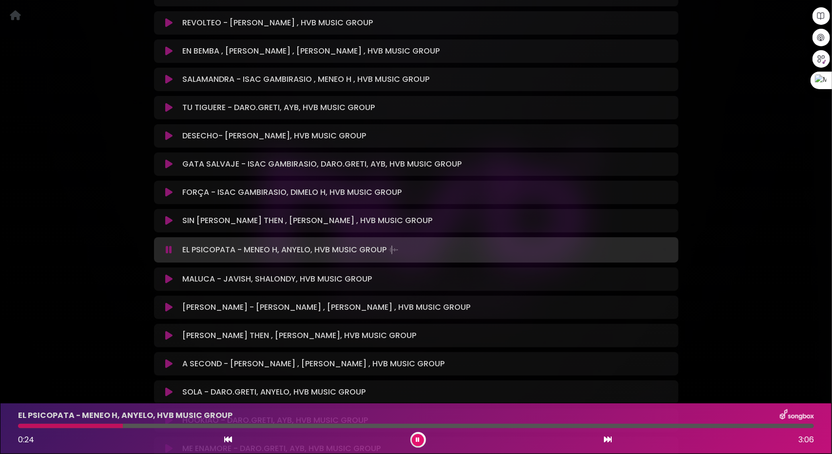
click at [123, 426] on div at bounding box center [416, 426] width 796 height 4
click at [168, 274] on icon at bounding box center [168, 279] width 7 height 10
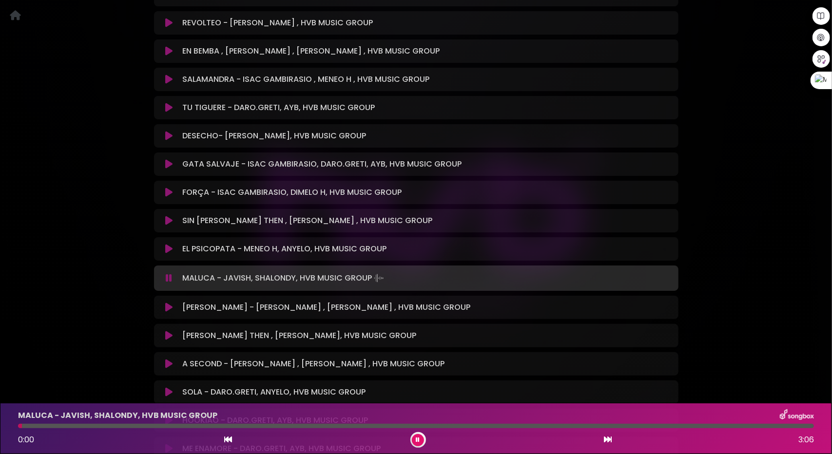
click at [168, 303] on icon at bounding box center [168, 308] width 7 height 10
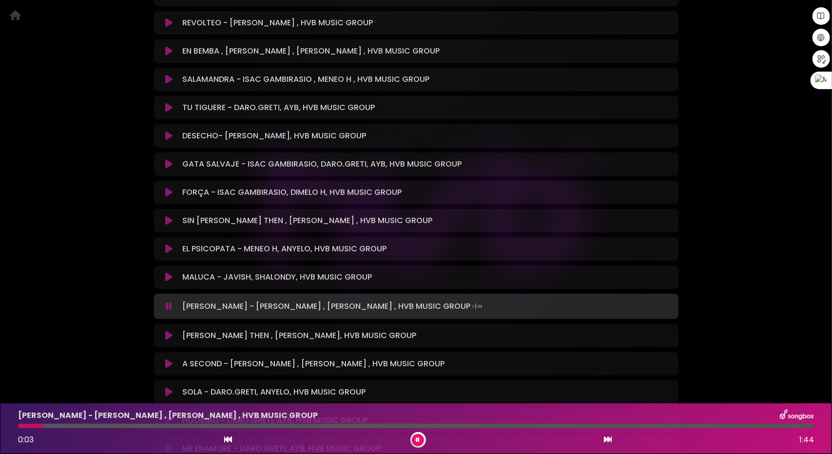
click at [85, 425] on div at bounding box center [416, 426] width 796 height 4
click at [115, 425] on div at bounding box center [416, 426] width 796 height 4
click at [144, 421] on div "WILLY - DAVID DLUNA , MENEO H , HVB MUSIC GROUP" at bounding box center [415, 415] width 807 height 13
click at [160, 423] on div "WILLY - DAVID DLUNA , MENEO H , HVB MUSIC GROUP 0:13 1:44" at bounding box center [415, 428] width 807 height 38
click at [164, 423] on div "WILLY - DAVID DLUNA , MENEO H , HVB MUSIC GROUP 0:14 1:44" at bounding box center [415, 428] width 807 height 38
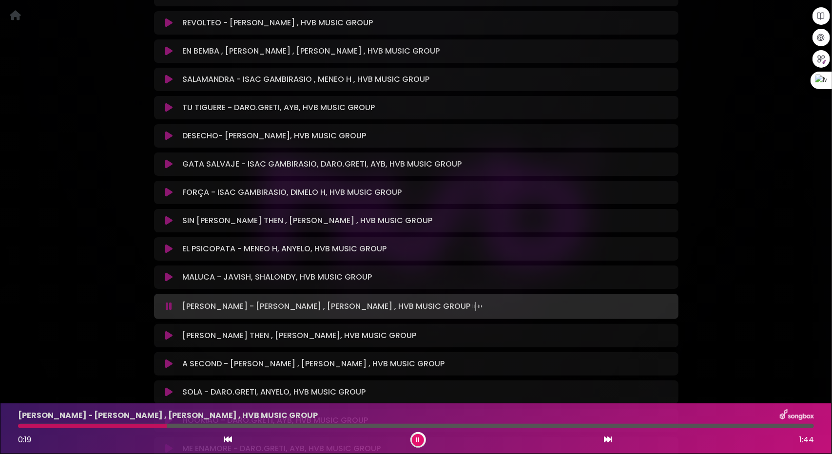
click at [167, 426] on div at bounding box center [416, 426] width 796 height 4
click at [208, 426] on div at bounding box center [416, 426] width 796 height 4
click at [245, 427] on div at bounding box center [416, 426] width 796 height 4
click at [291, 426] on div at bounding box center [416, 426] width 796 height 4
click at [169, 331] on icon at bounding box center [168, 336] width 7 height 10
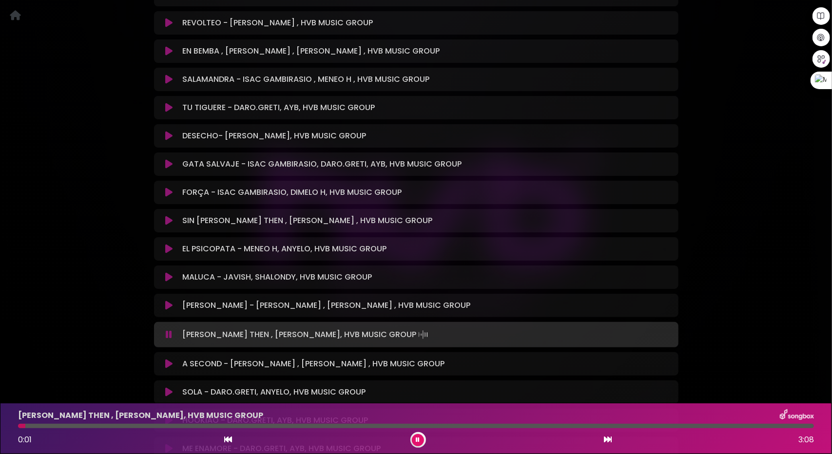
click at [96, 424] on div "LA GRECA - JEAN THEN , MENEO H, HVB MUSIC GROUP 0:01 3:08" at bounding box center [415, 428] width 807 height 38
click at [109, 426] on div at bounding box center [416, 426] width 796 height 4
click at [166, 359] on icon at bounding box center [168, 364] width 7 height 10
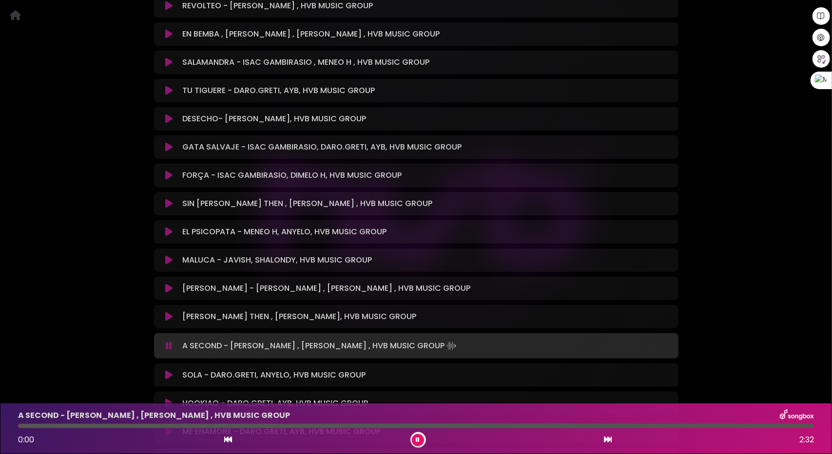
scroll to position [3411, 0]
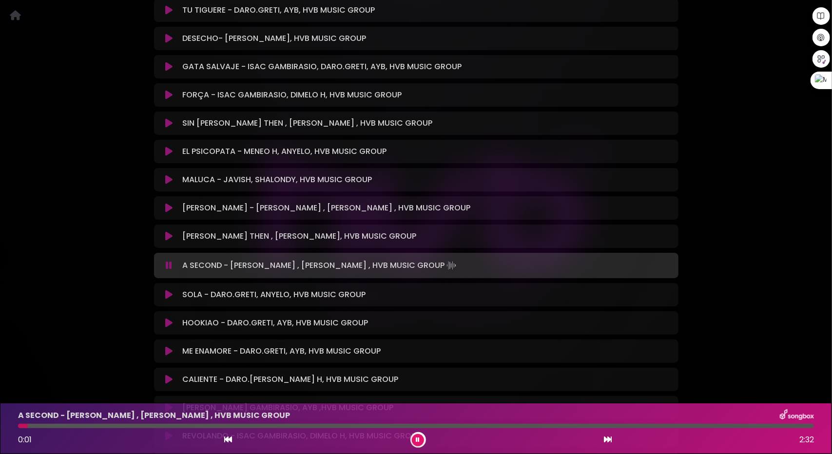
click at [65, 425] on div at bounding box center [416, 426] width 796 height 4
click at [88, 422] on div "A SECOND - DARO GRETI , DAVID DLUNA , HVB MUSIC GROUP 0:09 2:32" at bounding box center [415, 428] width 807 height 38
click at [169, 290] on icon at bounding box center [168, 295] width 7 height 10
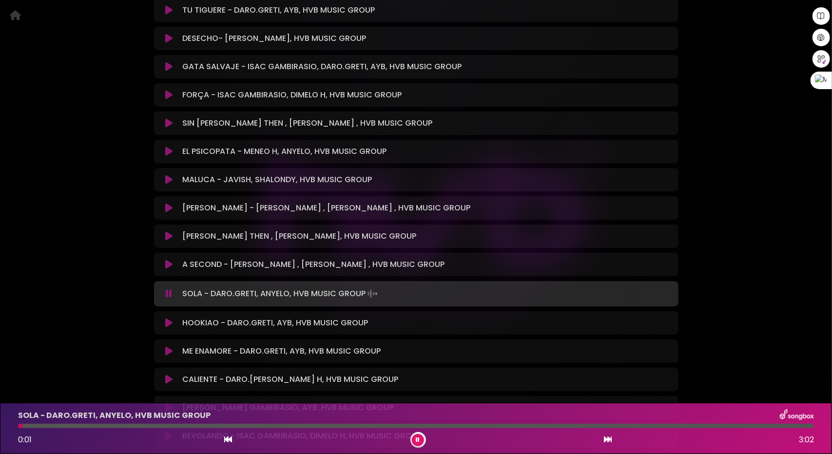
click at [168, 317] on div "HOOKIAO - DARO.GRETI, AYB, HVB MUSIC GROUP Loading Track..." at bounding box center [416, 323] width 513 height 12
click at [168, 318] on icon at bounding box center [168, 323] width 7 height 10
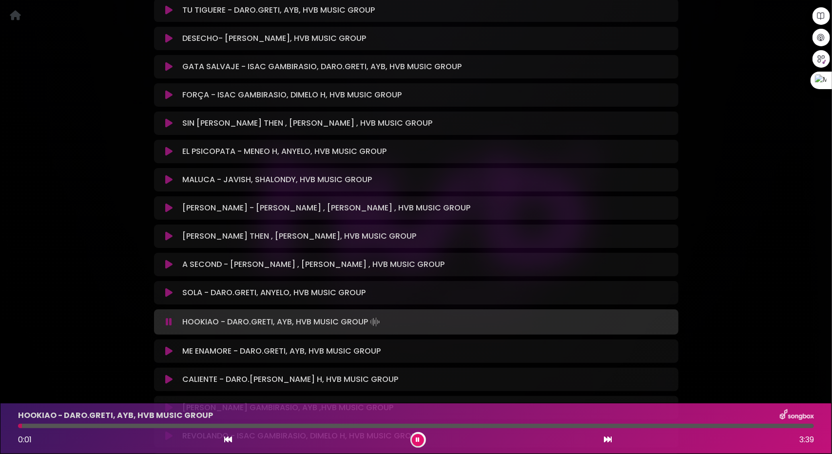
click at [86, 425] on div at bounding box center [416, 426] width 796 height 4
click at [167, 346] on icon at bounding box center [168, 351] width 7 height 10
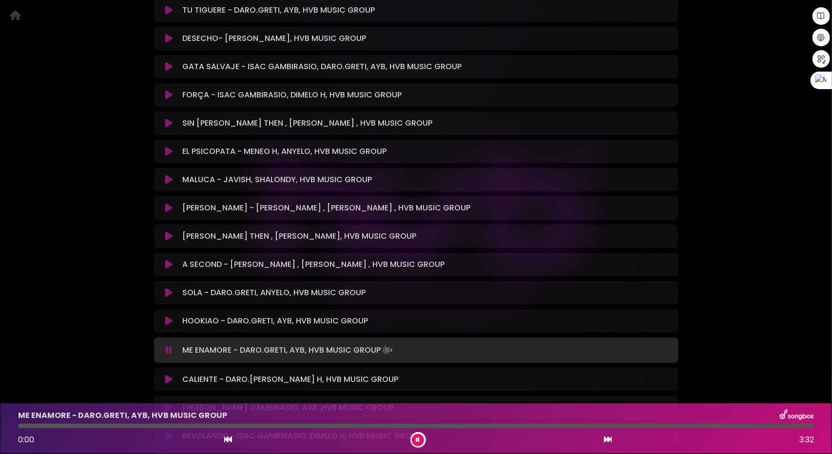
click at [168, 345] on icon at bounding box center [169, 350] width 6 height 10
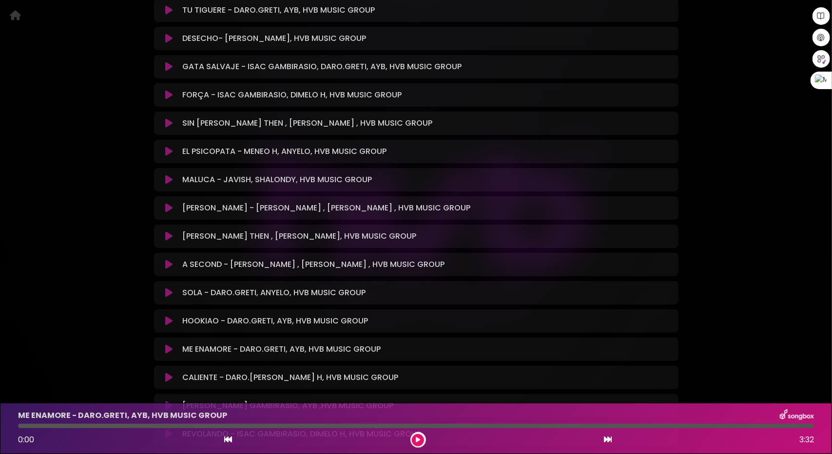
click at [168, 344] on icon at bounding box center [168, 349] width 7 height 10
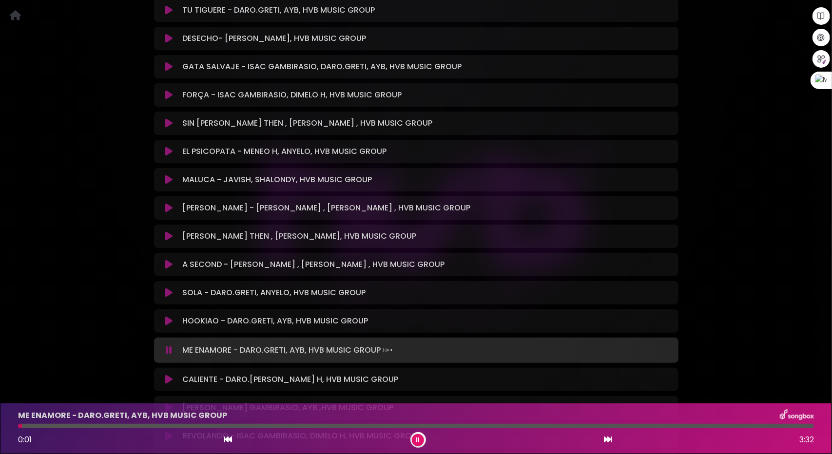
click at [108, 422] on div "ME ENAMORE - DARO.GRETI, AYB, HVB MUSIC GROUP 0:01 3:32" at bounding box center [415, 428] width 807 height 38
click at [117, 425] on div at bounding box center [416, 426] width 796 height 4
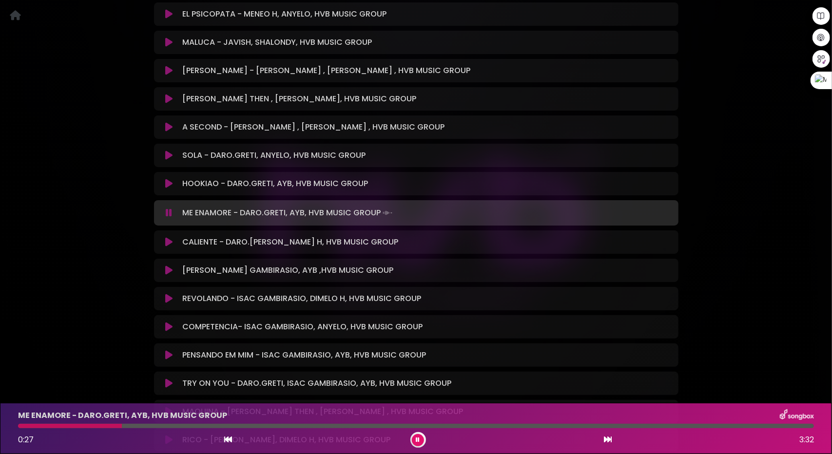
scroll to position [3557, 0]
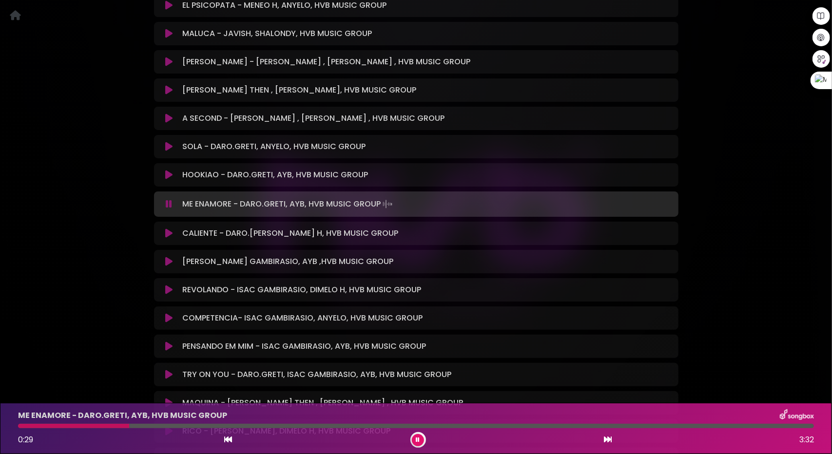
click at [143, 424] on div at bounding box center [416, 426] width 796 height 4
click at [169, 229] on icon at bounding box center [168, 234] width 7 height 10
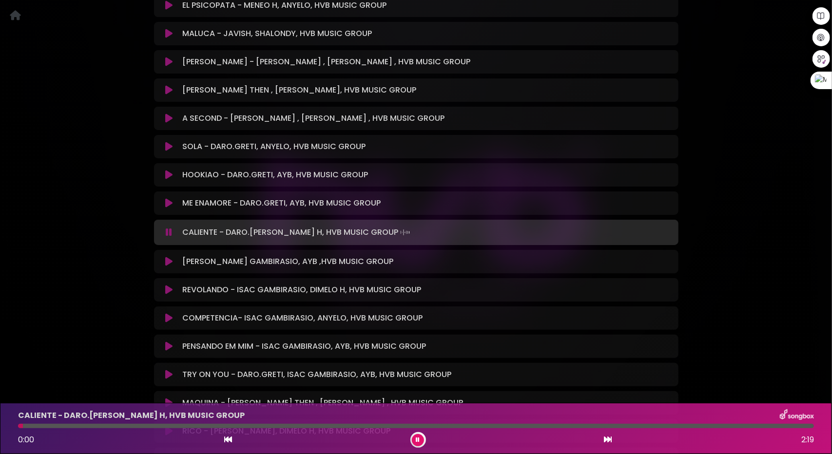
click at [72, 426] on div at bounding box center [416, 426] width 796 height 4
click at [100, 423] on div "CALIENTE - DARO.GRETI, DIMELO H, HVB MUSIC GROUP 0:10 2:19" at bounding box center [415, 428] width 807 height 38
click at [108, 425] on div at bounding box center [416, 426] width 796 height 4
click at [139, 425] on div at bounding box center [416, 426] width 796 height 4
click at [191, 426] on div at bounding box center [416, 426] width 796 height 4
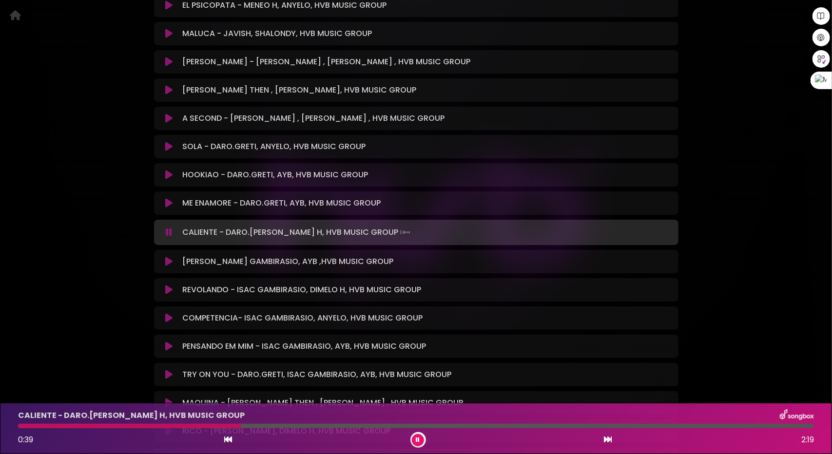
click at [165, 257] on button at bounding box center [169, 262] width 19 height 10
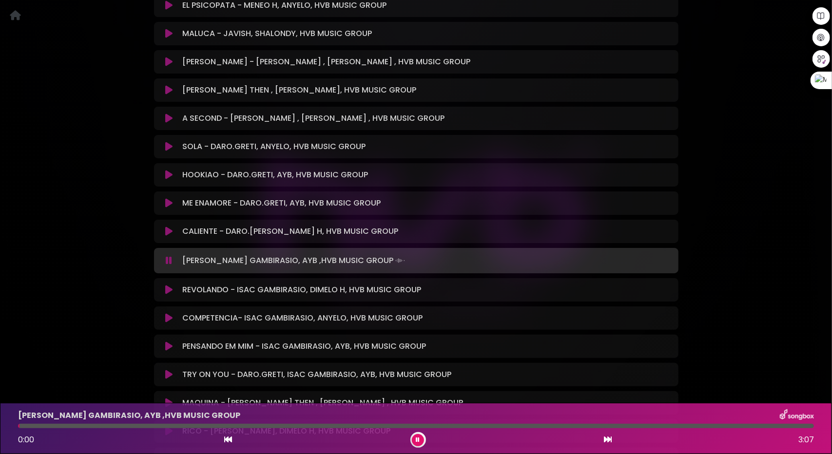
click at [78, 426] on div at bounding box center [416, 426] width 796 height 4
click at [112, 427] on div at bounding box center [416, 426] width 796 height 4
click at [171, 285] on icon at bounding box center [168, 290] width 7 height 10
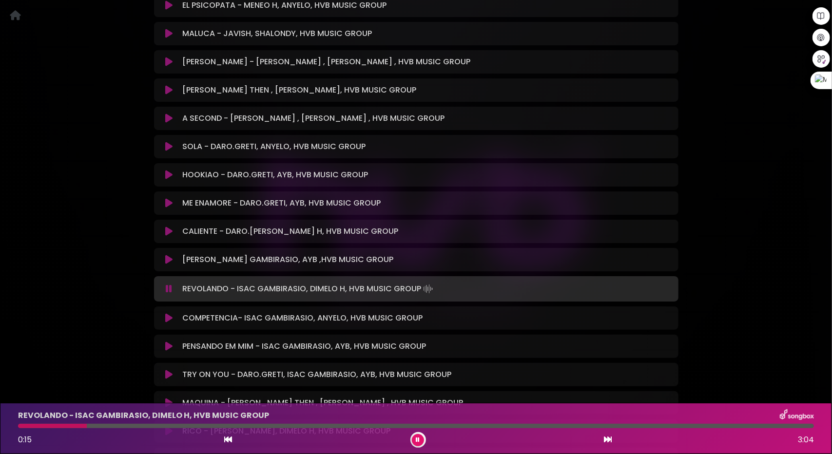
click at [87, 426] on div at bounding box center [416, 426] width 796 height 4
click at [133, 422] on div "REVOLANDO - ISAC GAMBIRASIO, DIMELO H, HVB MUSIC GROUP 0:16 3:04" at bounding box center [415, 428] width 807 height 38
click at [146, 425] on div at bounding box center [416, 426] width 796 height 4
click at [206, 425] on div at bounding box center [416, 426] width 796 height 4
click at [269, 427] on div at bounding box center [416, 426] width 796 height 4
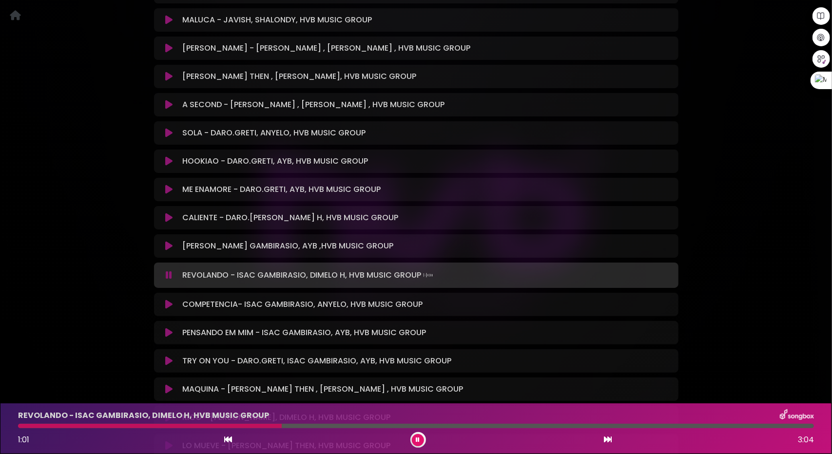
scroll to position [3606, 0]
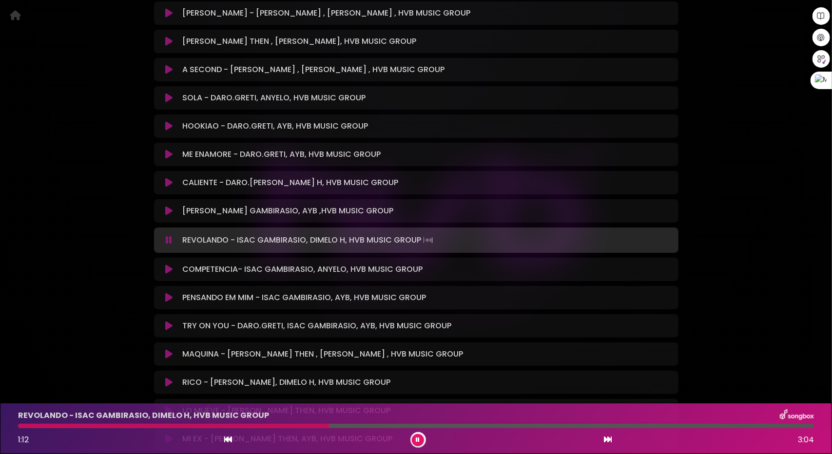
click at [170, 265] on icon at bounding box center [168, 270] width 7 height 10
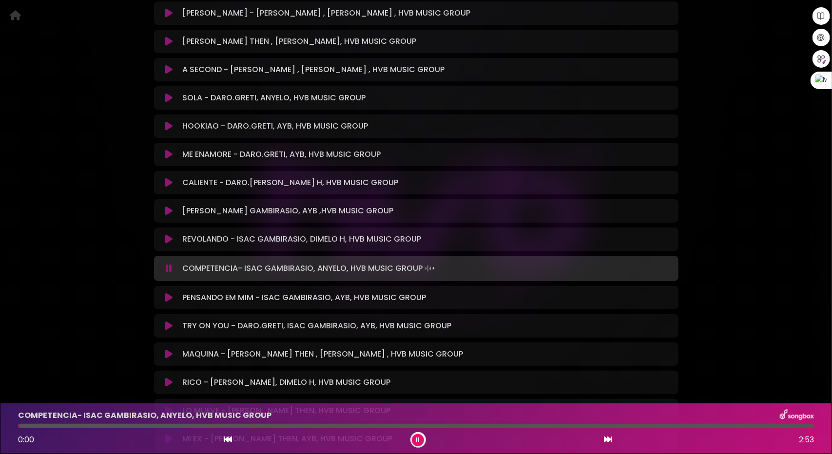
click at [86, 425] on div at bounding box center [416, 426] width 796 height 4
drag, startPoint x: 123, startPoint y: 425, endPoint x: 129, endPoint y: 424, distance: 5.9
click at [125, 425] on div at bounding box center [416, 426] width 796 height 4
click at [172, 293] on button at bounding box center [169, 298] width 19 height 10
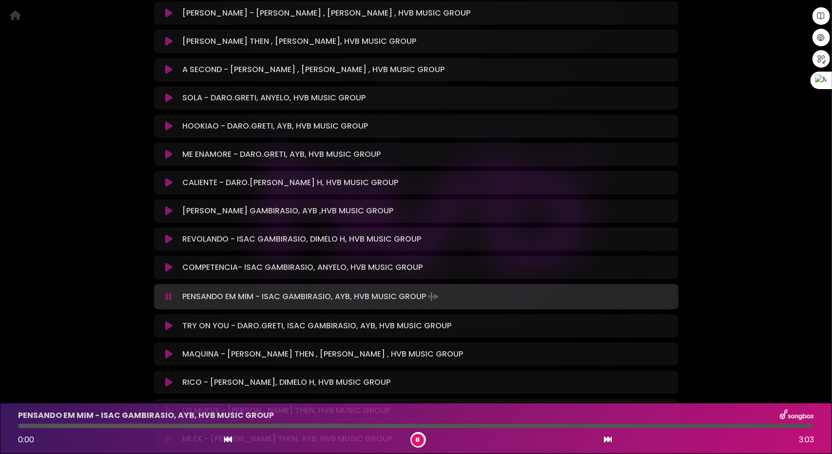
click at [167, 292] on icon at bounding box center [169, 297] width 6 height 10
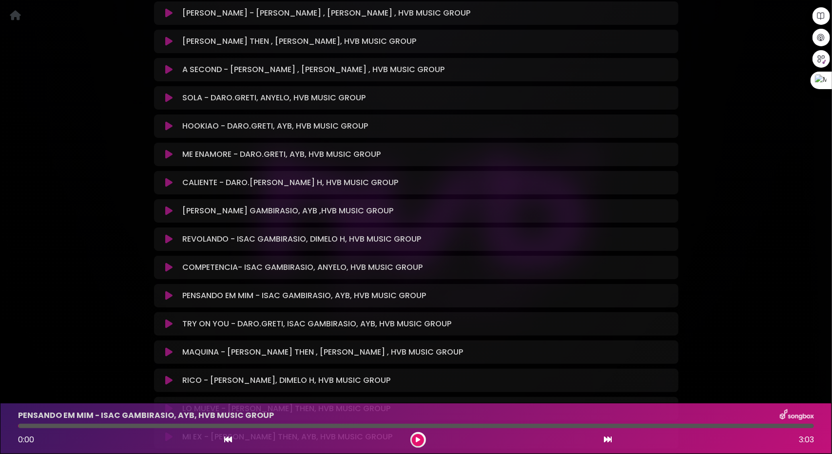
click at [168, 291] on icon at bounding box center [168, 296] width 7 height 10
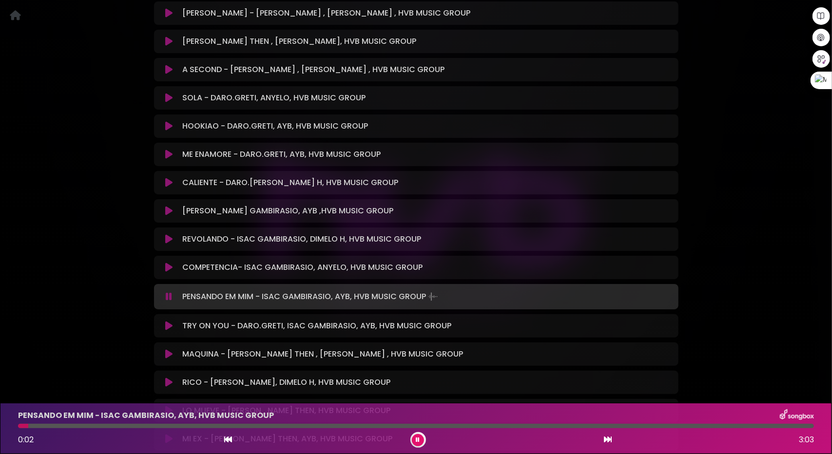
drag, startPoint x: 46, startPoint y: 426, endPoint x: 58, endPoint y: 422, distance: 12.8
click at [51, 425] on div at bounding box center [416, 426] width 796 height 4
drag, startPoint x: 83, startPoint y: 425, endPoint x: 89, endPoint y: 424, distance: 5.6
click at [85, 425] on div at bounding box center [416, 426] width 796 height 4
click at [118, 425] on div at bounding box center [416, 426] width 796 height 4
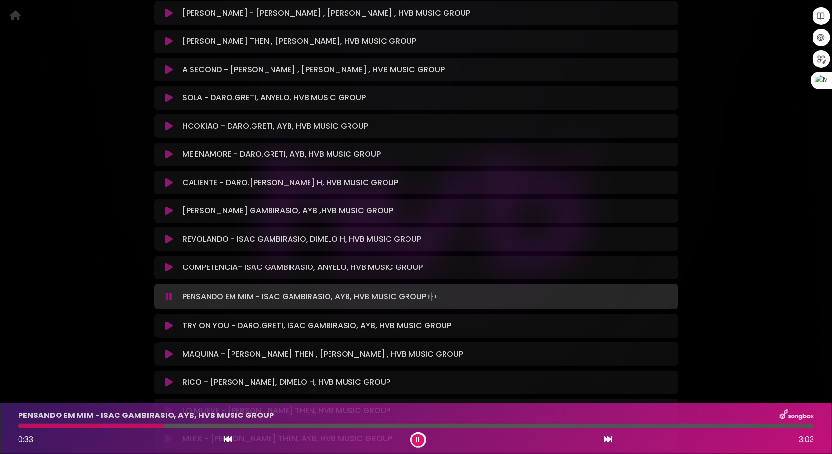
click at [164, 424] on div at bounding box center [416, 426] width 796 height 4
click at [172, 321] on icon at bounding box center [168, 326] width 7 height 10
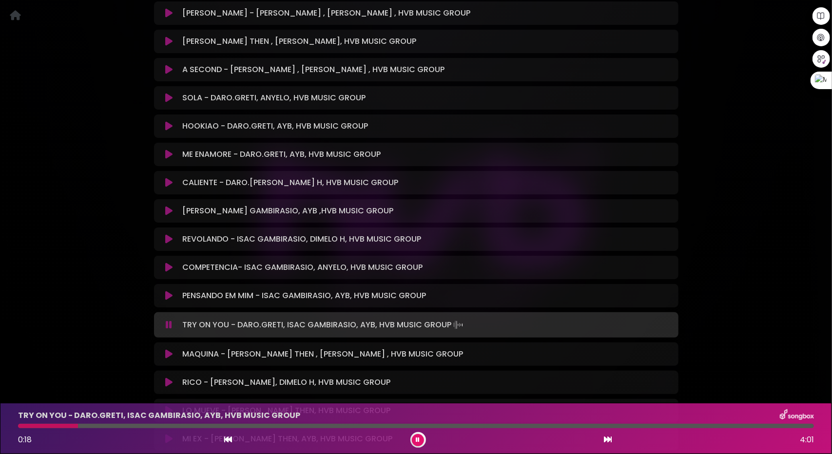
click at [78, 426] on div at bounding box center [416, 426] width 796 height 4
click at [120, 424] on div at bounding box center [416, 426] width 796 height 4
click at [172, 349] on icon at bounding box center [168, 354] width 7 height 10
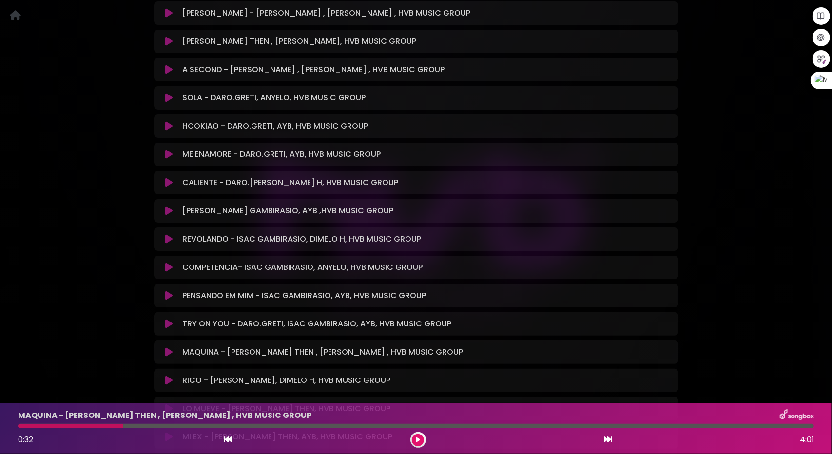
click at [172, 347] on button at bounding box center [169, 352] width 19 height 10
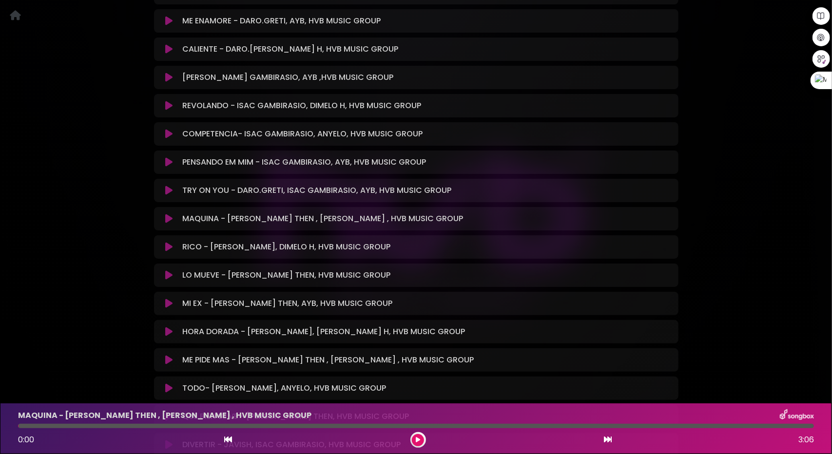
scroll to position [3752, 0]
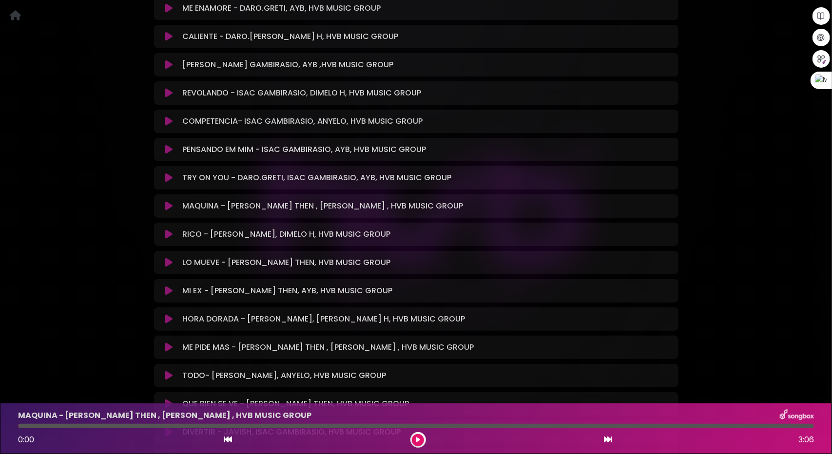
click at [166, 201] on icon at bounding box center [168, 206] width 7 height 10
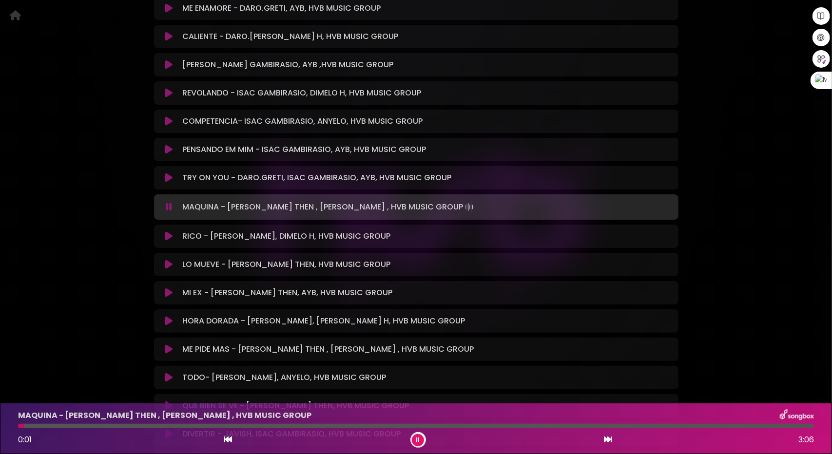
drag, startPoint x: 52, startPoint y: 422, endPoint x: 57, endPoint y: 425, distance: 5.4
click at [52, 423] on div "MAQUINA - JEAN THEN , MENEO H , HVB MUSIC GROUP 0:01 3:06" at bounding box center [415, 428] width 807 height 38
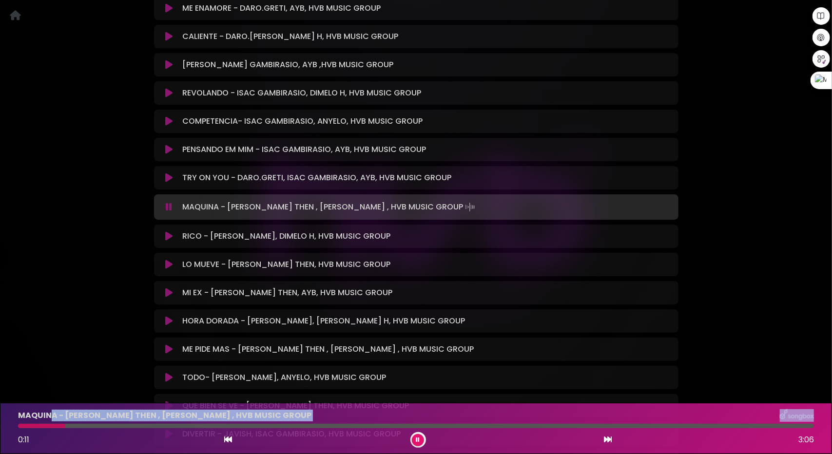
click at [65, 426] on div at bounding box center [416, 426] width 796 height 4
click at [167, 231] on icon at bounding box center [168, 236] width 7 height 10
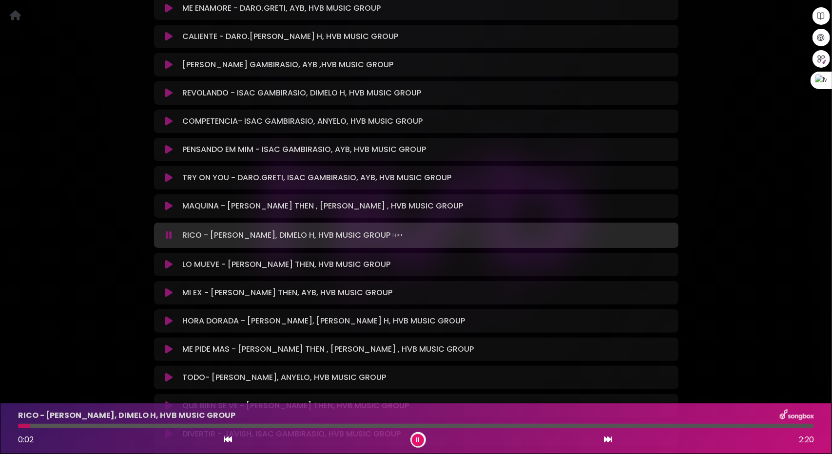
click at [617, 443] on div "0:02 2:20" at bounding box center [415, 440] width 807 height 16
click at [608, 442] on icon at bounding box center [608, 440] width 8 height 8
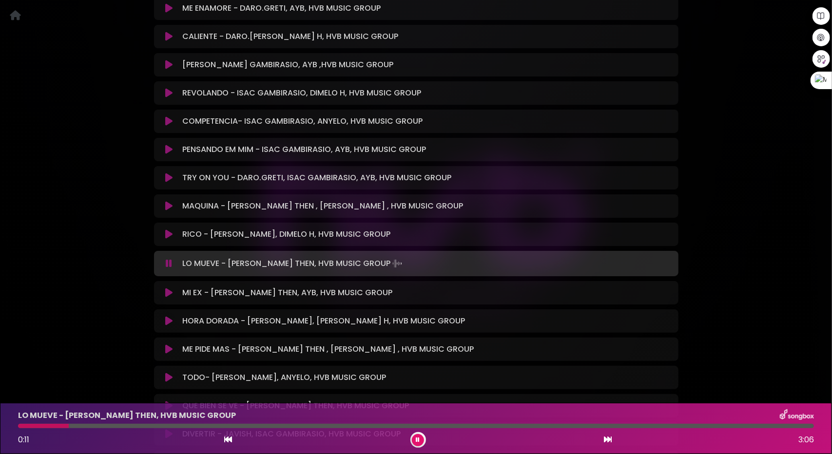
click at [169, 288] on icon at bounding box center [168, 293] width 7 height 10
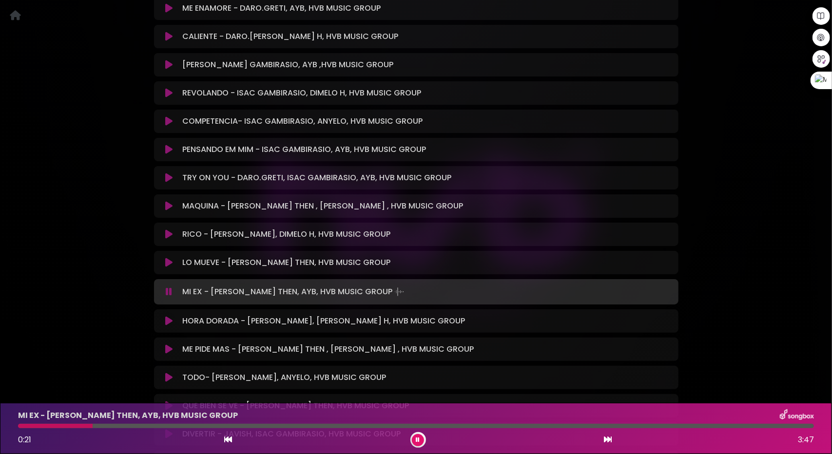
click at [93, 427] on div at bounding box center [416, 426] width 796 height 4
click at [168, 423] on div "MI EX - JEAN THEN, AYB, HVB MUSIC GROUP 0:26 3:47" at bounding box center [415, 428] width 807 height 38
click at [183, 423] on div "MI EX - JEAN THEN, AYB, HVB MUSIC GROUP 0:26 3:47" at bounding box center [415, 428] width 807 height 38
click at [191, 427] on div at bounding box center [416, 426] width 796 height 4
click at [170, 316] on icon at bounding box center [168, 321] width 7 height 10
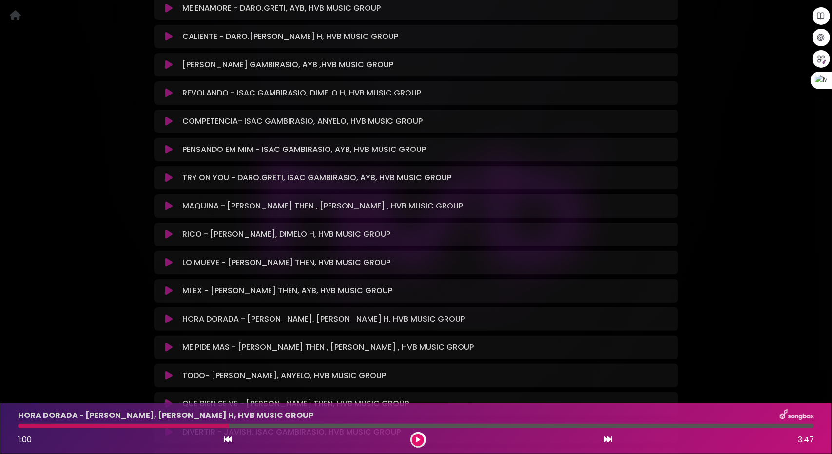
click at [170, 314] on icon at bounding box center [168, 319] width 7 height 10
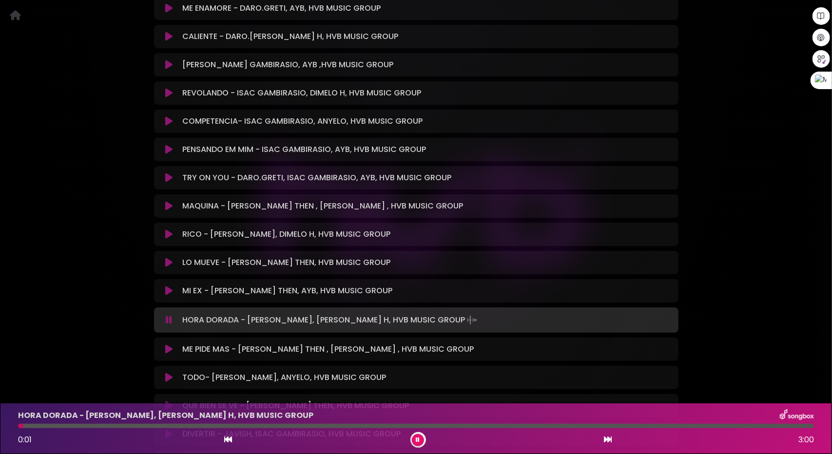
click at [71, 422] on div "HORA DORADA - SHALONDY, DIMELO H, HVB MUSIC GROUP 0:01 3:00" at bounding box center [415, 428] width 807 height 38
click at [74, 425] on div at bounding box center [416, 426] width 796 height 4
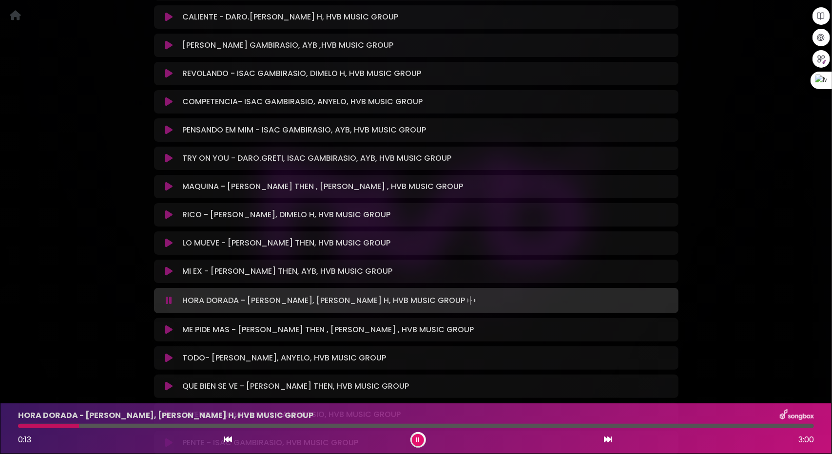
scroll to position [3849, 0]
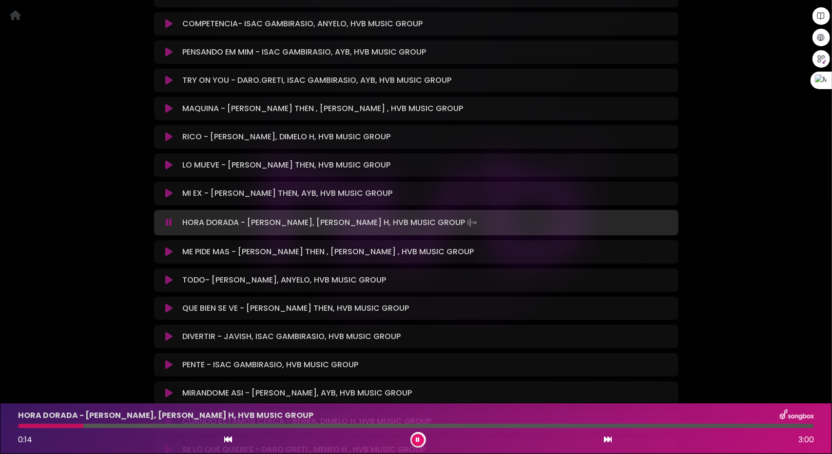
click at [170, 247] on icon at bounding box center [168, 252] width 7 height 10
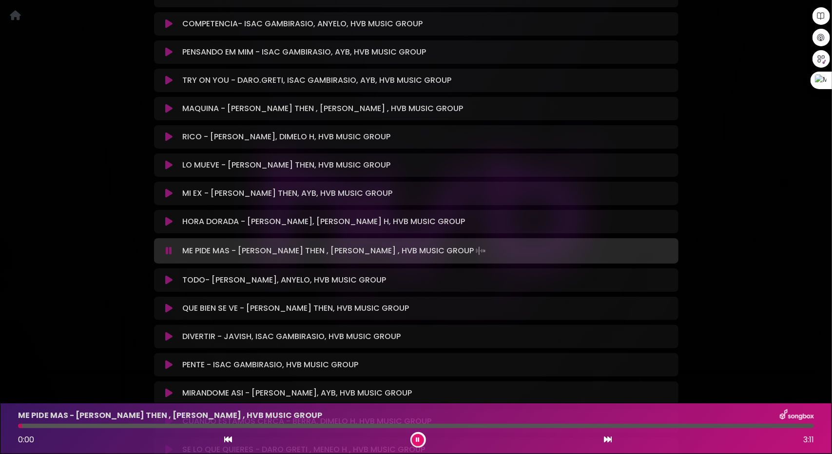
click at [69, 427] on div at bounding box center [416, 426] width 796 height 4
click at [113, 425] on div at bounding box center [416, 426] width 796 height 4
click at [170, 275] on icon at bounding box center [168, 280] width 7 height 10
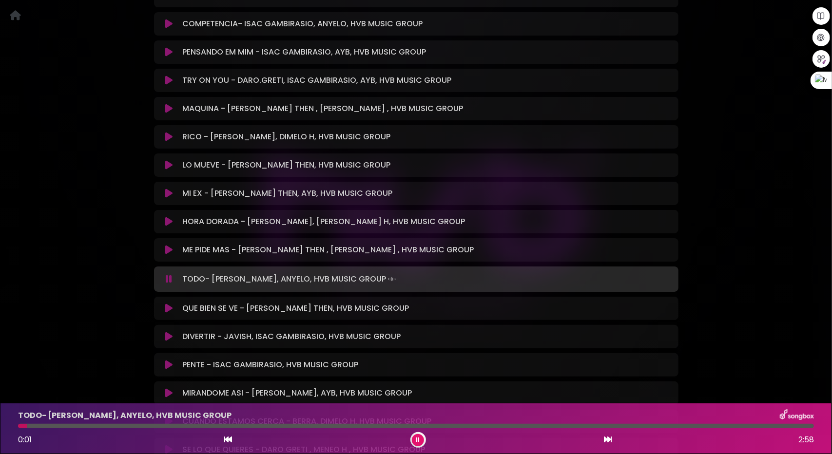
click at [87, 425] on div at bounding box center [416, 426] width 796 height 4
click at [168, 304] on icon at bounding box center [168, 309] width 7 height 10
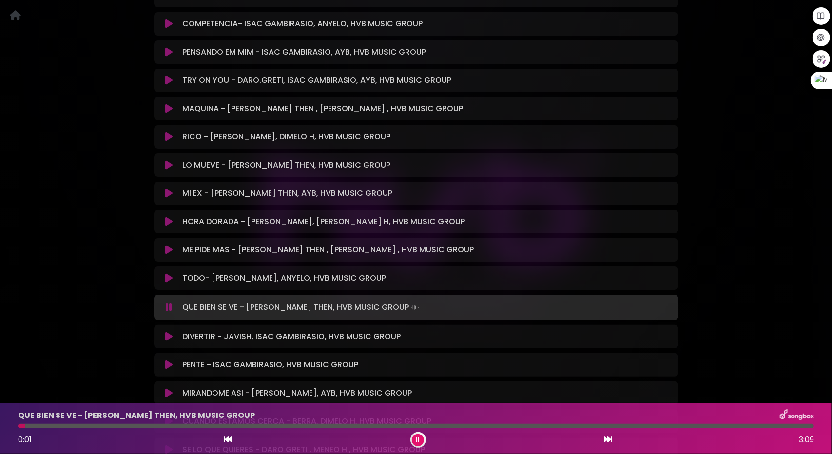
click at [101, 426] on div at bounding box center [416, 426] width 796 height 4
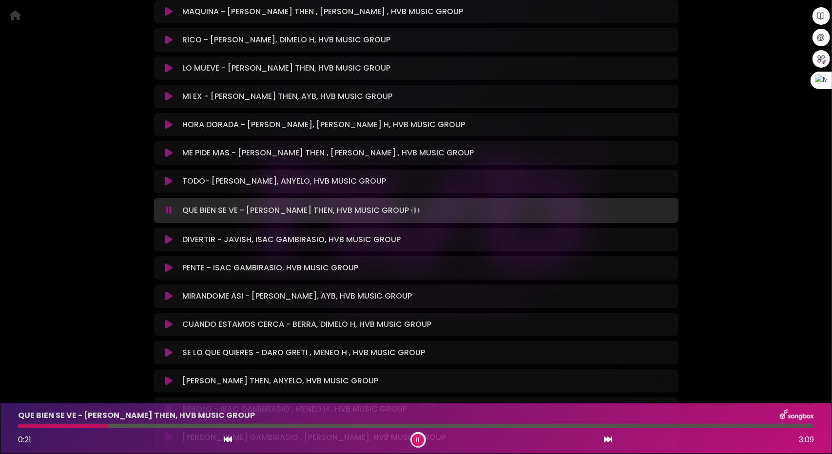
scroll to position [3947, 0]
click at [605, 439] on icon at bounding box center [608, 440] width 8 height 8
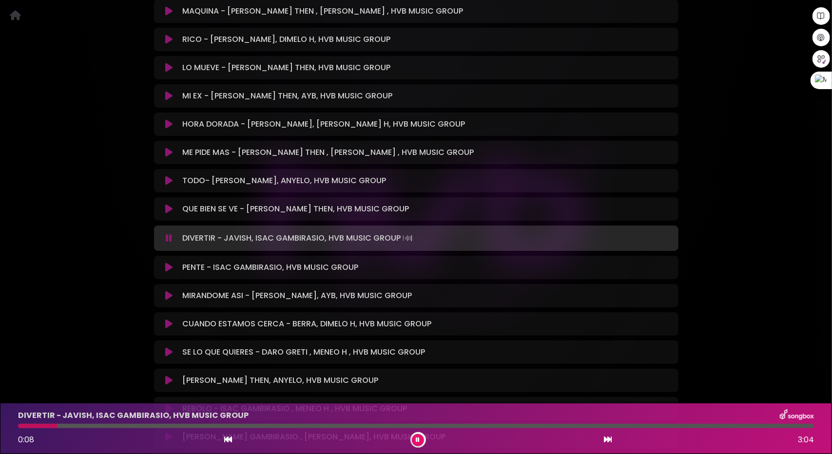
click at [609, 440] on icon at bounding box center [608, 440] width 8 height 8
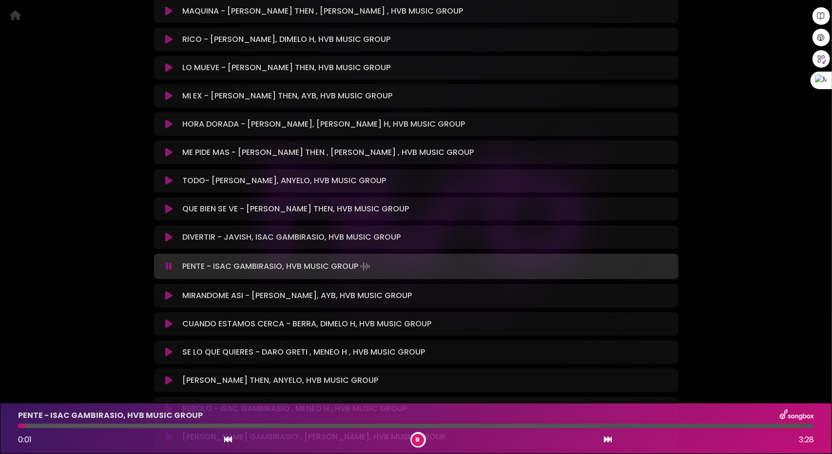
click at [608, 444] on button at bounding box center [607, 440] width 9 height 13
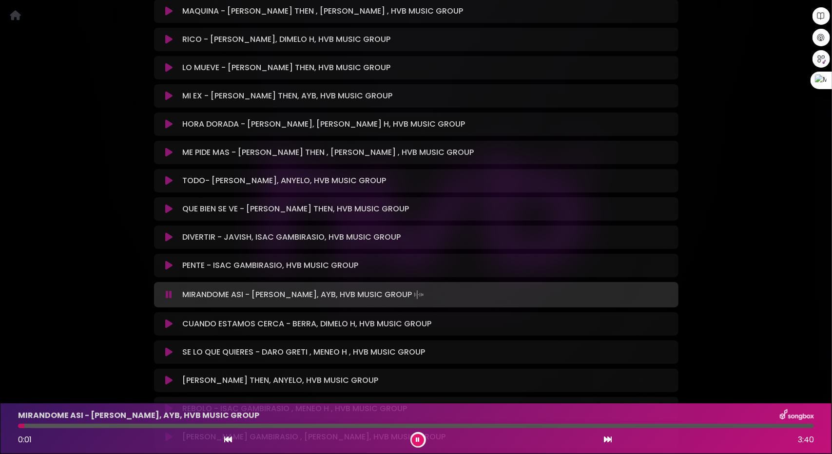
click at [81, 425] on div at bounding box center [416, 426] width 796 height 4
click at [116, 426] on div at bounding box center [416, 426] width 796 height 4
click at [163, 319] on button at bounding box center [169, 324] width 19 height 10
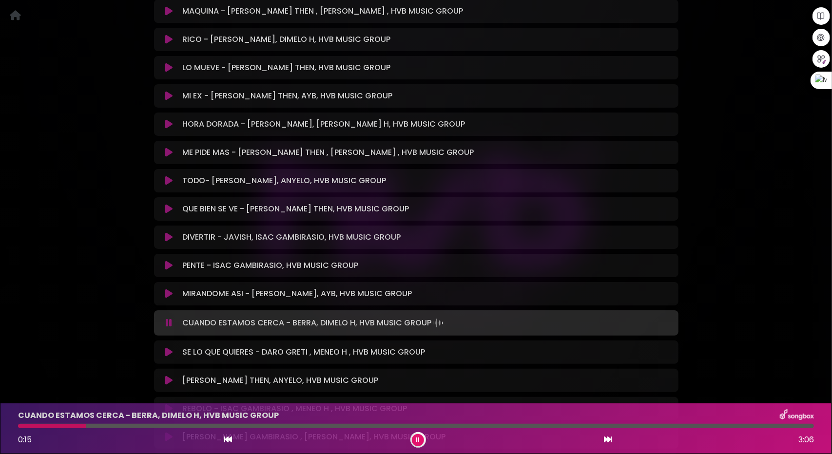
click at [86, 426] on div at bounding box center [416, 426] width 796 height 4
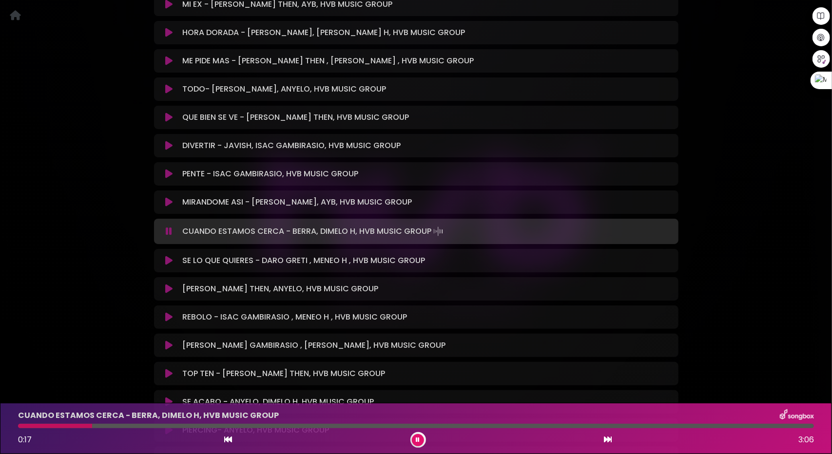
scroll to position [4044, 0]
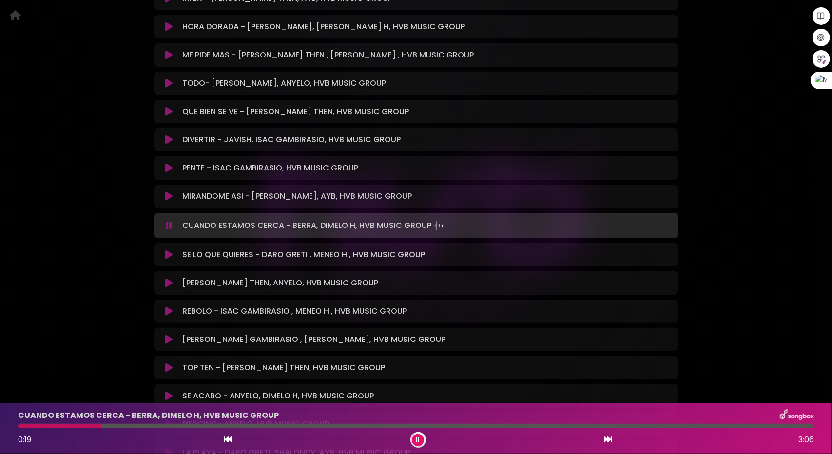
click at [168, 250] on icon at bounding box center [168, 255] width 7 height 10
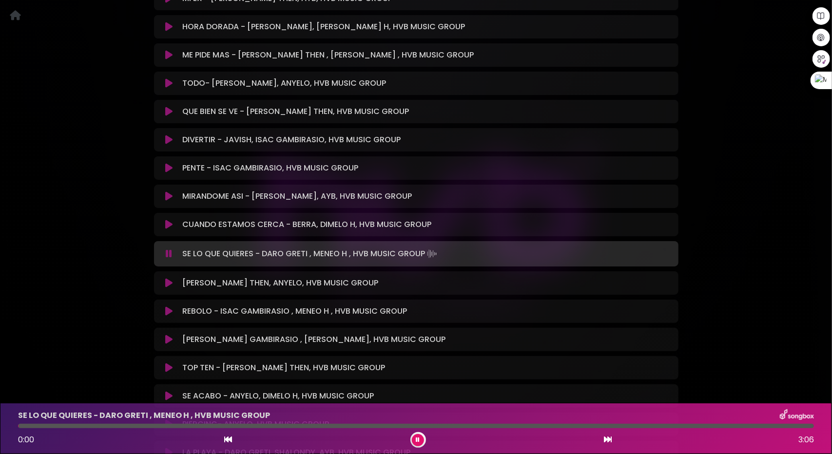
click at [167, 249] on icon at bounding box center [169, 254] width 6 height 10
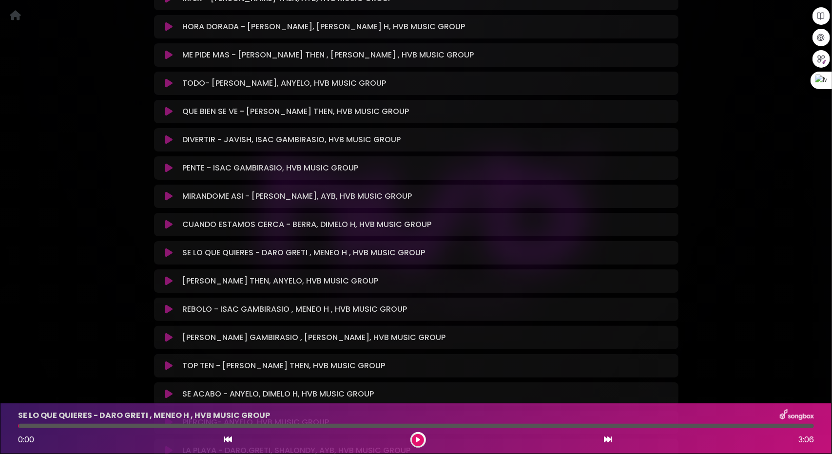
click at [167, 248] on icon at bounding box center [168, 253] width 7 height 10
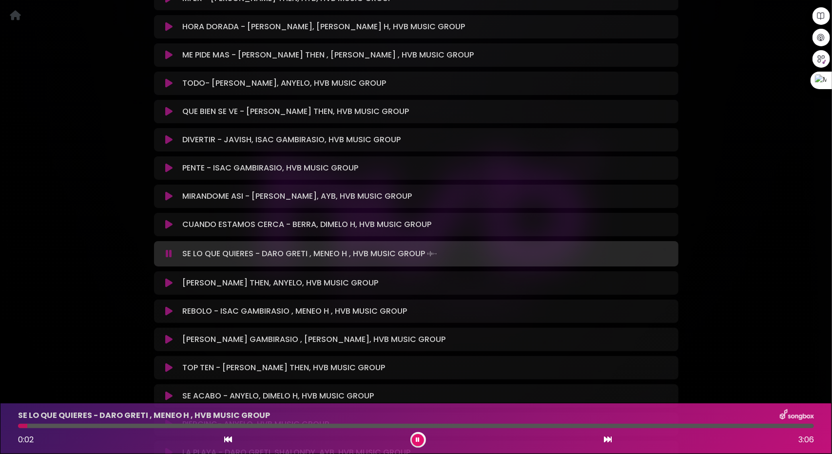
click at [110, 424] on div "SE LO QUE QUIERES - DARO GRETI , MENEO H , HVB MUSIC GROUP 0:02 3:06" at bounding box center [415, 428] width 807 height 38
drag, startPoint x: 122, startPoint y: 424, endPoint x: 131, endPoint y: 426, distance: 9.4
click at [122, 424] on div at bounding box center [416, 426] width 796 height 4
click at [166, 278] on icon at bounding box center [168, 283] width 7 height 10
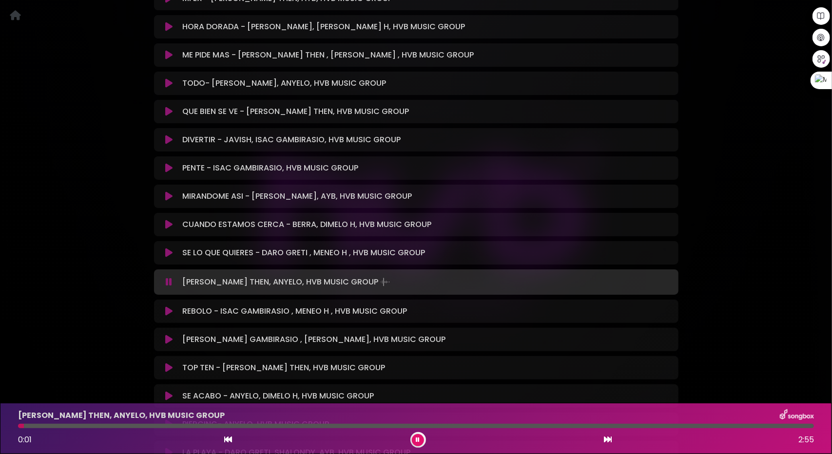
click at [113, 421] on div "[PERSON_NAME] THEN, ANYELO, HVB MUSIC GROUP" at bounding box center [415, 415] width 807 height 13
click at [116, 423] on div "ESCANDALO-JEAN THEN, ANYELO, HVB MUSIC GROUP 0:01 2:55" at bounding box center [415, 428] width 807 height 38
click at [119, 425] on div at bounding box center [416, 426] width 796 height 4
click at [171, 306] on button at bounding box center [169, 311] width 19 height 10
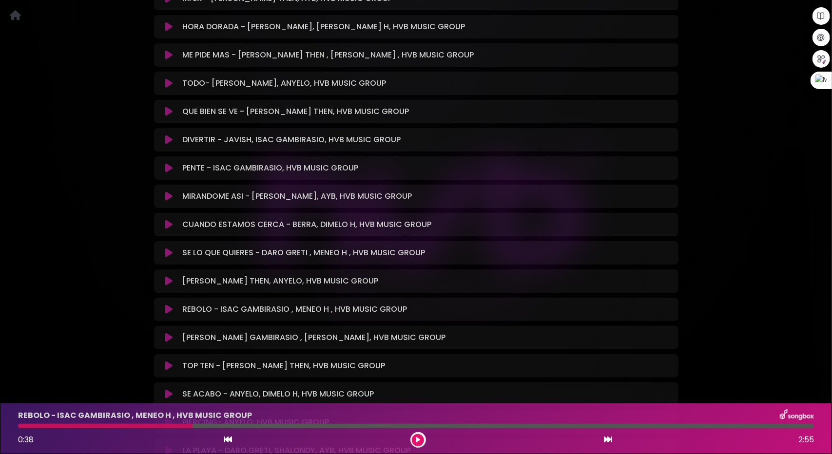
click at [169, 305] on icon at bounding box center [168, 310] width 7 height 10
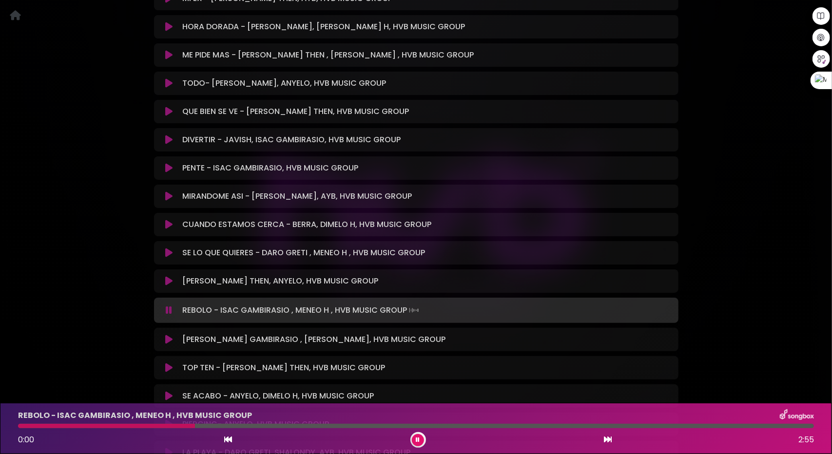
click at [169, 306] on icon at bounding box center [169, 311] width 6 height 10
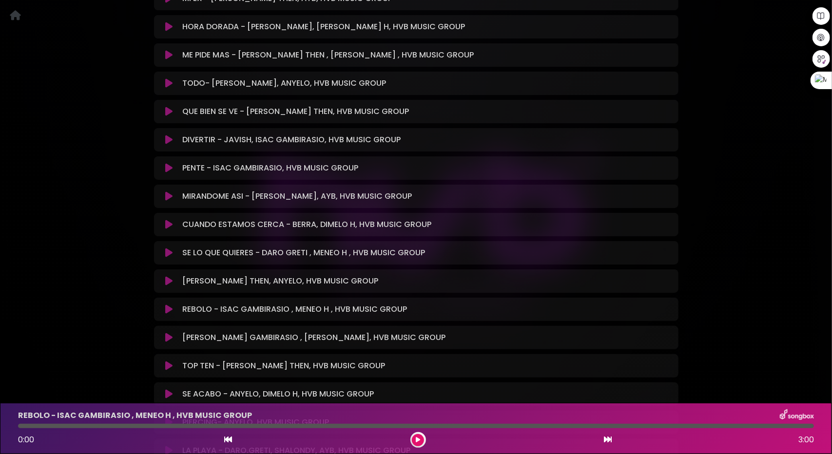
click at [166, 305] on icon at bounding box center [168, 310] width 7 height 10
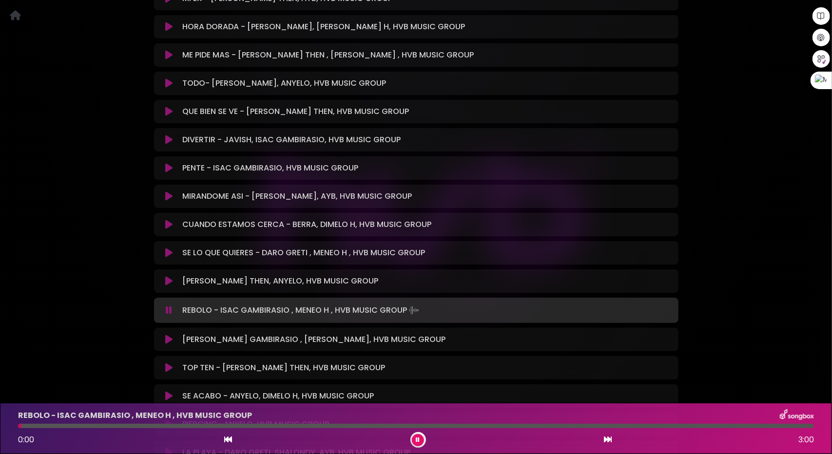
click at [103, 427] on div at bounding box center [416, 426] width 796 height 4
click at [135, 424] on div at bounding box center [416, 426] width 796 height 4
click at [168, 335] on icon at bounding box center [168, 340] width 7 height 10
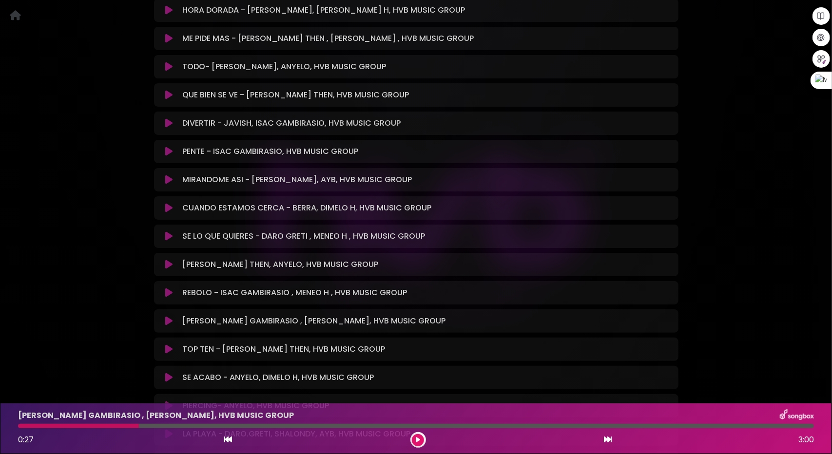
scroll to position [4142, 0]
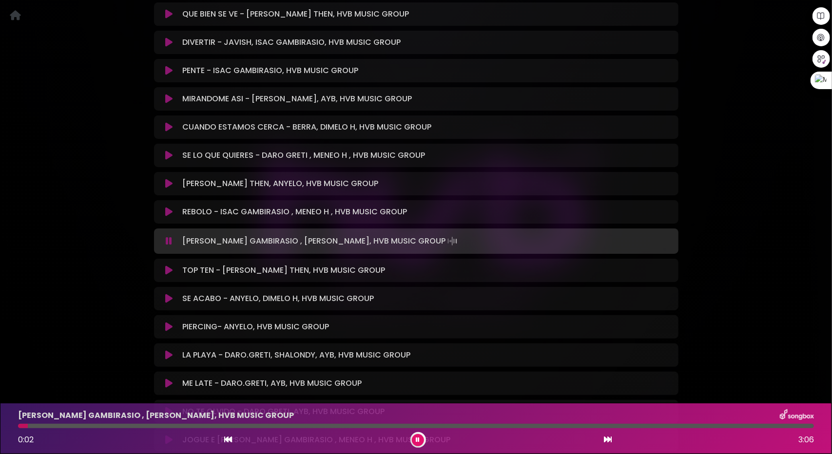
click at [92, 431] on div "VALE NADA - ISAC GAMBIRASIO , MENEO H, HVB MUSIC GROUP 0:02 3:06" at bounding box center [415, 428] width 807 height 38
click at [96, 428] on div "VALE NADA - ISAC GAMBIRASIO , MENEO H, HVB MUSIC GROUP 0:02 3:06" at bounding box center [415, 428] width 807 height 38
click at [100, 426] on div at bounding box center [416, 426] width 796 height 4
click at [611, 438] on icon at bounding box center [608, 440] width 8 height 8
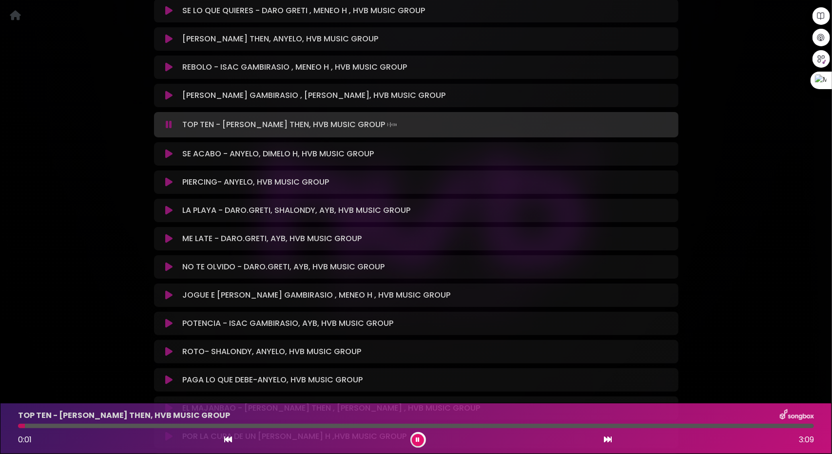
scroll to position [4288, 0]
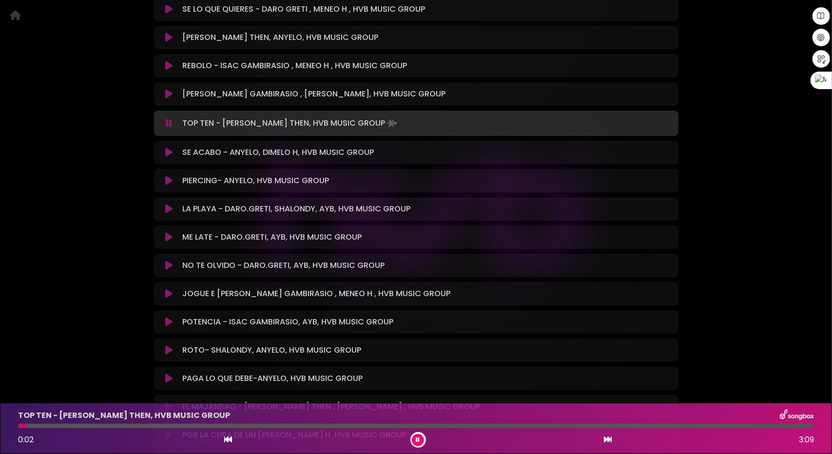
click at [85, 425] on div at bounding box center [416, 426] width 796 height 4
click at [605, 438] on icon at bounding box center [608, 440] width 8 height 8
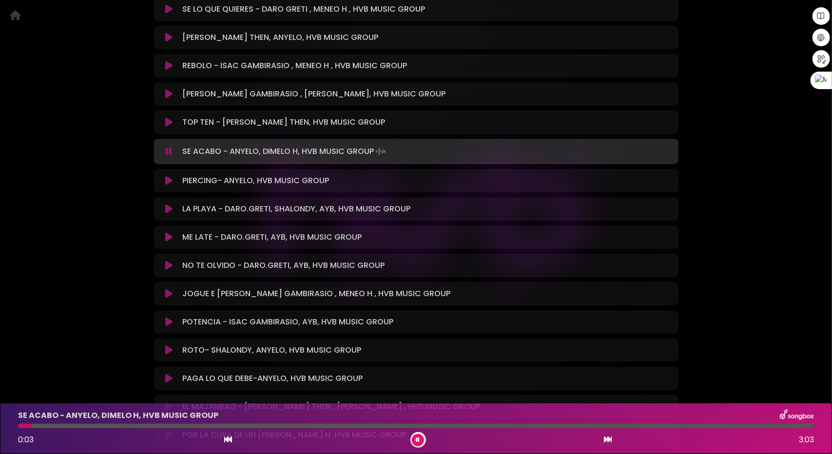
click at [166, 176] on icon at bounding box center [168, 181] width 7 height 10
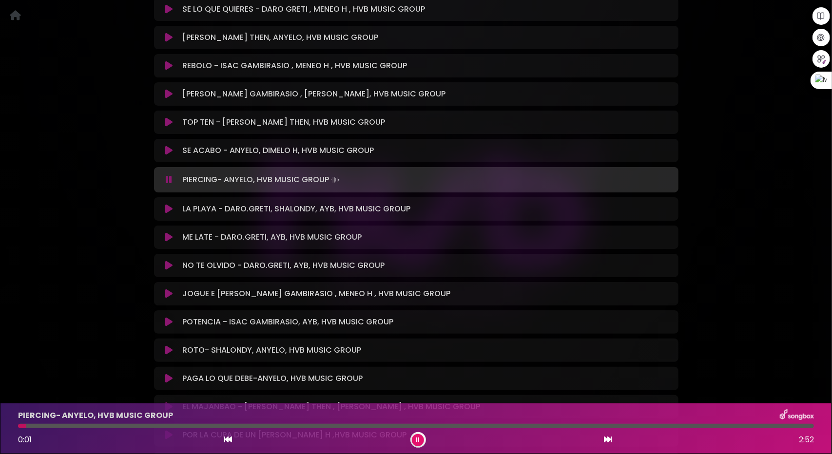
click at [171, 204] on icon at bounding box center [168, 209] width 7 height 10
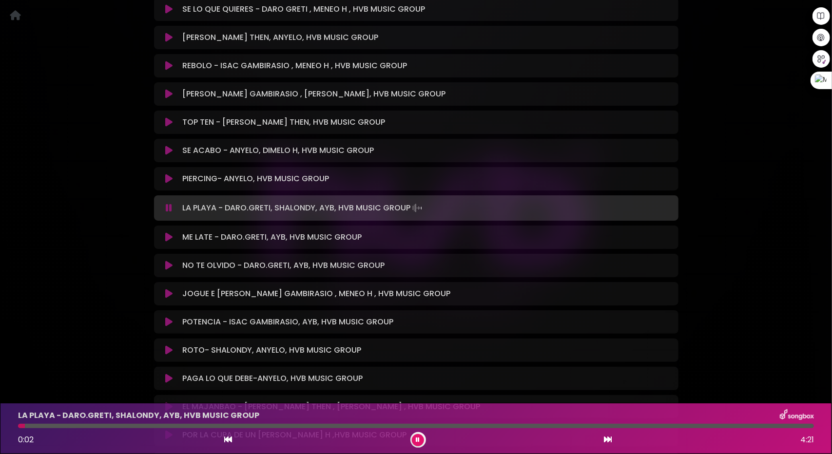
click at [104, 427] on div at bounding box center [416, 426] width 796 height 4
drag, startPoint x: 147, startPoint y: 427, endPoint x: 165, endPoint y: 426, distance: 18.1
click at [150, 428] on div at bounding box center [416, 426] width 796 height 4
click at [169, 232] on icon at bounding box center [168, 237] width 7 height 10
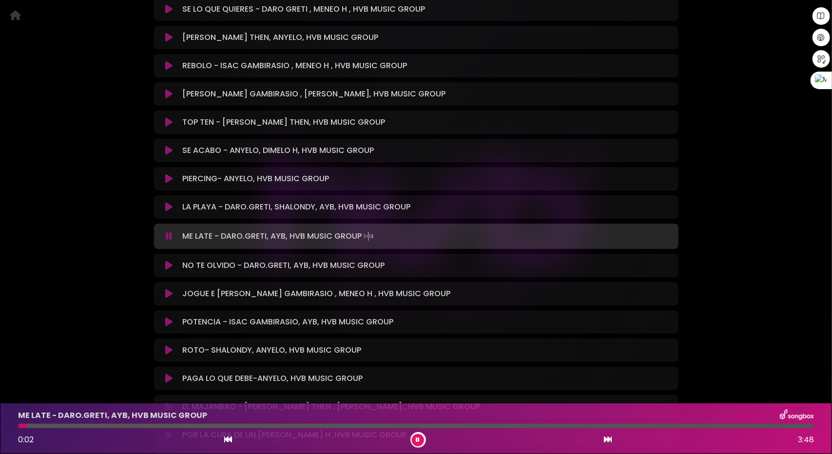
click at [171, 260] on div "NO TE OLVIDO - DARO.GRETI, AYB, HVB MUSIC GROUP Loading Track..." at bounding box center [416, 266] width 513 height 12
click at [170, 261] on icon at bounding box center [168, 266] width 7 height 10
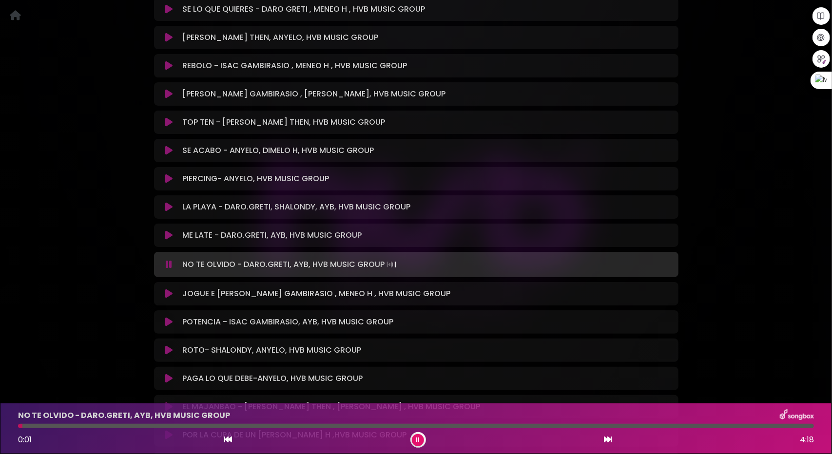
click at [122, 428] on div "NO TE OLVIDO - DARO.GRETI, AYB, HVB MUSIC GROUP 0:01 4:18" at bounding box center [415, 428] width 807 height 38
click at [135, 422] on div "NO TE OLVIDO - DARO.GRETI, AYB, HVB MUSIC GROUP 0:01 4:18" at bounding box center [415, 428] width 807 height 38
click at [140, 424] on div at bounding box center [416, 426] width 796 height 4
click at [165, 289] on button at bounding box center [169, 294] width 19 height 10
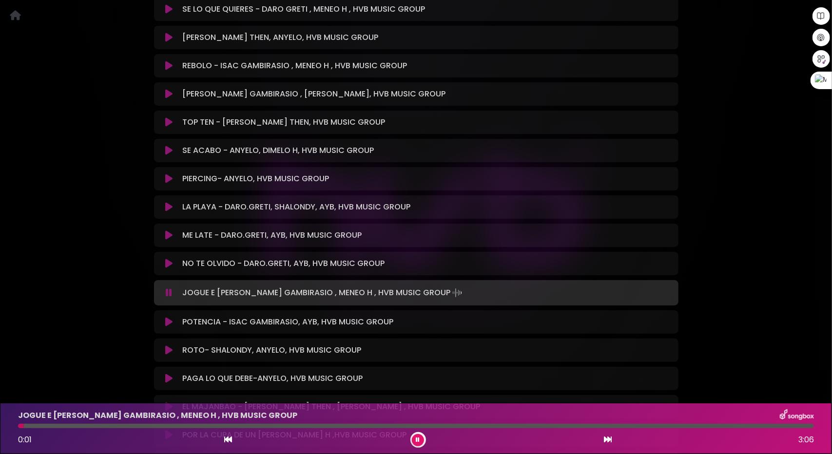
click at [171, 317] on icon at bounding box center [168, 322] width 7 height 10
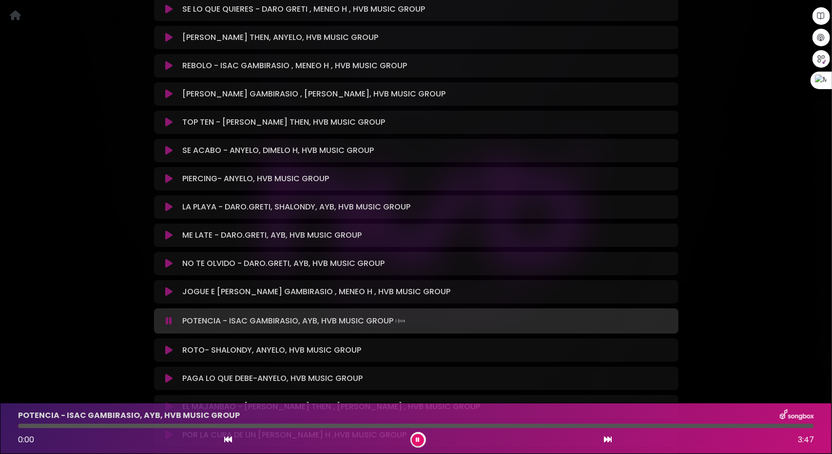
click at [169, 287] on icon at bounding box center [168, 292] width 7 height 10
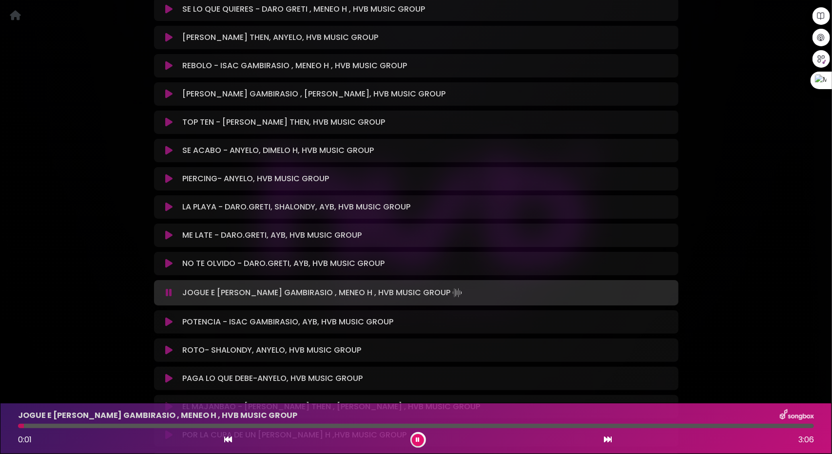
drag, startPoint x: 58, startPoint y: 424, endPoint x: 70, endPoint y: 423, distance: 11.2
click at [59, 424] on div at bounding box center [416, 426] width 796 height 4
click at [118, 426] on div at bounding box center [416, 426] width 796 height 4
click at [171, 317] on icon at bounding box center [168, 322] width 7 height 10
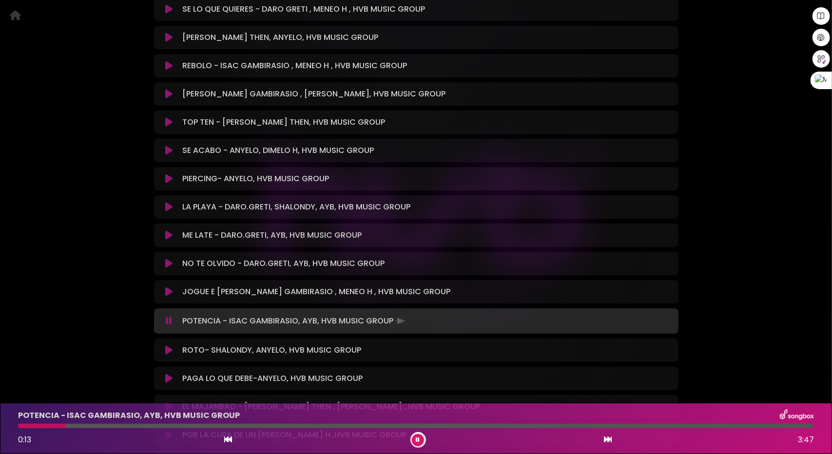
click at [66, 426] on div at bounding box center [416, 426] width 796 height 4
click at [113, 427] on div at bounding box center [416, 426] width 796 height 4
click at [149, 424] on div at bounding box center [416, 426] width 796 height 4
click at [169, 345] on icon at bounding box center [168, 350] width 7 height 10
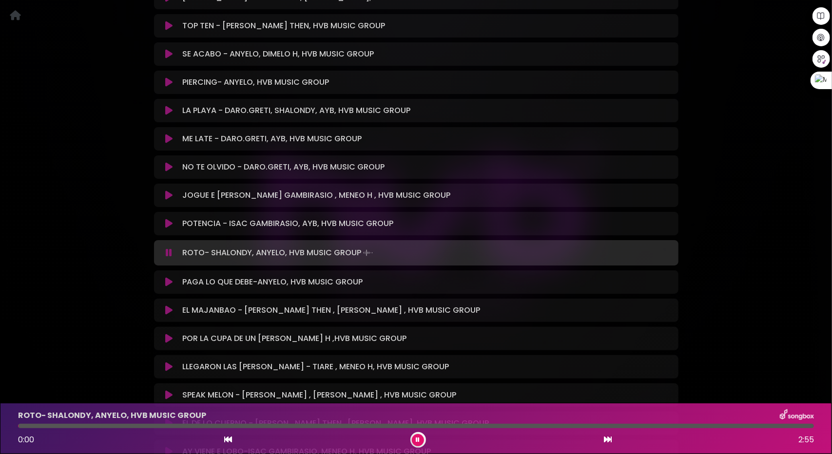
scroll to position [4385, 0]
click at [62, 426] on div at bounding box center [416, 426] width 796 height 4
click at [123, 425] on div at bounding box center [416, 426] width 796 height 4
click at [173, 423] on div "ROTO- SHALONDY, ANYELO, HVB MUSIC GROUP 0:24 2:55" at bounding box center [415, 428] width 807 height 38
click at [184, 424] on div at bounding box center [416, 426] width 796 height 4
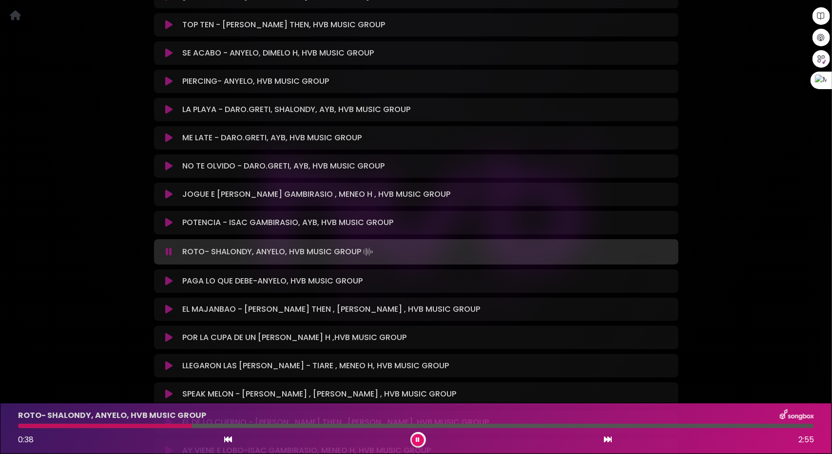
click at [173, 276] on button at bounding box center [169, 281] width 19 height 10
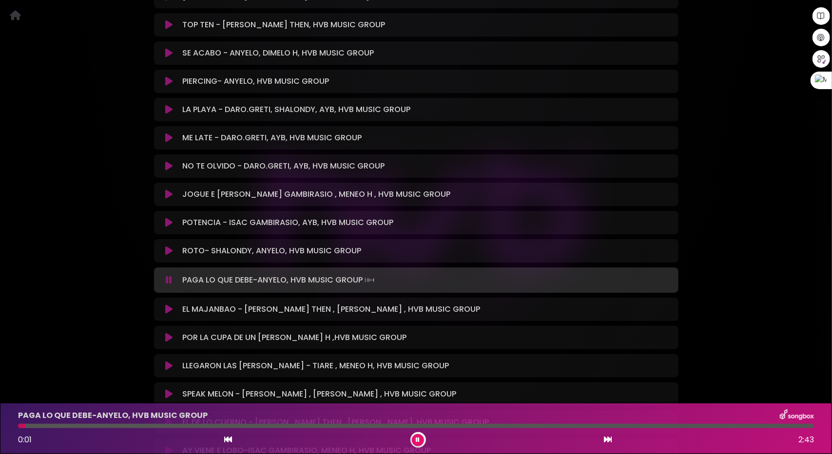
click at [71, 425] on div at bounding box center [416, 426] width 796 height 4
click at [172, 305] on icon at bounding box center [168, 310] width 7 height 10
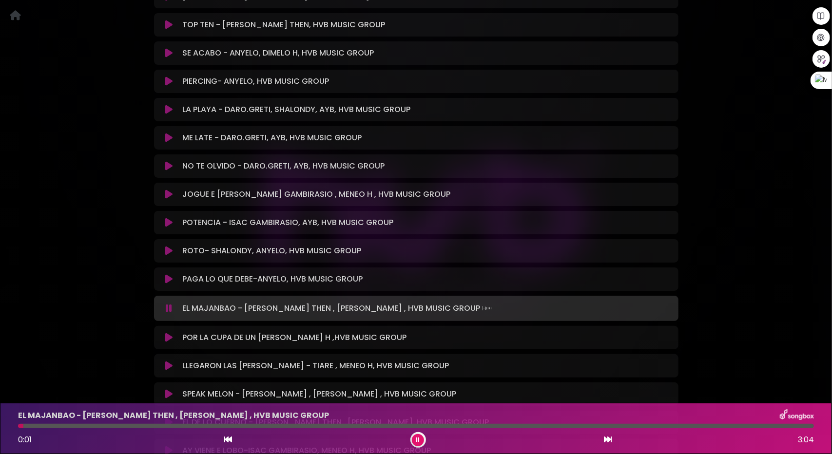
click at [75, 425] on div at bounding box center [416, 426] width 796 height 4
click at [105, 425] on div at bounding box center [416, 426] width 796 height 4
click at [185, 426] on div at bounding box center [416, 426] width 796 height 4
click at [227, 424] on div at bounding box center [416, 426] width 796 height 4
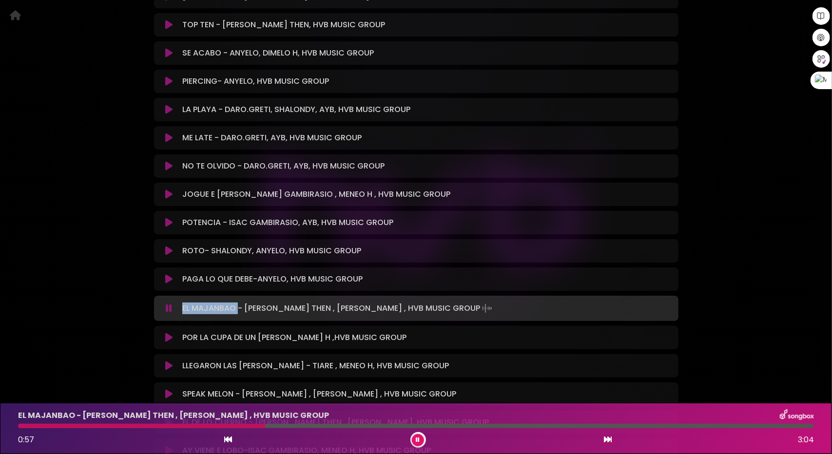
drag, startPoint x: 237, startPoint y: 296, endPoint x: 178, endPoint y: 294, distance: 59.5
click at [178, 302] on div "EL MAJANBAO - JEAN THEN , MENEO H , HVB MUSIC GROUP Loading Track..." at bounding box center [416, 309] width 513 height 14
copy div "EL MAJANBAO"
click at [167, 333] on icon at bounding box center [168, 338] width 7 height 10
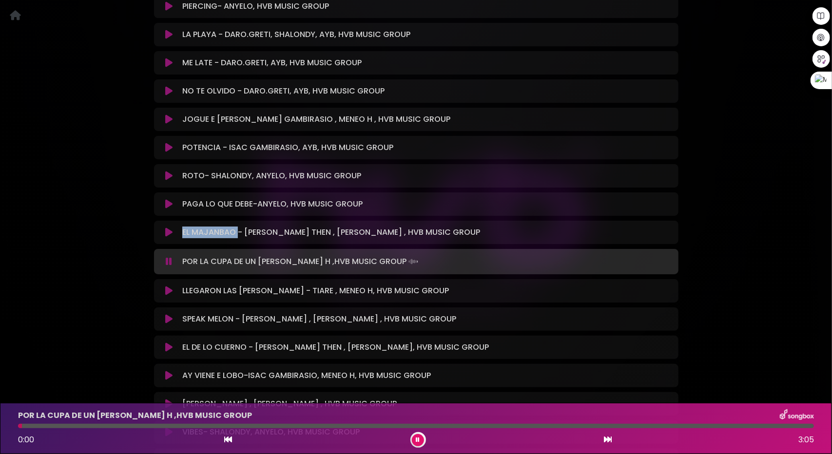
scroll to position [4483, 0]
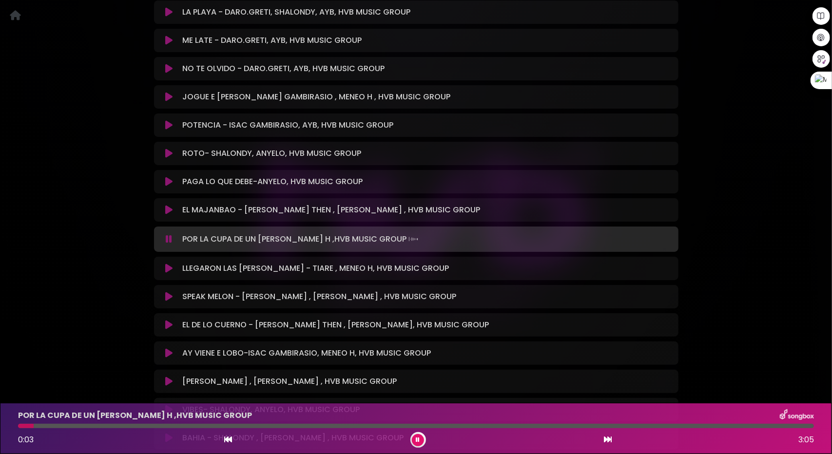
drag, startPoint x: 70, startPoint y: 428, endPoint x: 84, endPoint y: 426, distance: 14.7
click at [72, 427] on div at bounding box center [416, 426] width 796 height 4
drag, startPoint x: 98, startPoint y: 427, endPoint x: 104, endPoint y: 427, distance: 5.8
click at [101, 427] on div at bounding box center [416, 426] width 796 height 4
click at [165, 264] on button at bounding box center [169, 269] width 19 height 10
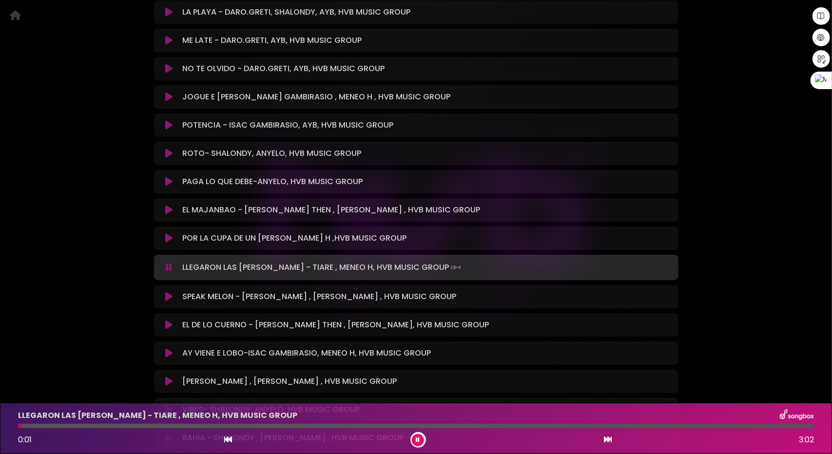
click at [75, 425] on div at bounding box center [416, 426] width 796 height 4
click at [115, 427] on div at bounding box center [416, 426] width 796 height 4
click at [163, 425] on div at bounding box center [416, 426] width 796 height 4
click at [188, 423] on div "LLEGARON LAS PERRAS - TIARE , MENEO H, HVB MUSIC GROUP 0:33 3:02" at bounding box center [415, 428] width 807 height 38
click at [224, 426] on div at bounding box center [416, 426] width 796 height 4
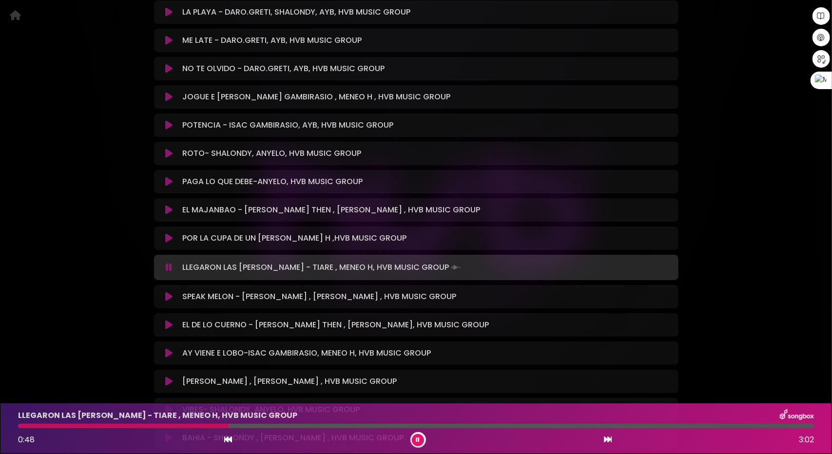
click at [168, 292] on icon at bounding box center [168, 297] width 7 height 10
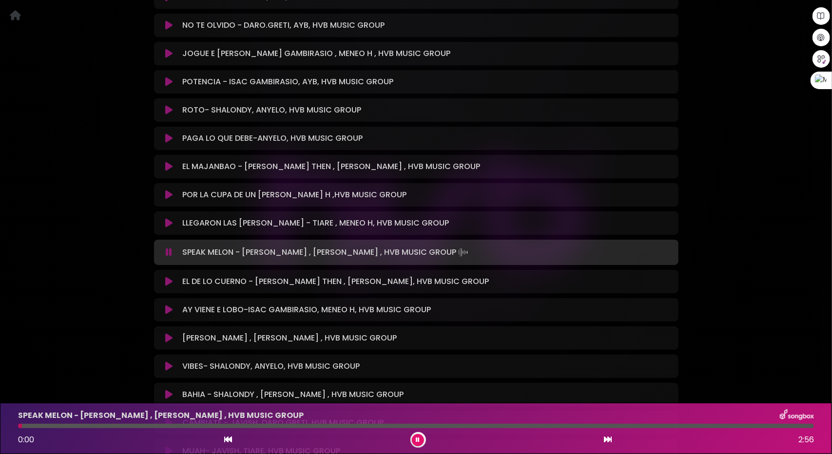
scroll to position [4532, 0]
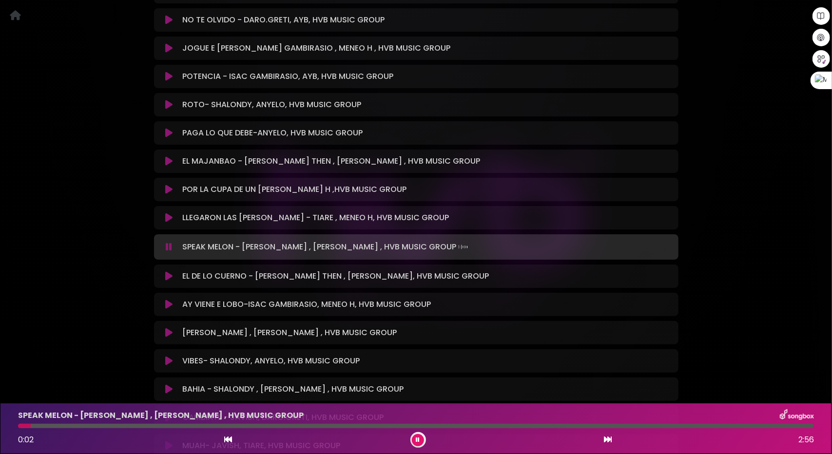
drag, startPoint x: 102, startPoint y: 425, endPoint x: 109, endPoint y: 425, distance: 6.3
click at [102, 425] on div at bounding box center [416, 426] width 796 height 4
click at [165, 271] on button at bounding box center [169, 276] width 19 height 10
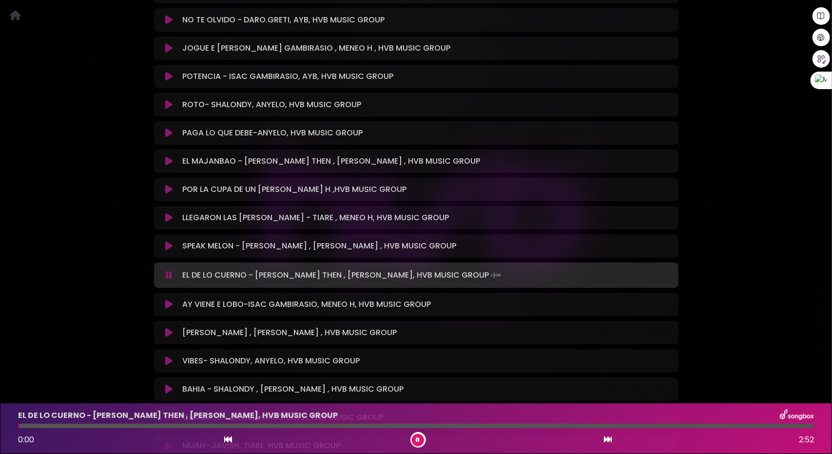
click at [114, 426] on div at bounding box center [416, 426] width 796 height 4
click at [186, 425] on div at bounding box center [416, 426] width 796 height 4
click at [212, 425] on div at bounding box center [416, 426] width 796 height 4
click at [172, 300] on icon at bounding box center [168, 305] width 7 height 10
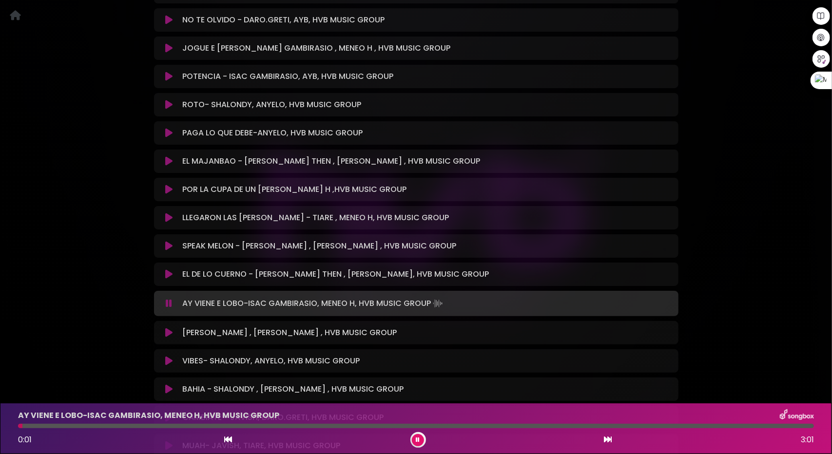
click at [151, 425] on div at bounding box center [416, 426] width 796 height 4
click at [172, 328] on icon at bounding box center [168, 333] width 7 height 10
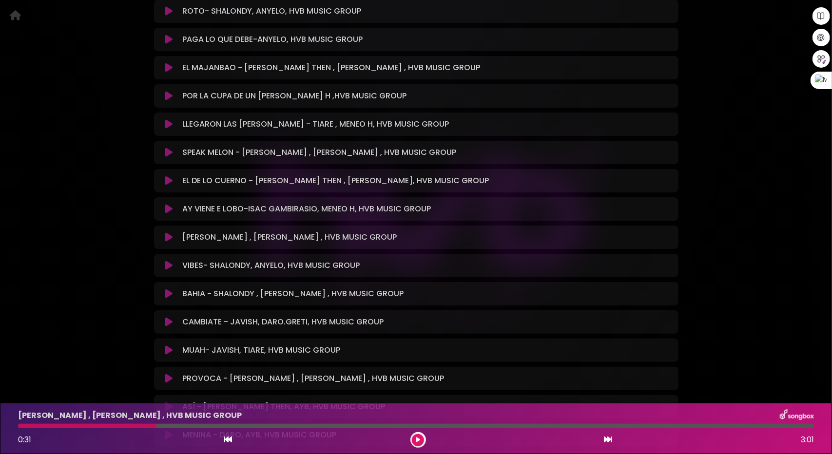
scroll to position [4629, 0]
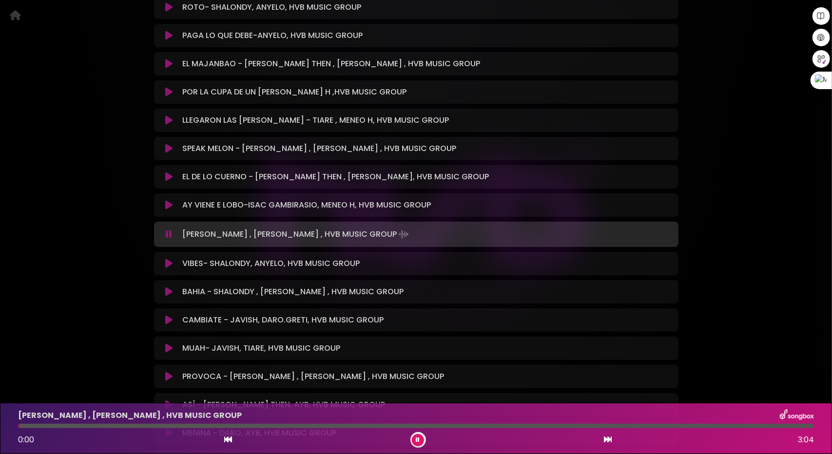
click at [172, 259] on icon at bounding box center [168, 264] width 7 height 10
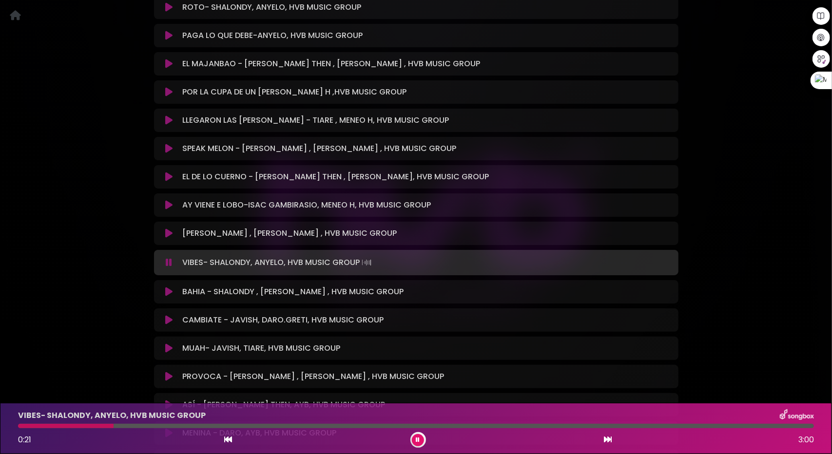
click at [114, 427] on div at bounding box center [416, 426] width 796 height 4
click at [167, 287] on icon at bounding box center [168, 292] width 7 height 10
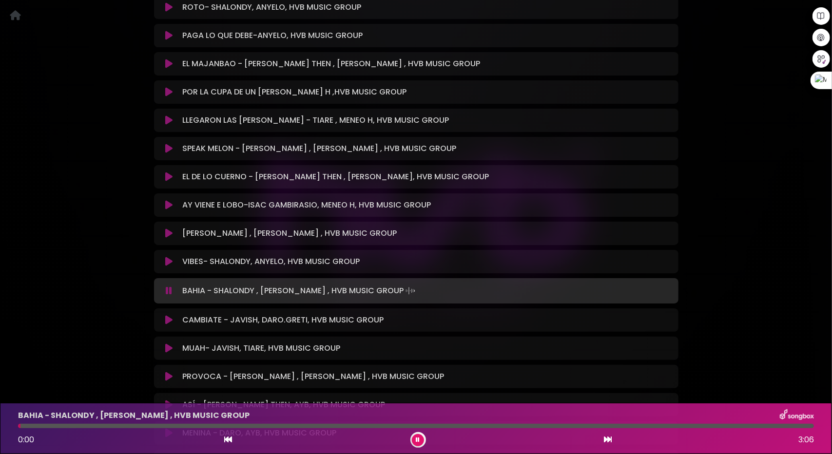
click at [131, 425] on div at bounding box center [416, 426] width 796 height 4
click at [174, 427] on div at bounding box center [416, 426] width 796 height 4
click at [56, 425] on div at bounding box center [104, 426] width 172 height 4
click at [167, 315] on icon at bounding box center [168, 320] width 7 height 10
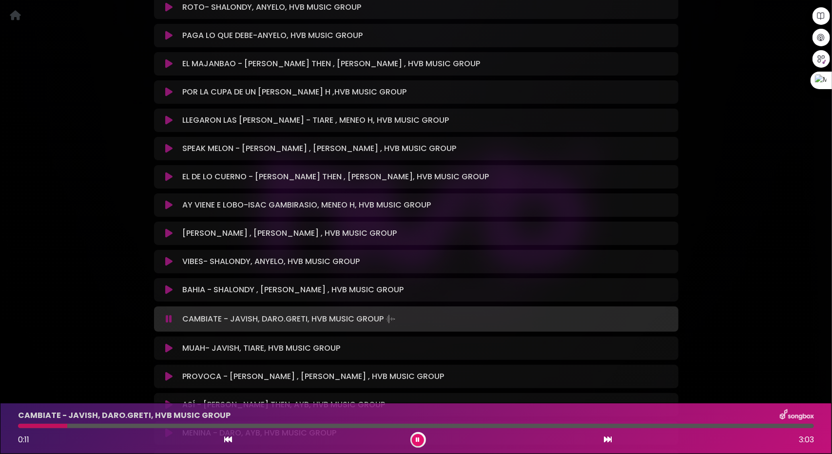
click at [67, 426] on div at bounding box center [416, 426] width 796 height 4
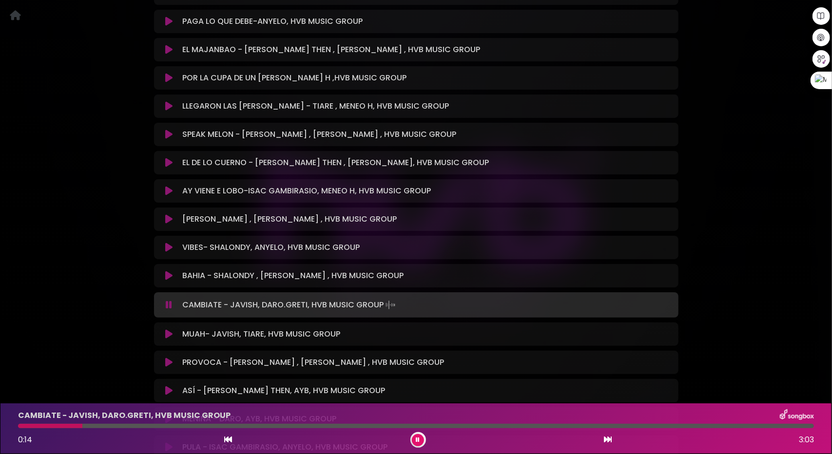
scroll to position [4678, 0]
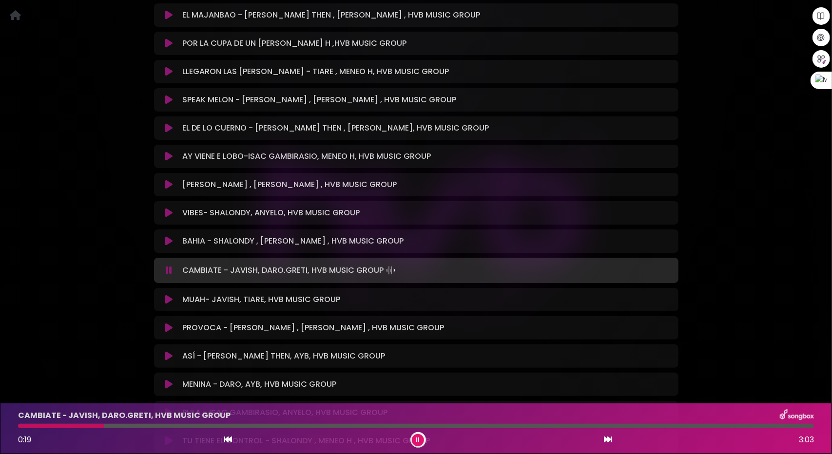
click at [167, 295] on icon at bounding box center [168, 300] width 7 height 10
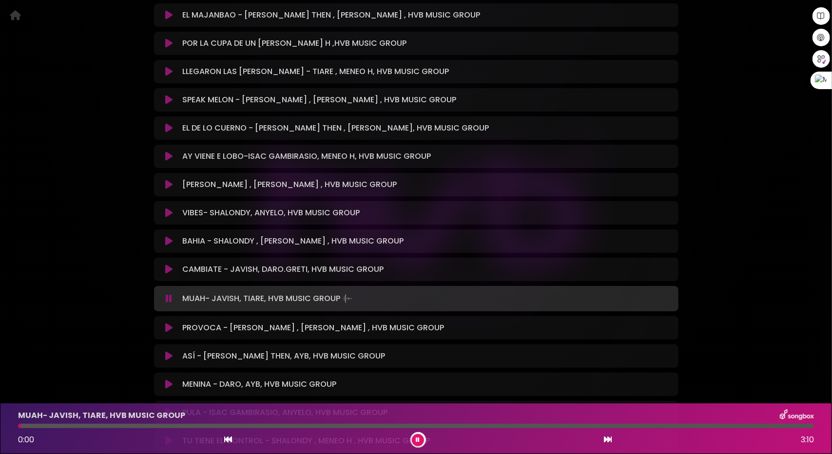
drag, startPoint x: 110, startPoint y: 423, endPoint x: 116, endPoint y: 423, distance: 5.8
click at [111, 423] on div "MUAH- JAVISH, TIARE, HVB MUSIC GROUP 0:00 3:10" at bounding box center [415, 428] width 807 height 38
click at [106, 426] on div at bounding box center [416, 426] width 796 height 4
click at [196, 427] on div at bounding box center [416, 426] width 796 height 4
click at [164, 322] on div "PROVOCA - SHALONDY , DAVID DLUNA , HVB MUSIC GROUP Loading Track... Your Feedba…" at bounding box center [416, 327] width 524 height 23
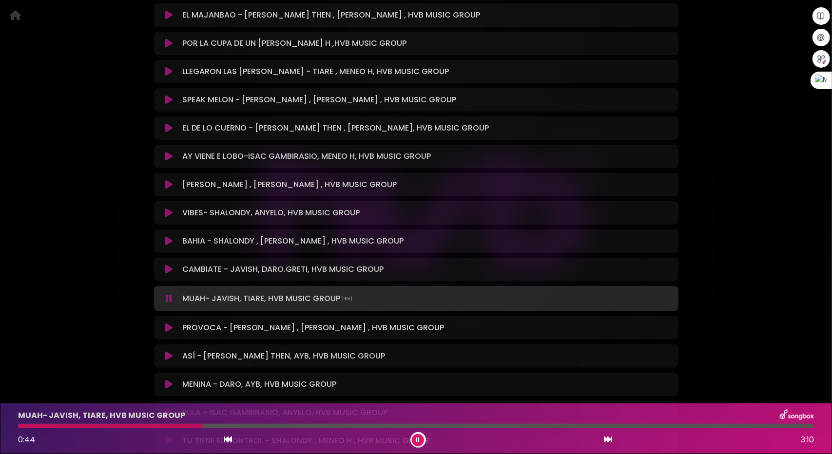
click at [164, 322] on div "PROVOCA - SHALONDY , DAVID DLUNA , HVB MUSIC GROUP Loading Track... Your Feedba…" at bounding box center [416, 327] width 524 height 23
click at [166, 323] on icon at bounding box center [168, 328] width 7 height 10
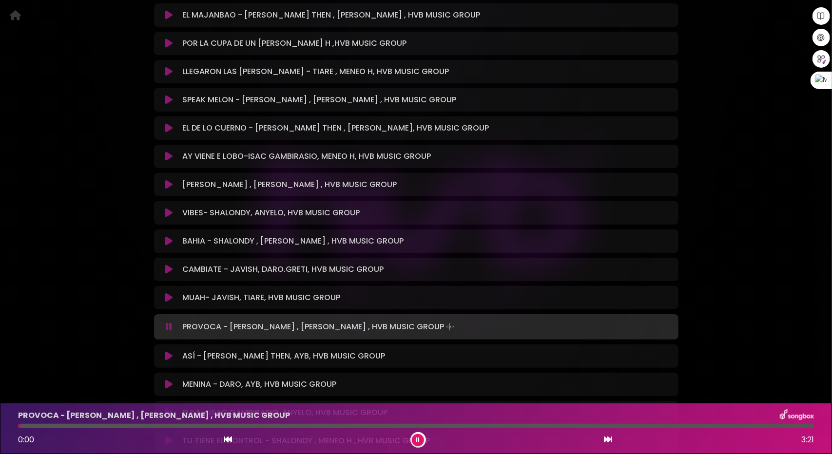
click at [56, 427] on div at bounding box center [416, 426] width 796 height 4
click at [76, 424] on div at bounding box center [416, 426] width 796 height 4
click at [119, 423] on div "PROVOCA - SHALONDY , DAVID DLUNA , HVB MUSIC GROUP 0:15 3:21" at bounding box center [415, 428] width 807 height 38
click at [140, 421] on p "PROVOCA - [PERSON_NAME] , [PERSON_NAME] , HVB MUSIC GROUP" at bounding box center [154, 416] width 272 height 12
click at [153, 426] on div at bounding box center [416, 426] width 796 height 4
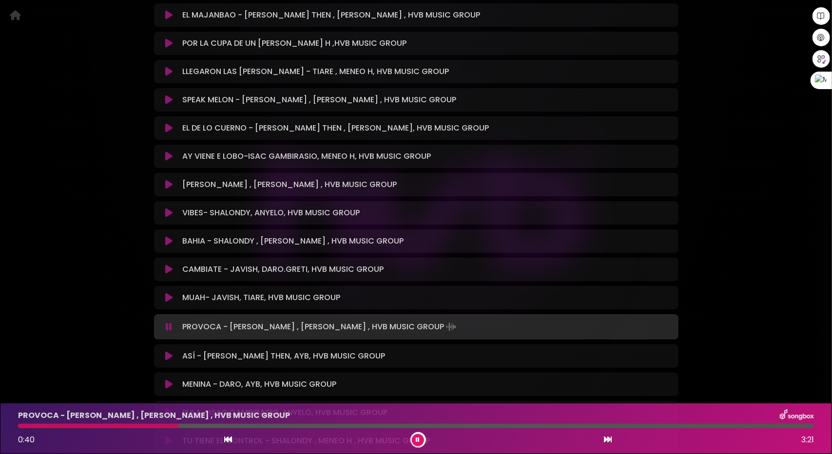
click at [169, 351] on icon at bounding box center [168, 356] width 7 height 10
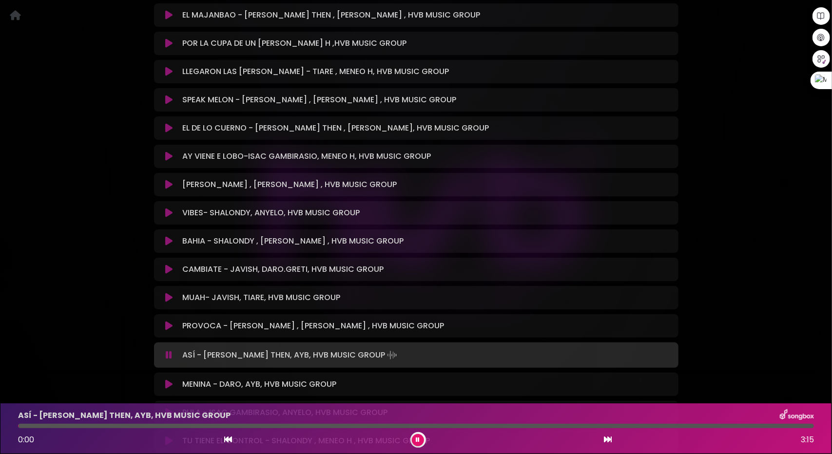
click at [143, 425] on div at bounding box center [416, 426] width 796 height 4
click at [175, 423] on div "ASÍ - JEAN THEN, AYB, HVB MUSIC GROUP 0:31 3:15" at bounding box center [415, 428] width 807 height 38
click at [191, 424] on div at bounding box center [416, 426] width 796 height 4
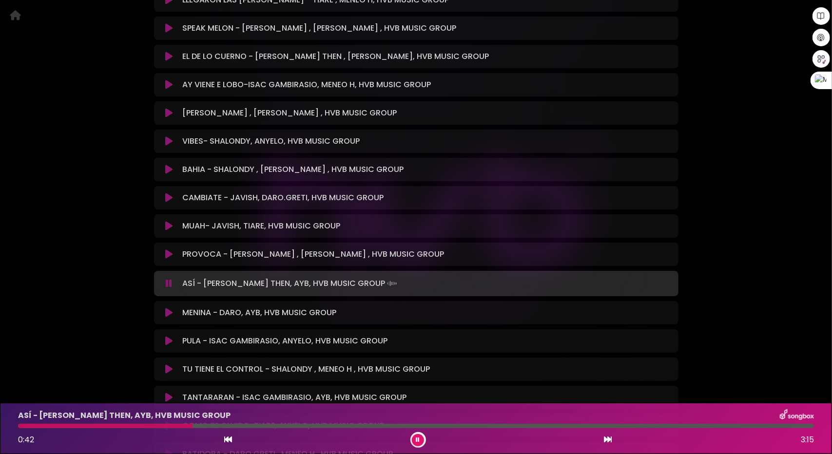
scroll to position [4775, 0]
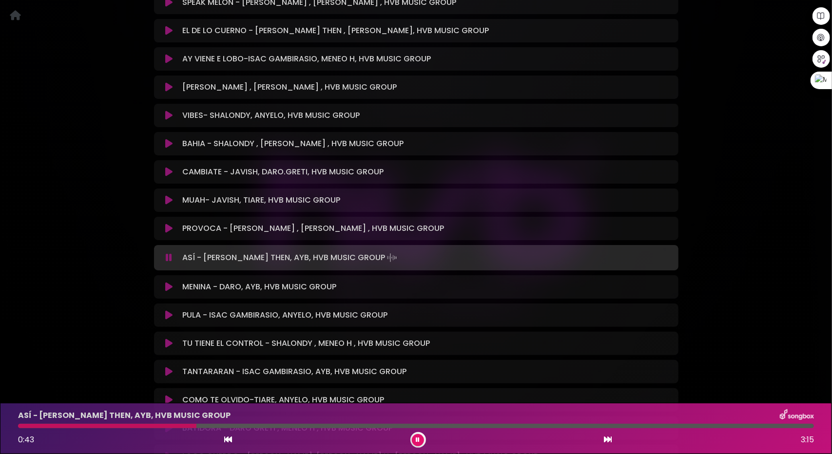
click at [167, 282] on icon at bounding box center [168, 287] width 7 height 10
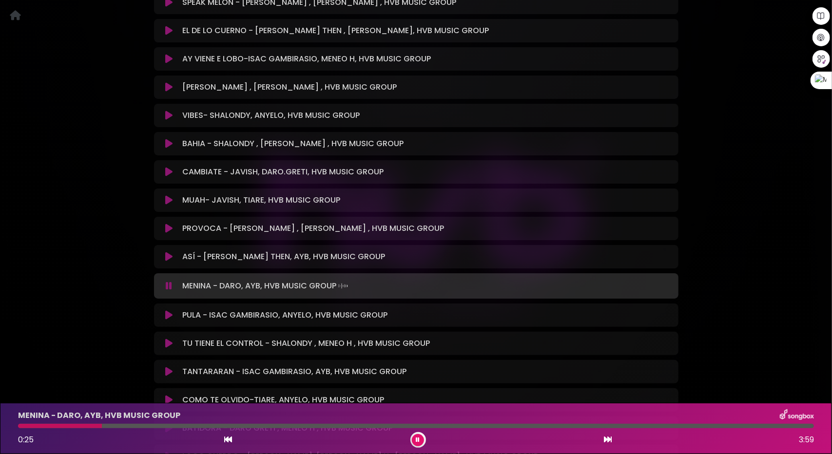
click at [102, 425] on div at bounding box center [416, 426] width 796 height 4
click at [137, 426] on div at bounding box center [416, 426] width 796 height 4
click at [171, 310] on icon at bounding box center [168, 315] width 7 height 10
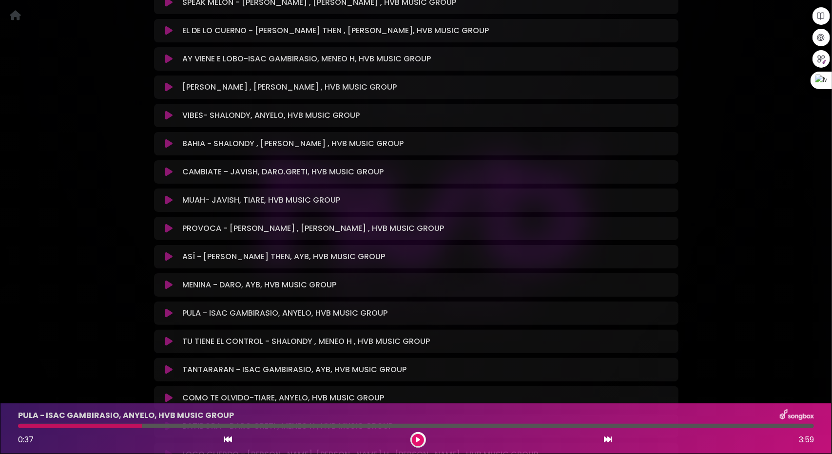
click at [169, 280] on icon at bounding box center [168, 285] width 7 height 10
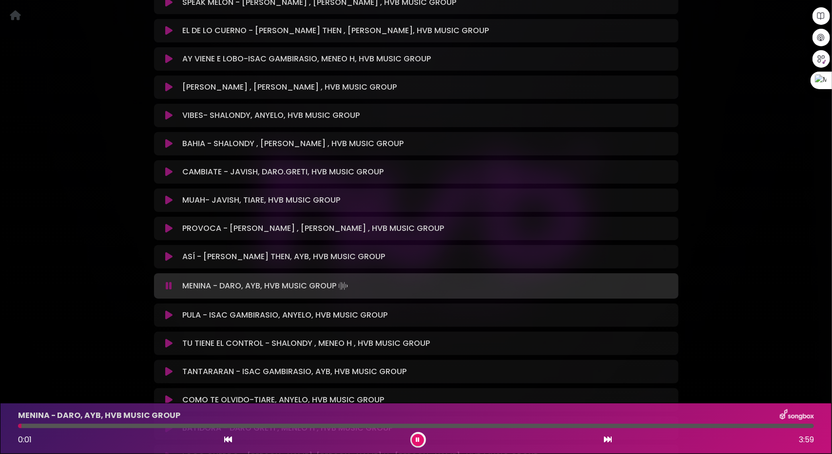
click at [89, 423] on div "MENINA - DARO, AYB, HVB MUSIC GROUP 0:01 3:59" at bounding box center [415, 428] width 807 height 38
click at [94, 425] on div at bounding box center [416, 426] width 796 height 4
click at [169, 310] on icon at bounding box center [168, 315] width 7 height 10
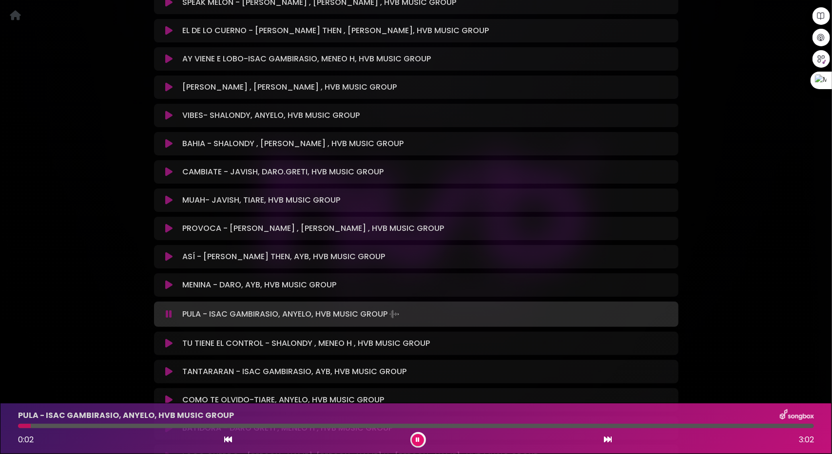
click at [122, 428] on div at bounding box center [416, 426] width 796 height 4
click at [167, 339] on icon at bounding box center [168, 344] width 7 height 10
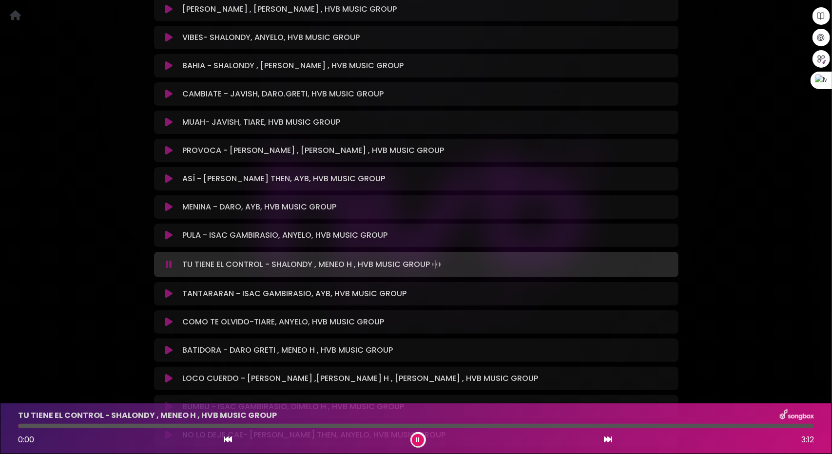
scroll to position [4873, 0]
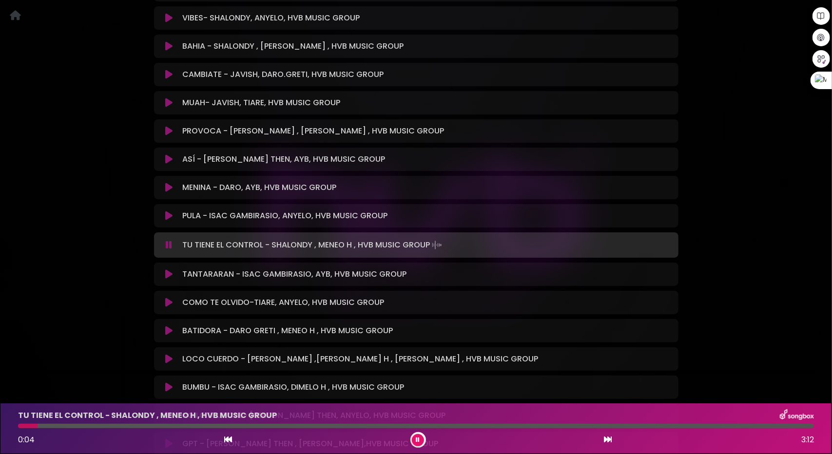
click at [100, 423] on div "TU TIENE EL CONTROL - SHALONDY , MENEO H , HVB MUSIC GROUP 0:04 3:12" at bounding box center [415, 428] width 807 height 38
drag, startPoint x: 111, startPoint y: 425, endPoint x: 117, endPoint y: 424, distance: 6.4
click at [112, 425] on div at bounding box center [416, 426] width 796 height 4
click at [127, 424] on div at bounding box center [416, 426] width 796 height 4
click at [169, 269] on icon at bounding box center [168, 274] width 7 height 10
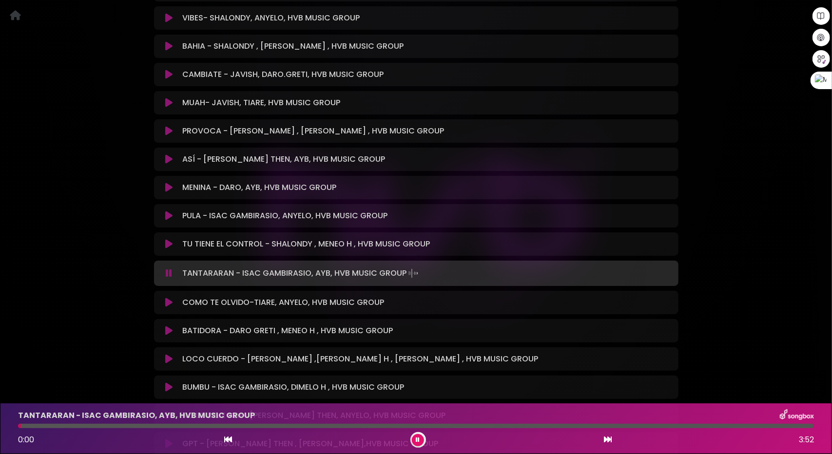
click at [169, 298] on icon at bounding box center [168, 303] width 7 height 10
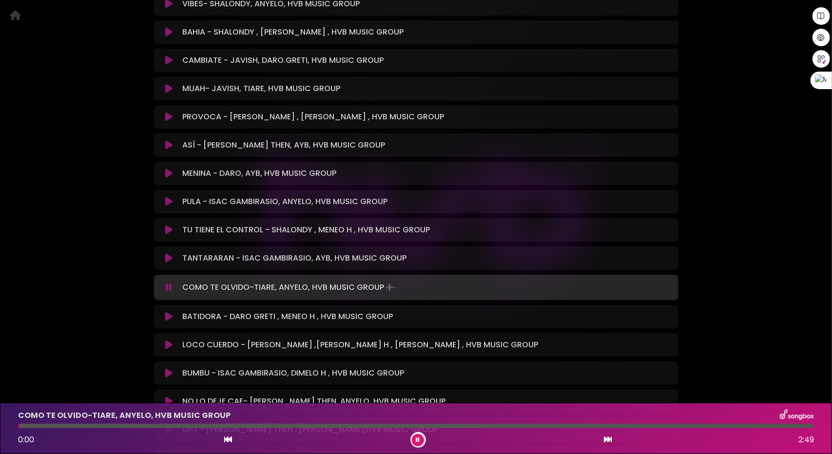
scroll to position [4970, 0]
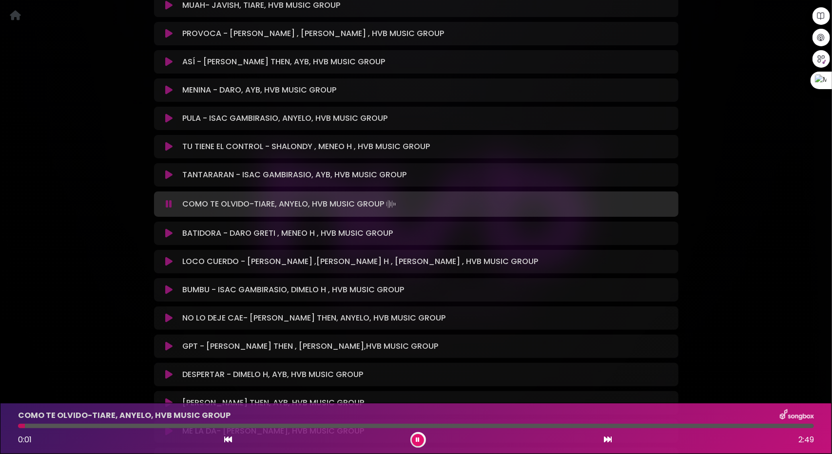
click at [168, 229] on icon at bounding box center [168, 234] width 7 height 10
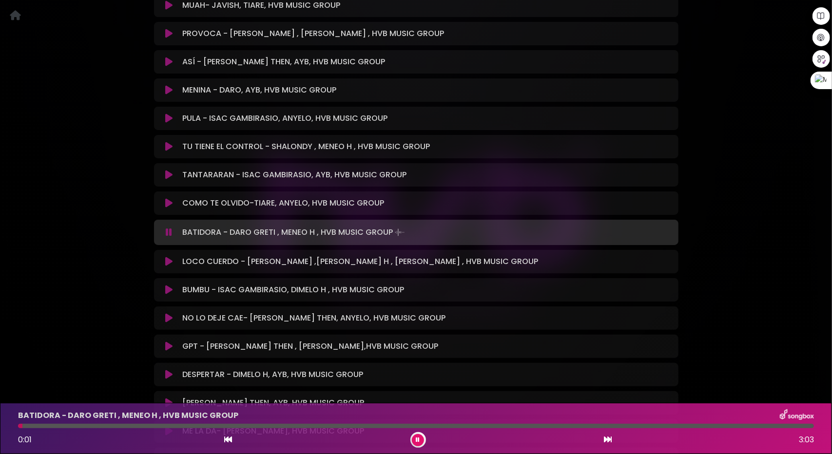
click at [71, 426] on div at bounding box center [416, 426] width 796 height 4
click at [168, 257] on icon at bounding box center [168, 262] width 7 height 10
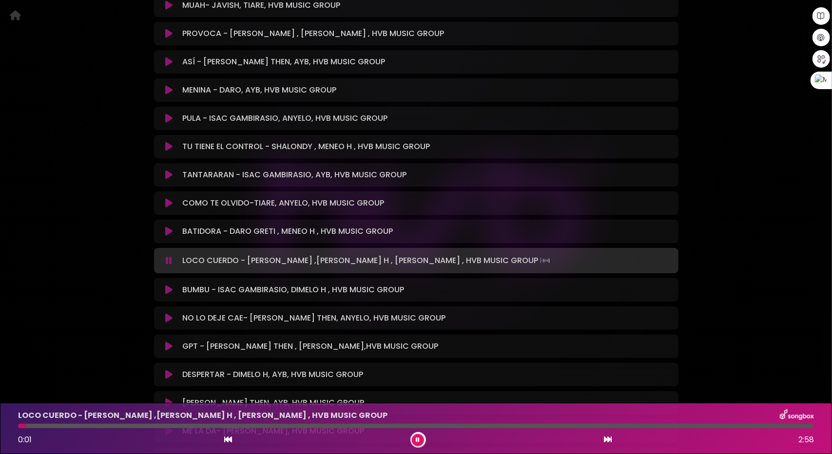
click at [132, 426] on div at bounding box center [416, 426] width 796 height 4
click at [161, 425] on div at bounding box center [416, 426] width 796 height 4
click at [203, 424] on div at bounding box center [416, 426] width 796 height 4
click at [233, 425] on div at bounding box center [416, 426] width 796 height 4
click at [167, 285] on icon at bounding box center [168, 290] width 7 height 10
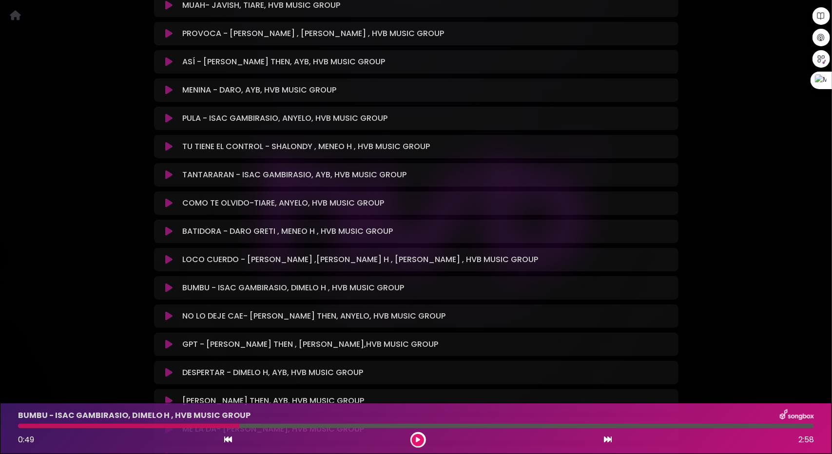
click at [166, 283] on icon at bounding box center [168, 288] width 7 height 10
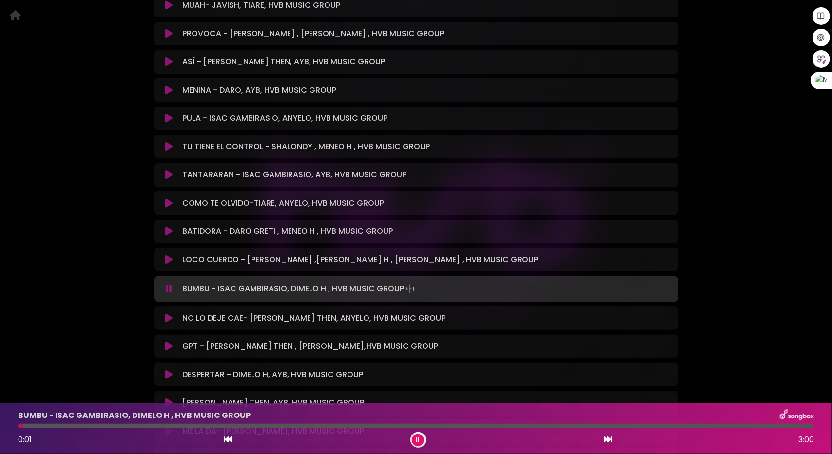
click at [126, 424] on div at bounding box center [416, 426] width 796 height 4
click at [172, 313] on icon at bounding box center [168, 318] width 7 height 10
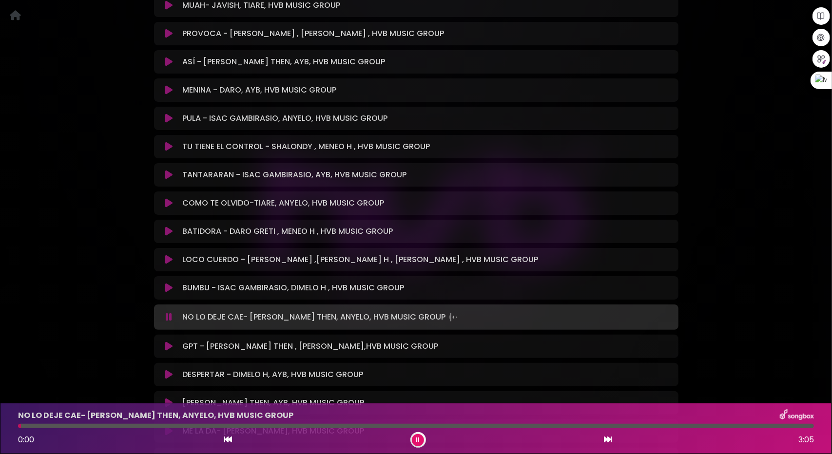
drag, startPoint x: 186, startPoint y: 423, endPoint x: 203, endPoint y: 424, distance: 16.6
click at [187, 424] on div "NO LO DEJE CAE- JEAN THEN, ANYELO, HVB MUSIC GROUP 0:00 3:05" at bounding box center [415, 428] width 807 height 38
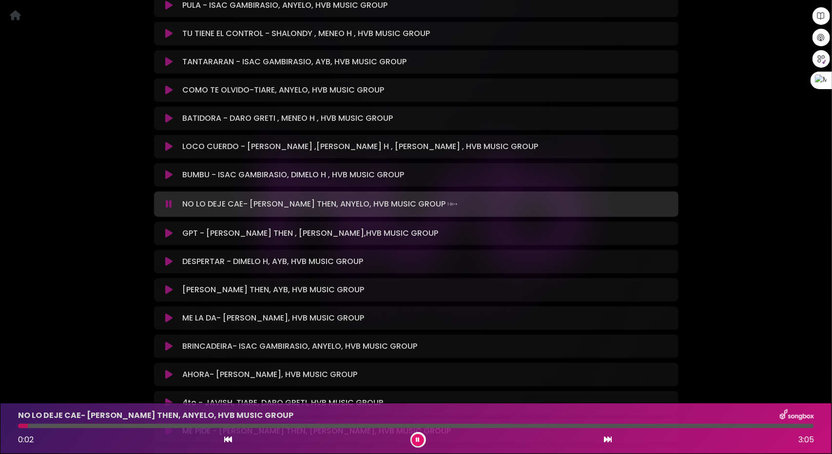
scroll to position [5116, 0]
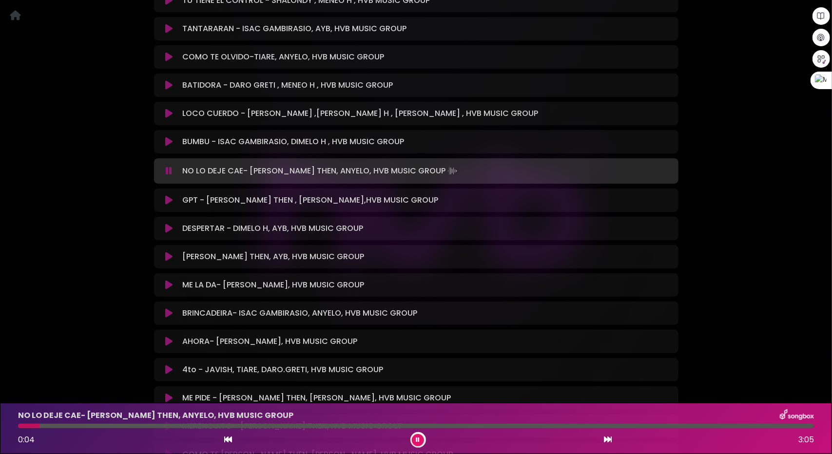
click at [95, 428] on div "NO LO DEJE CAE- JEAN THEN, ANYELO, HVB MUSIC GROUP 0:04 3:05" at bounding box center [415, 428] width 807 height 38
click at [110, 427] on div at bounding box center [416, 426] width 796 height 4
click at [168, 428] on div at bounding box center [416, 426] width 796 height 4
click at [170, 195] on icon at bounding box center [168, 200] width 7 height 10
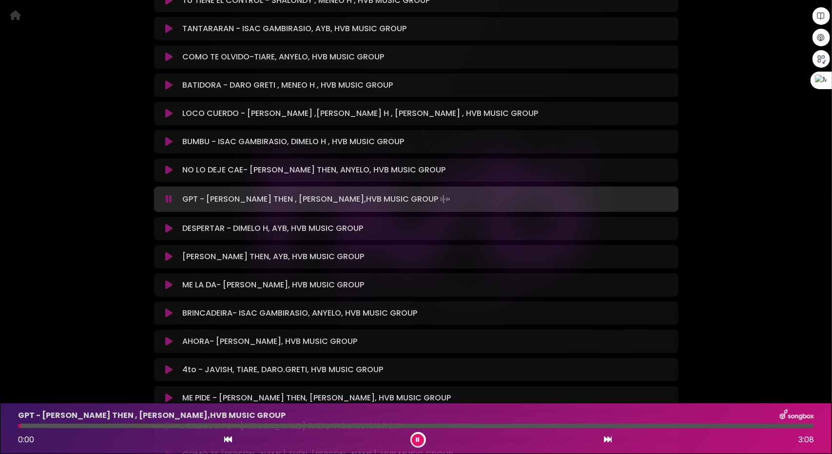
drag, startPoint x: 164, startPoint y: 426, endPoint x: 172, endPoint y: 427, distance: 7.9
click at [164, 426] on div at bounding box center [416, 426] width 796 height 4
click at [169, 224] on icon at bounding box center [168, 229] width 7 height 10
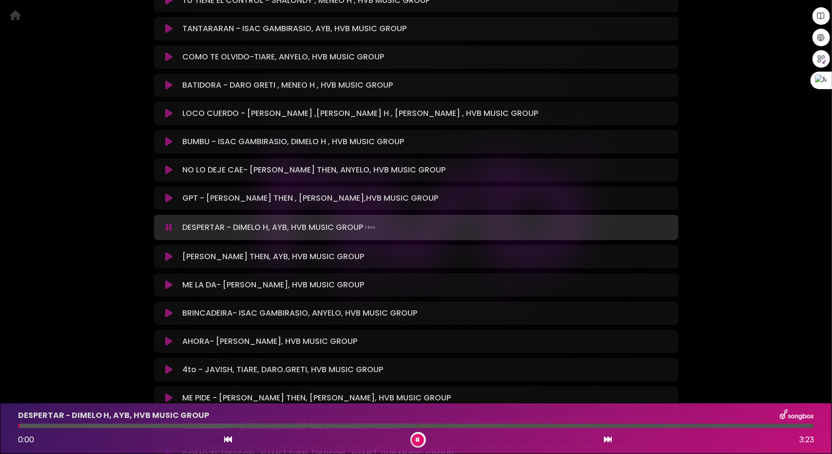
click at [227, 428] on div at bounding box center [416, 426] width 796 height 4
click at [292, 429] on div "DESPERTAR - DIMELO H, AYB, HVB MUSIC GROUP 0:53 3:23" at bounding box center [415, 428] width 807 height 38
click at [169, 252] on icon at bounding box center [168, 257] width 7 height 10
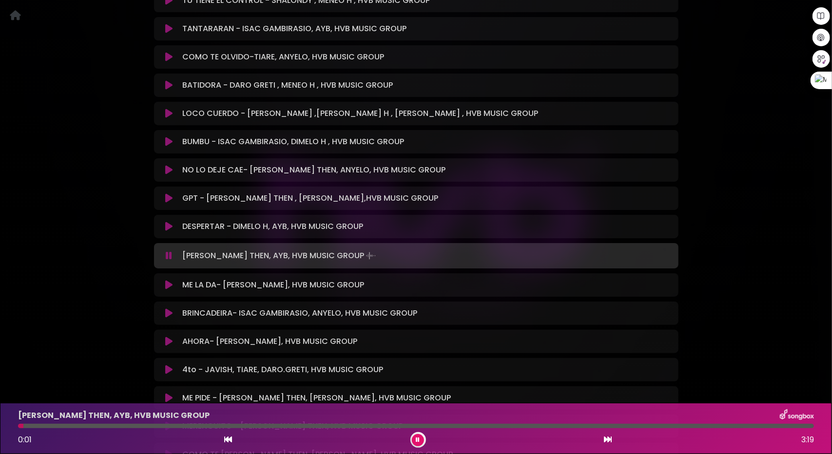
click at [169, 308] on icon at bounding box center [168, 313] width 7 height 10
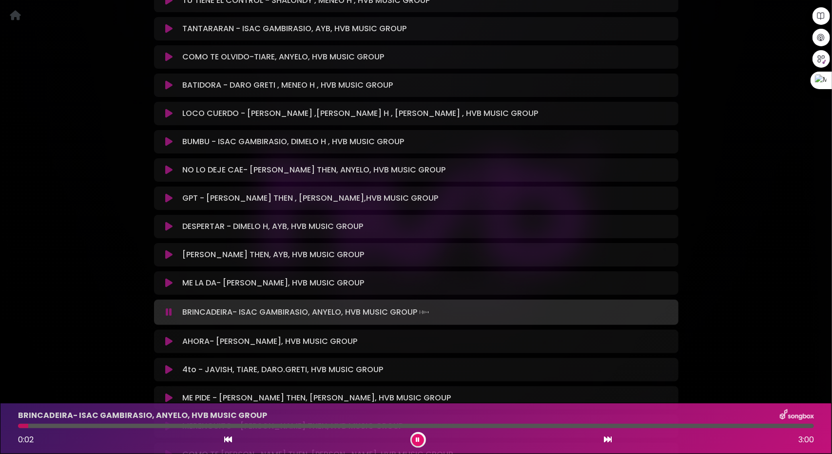
click at [134, 425] on div at bounding box center [416, 426] width 796 height 4
click at [172, 337] on icon at bounding box center [168, 342] width 7 height 10
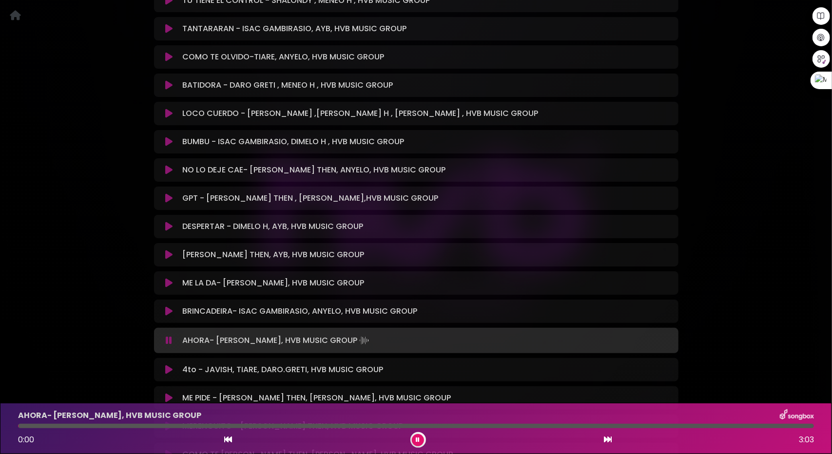
scroll to position [5214, 0]
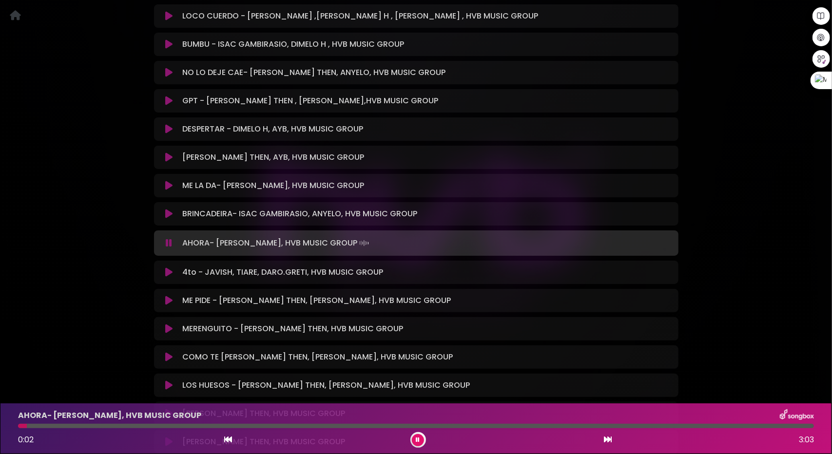
click at [98, 424] on div at bounding box center [416, 426] width 796 height 4
click at [170, 268] on icon at bounding box center [168, 273] width 7 height 10
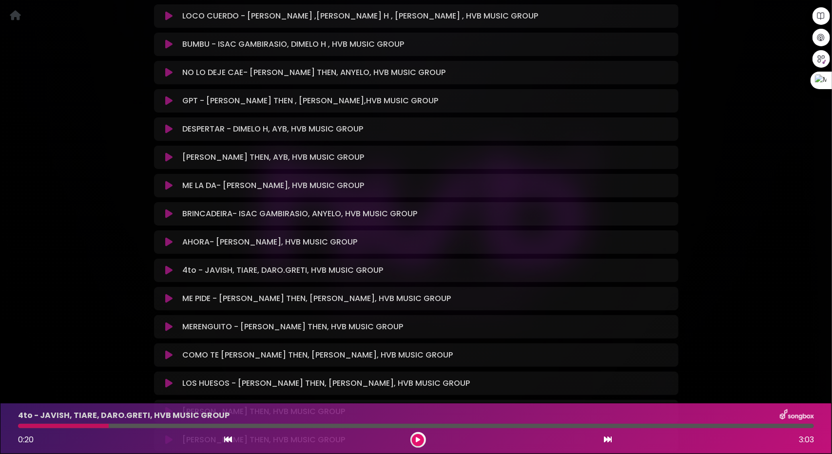
click at [166, 294] on icon at bounding box center [168, 299] width 7 height 10
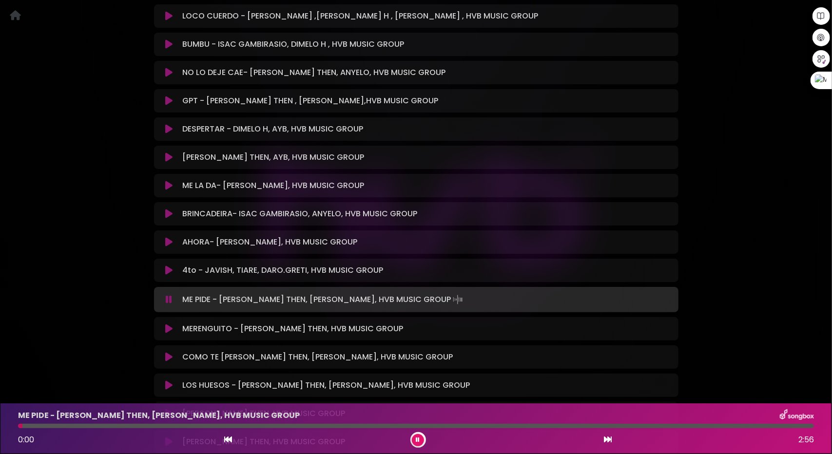
click at [108, 423] on div "ME PIDE - JEAN THEN, DIMELO H, HVB MUSIC GROUP 0:00 2:56" at bounding box center [415, 428] width 807 height 38
click at [170, 345] on div "COMO TE OVIDO - JEAN THEN, DIMELO H, HVB MUSIC GROUP Loading Track... Your Feed…" at bounding box center [416, 356] width 524 height 23
click at [169, 351] on div "COMO TE OVIDO - JEAN THEN, DIMELO H, HVB MUSIC GROUP Loading Track..." at bounding box center [416, 357] width 513 height 12
click at [170, 352] on icon at bounding box center [168, 357] width 7 height 10
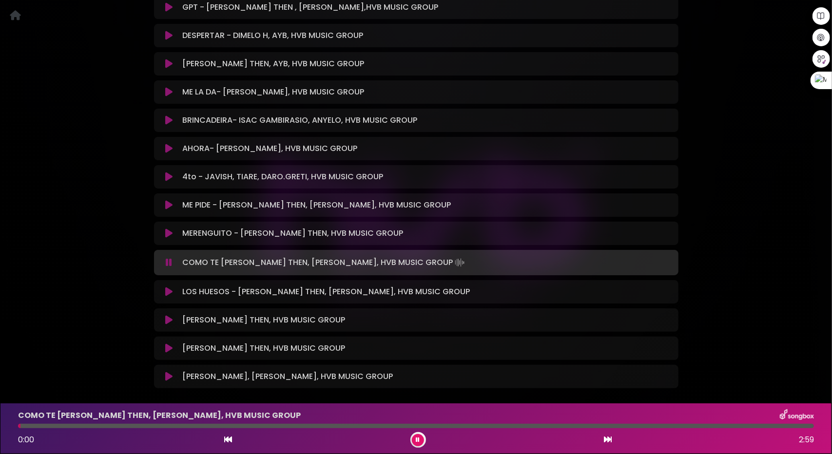
scroll to position [5311, 0]
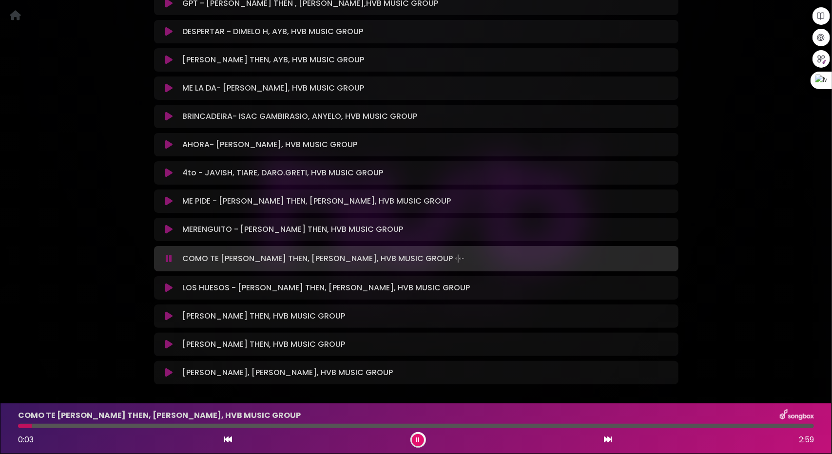
click at [172, 340] on icon at bounding box center [168, 345] width 7 height 10
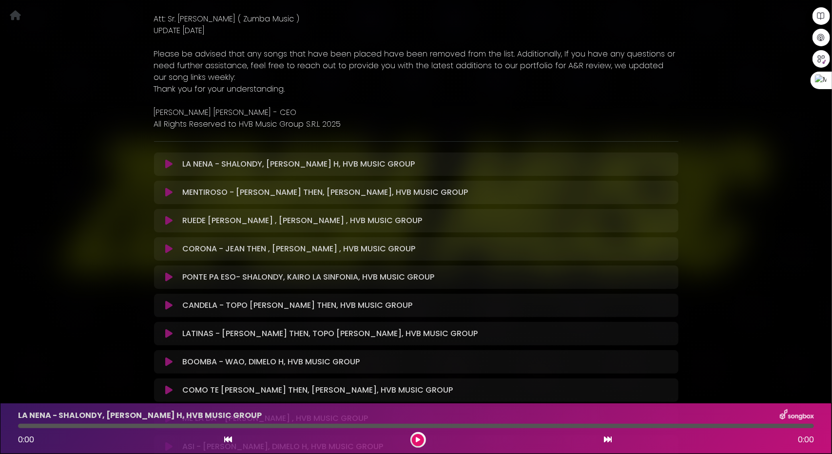
scroll to position [195, 0]
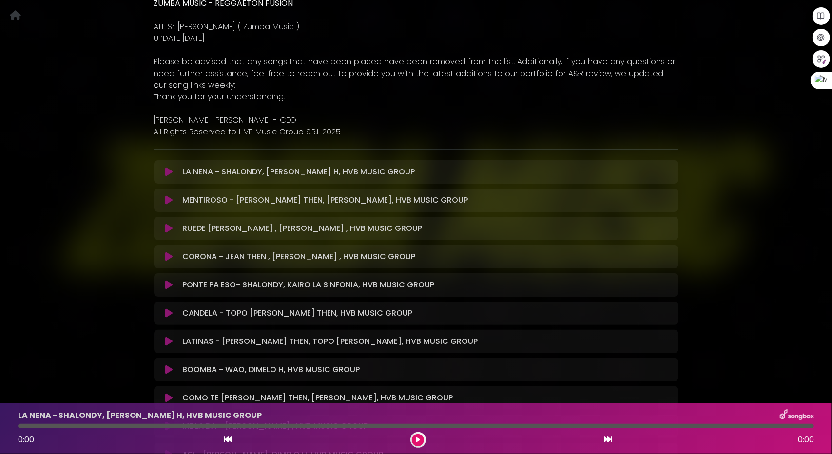
click at [171, 174] on icon at bounding box center [168, 172] width 7 height 10
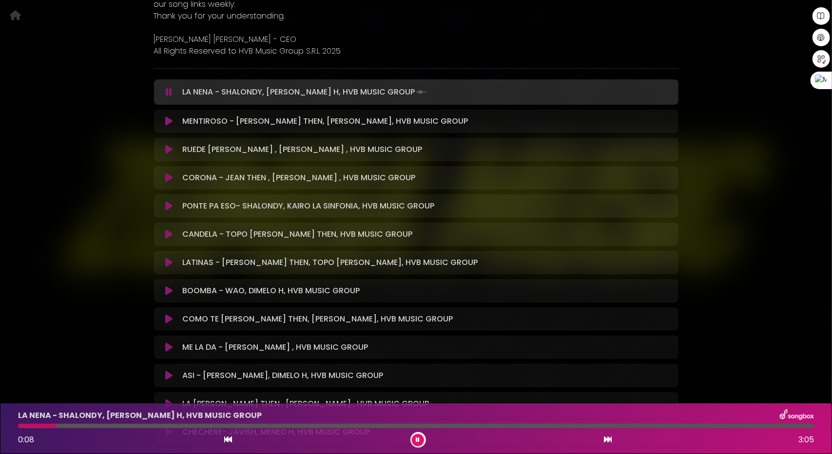
scroll to position [224, 0]
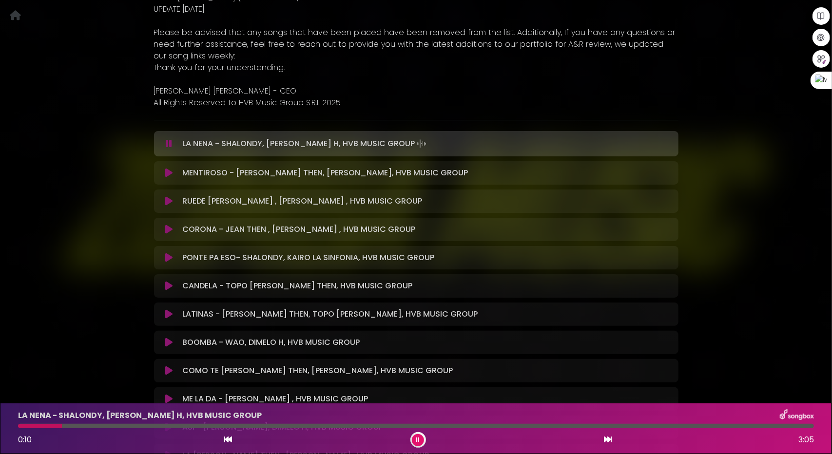
click at [172, 172] on icon at bounding box center [168, 173] width 7 height 10
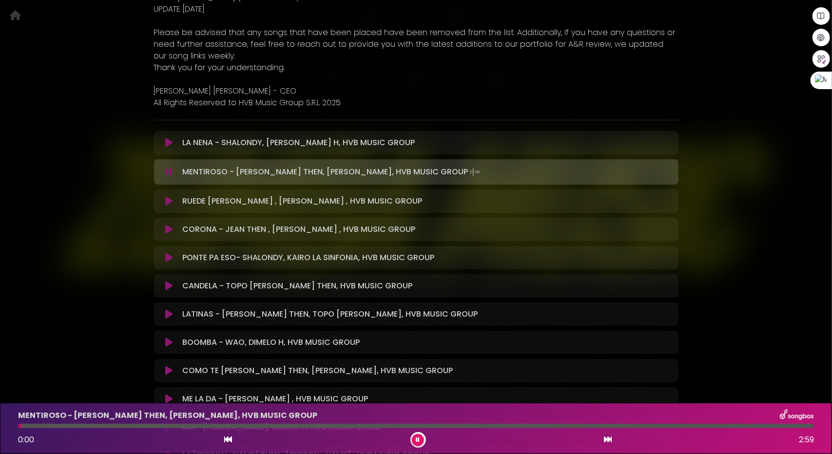
click at [169, 207] on div "RUEDE MANITO - SHALONDY , DAVID DLUNA , HVB MUSIC GROUP Loading Track... Your F…" at bounding box center [416, 201] width 524 height 23
click at [169, 205] on icon at bounding box center [168, 201] width 7 height 10
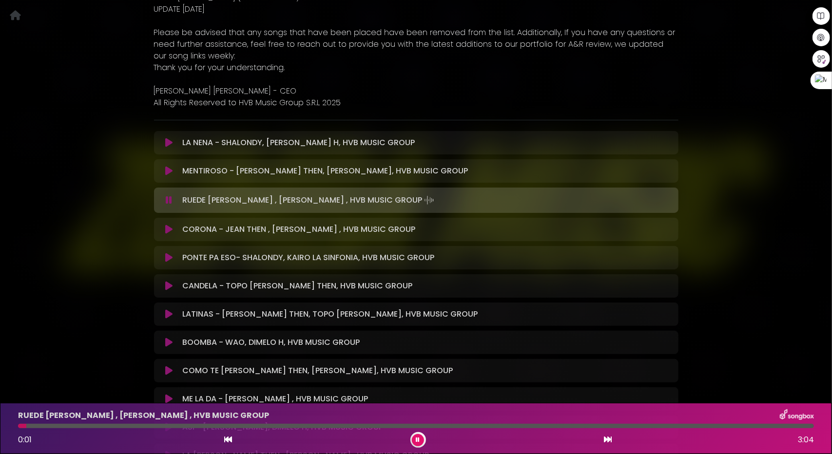
click at [172, 230] on icon at bounding box center [168, 230] width 7 height 10
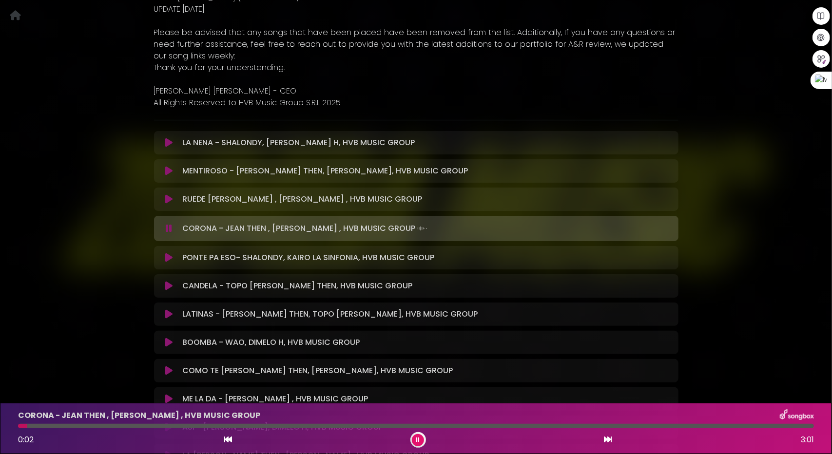
click at [169, 259] on icon at bounding box center [168, 258] width 7 height 10
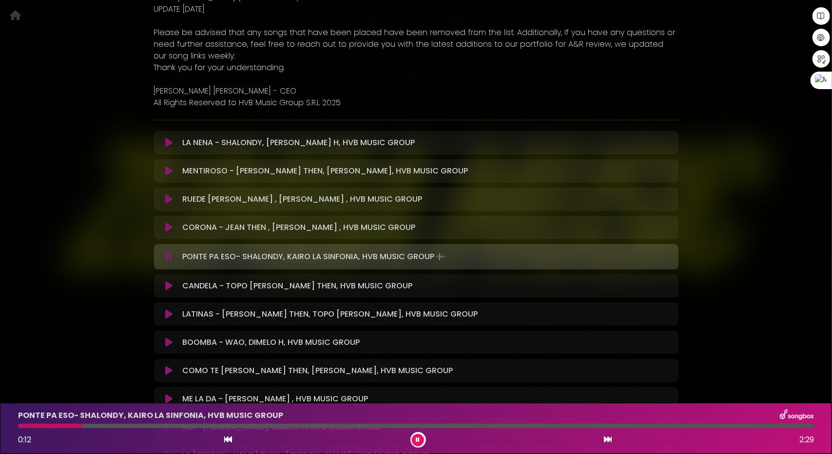
click at [171, 283] on icon at bounding box center [168, 286] width 7 height 10
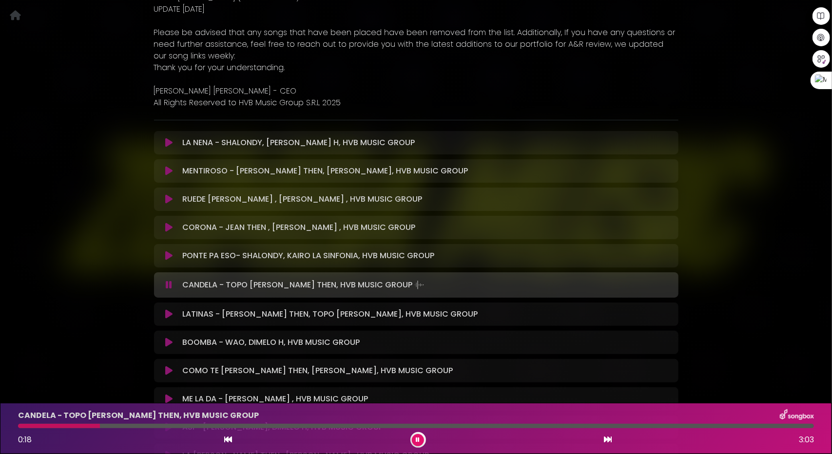
click at [171, 310] on icon at bounding box center [168, 314] width 7 height 10
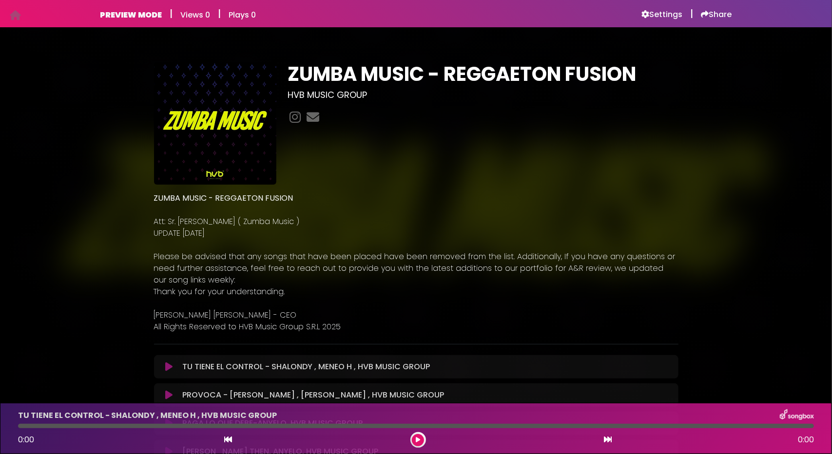
scroll to position [146, 0]
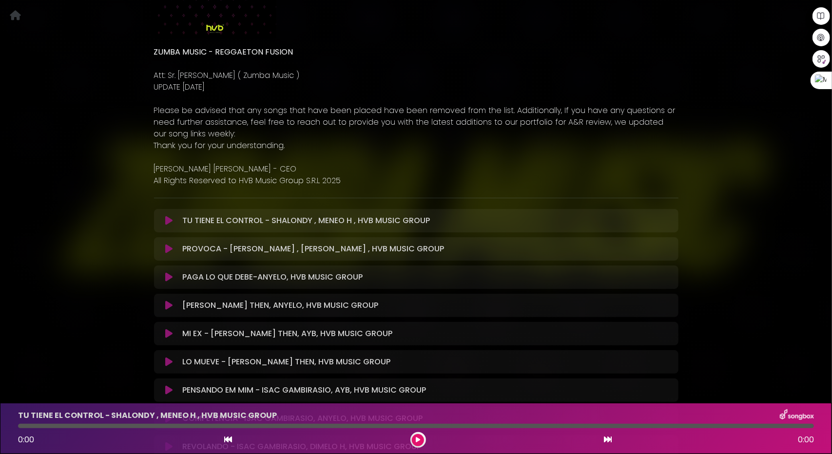
click at [171, 218] on icon at bounding box center [168, 221] width 7 height 10
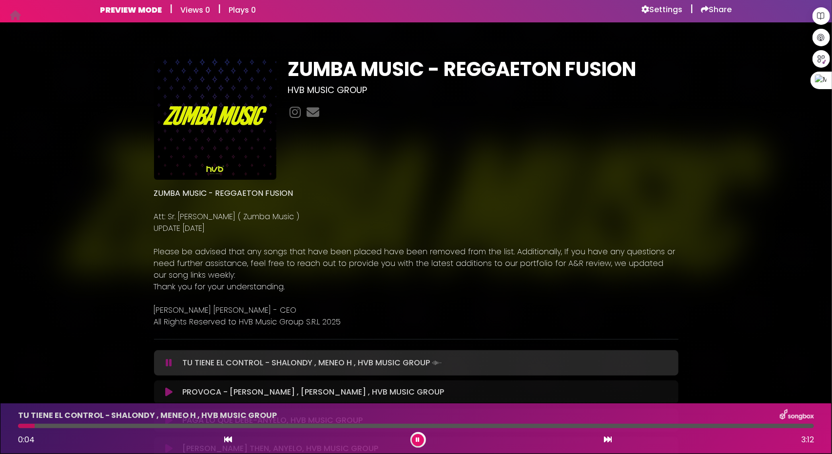
scroll to position [0, 0]
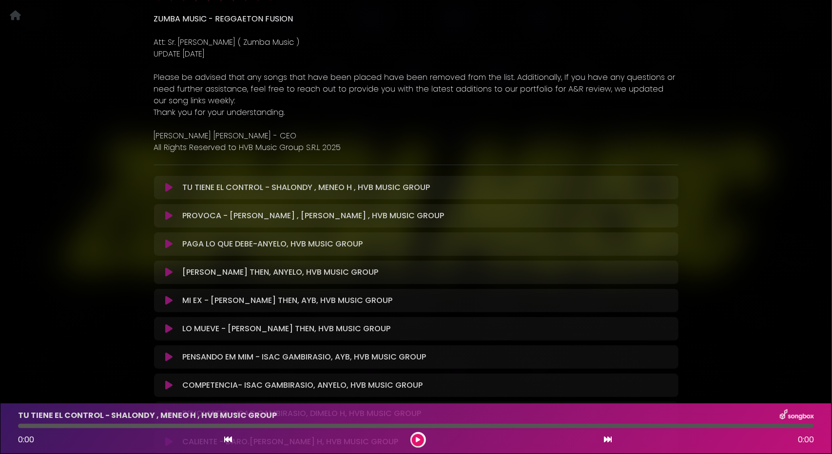
scroll to position [195, 0]
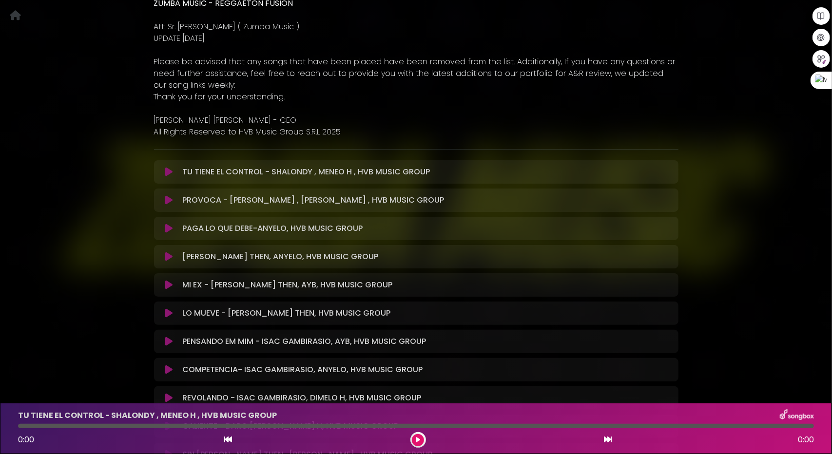
click at [170, 172] on icon at bounding box center [168, 172] width 7 height 10
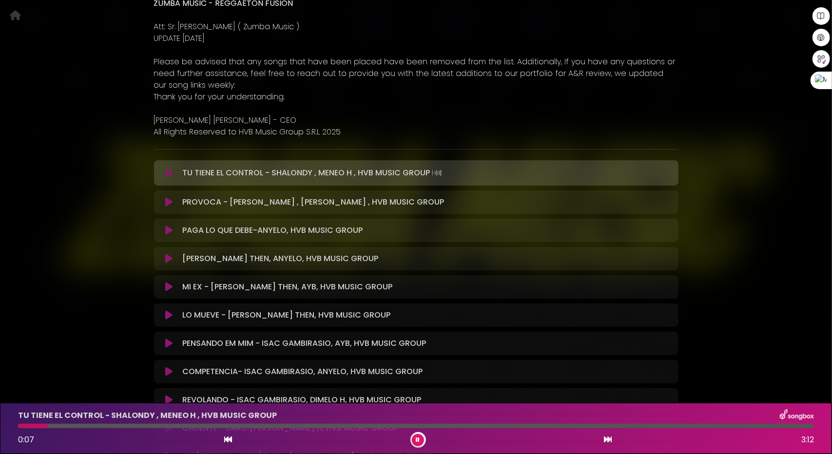
click at [87, 423] on div "TU TIENE EL CONTROL - SHALONDY , MENEO H , HVB MUSIC GROUP 0:07 3:12" at bounding box center [415, 428] width 807 height 38
click at [91, 425] on div at bounding box center [416, 426] width 796 height 4
click at [170, 201] on icon at bounding box center [168, 202] width 7 height 10
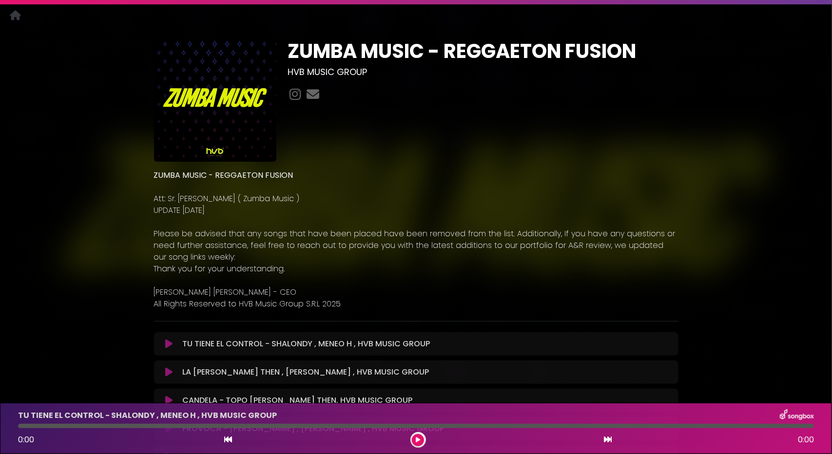
scroll to position [97, 0]
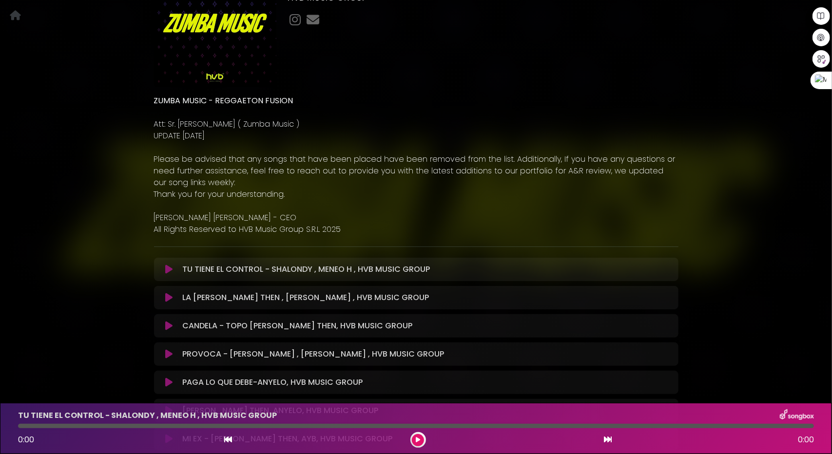
click at [172, 297] on icon at bounding box center [168, 298] width 7 height 10
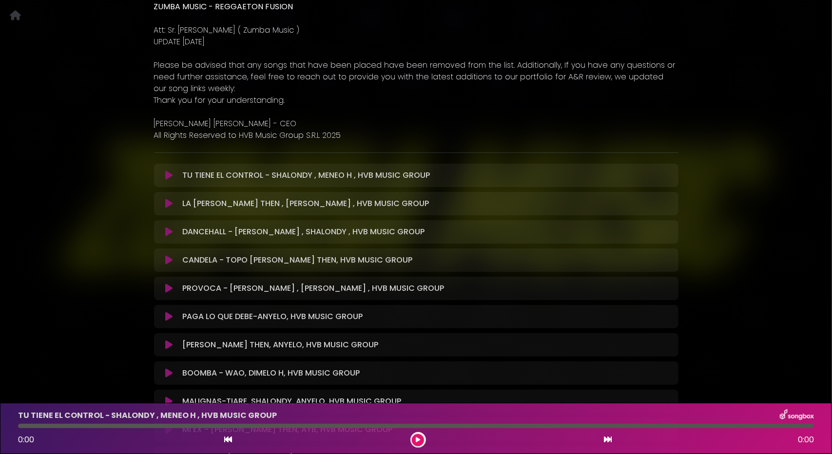
scroll to position [195, 0]
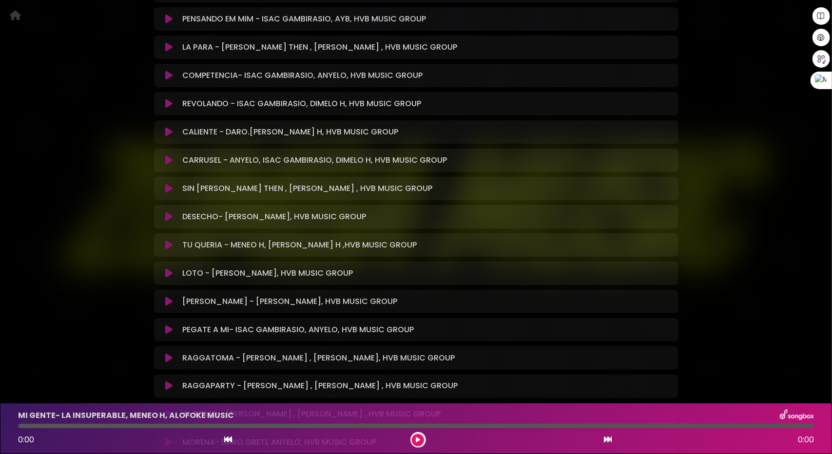
scroll to position [877, 0]
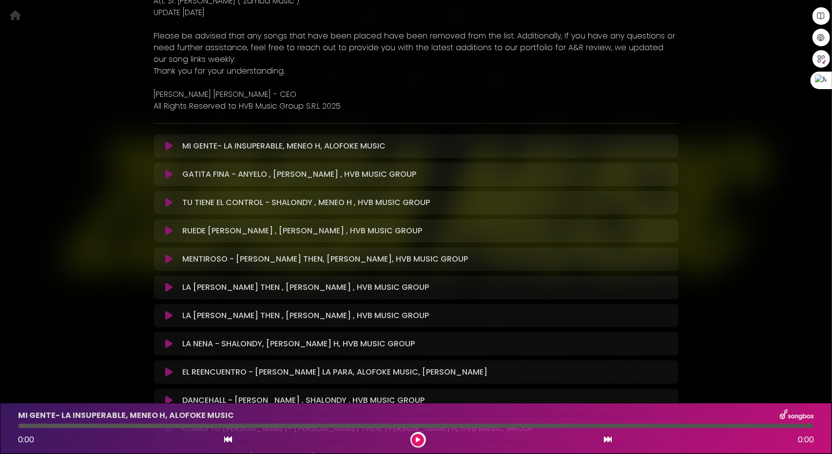
scroll to position [244, 0]
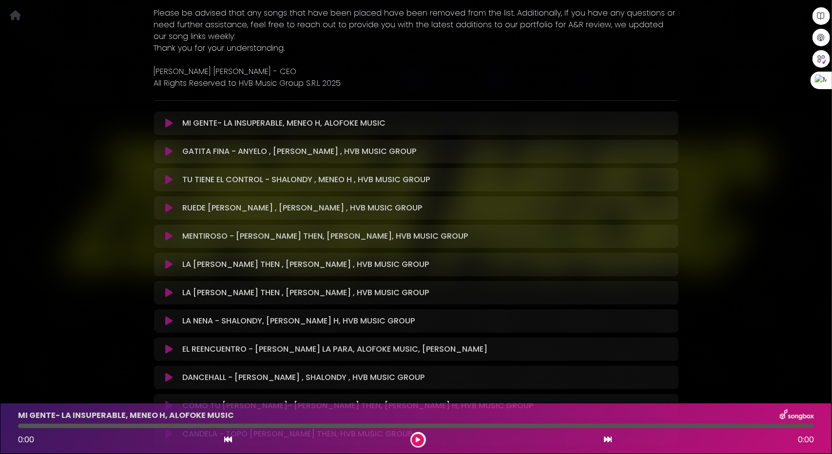
click at [165, 129] on div "MI GENTE- LA INSUPERABLE, MENEO H, ALOFOKE MUSIC Loading Track..." at bounding box center [416, 123] width 513 height 12
click at [167, 125] on icon at bounding box center [168, 123] width 7 height 10
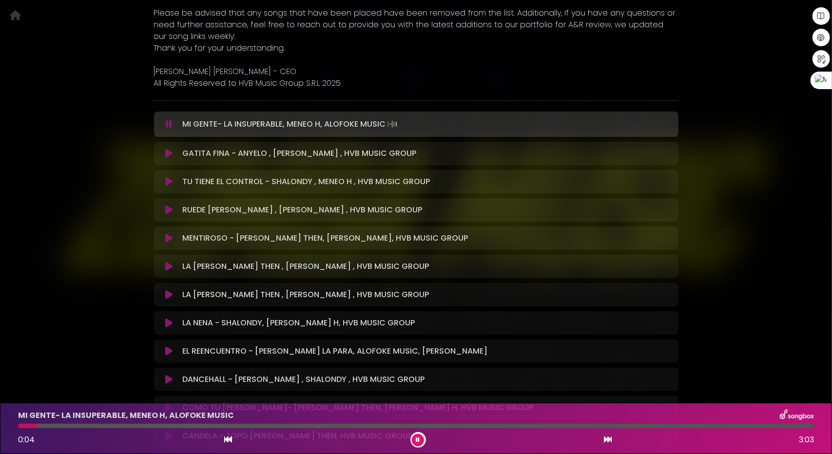
click at [170, 151] on icon at bounding box center [168, 154] width 7 height 10
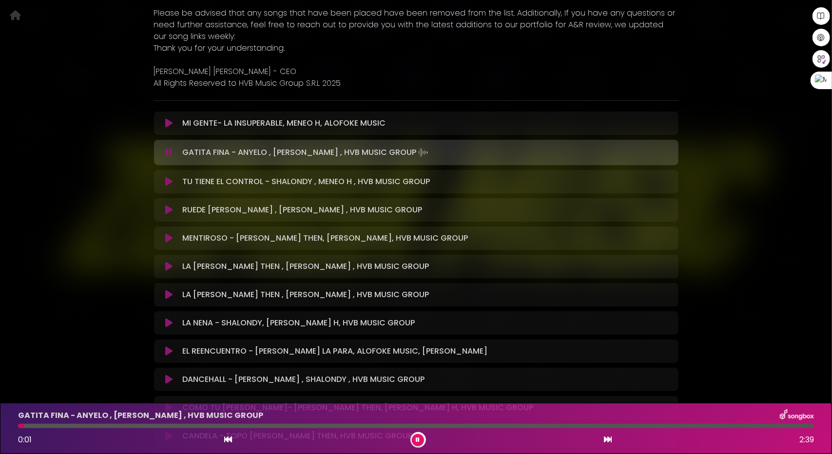
click at [166, 179] on button at bounding box center [169, 182] width 19 height 10
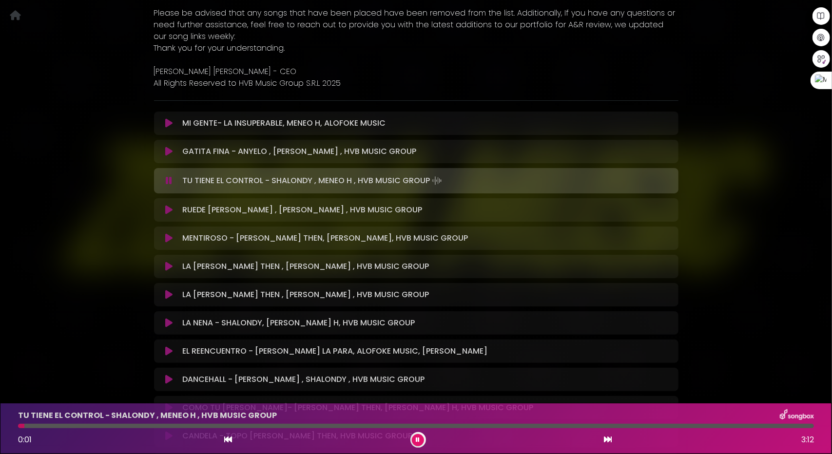
click at [169, 209] on icon at bounding box center [168, 210] width 7 height 10
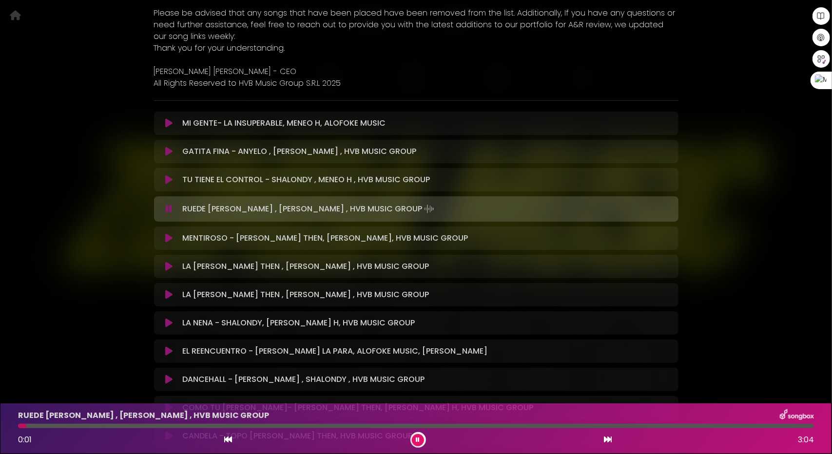
click at [170, 239] on icon at bounding box center [168, 238] width 7 height 10
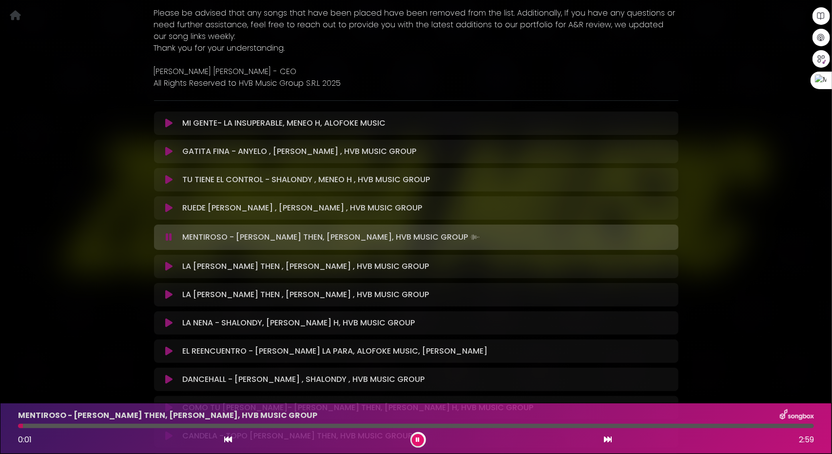
click at [169, 267] on icon at bounding box center [168, 267] width 7 height 10
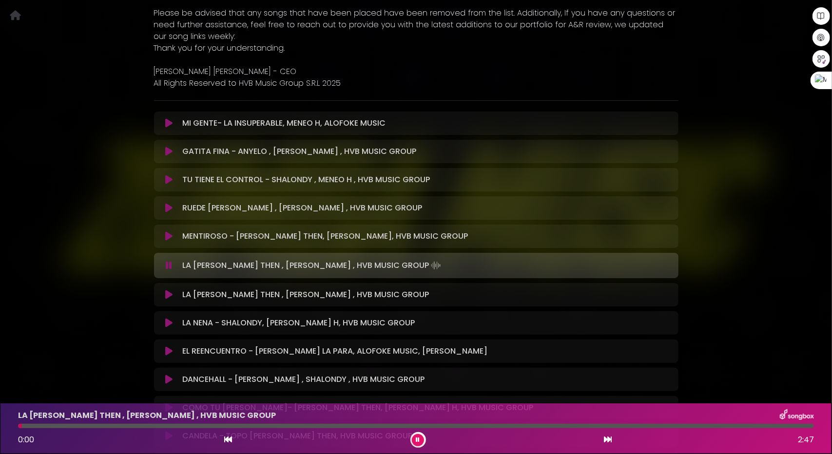
click at [170, 293] on icon at bounding box center [168, 295] width 7 height 10
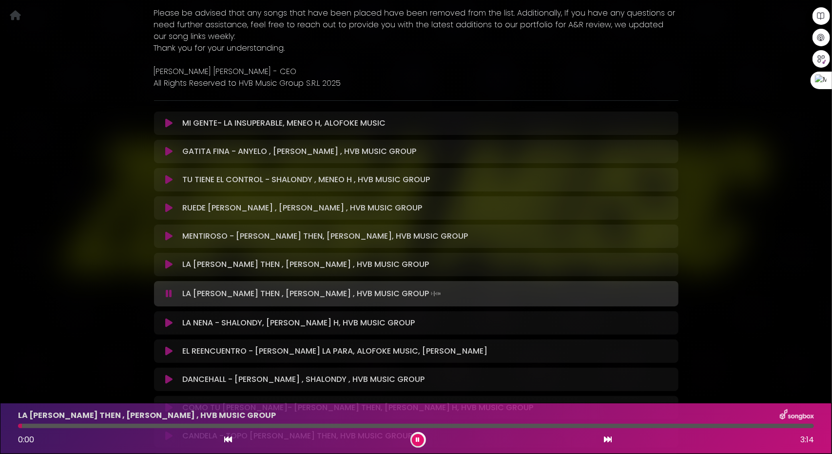
click at [172, 318] on icon at bounding box center [168, 323] width 7 height 10
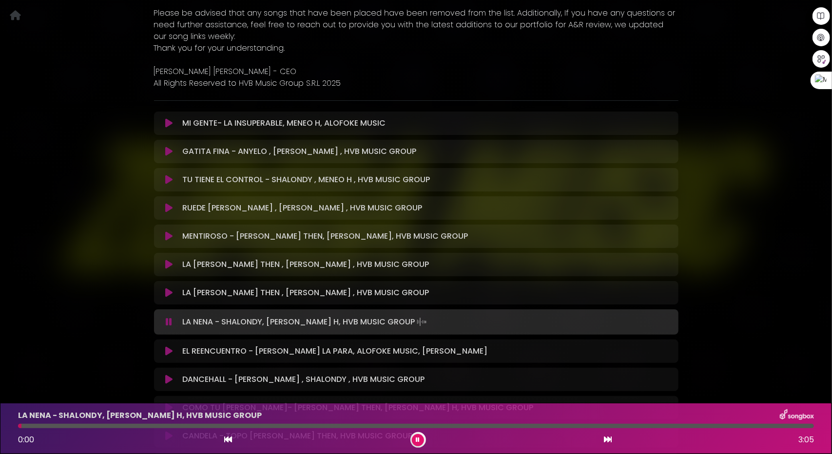
click at [172, 350] on icon at bounding box center [168, 351] width 7 height 10
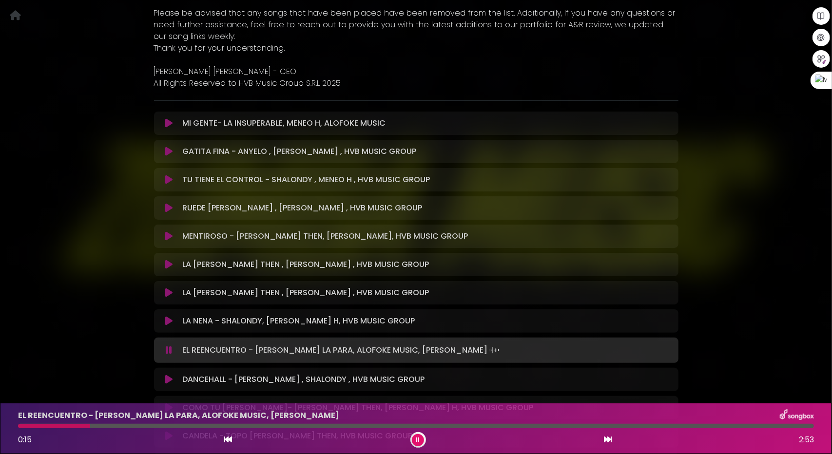
click at [92, 427] on div at bounding box center [416, 426] width 796 height 4
click at [137, 431] on div "EL REENCUENTRO - MOZART LA PARA, ALOFOKE MUSIC, DAVID DLUNA 0:16 2:53" at bounding box center [415, 428] width 807 height 38
drag, startPoint x: 153, startPoint y: 428, endPoint x: 160, endPoint y: 428, distance: 6.8
click at [153, 428] on div at bounding box center [416, 426] width 796 height 4
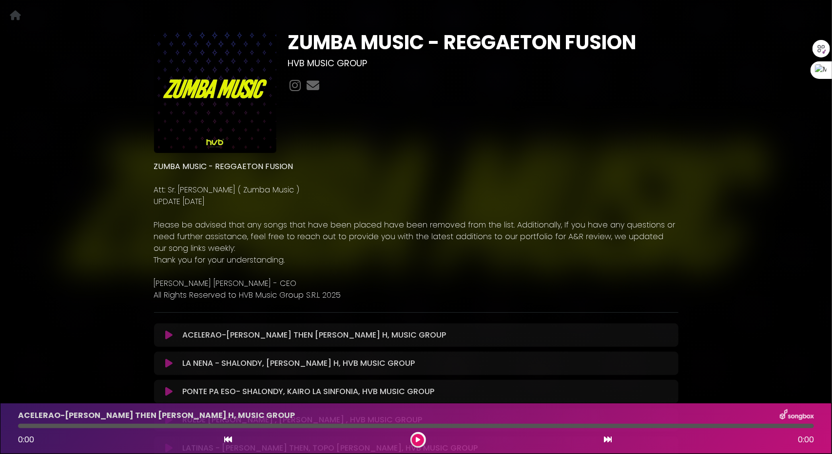
scroll to position [29, 0]
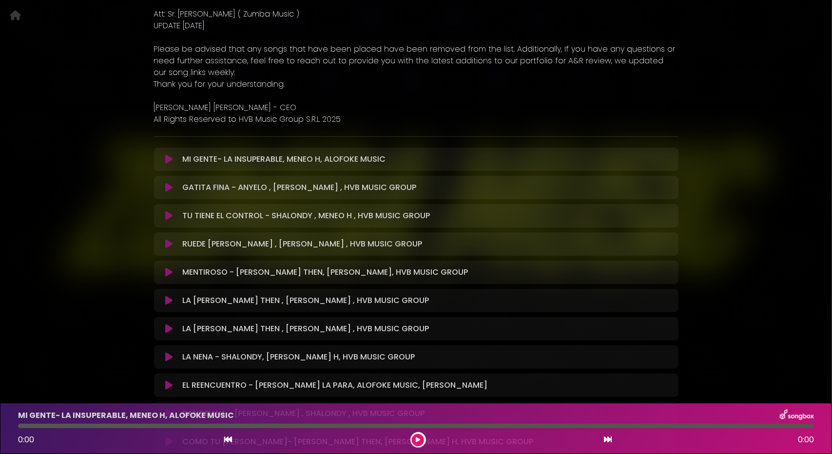
scroll to position [244, 0]
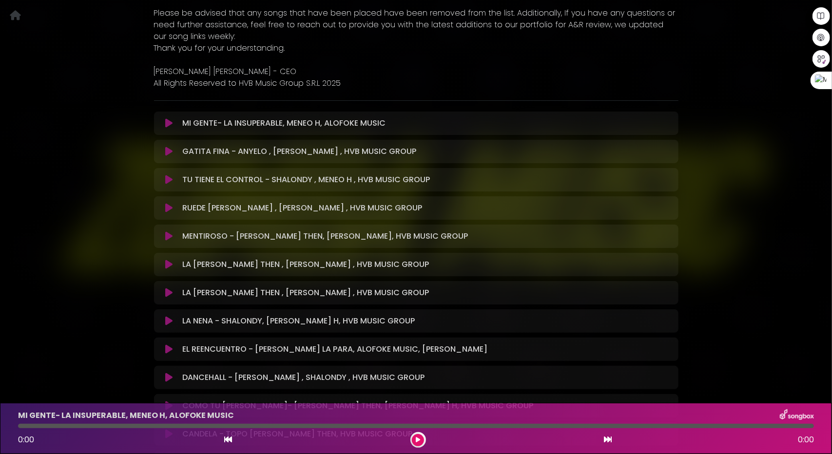
click at [165, 128] on button at bounding box center [169, 123] width 19 height 10
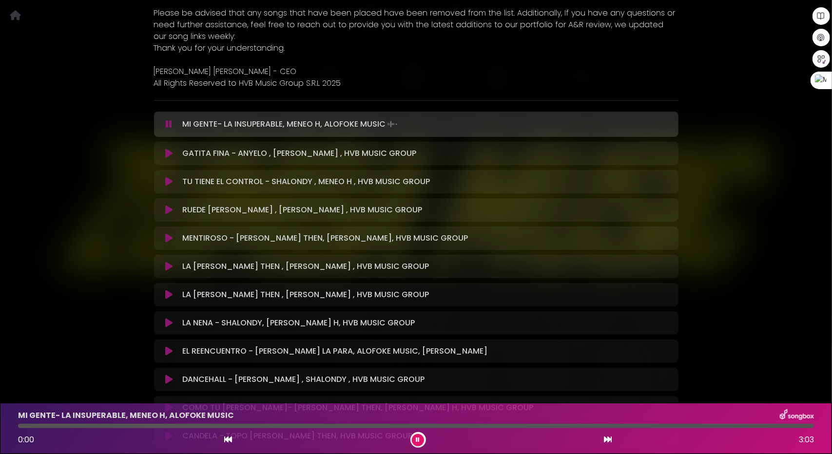
click at [165, 126] on button at bounding box center [169, 124] width 19 height 10
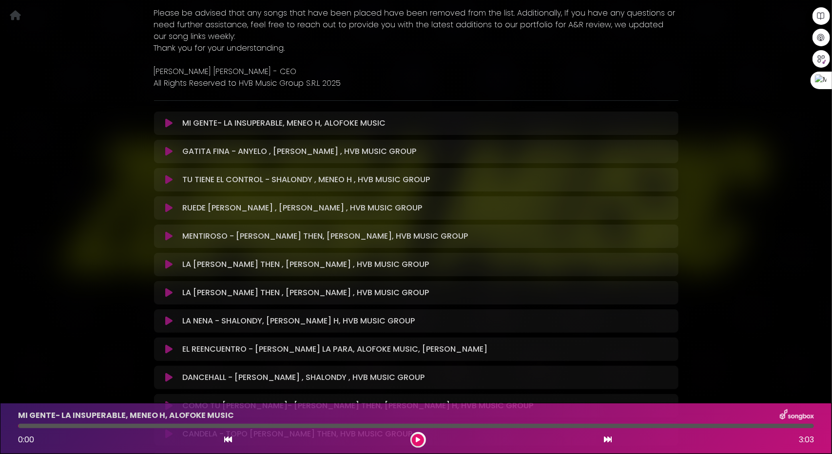
click at [165, 126] on button at bounding box center [169, 123] width 19 height 10
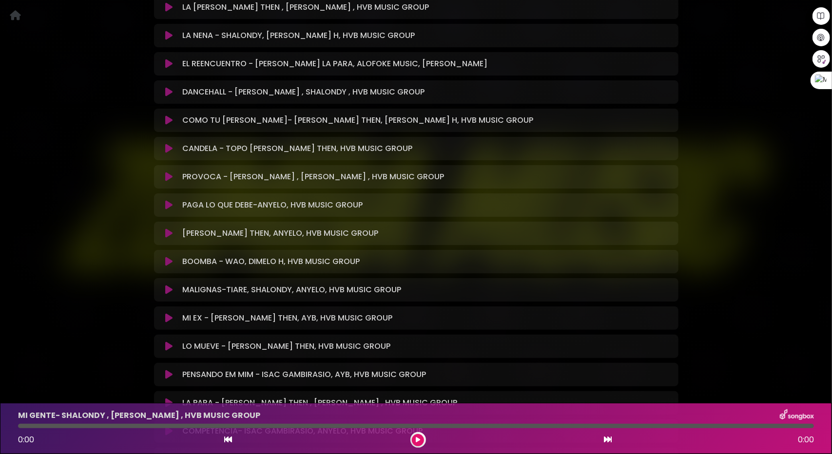
scroll to position [536, 0]
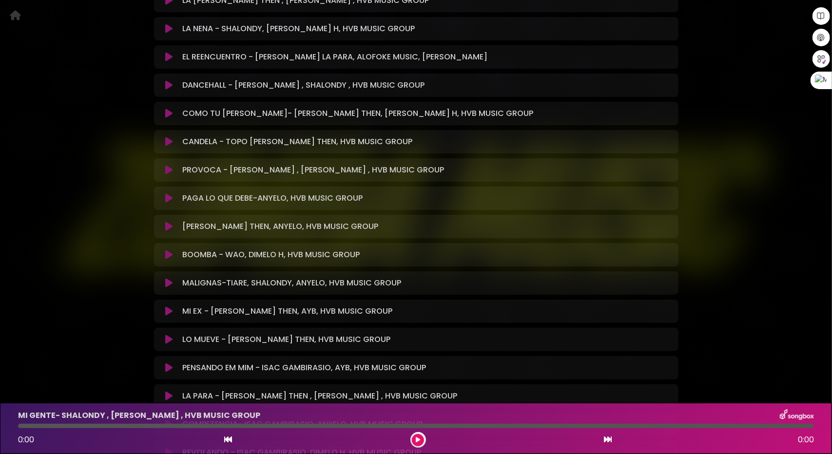
click at [418, 440] on icon at bounding box center [418, 440] width 4 height 6
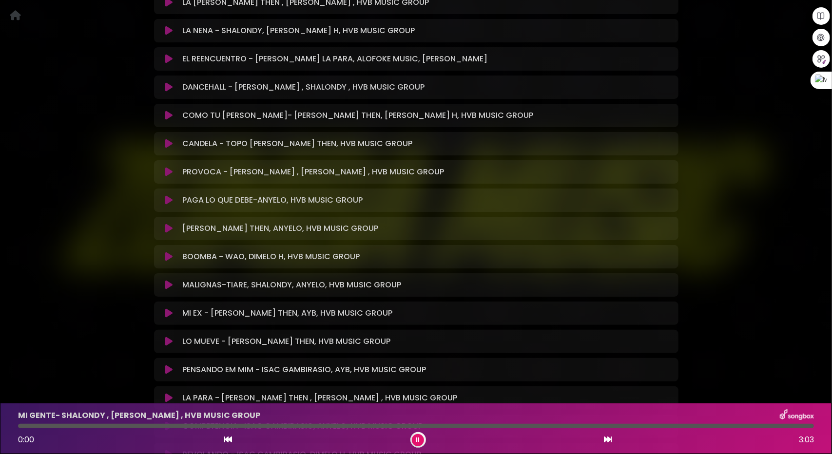
scroll to position [538, 0]
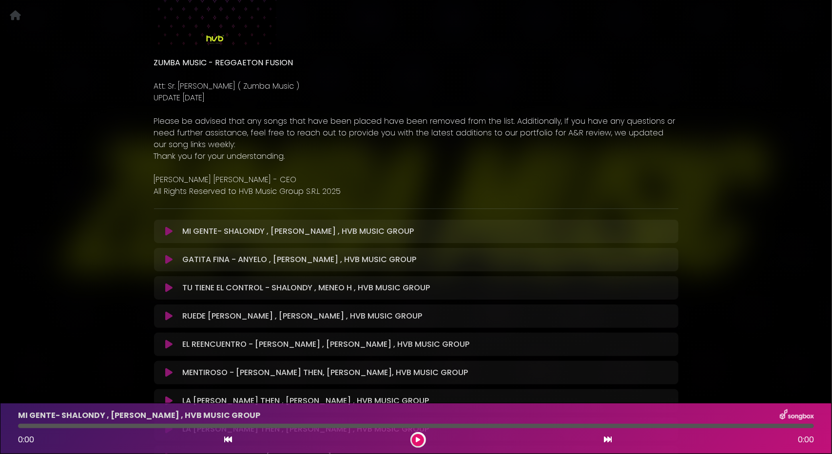
scroll to position [146, 0]
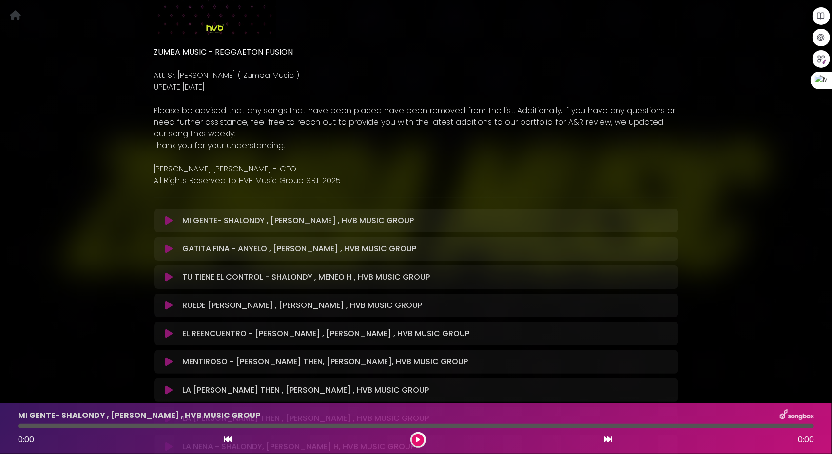
click at [172, 250] on icon at bounding box center [168, 249] width 7 height 10
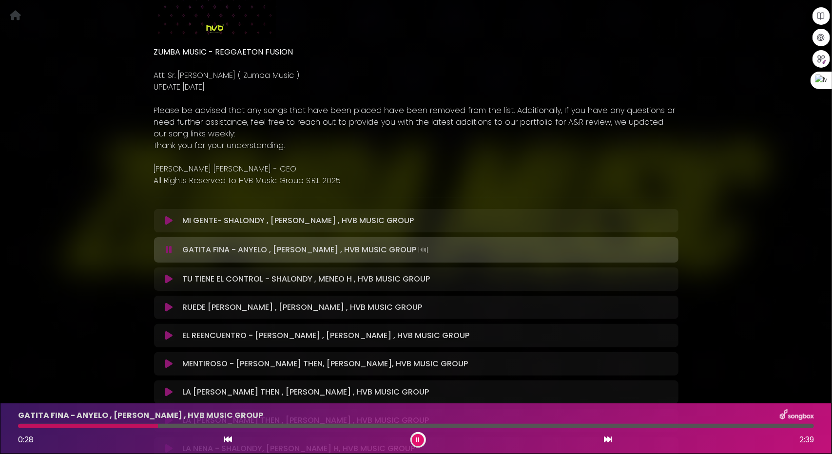
click at [418, 445] on button at bounding box center [418, 440] width 12 height 12
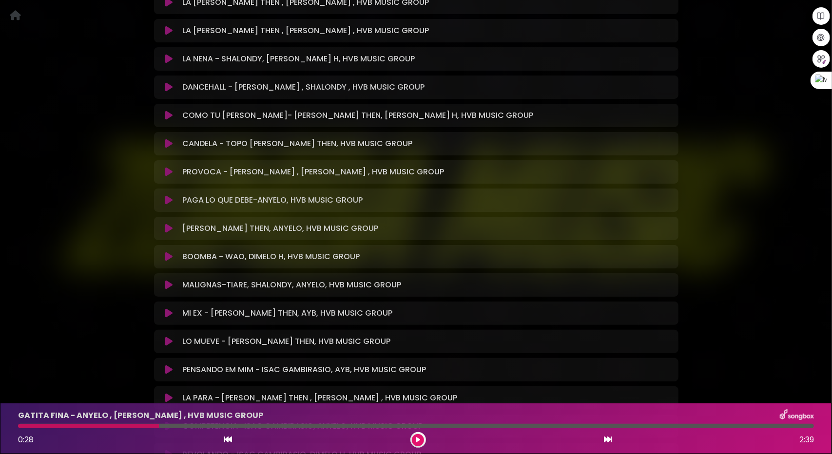
scroll to position [877, 0]
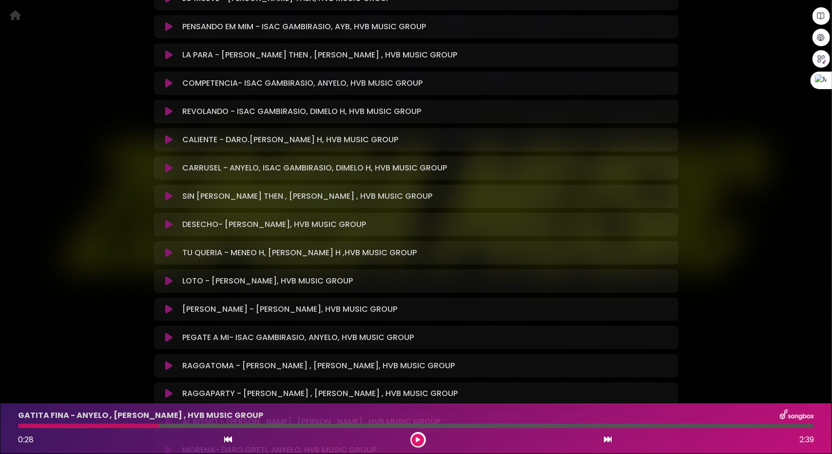
click at [566, 410] on div "GATITA FINA - ANYELO , [PERSON_NAME] , HVB MUSIC GROUP" at bounding box center [415, 415] width 807 height 13
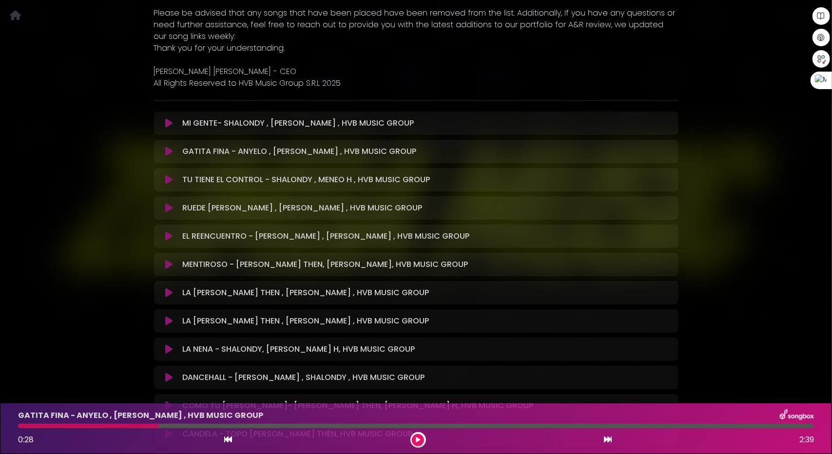
scroll to position [195, 0]
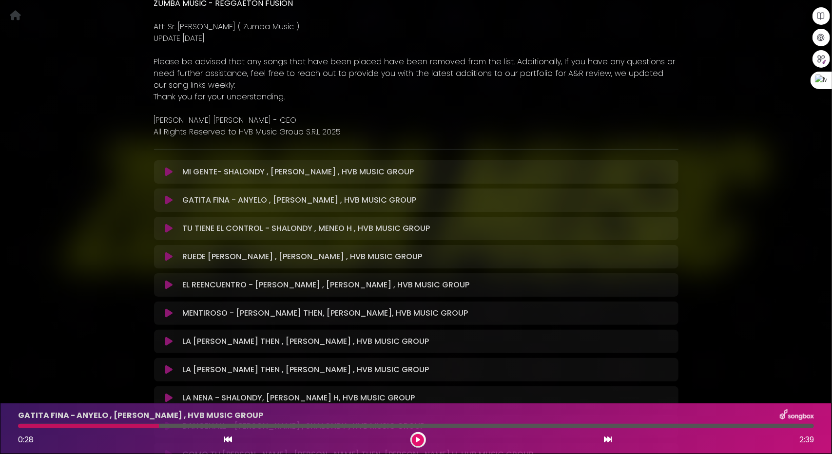
click at [165, 262] on div "RUEDE [PERSON_NAME] , [PERSON_NAME] , HVB MUSIC GROUP Loading Track..." at bounding box center [416, 257] width 513 height 12
click at [170, 256] on icon at bounding box center [168, 257] width 7 height 10
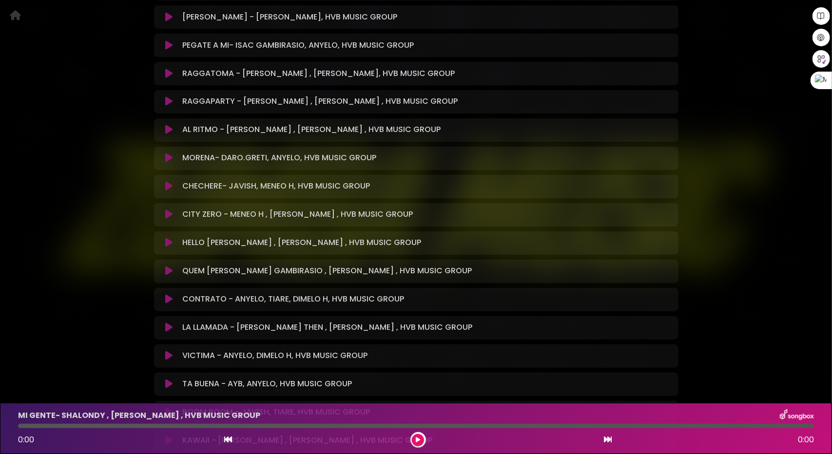
scroll to position [1364, 0]
